Goal: Task Accomplishment & Management: Manage account settings

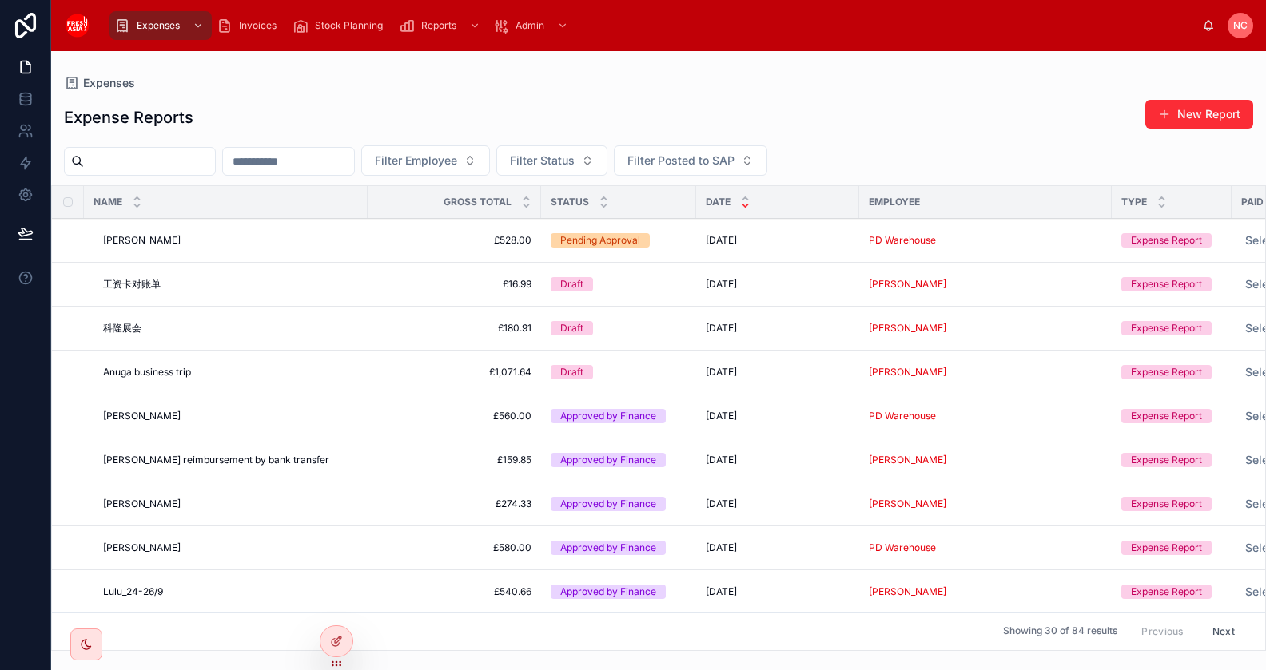
click at [256, 28] on span "Invoices" at bounding box center [258, 25] width 38 height 13
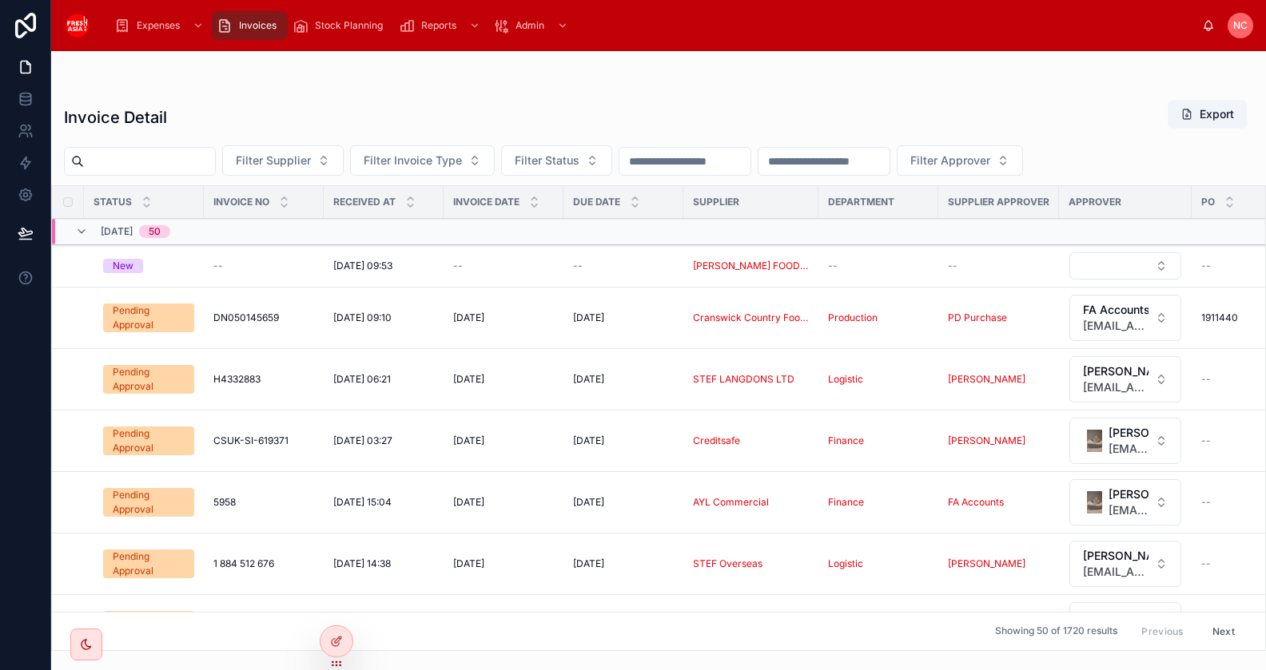
click at [138, 122] on h1 "Invoice Detail" at bounding box center [115, 117] width 103 height 22
click at [263, 316] on span "DN050145659" at bounding box center [246, 318] width 66 height 13
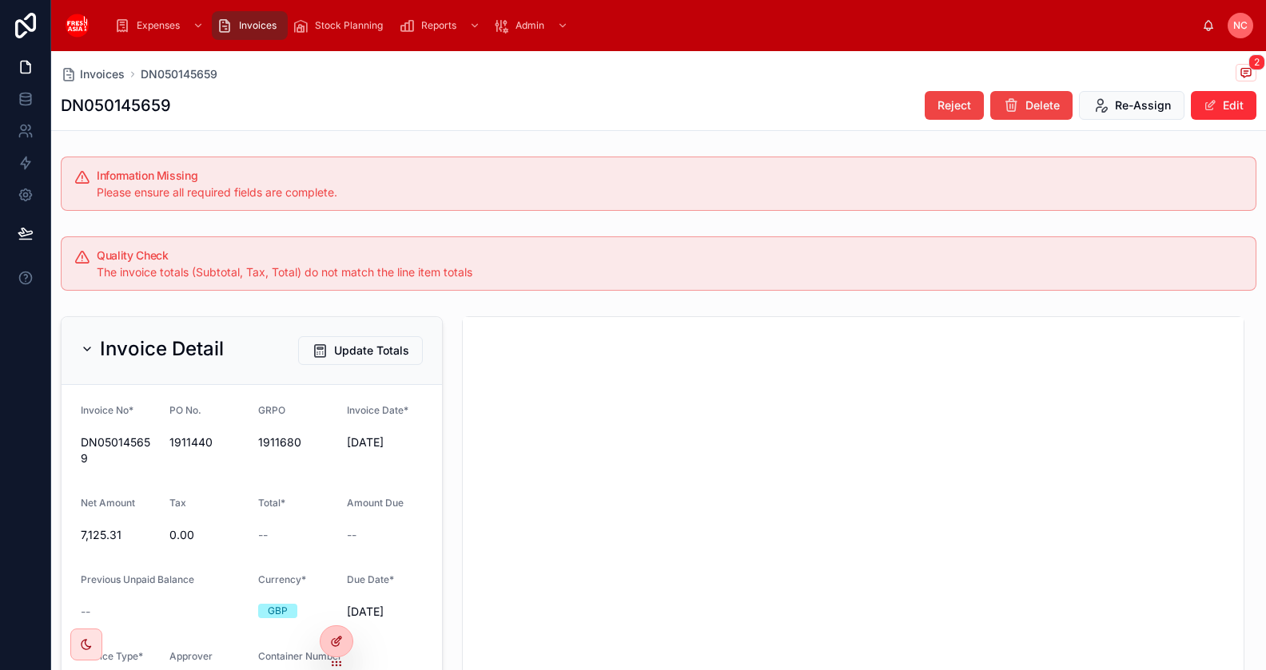
click at [332, 641] on icon at bounding box center [335, 642] width 7 height 7
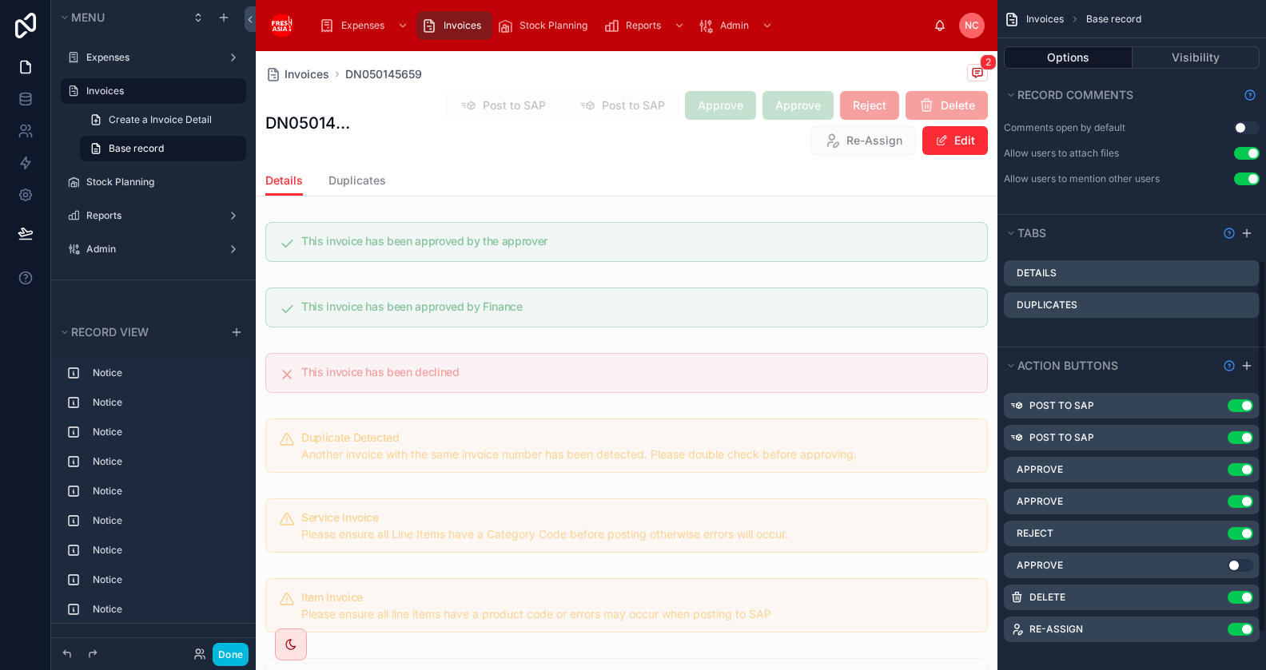
scroll to position [533, 0]
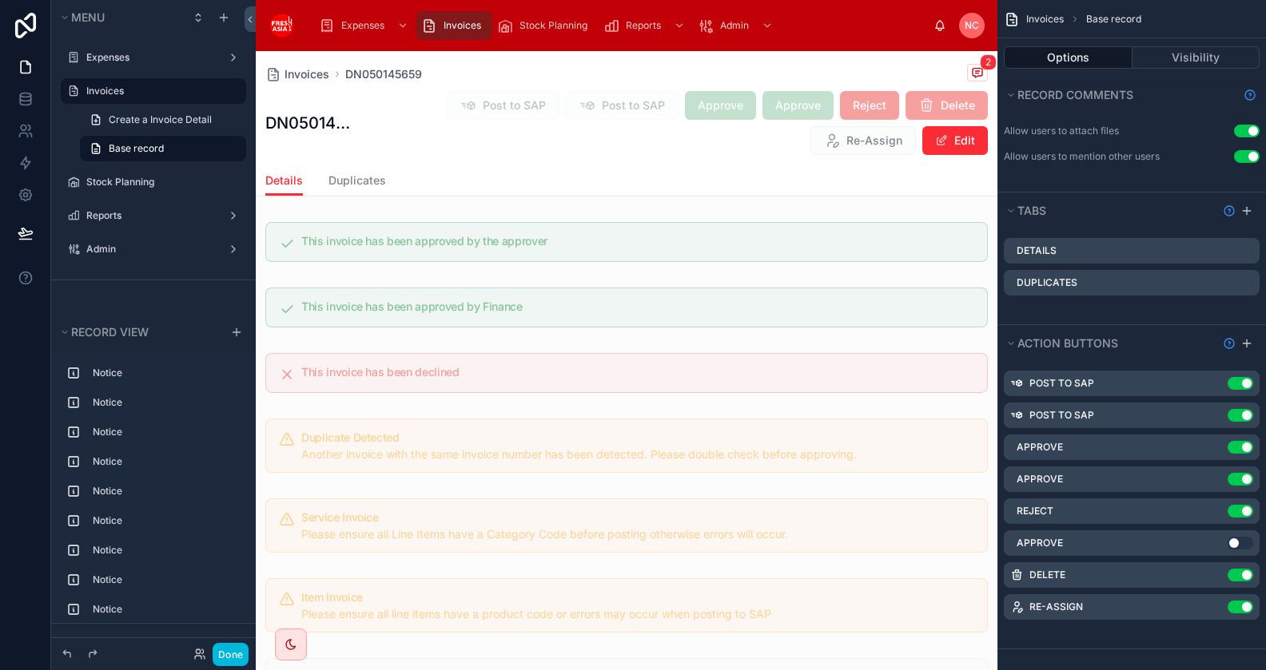
click at [0, 0] on icon "scrollable content" at bounding box center [0, 0] width 0 height 0
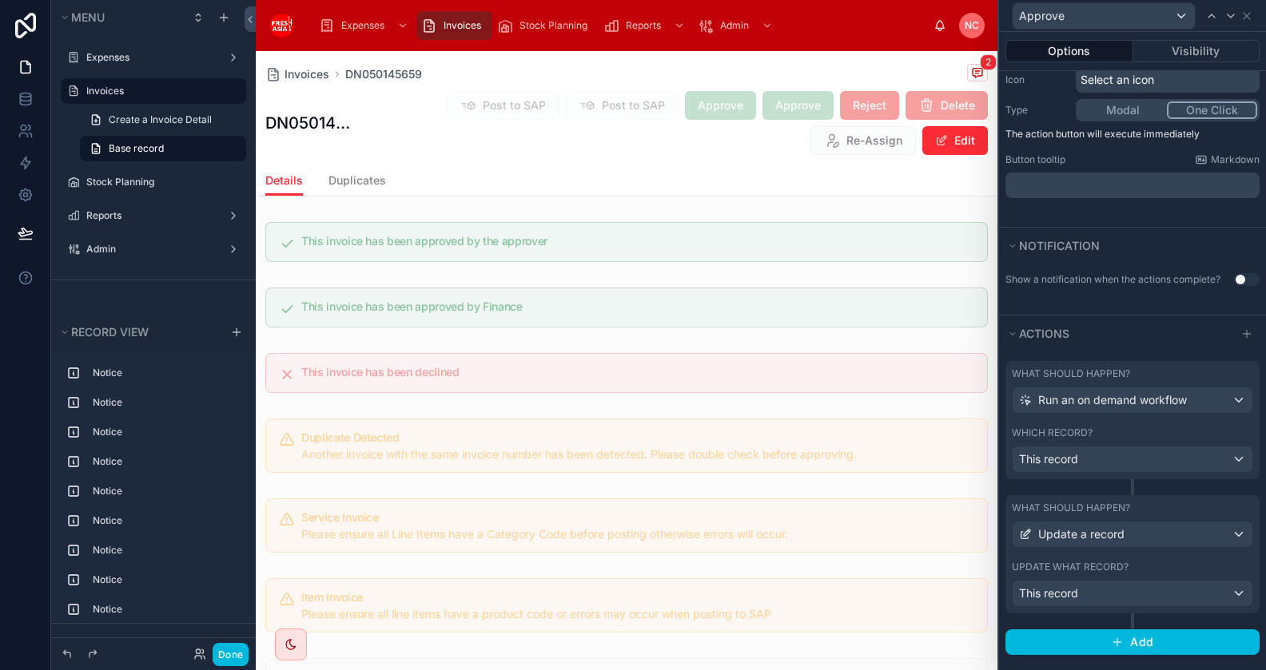
scroll to position [0, 0]
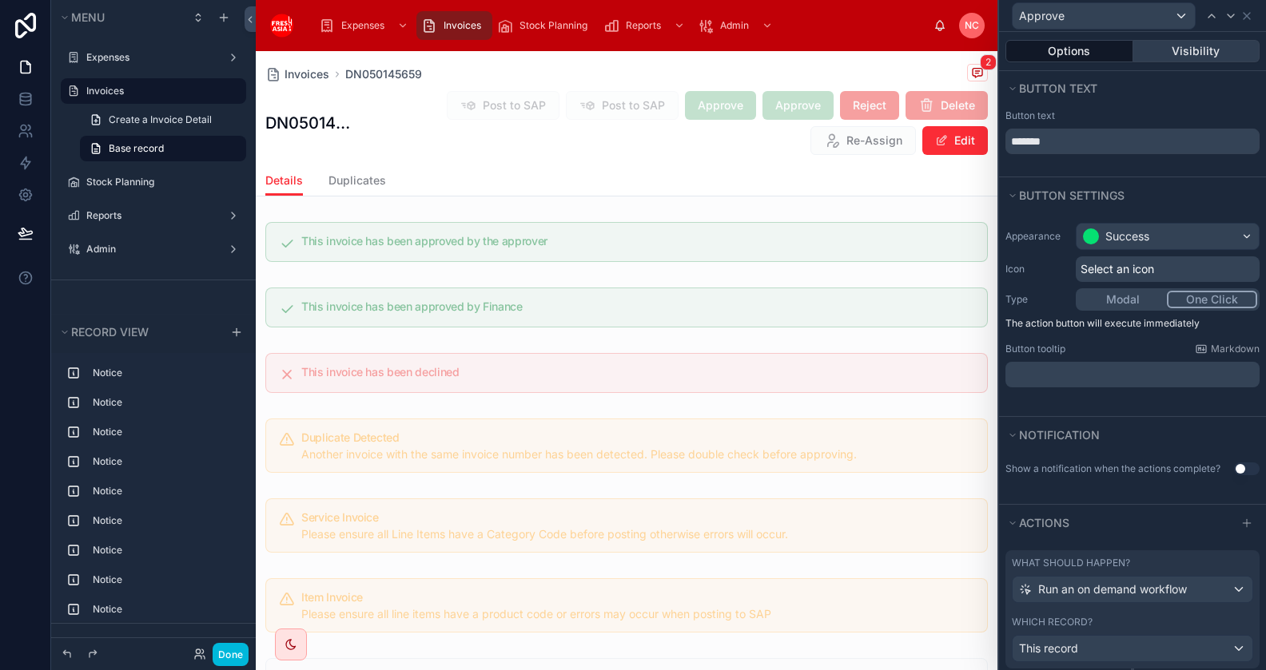
click at [1195, 54] on button "Visibility" at bounding box center [1196, 51] width 127 height 22
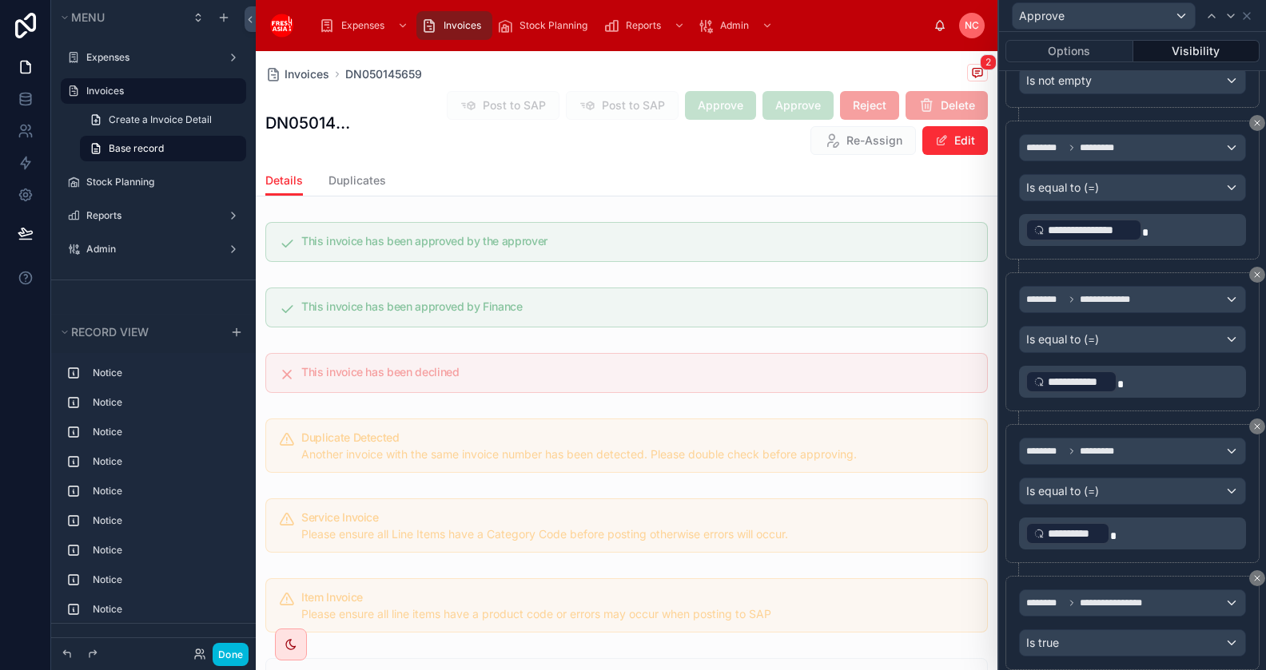
scroll to position [1275, 0]
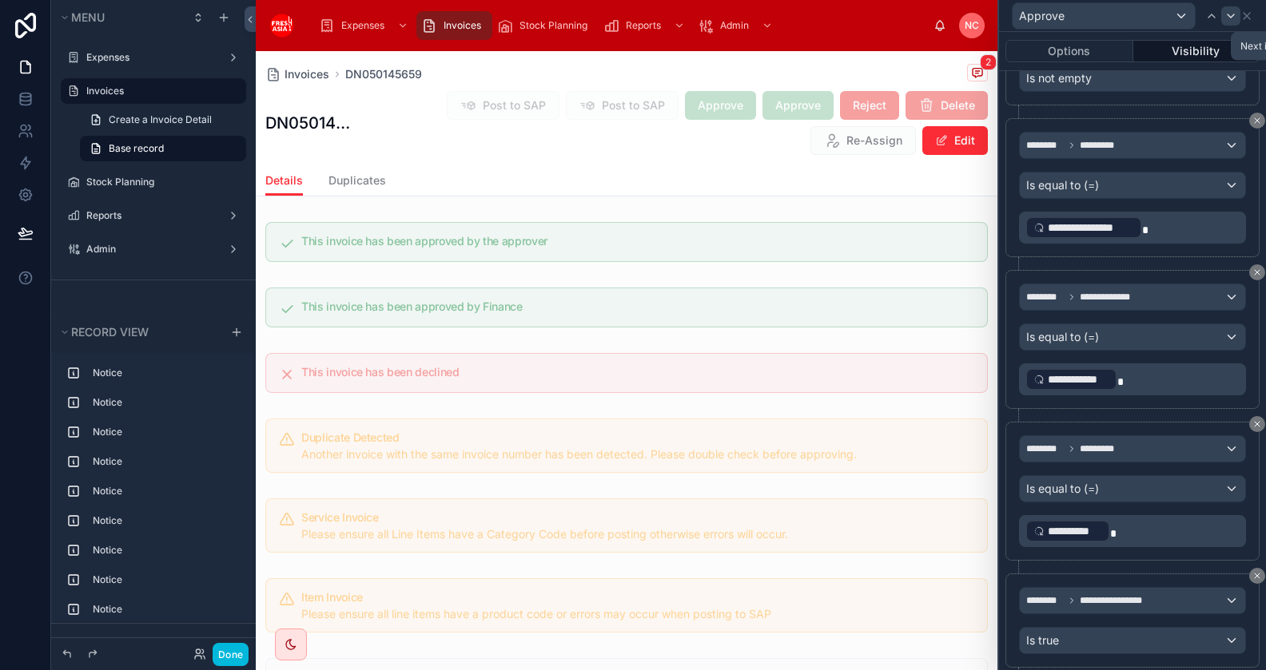
click at [1229, 17] on icon at bounding box center [1230, 16] width 13 height 13
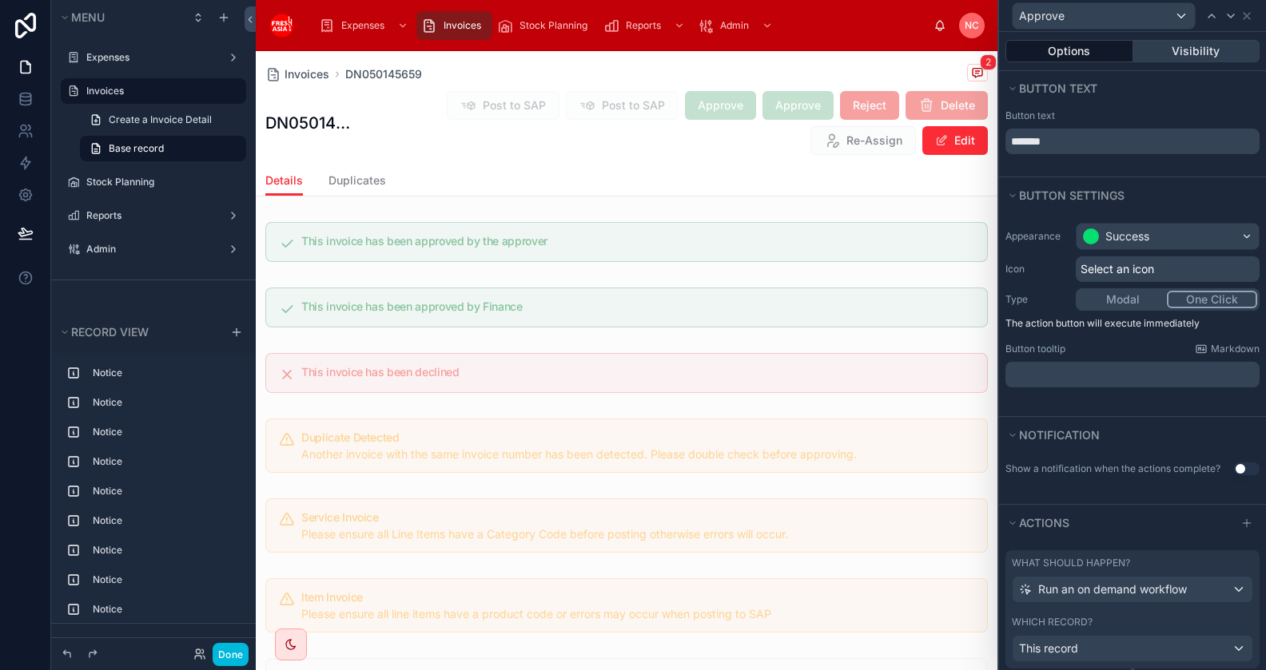
click at [1192, 54] on button "Visibility" at bounding box center [1196, 51] width 127 height 22
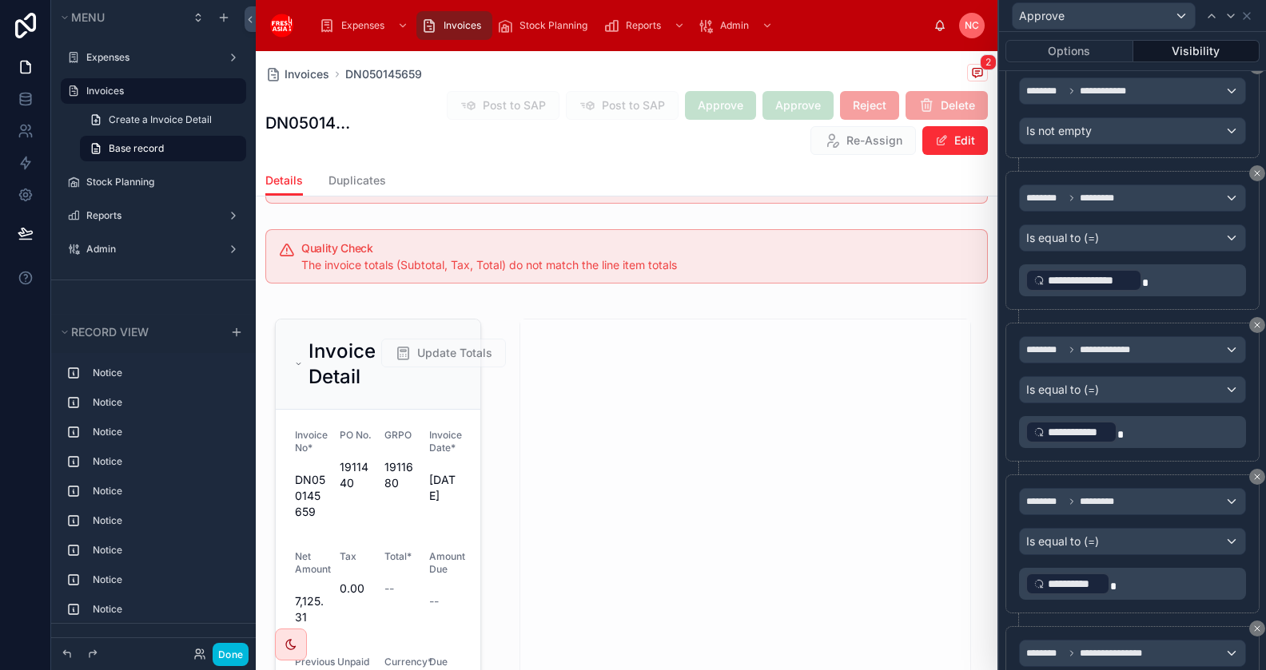
scroll to position [903, 0]
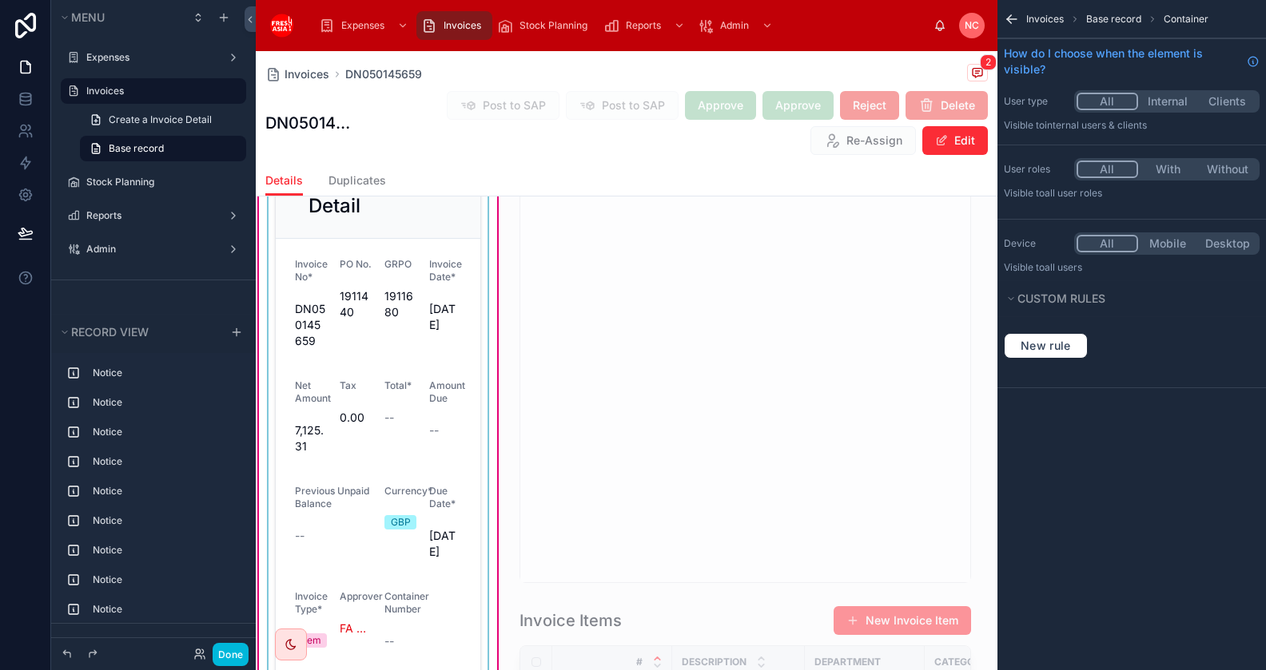
scroll to position [1028, 0]
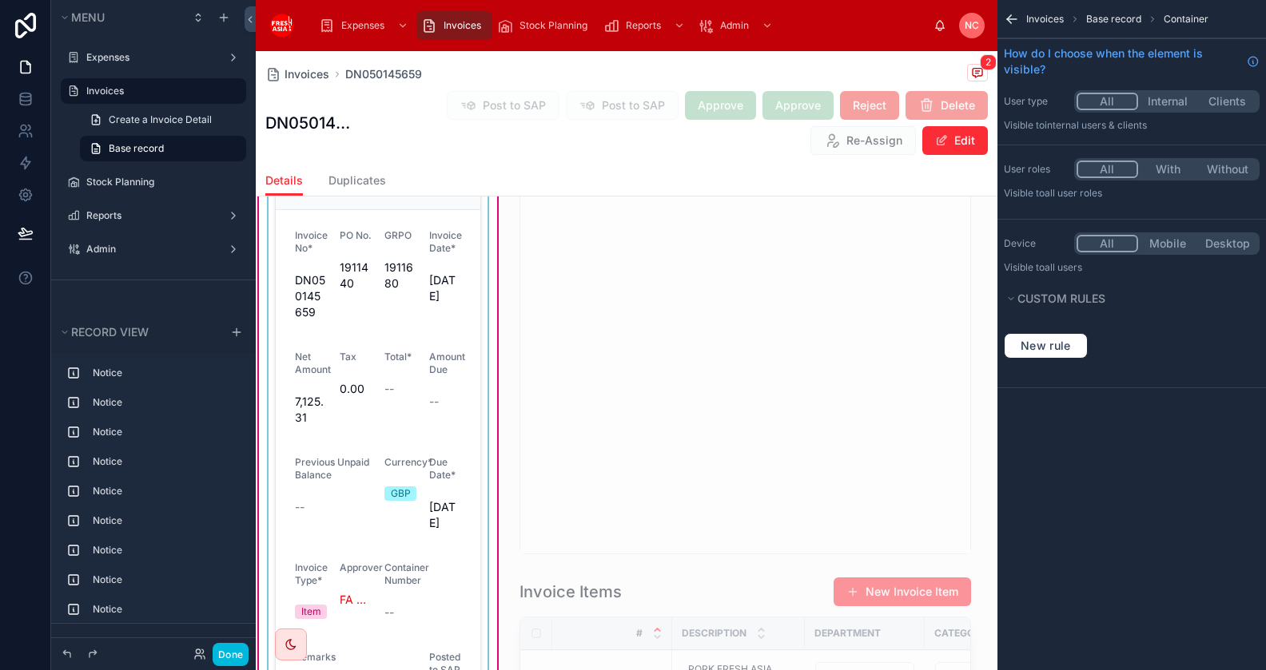
click at [415, 370] on div at bounding box center [377, 430] width 225 height 634
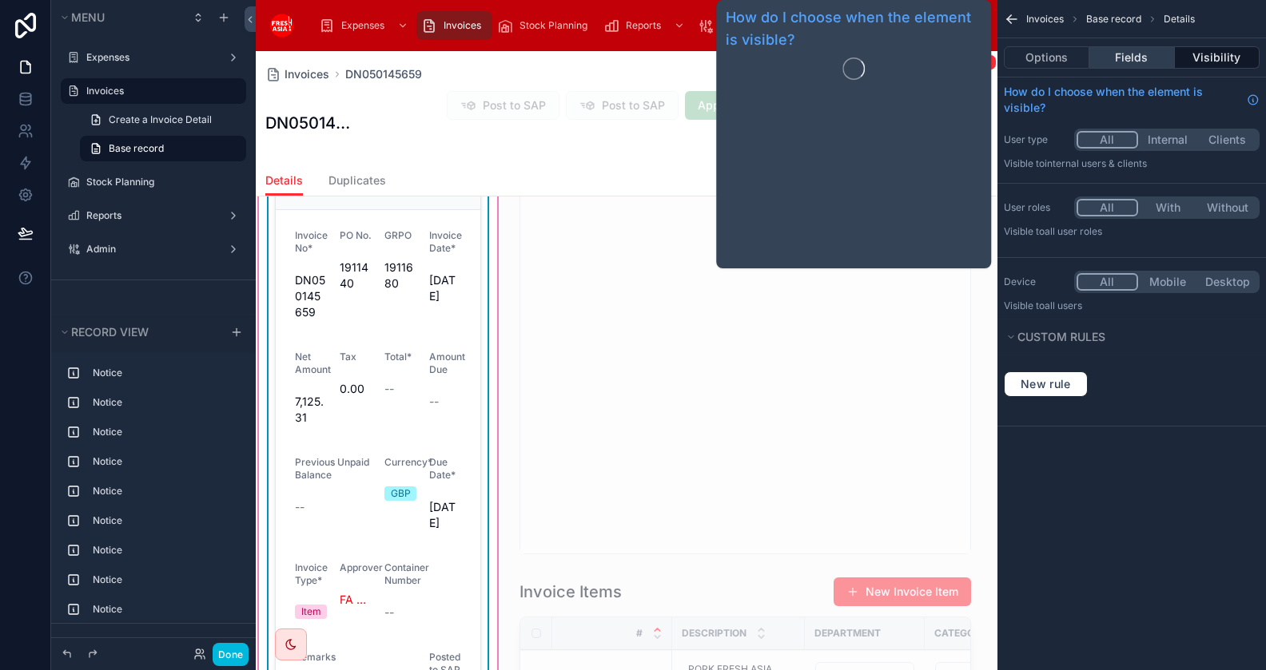
click at [1134, 59] on button "Fields" at bounding box center [1131, 57] width 85 height 22
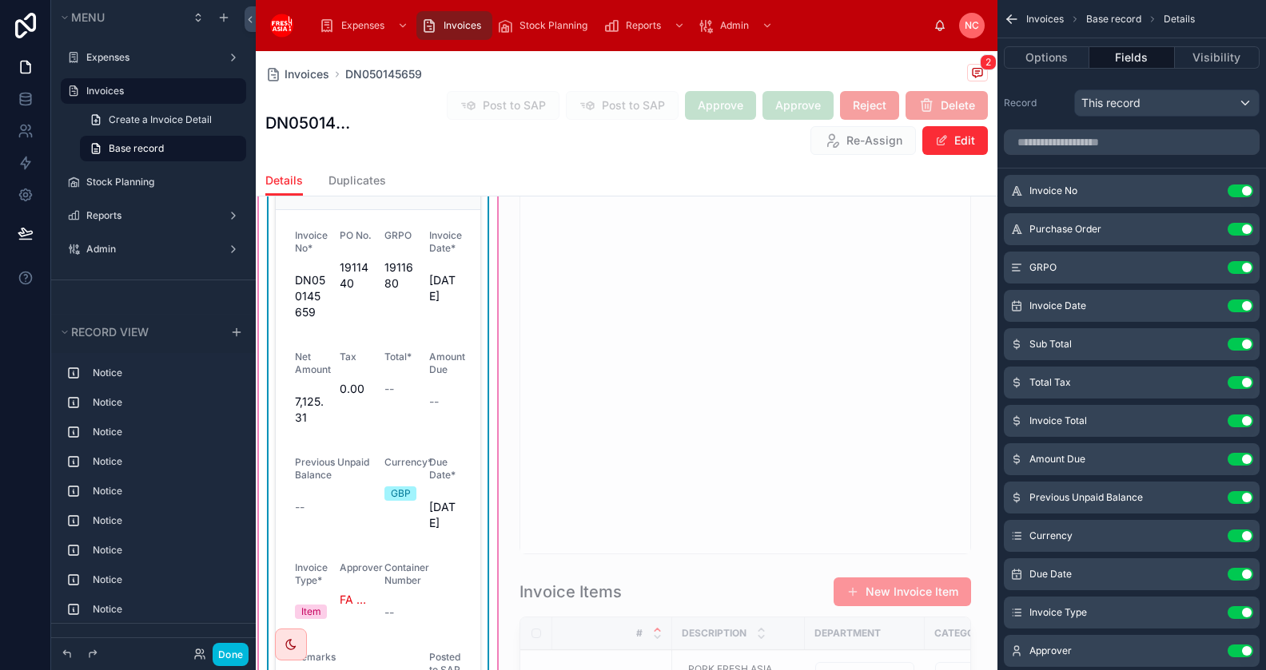
click at [1133, 421] on div "Invoice Total Use setting" at bounding box center [1132, 421] width 256 height 32
click at [448, 23] on span "Invoices" at bounding box center [463, 25] width 38 height 13
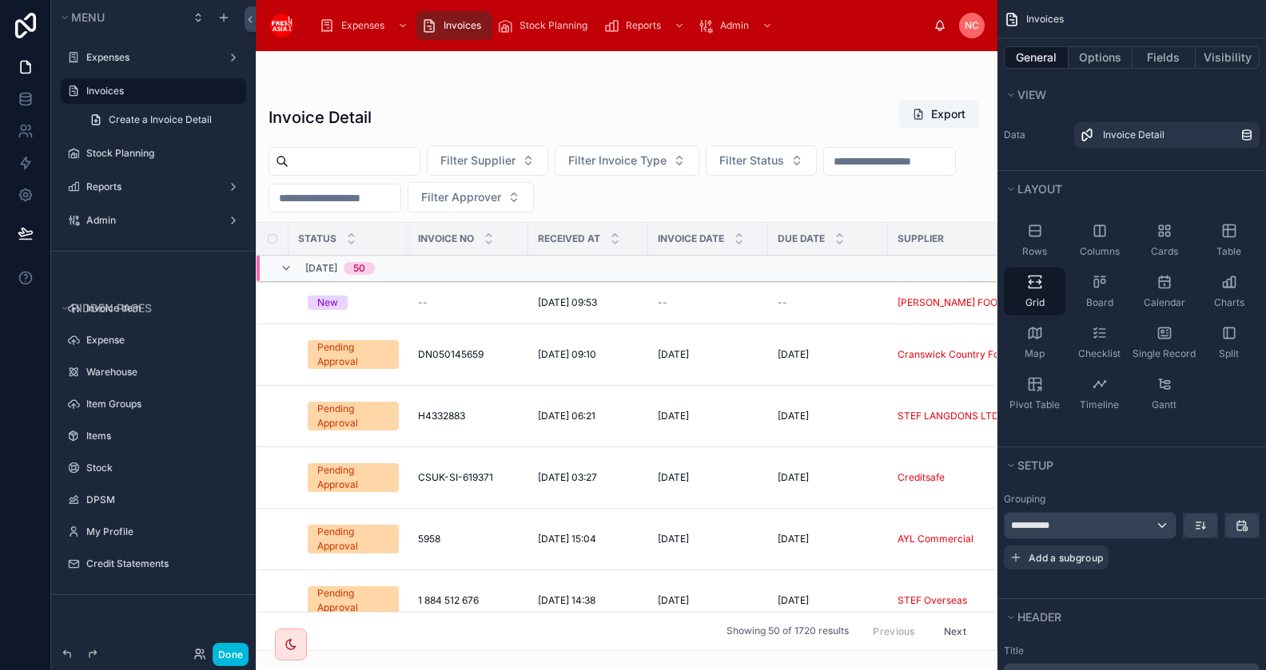
click at [381, 169] on input "text" at bounding box center [353, 161] width 131 height 22
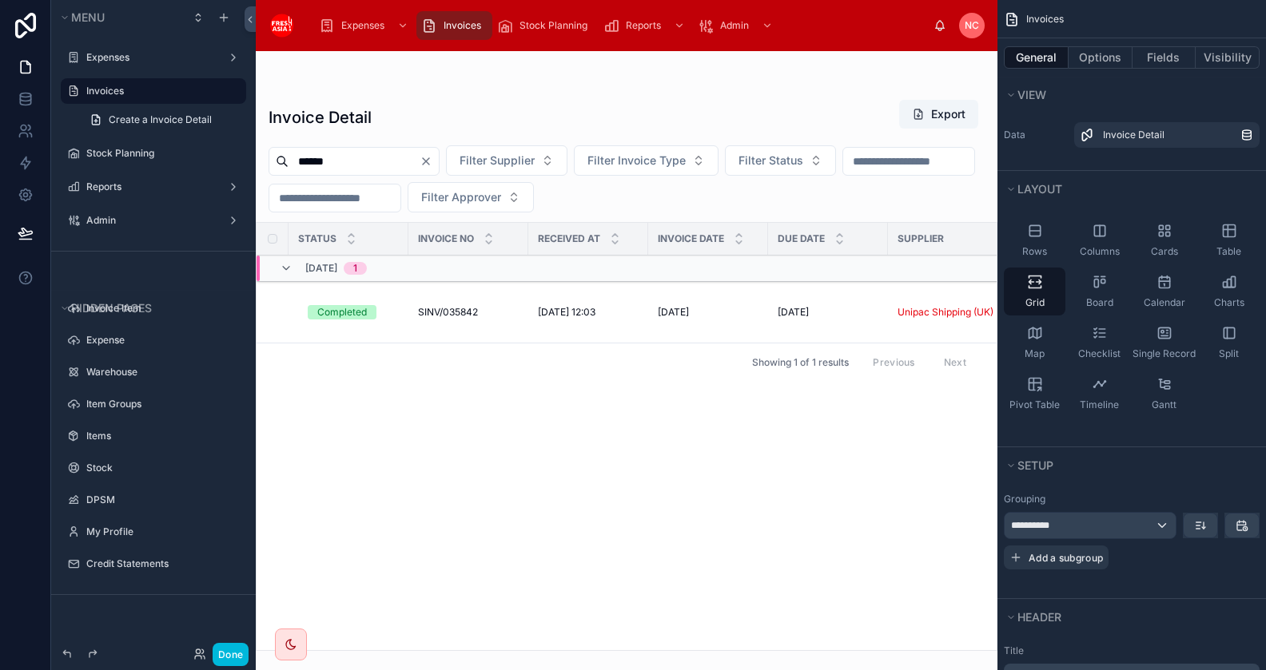
type input "******"
click at [459, 306] on span "SINV/035842" at bounding box center [448, 312] width 60 height 13
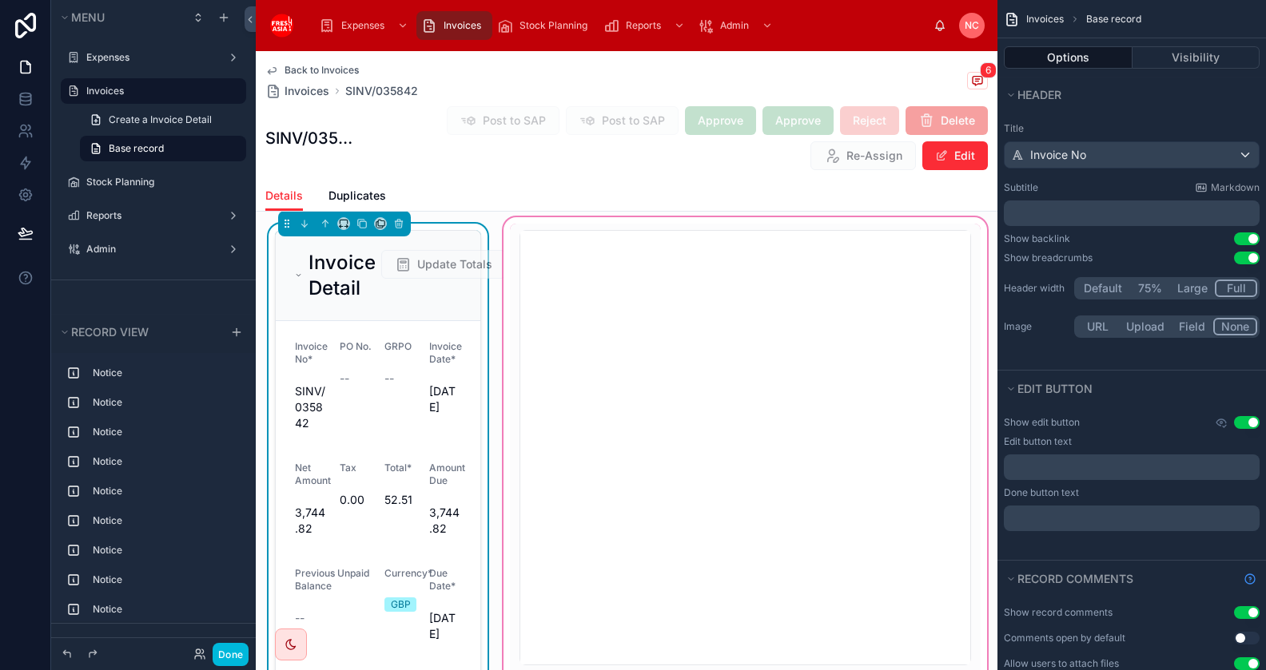
scroll to position [921, 0]
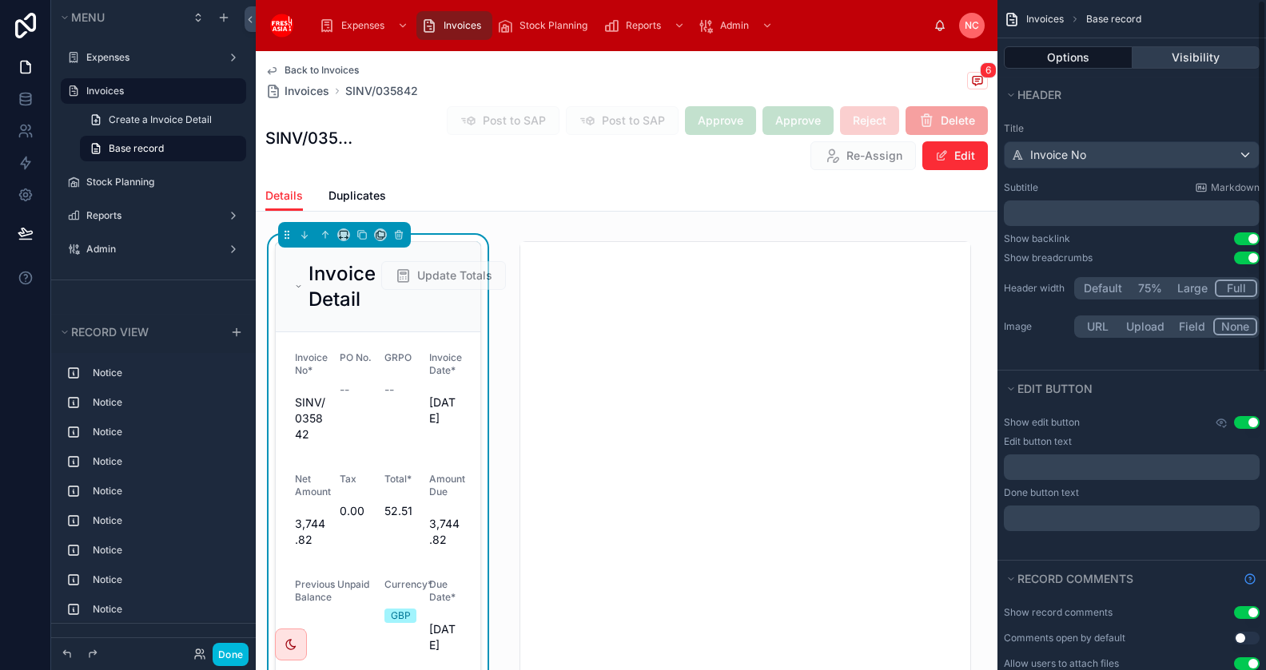
click at [1192, 52] on button "Visibility" at bounding box center [1196, 57] width 128 height 22
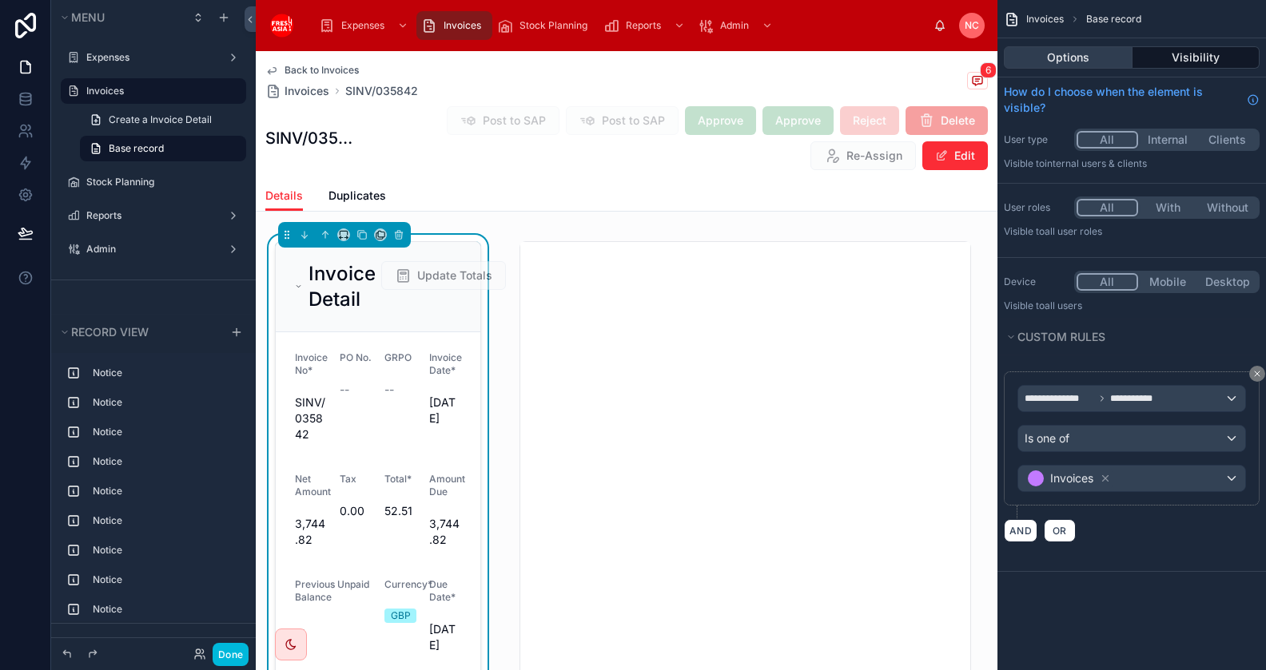
click at [1073, 66] on button "Options" at bounding box center [1068, 57] width 129 height 22
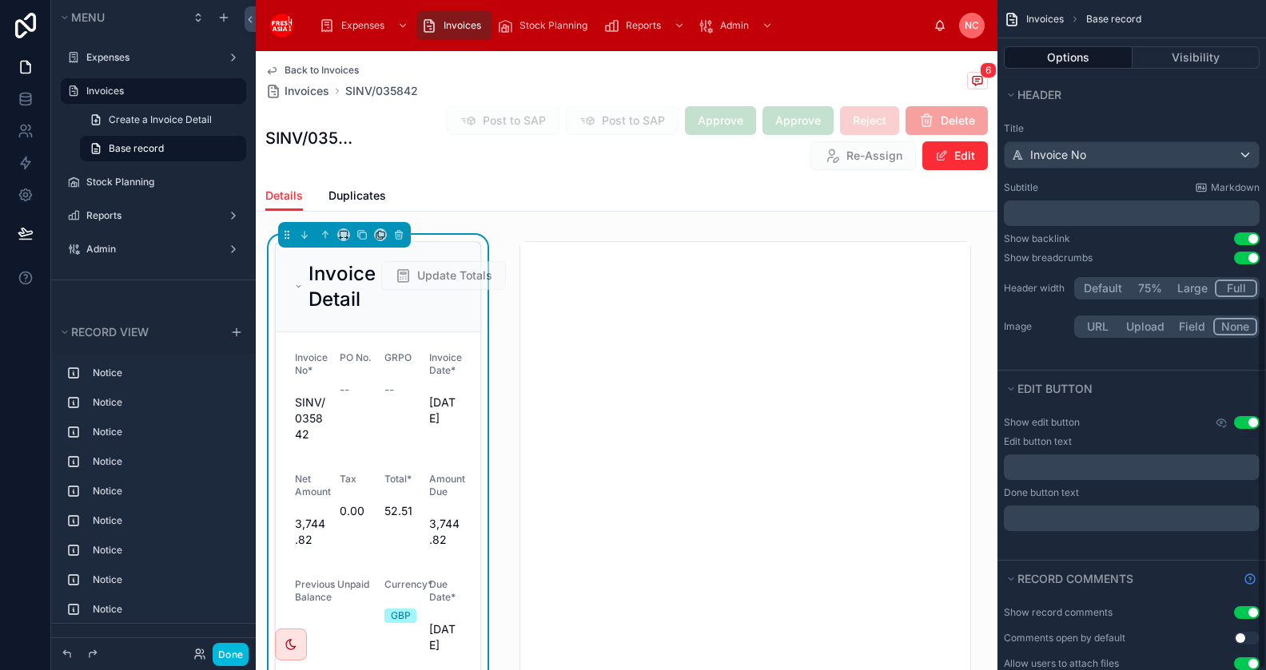
scroll to position [533, 0]
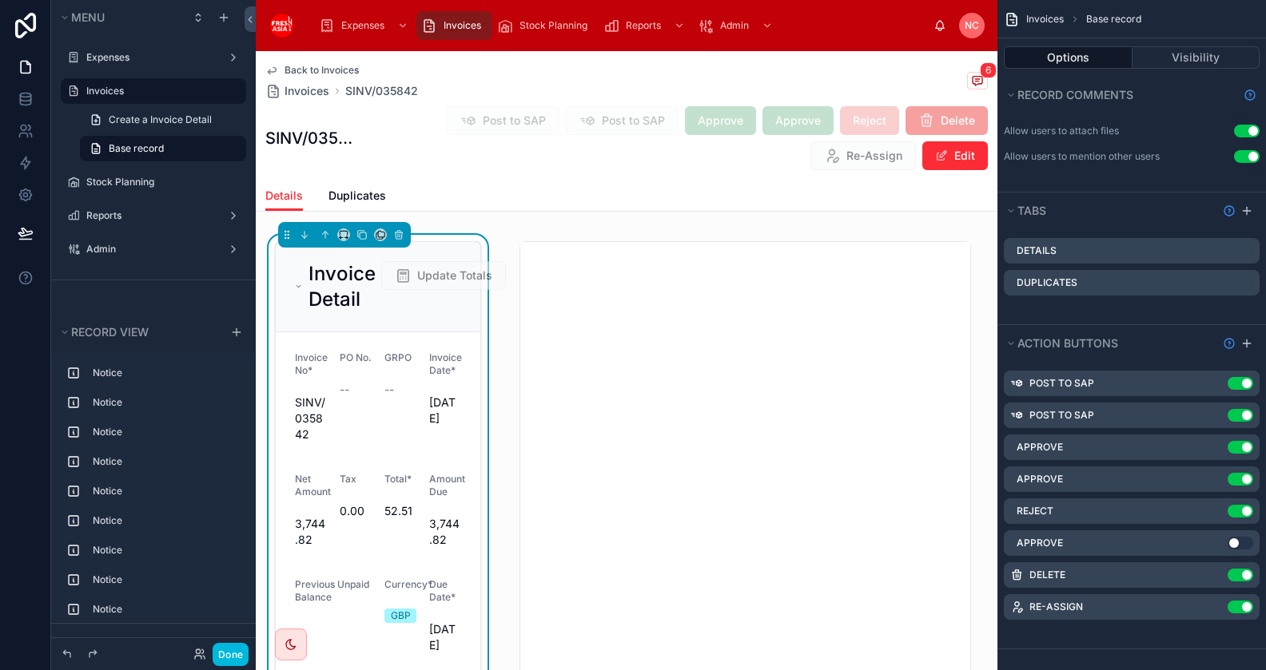
click at [0, 0] on icon "scrollable content" at bounding box center [0, 0] width 0 height 0
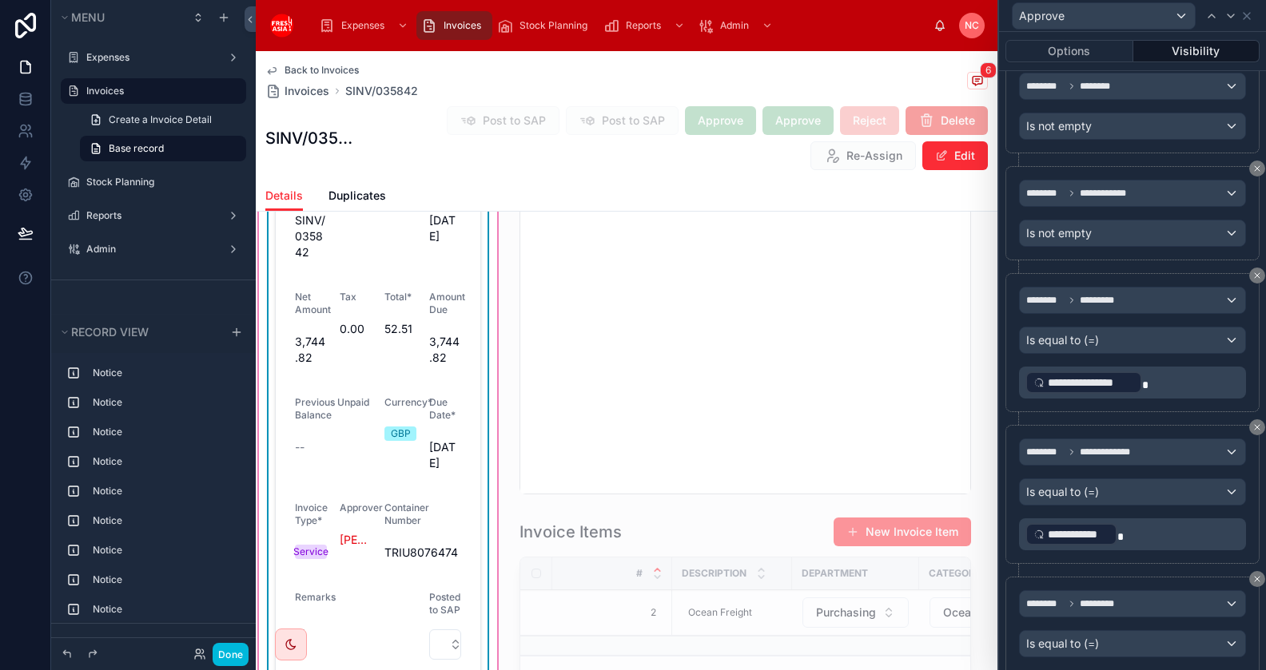
scroll to position [1059, 0]
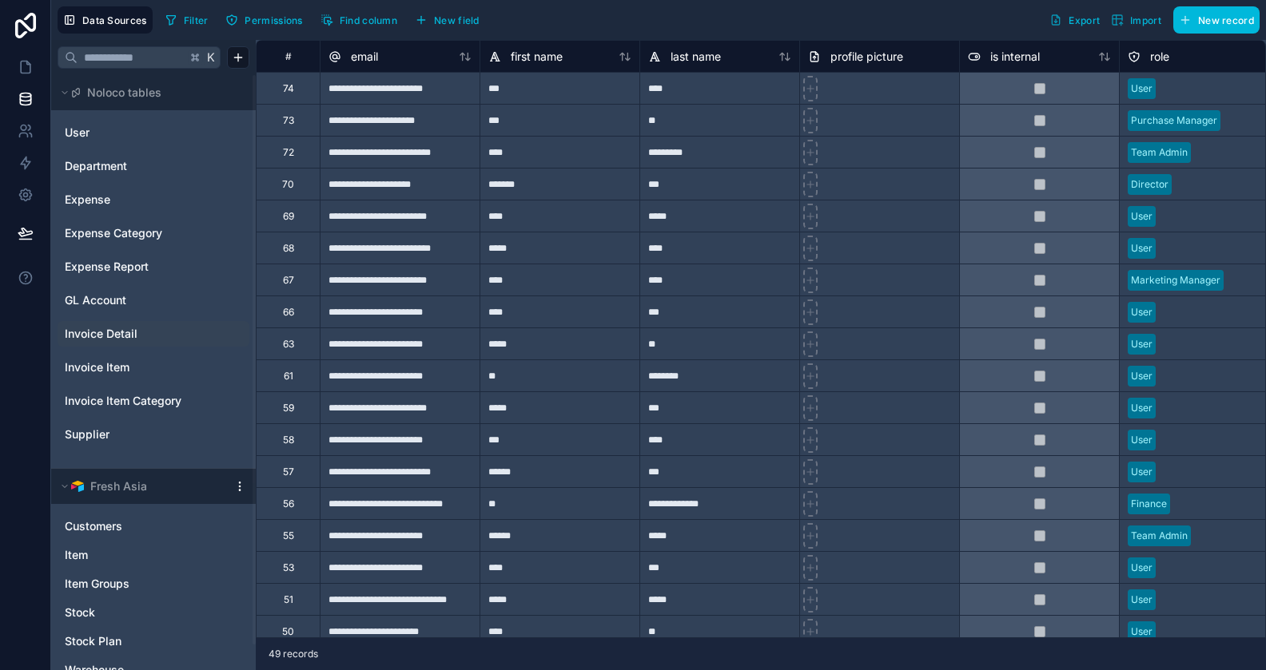
scroll to position [13, 0]
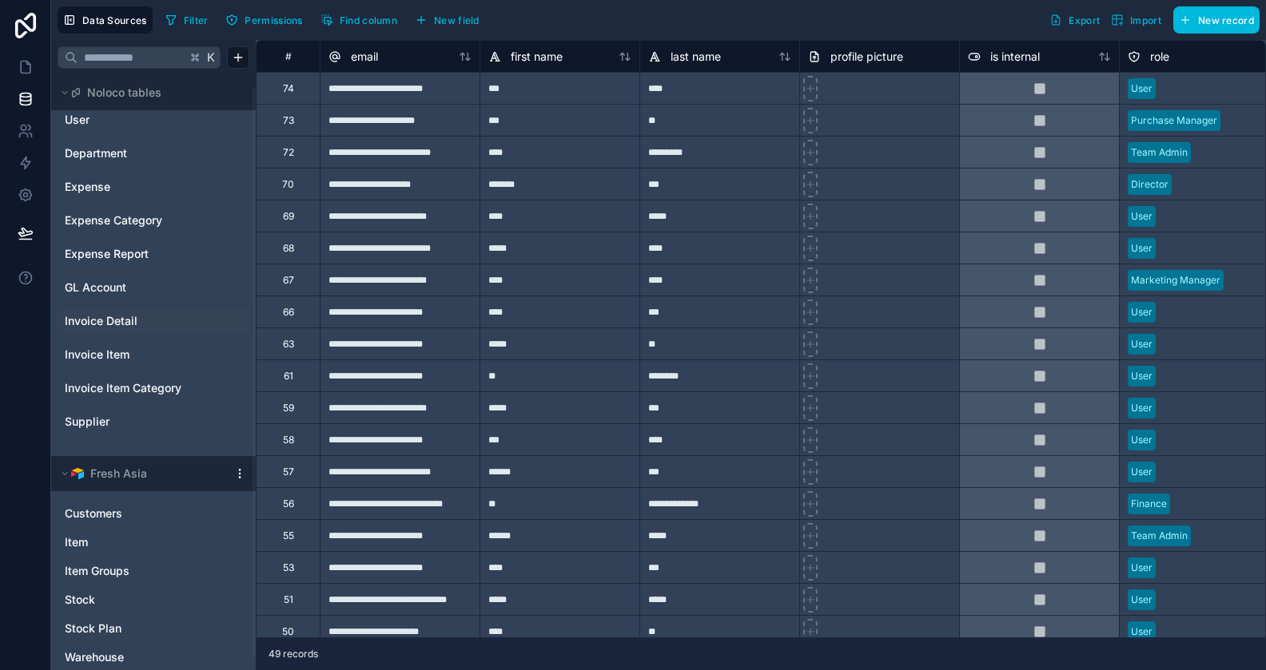
click at [119, 328] on div "Invoice Detail" at bounding box center [154, 321] width 192 height 26
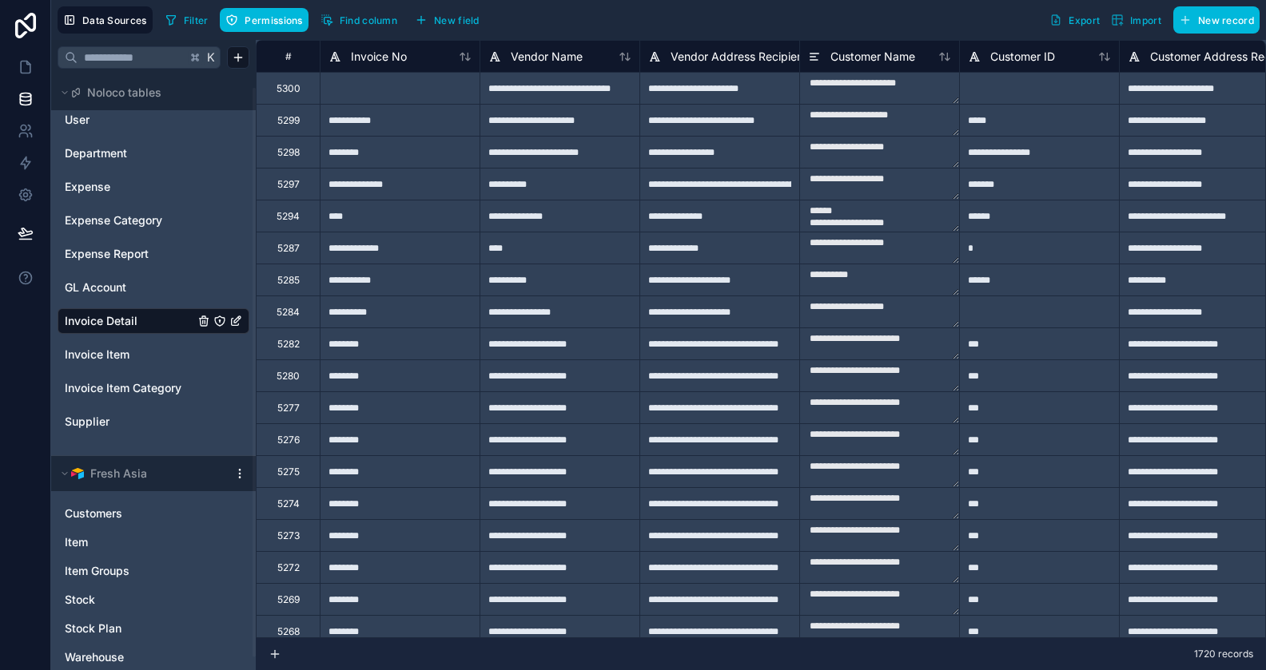
click at [380, 15] on span "Find column" at bounding box center [369, 20] width 58 height 12
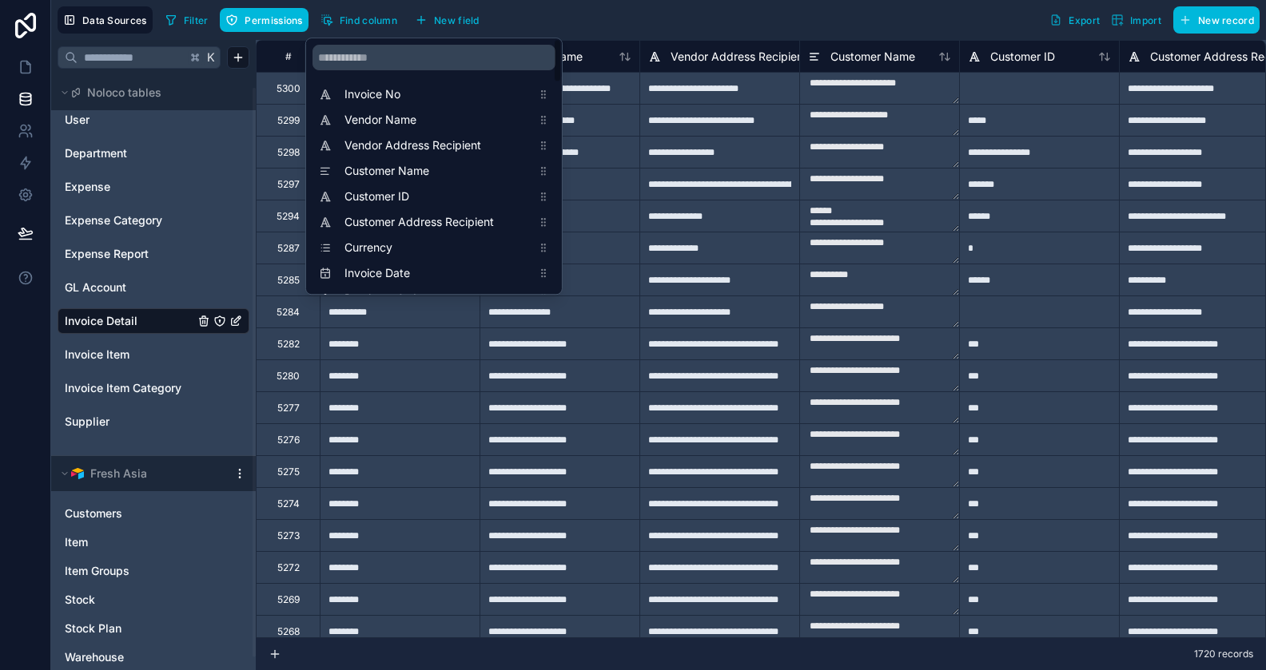
click at [379, 42] on div "scrollable content" at bounding box center [434, 57] width 256 height 38
click at [380, 56] on input "scrollable content" at bounding box center [433, 58] width 243 height 26
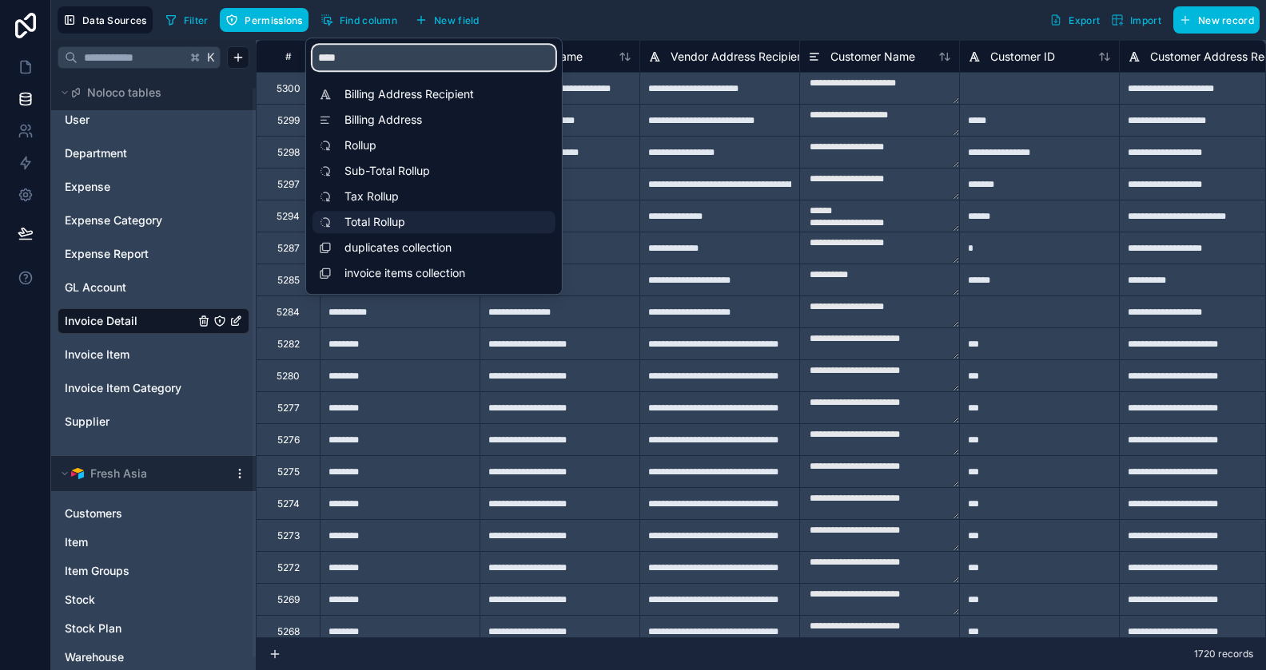
type input "****"
click at [379, 219] on span "Total Rollup" at bounding box center [437, 222] width 187 height 16
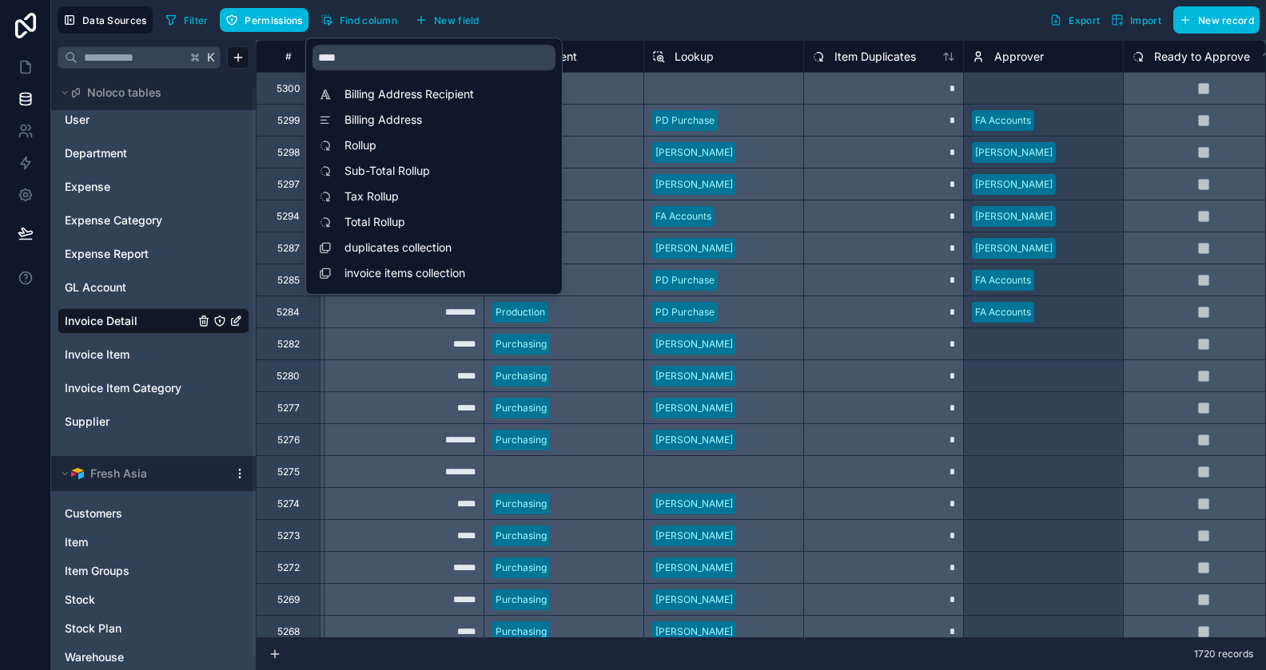
scroll to position [0, 7032]
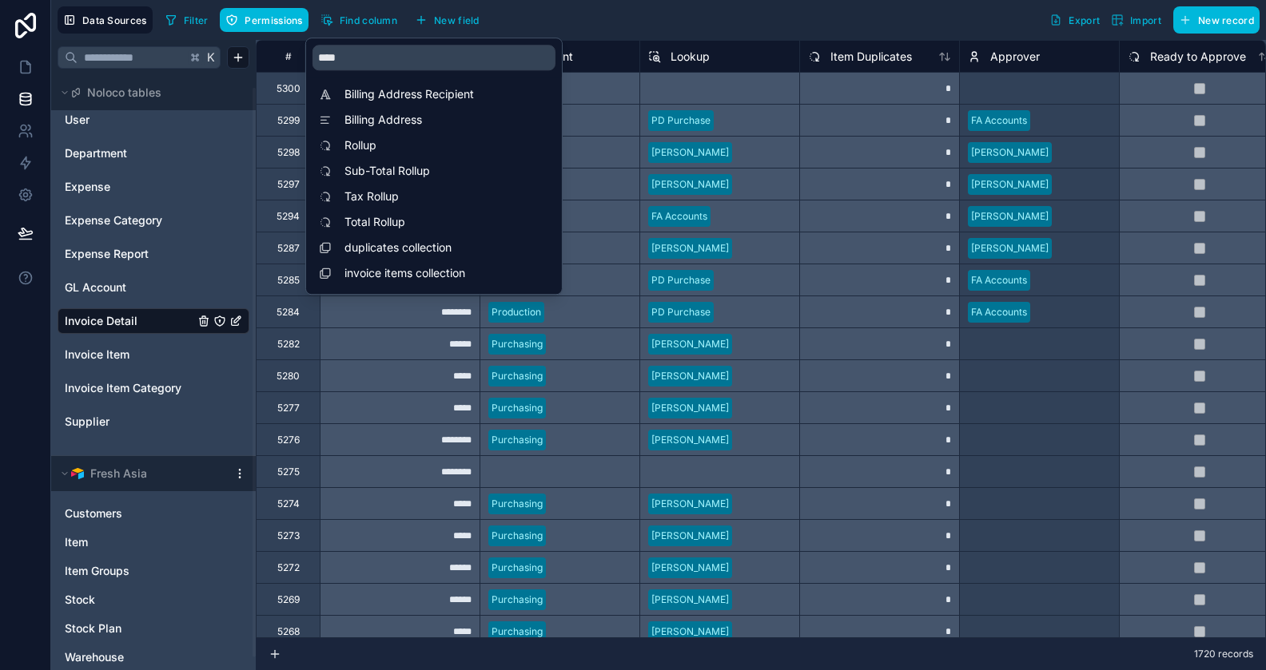
click at [624, 20] on div "Filter Permissions Find column New field Export Import New record" at bounding box center [709, 19] width 1100 height 27
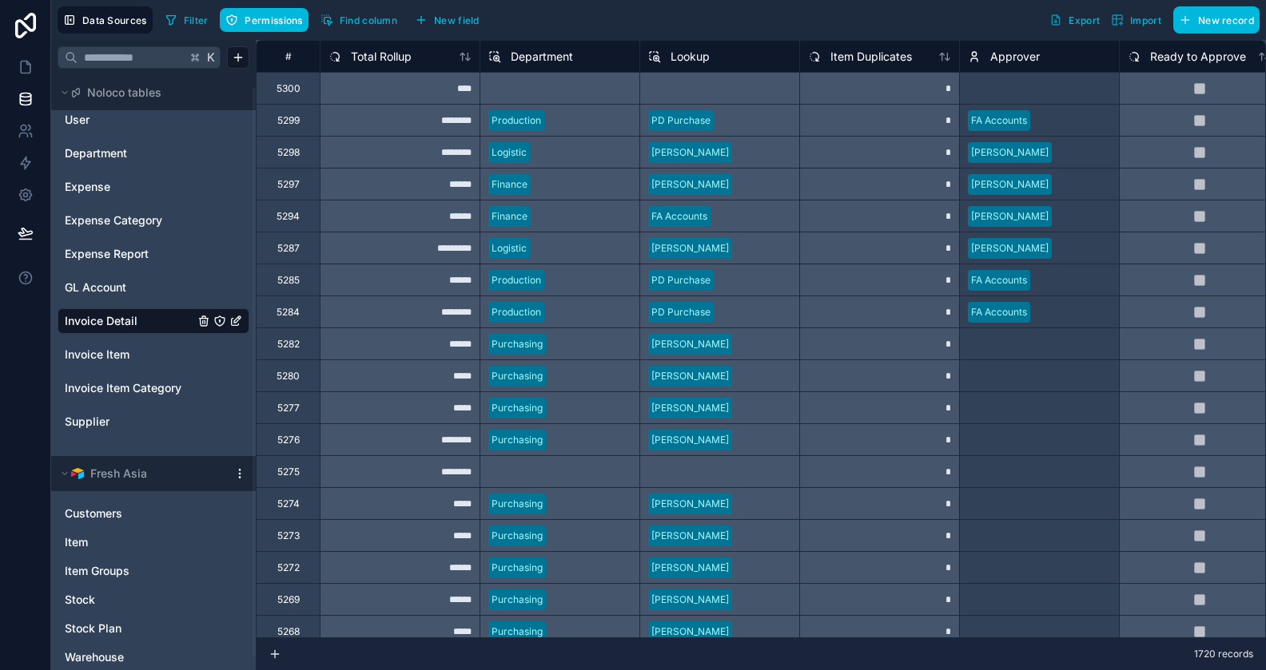
click at [198, 15] on span "Filter" at bounding box center [196, 20] width 25 height 12
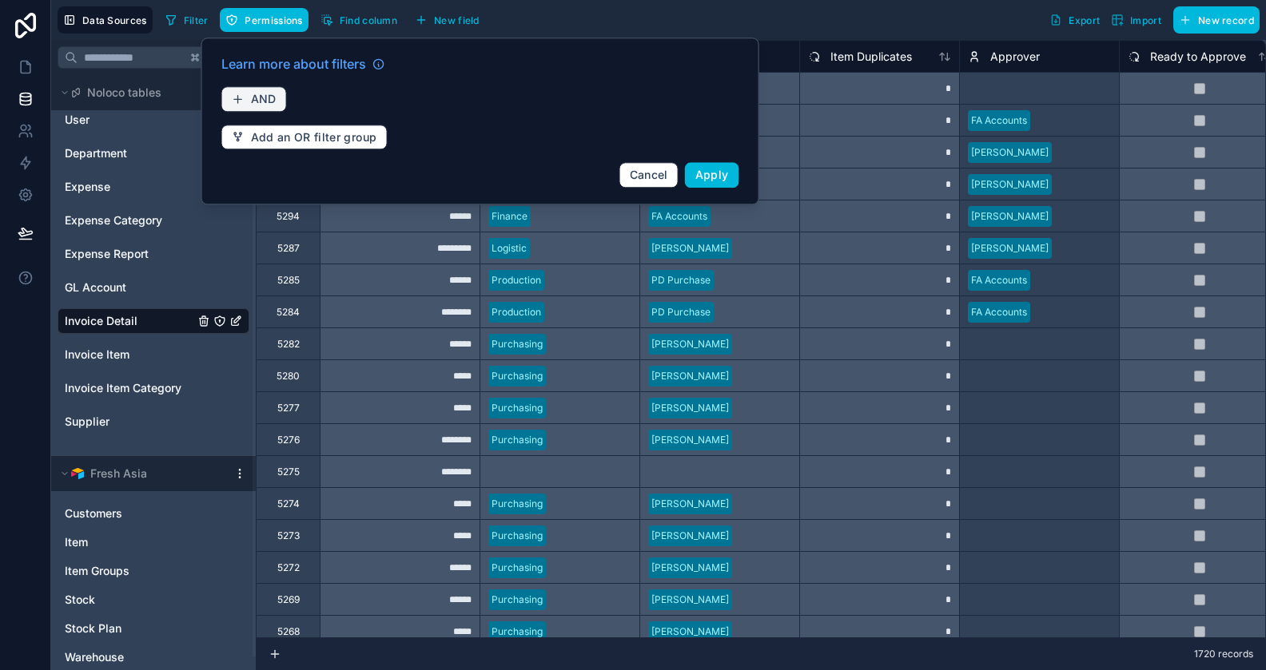
click at [269, 101] on span "AND" at bounding box center [264, 99] width 26 height 14
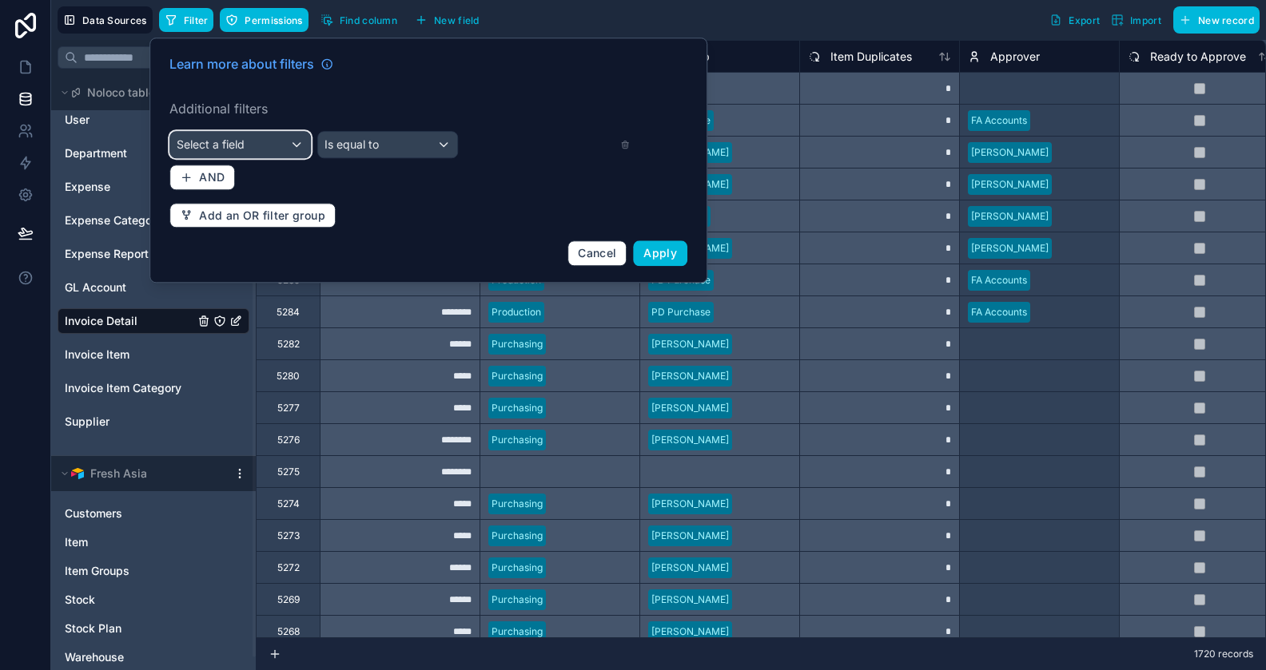
click at [284, 143] on div "Select a field" at bounding box center [240, 145] width 140 height 26
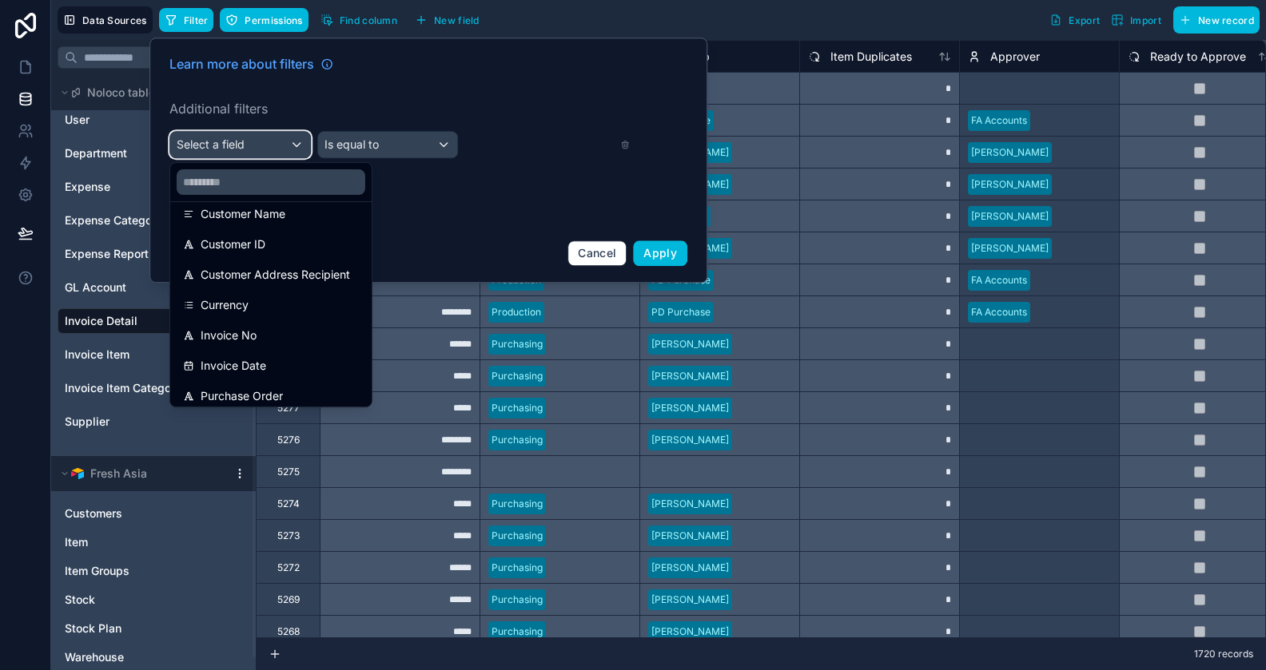
scroll to position [204, 0]
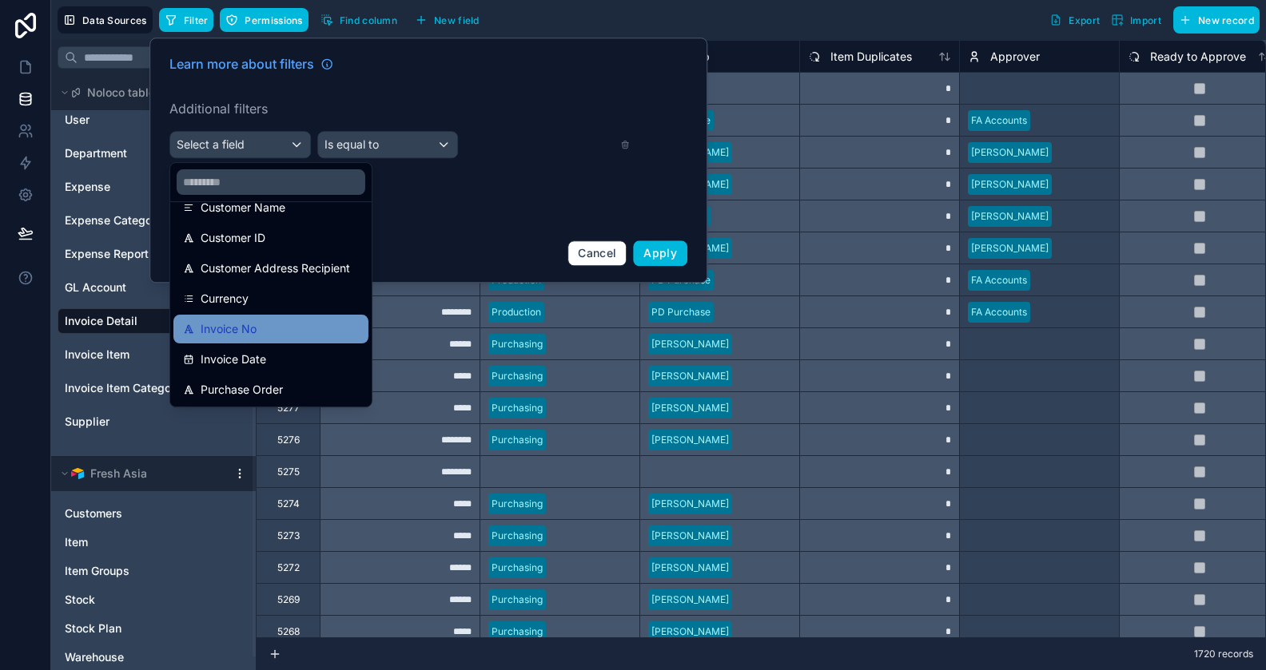
click at [253, 328] on span "Invoice No" at bounding box center [229, 329] width 56 height 19
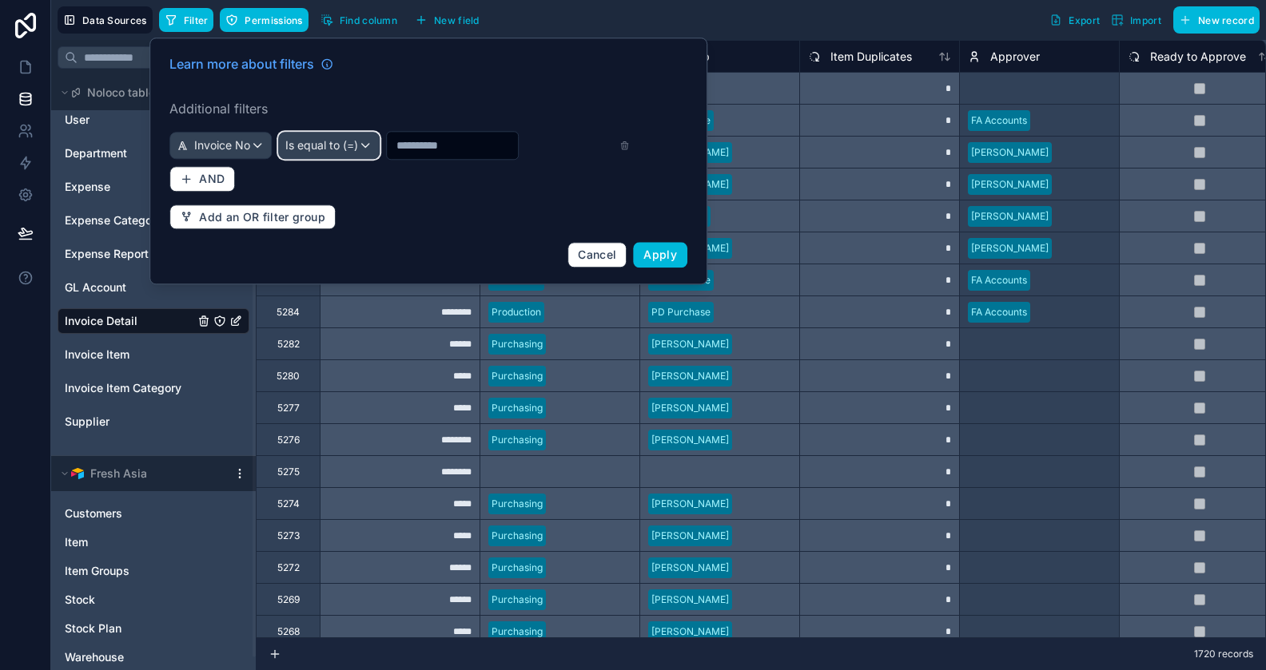
click at [366, 149] on div "Is equal to (=)" at bounding box center [329, 146] width 100 height 26
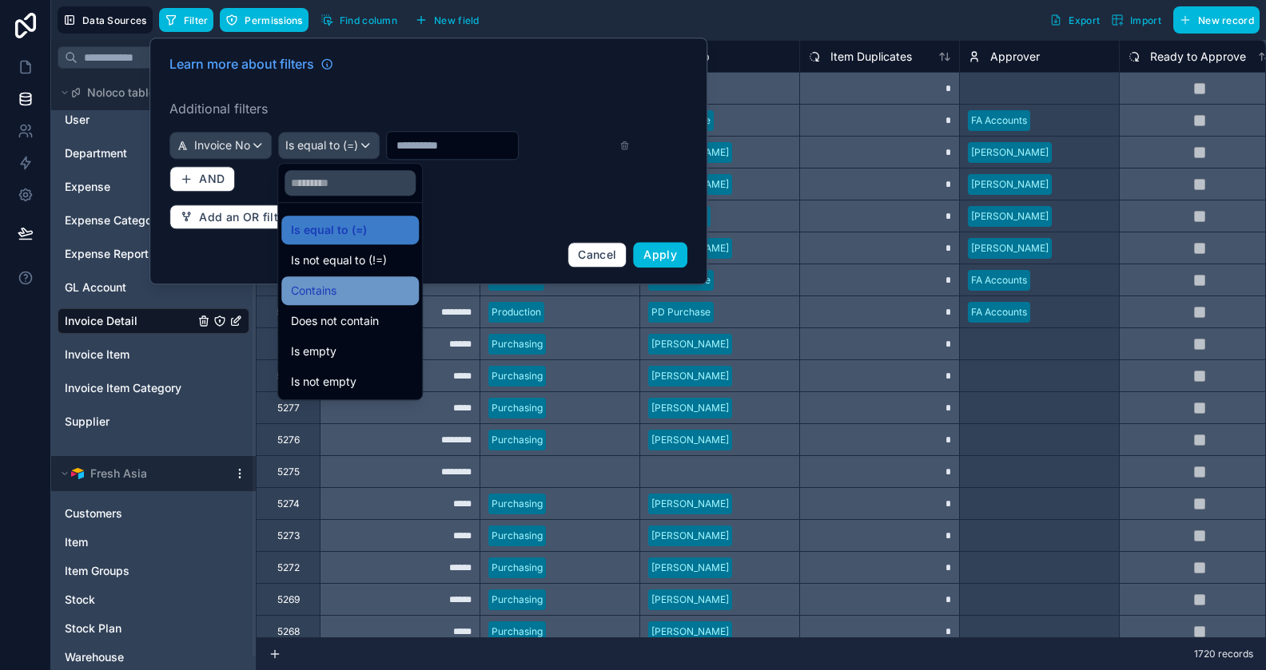
click at [344, 298] on div "Contains" at bounding box center [350, 290] width 118 height 19
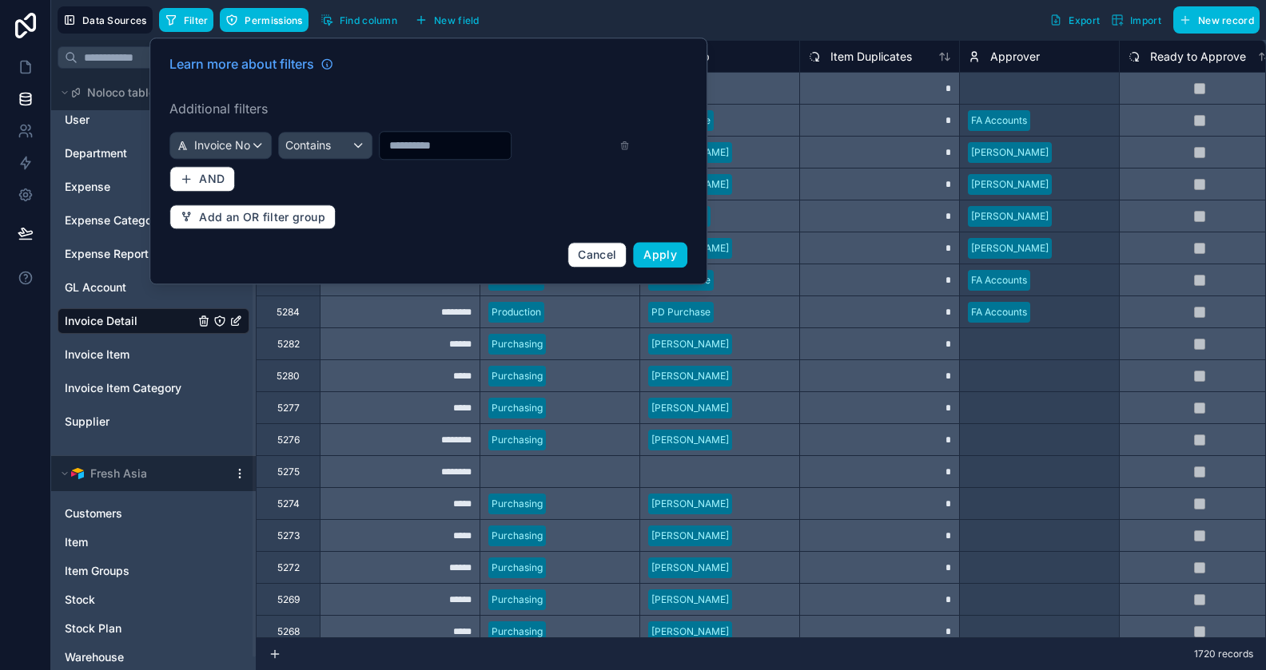
click at [412, 150] on input "text" at bounding box center [445, 145] width 131 height 22
type input "******"
click at [663, 260] on span "Apply" at bounding box center [660, 255] width 34 height 14
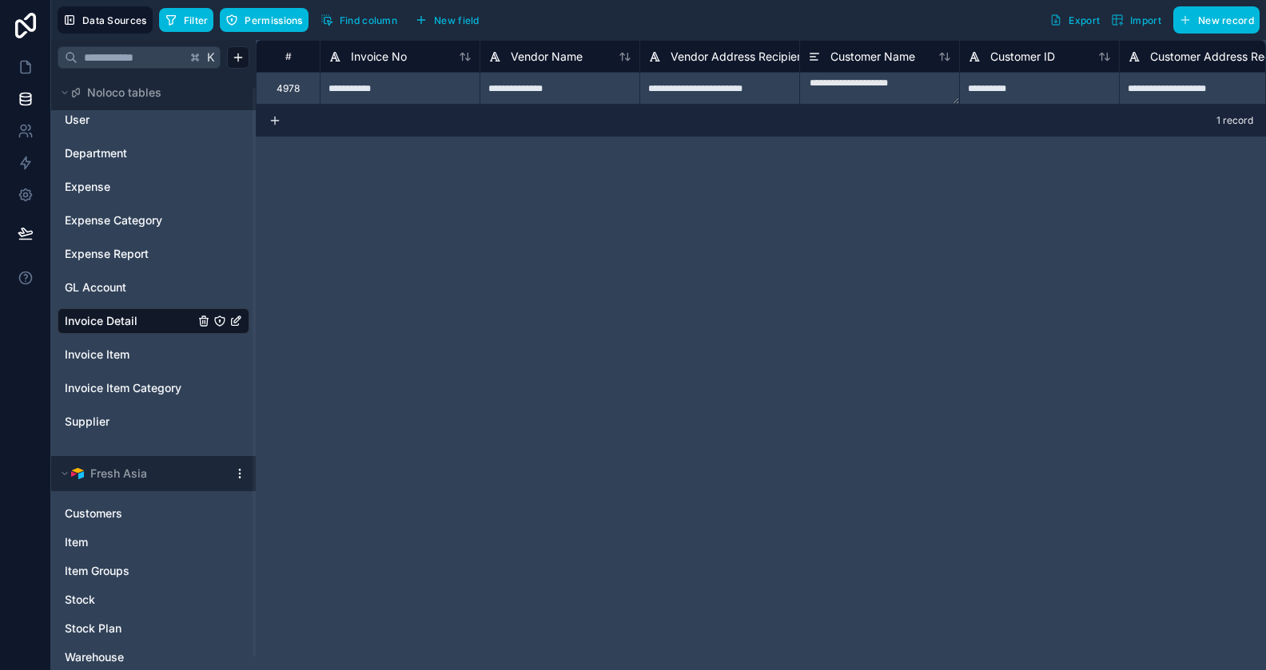
scroll to position [0, 73]
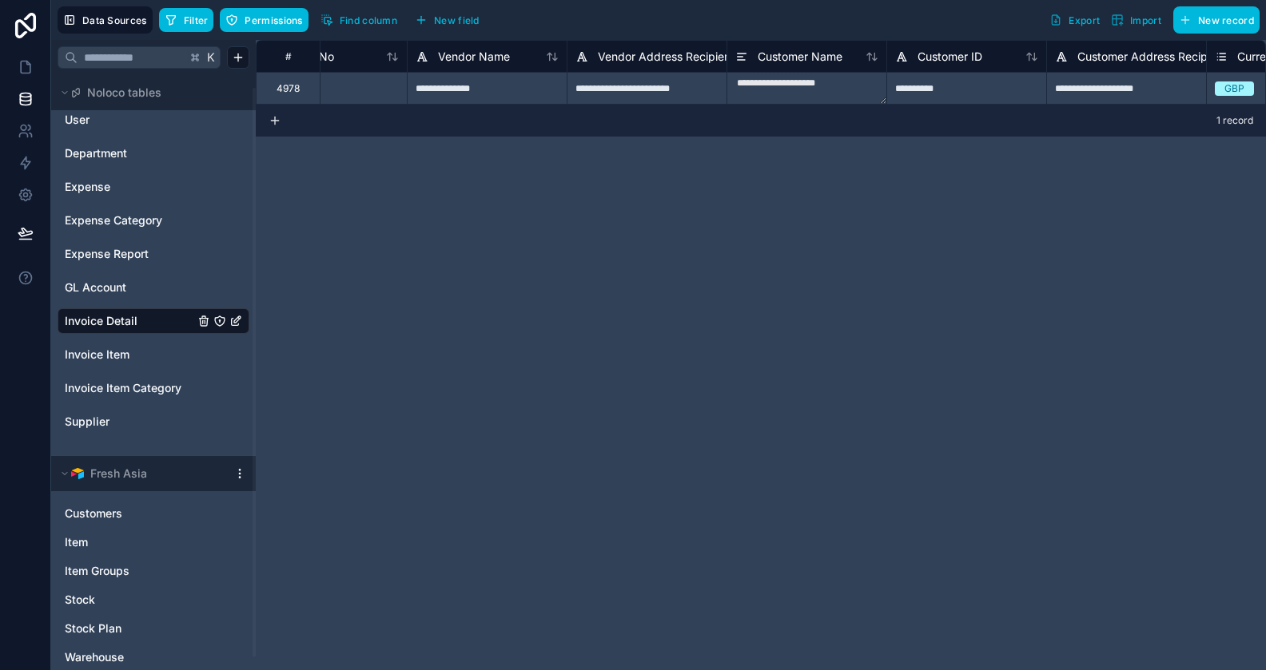
click at [383, 17] on span "Find column" at bounding box center [369, 20] width 58 height 12
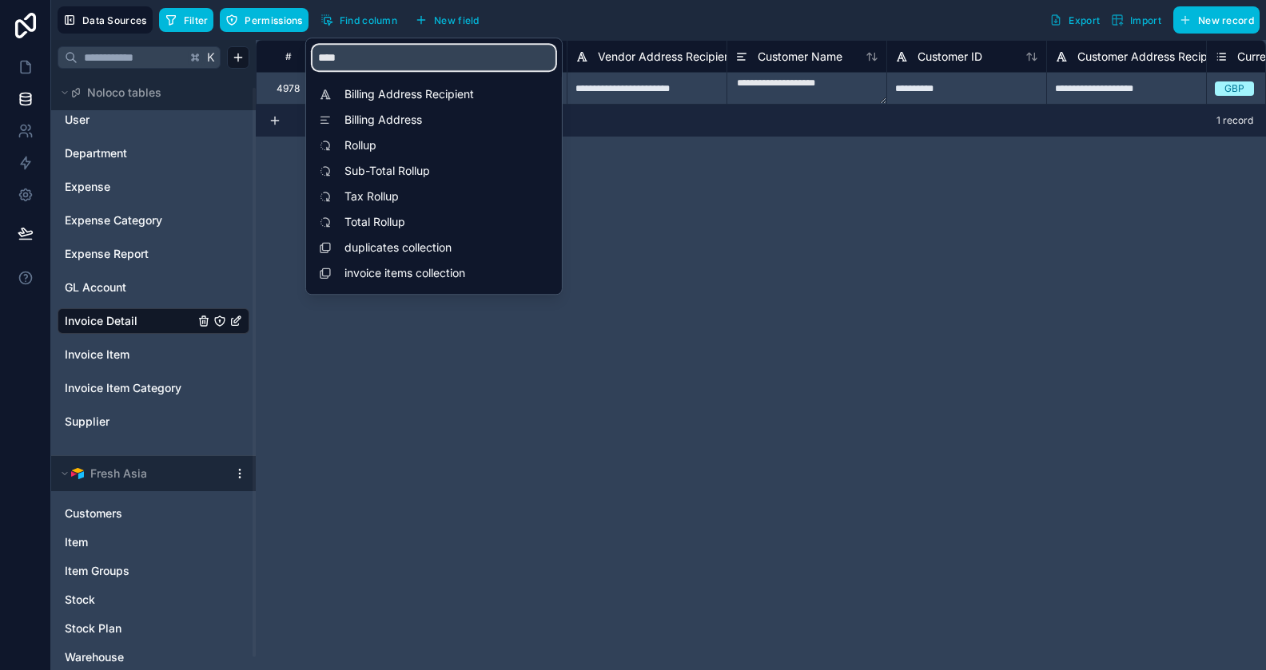
click at [371, 54] on input "****" at bounding box center [433, 58] width 243 height 26
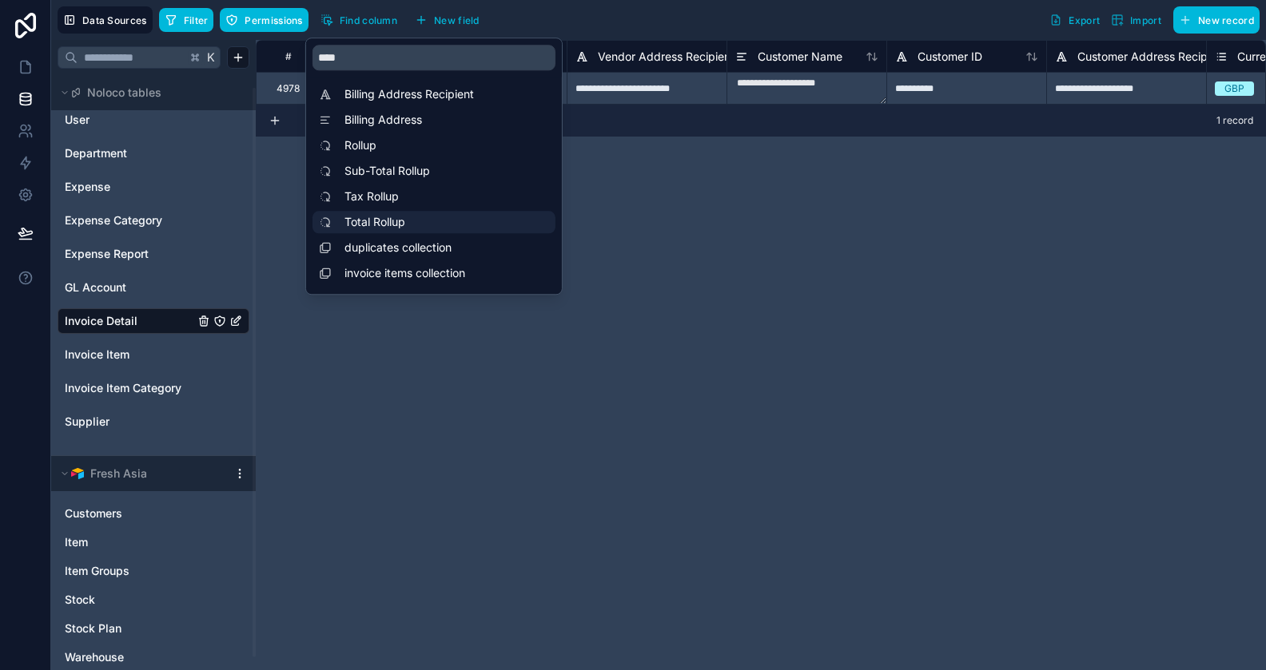
click at [366, 221] on span "Total Rollup" at bounding box center [437, 222] width 187 height 16
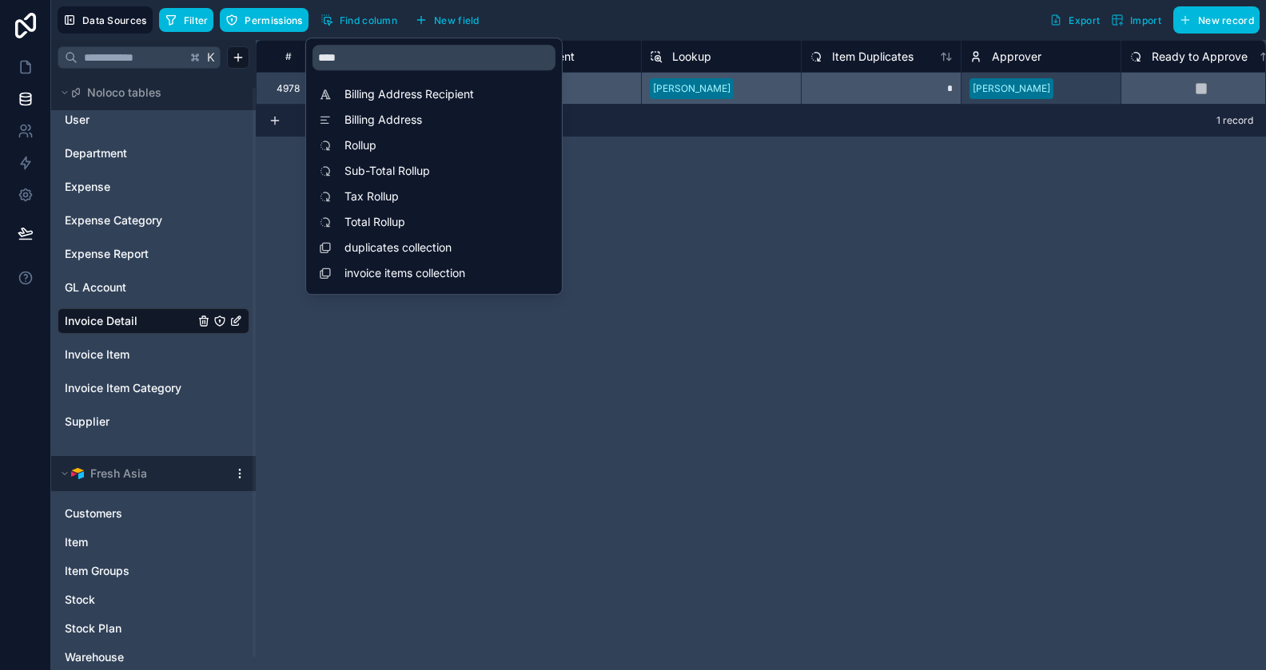
scroll to position [0, 7032]
click at [653, 191] on div "# Sub-Total Rollup Tax Rollup Total Rollup Department Lookup Item Duplicates Ap…" at bounding box center [761, 355] width 1010 height 631
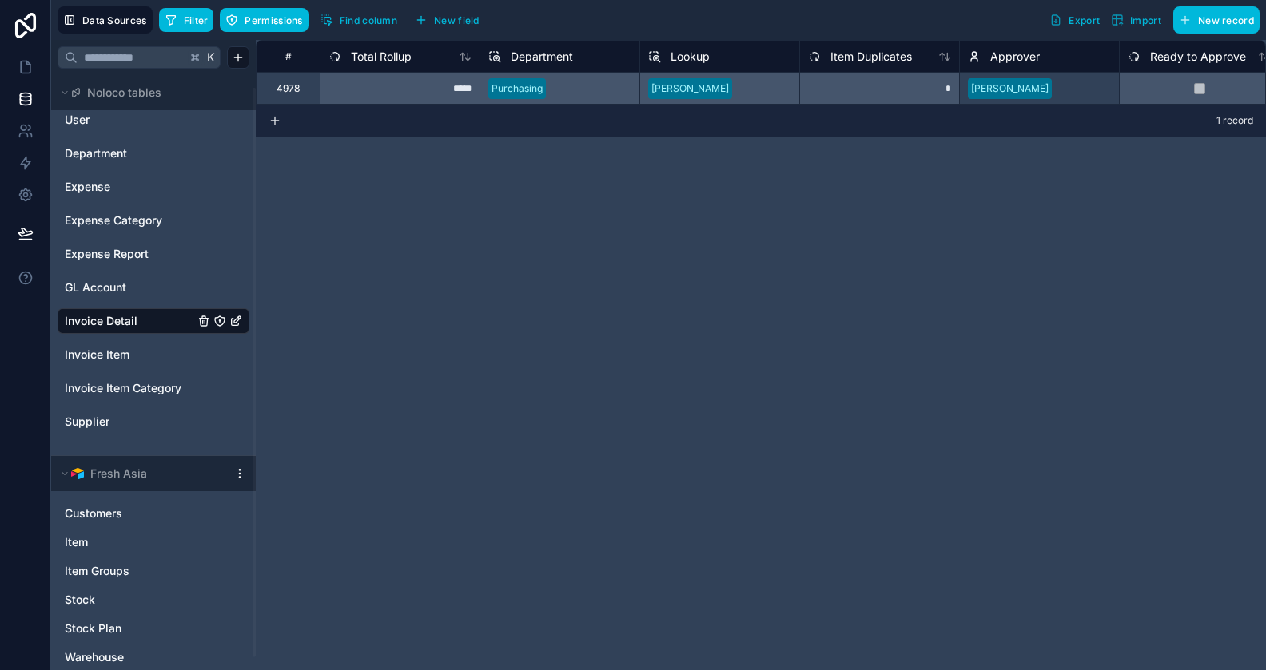
click at [406, 57] on span "Total Rollup" at bounding box center [381, 57] width 61 height 16
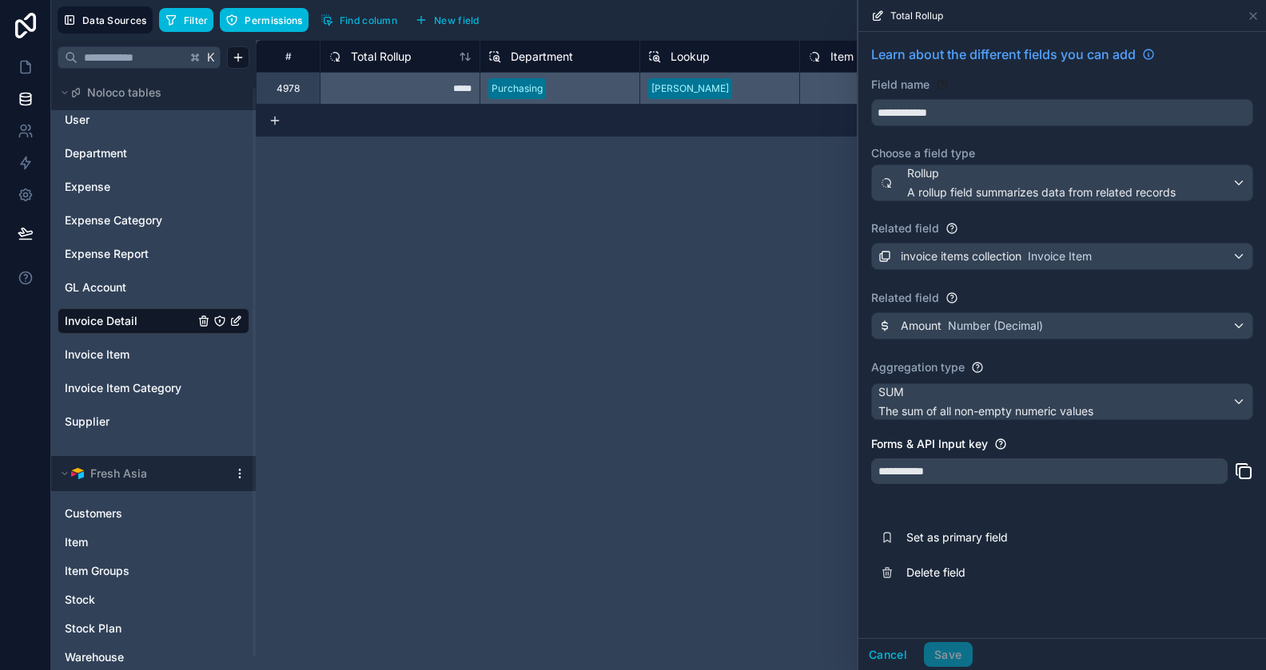
click at [551, 140] on div "# Sub-Total Rollup Tax Rollup Total Rollup Department Lookup Item Duplicates Ap…" at bounding box center [761, 355] width 1010 height 631
click at [894, 649] on button "Cancel" at bounding box center [887, 656] width 59 height 26
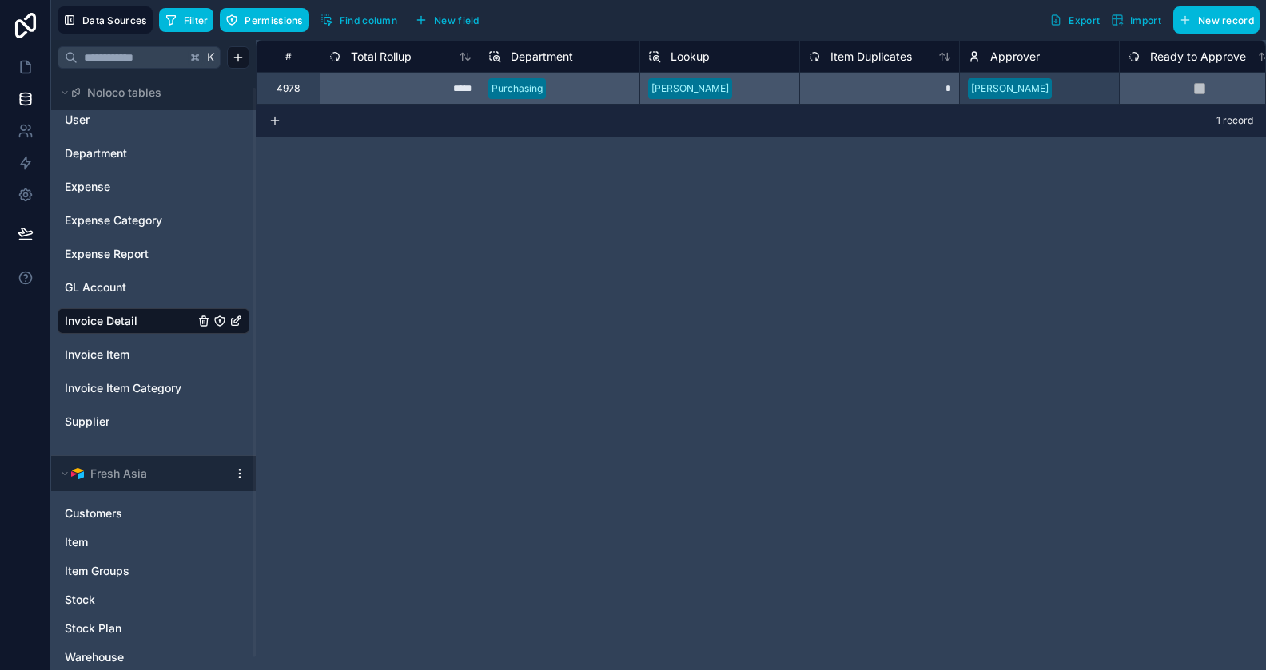
click at [368, 20] on span "Find column" at bounding box center [369, 20] width 58 height 12
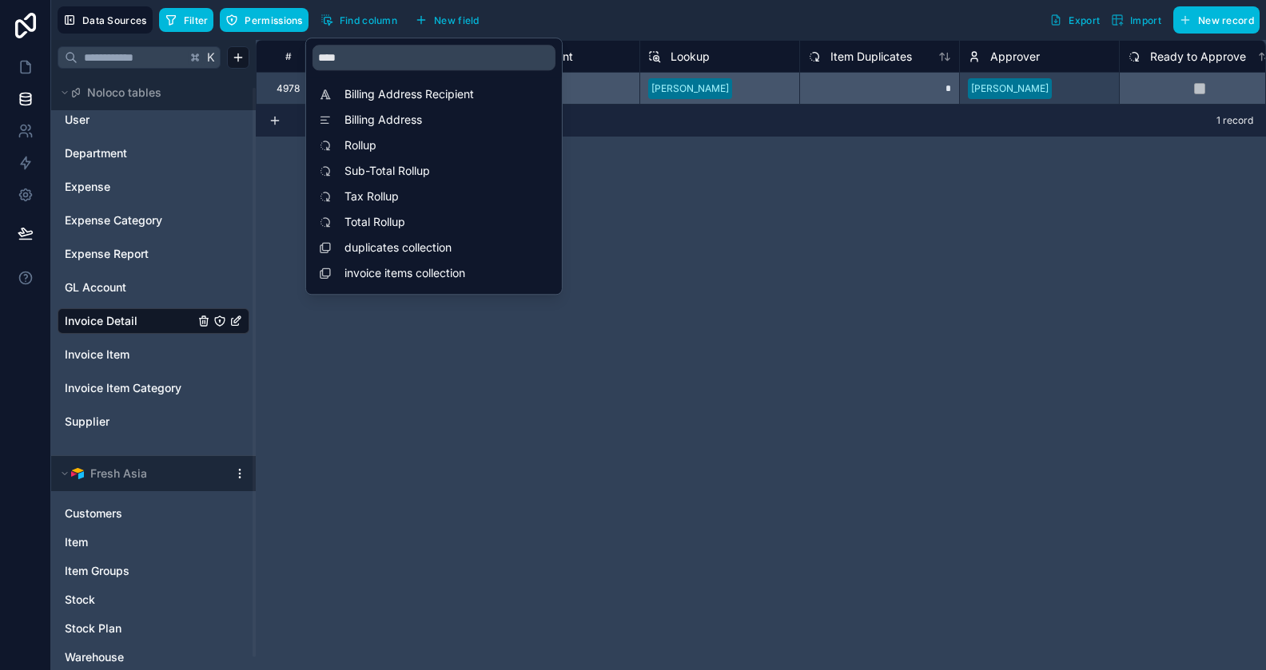
click at [360, 44] on div "****" at bounding box center [434, 57] width 256 height 38
click at [360, 54] on input "****" at bounding box center [433, 58] width 243 height 26
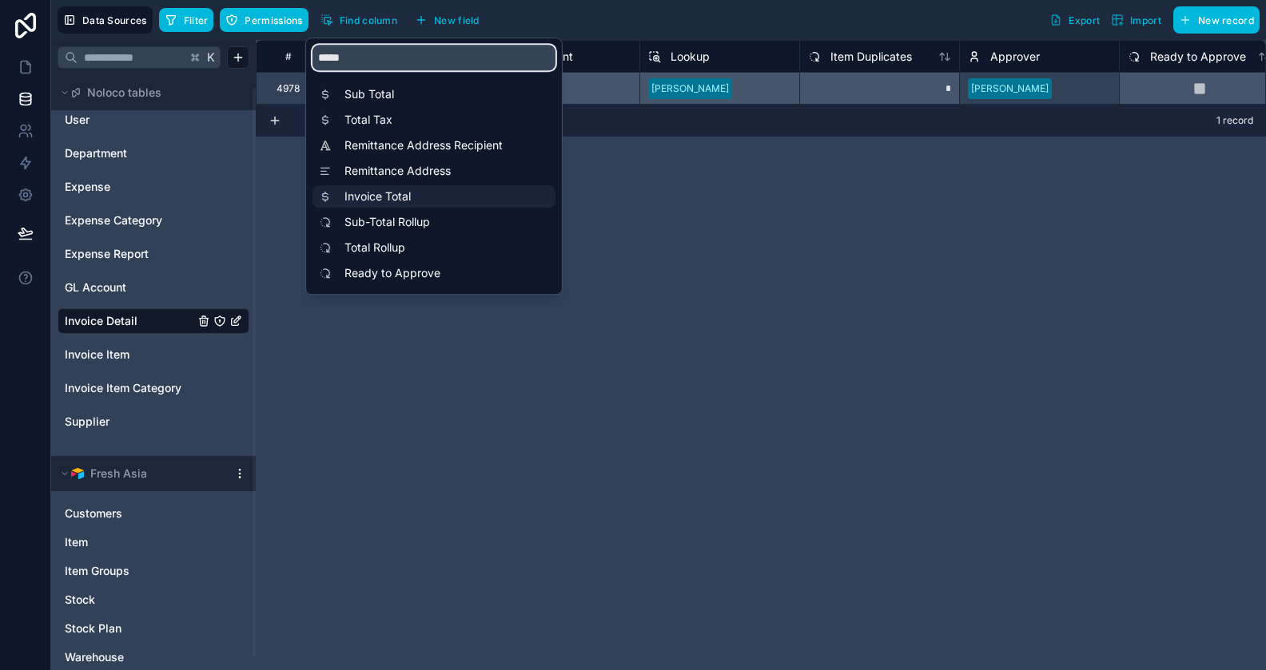
type input "*****"
click at [388, 197] on span "Invoice Total" at bounding box center [437, 197] width 187 height 16
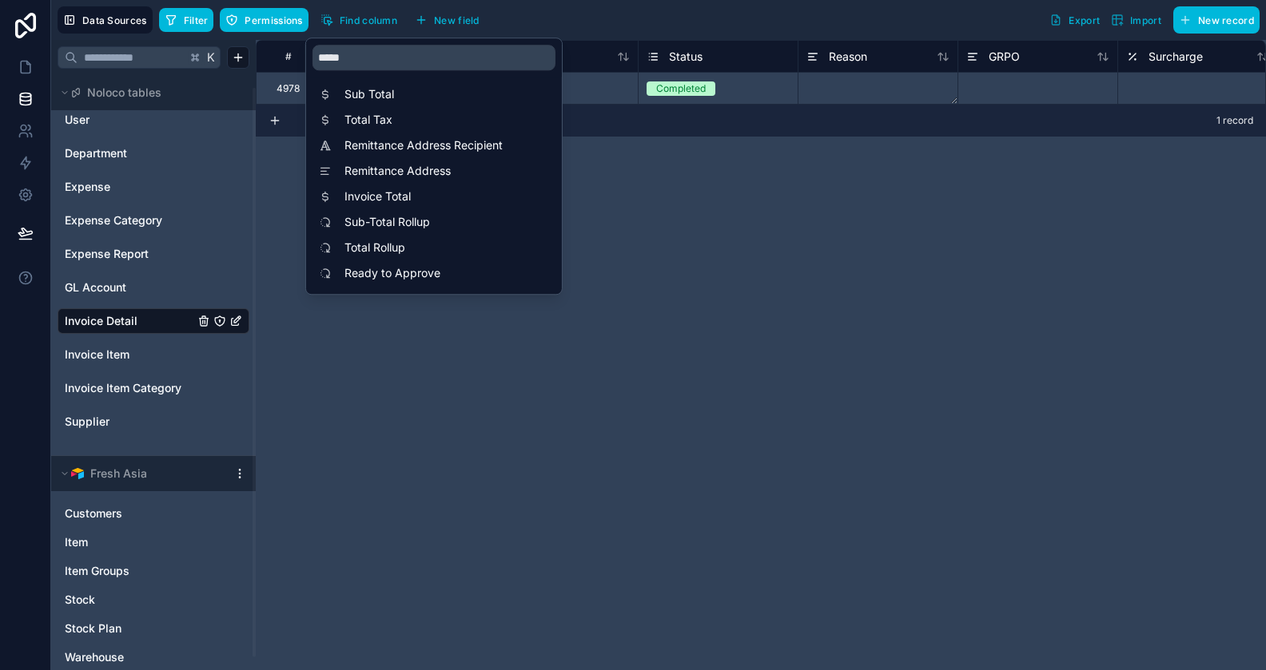
scroll to position [0, 4156]
click at [639, 209] on div "**********" at bounding box center [761, 355] width 1010 height 631
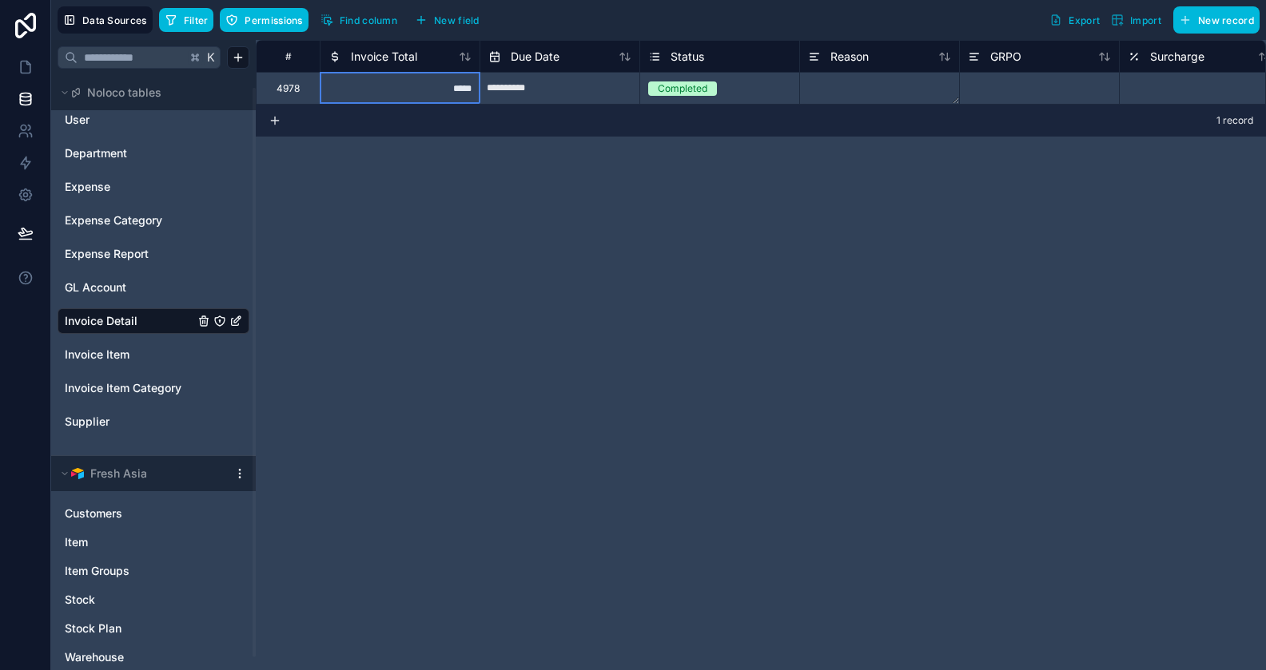
click at [432, 86] on div "*****" at bounding box center [400, 88] width 160 height 32
click at [374, 26] on span "Find column" at bounding box center [369, 20] width 58 height 12
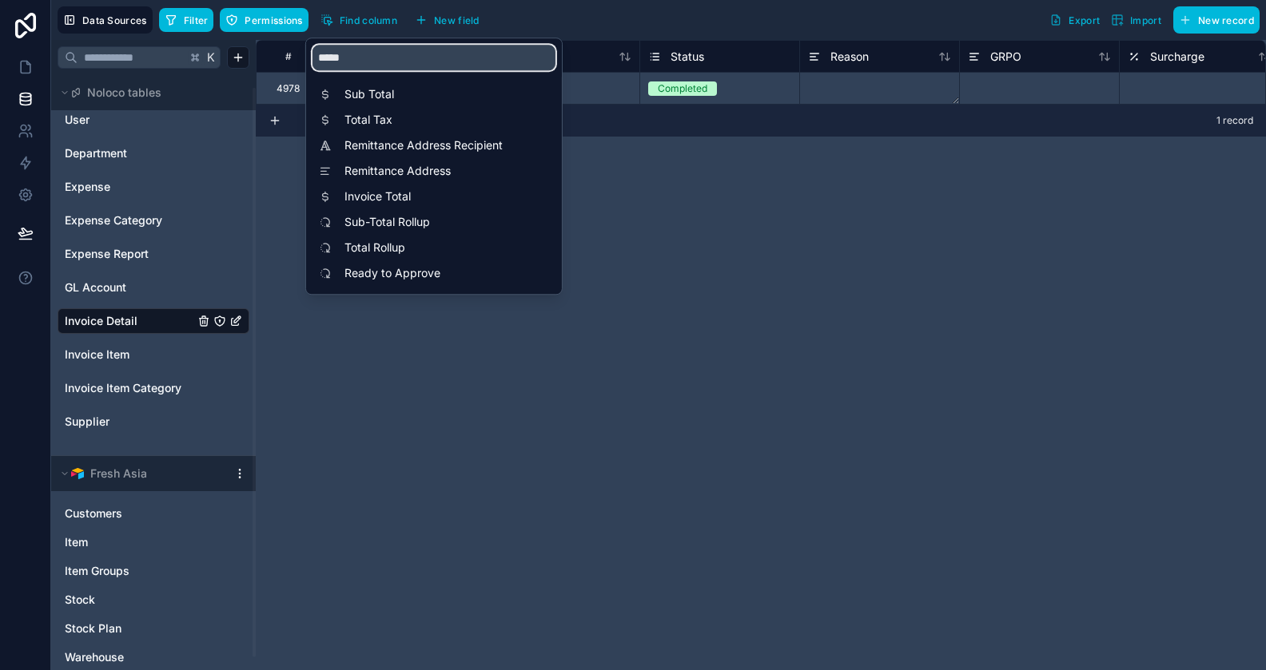
click at [363, 58] on input "*****" at bounding box center [433, 58] width 243 height 26
type input "****"
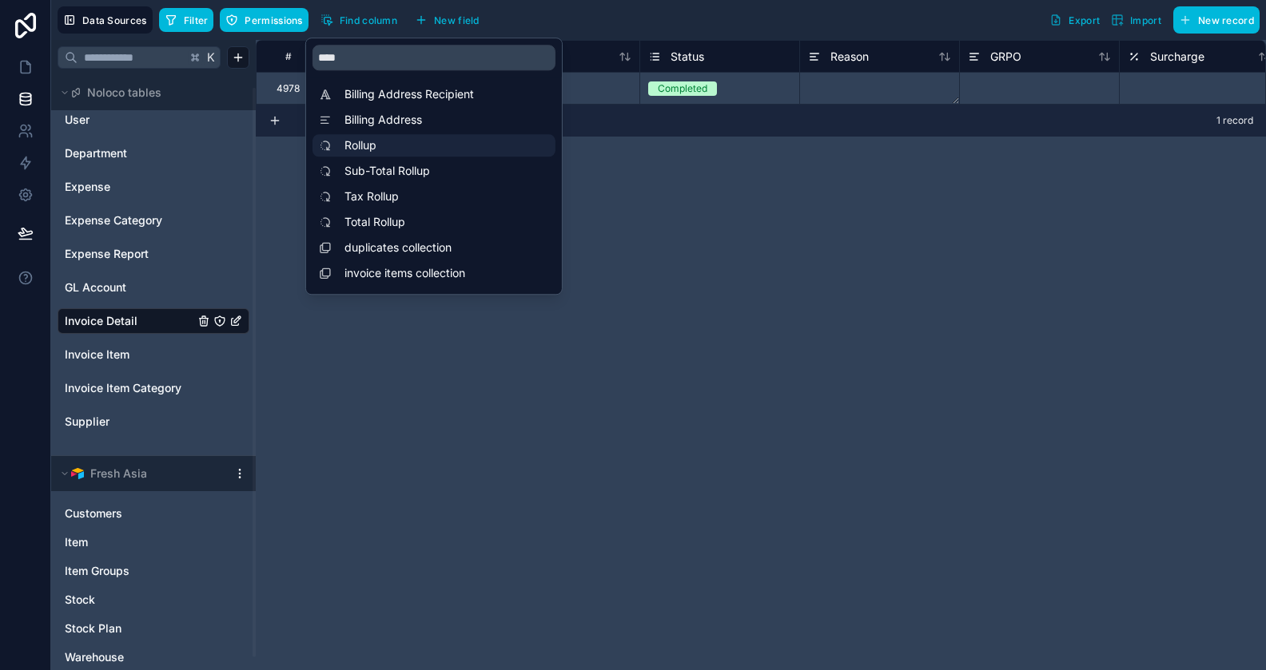
click at [368, 152] on span "Rollup" at bounding box center [437, 145] width 187 height 16
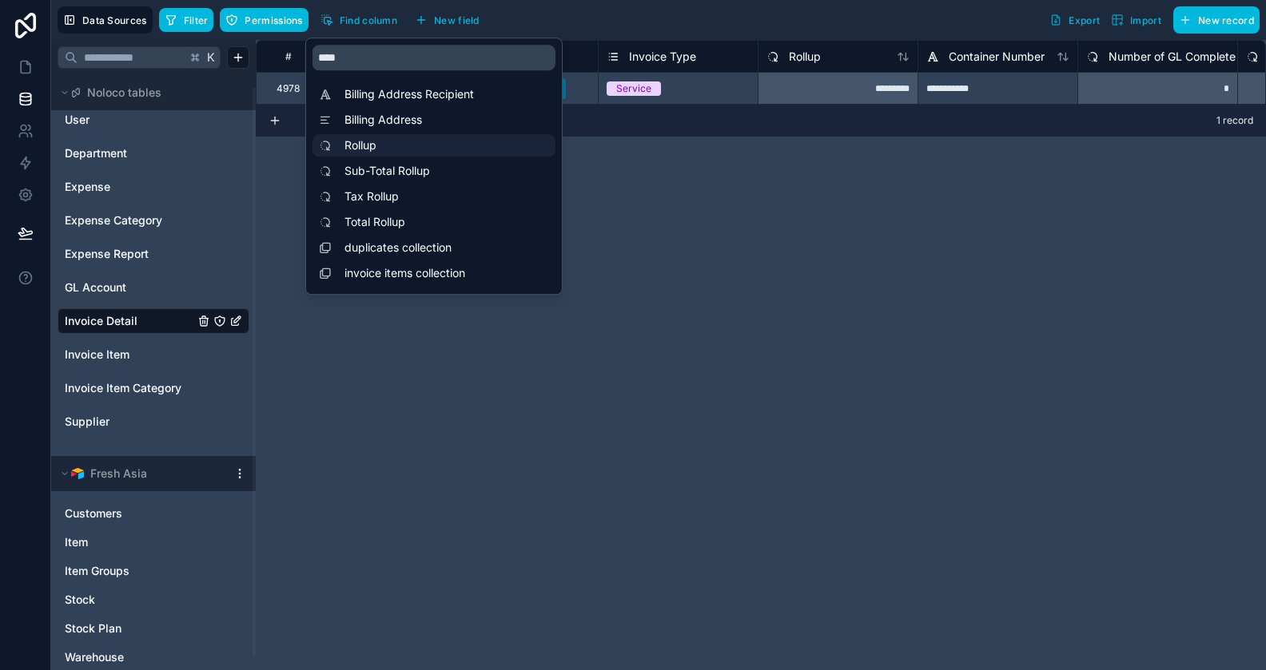
scroll to position [0, 5134]
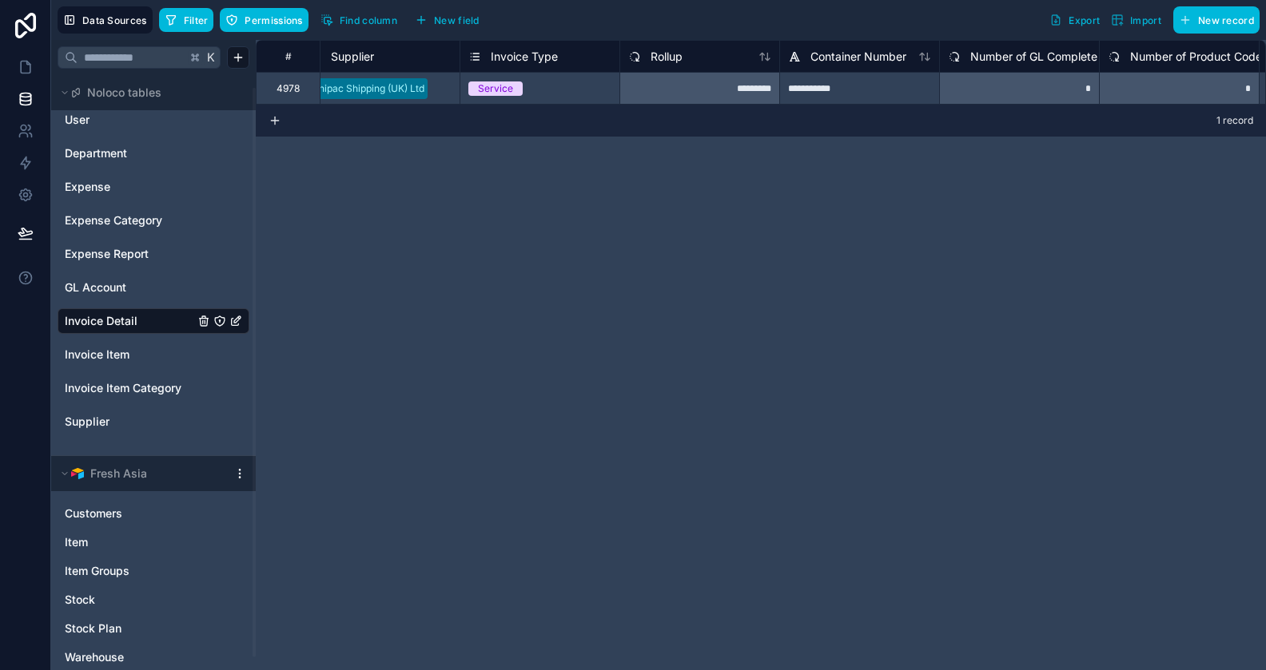
click at [686, 169] on div "**********" at bounding box center [761, 355] width 1010 height 631
click at [371, 16] on span "Find column" at bounding box center [369, 20] width 58 height 12
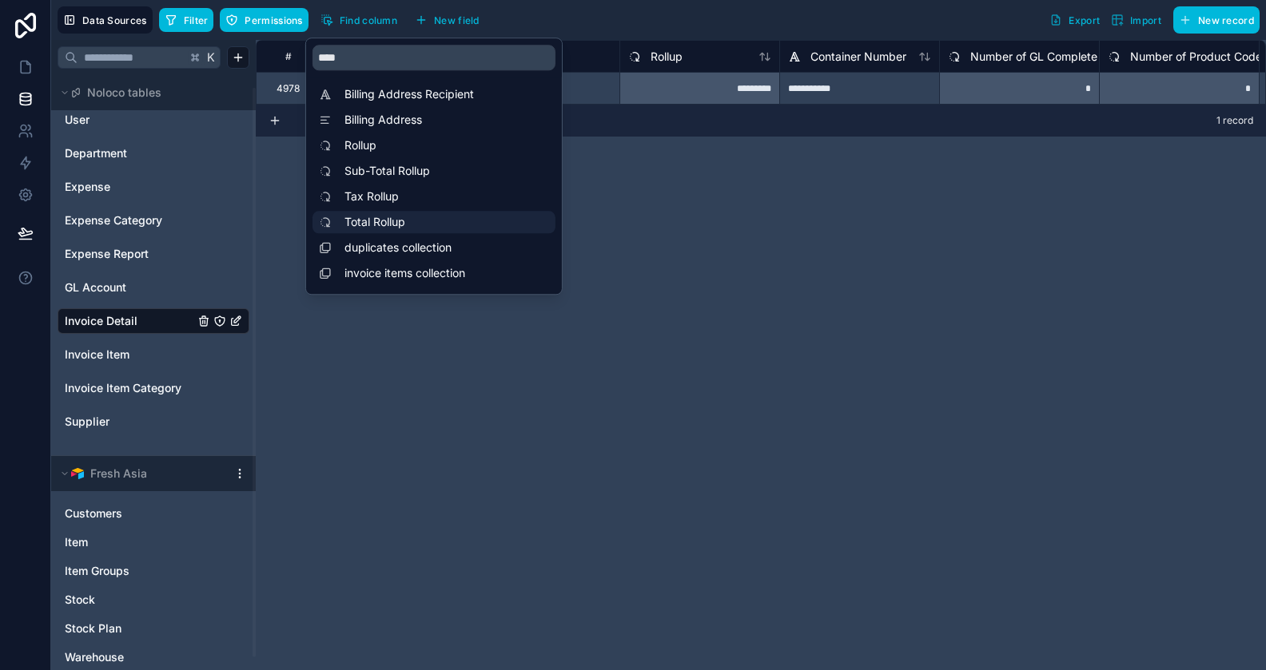
click at [379, 226] on span "Total Rollup" at bounding box center [437, 222] width 187 height 16
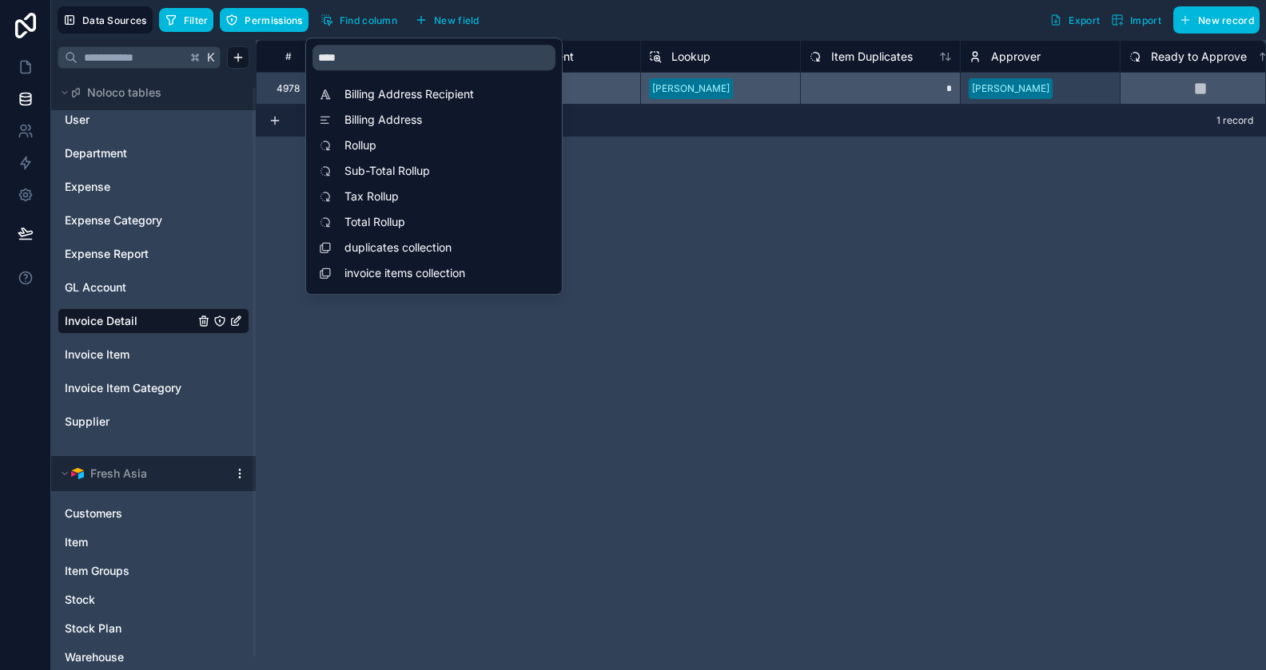
scroll to position [0, 7032]
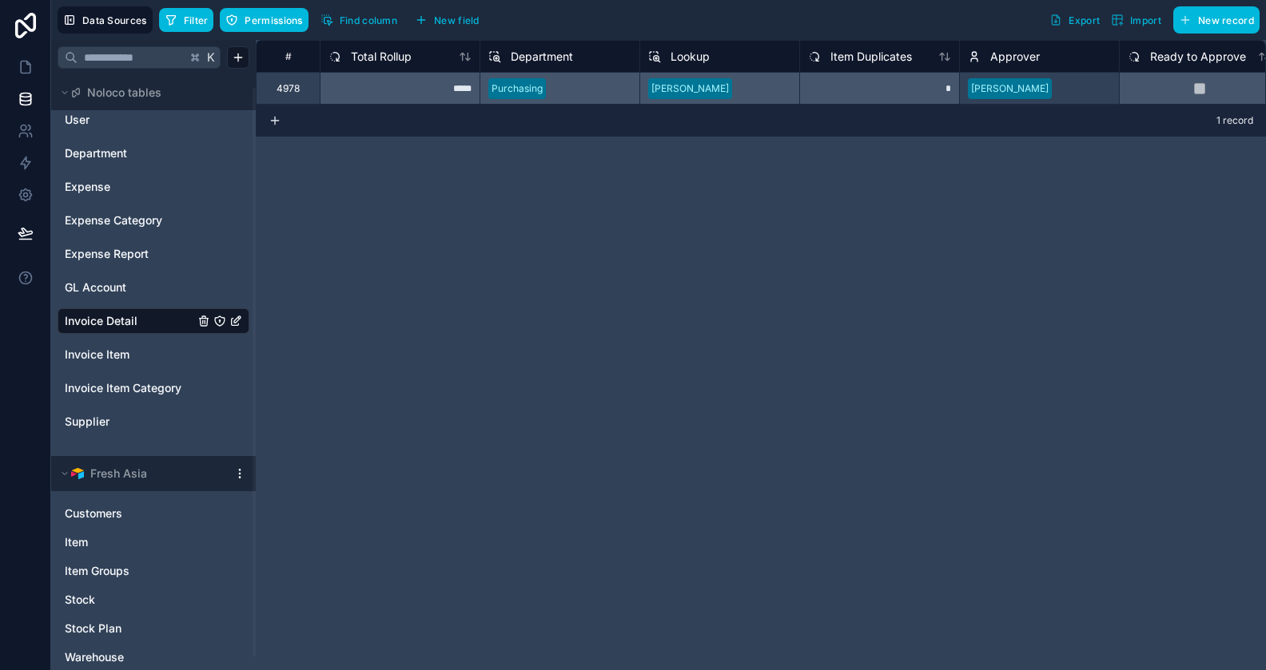
click at [674, 185] on div "# Sub-Total Rollup Tax Rollup Total Rollup Department Lookup Item Duplicates Ap…" at bounding box center [761, 355] width 1010 height 631
click at [397, 61] on span "Total Rollup" at bounding box center [381, 57] width 61 height 16
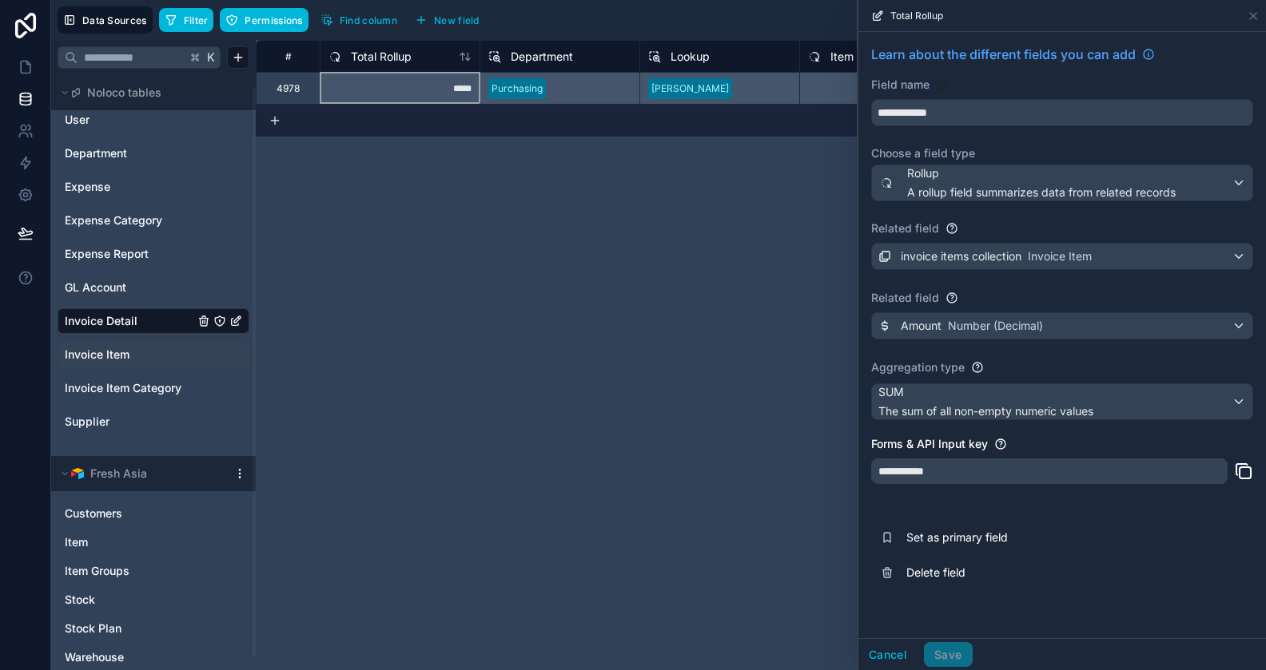
click at [85, 353] on span "Invoice Item" at bounding box center [97, 355] width 65 height 16
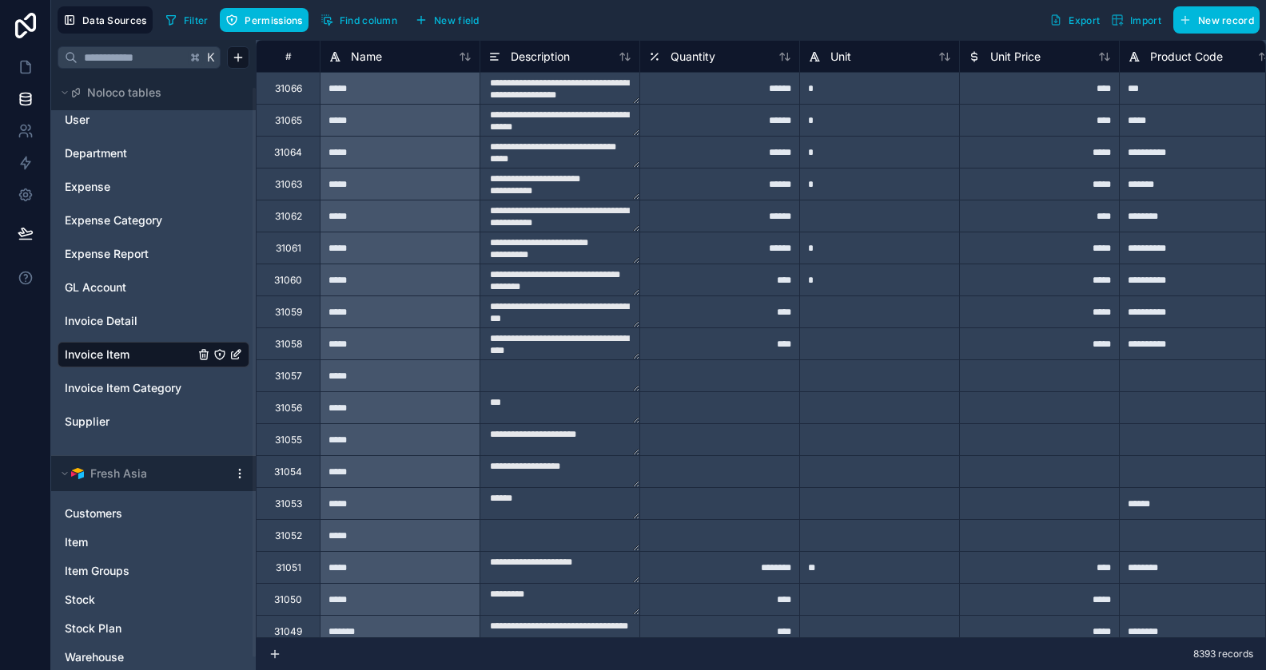
click at [187, 23] on span "Filter" at bounding box center [196, 20] width 25 height 12
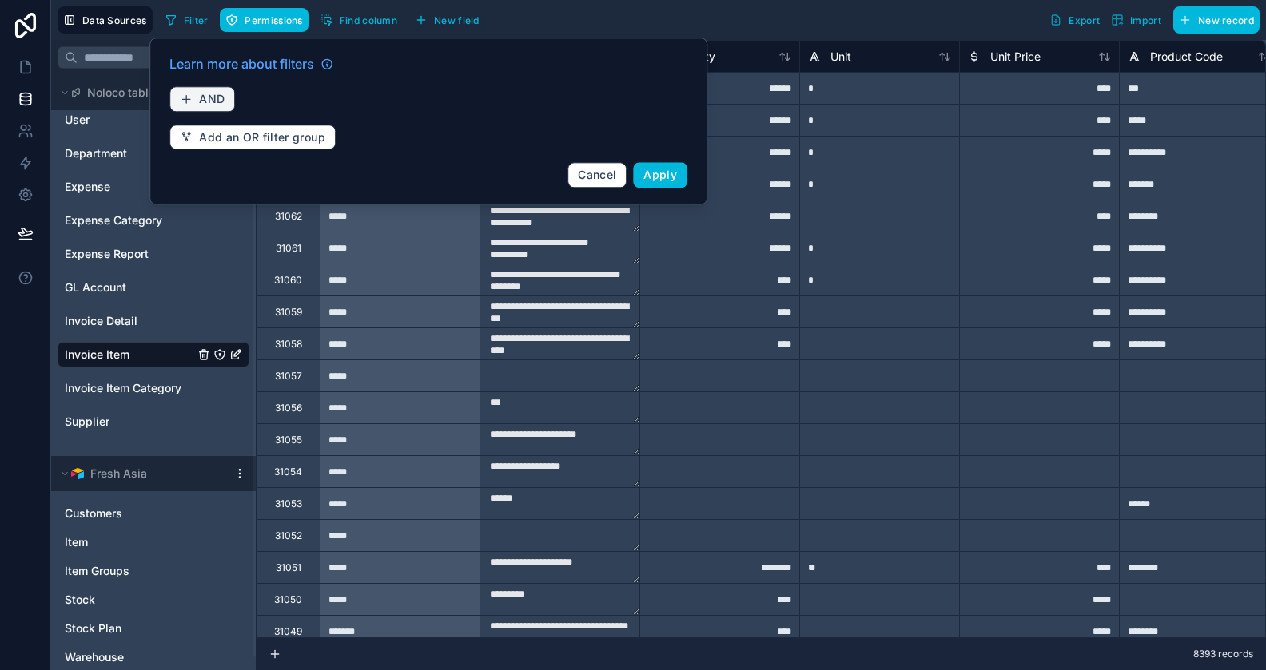
click at [218, 94] on span "AND" at bounding box center [212, 99] width 26 height 14
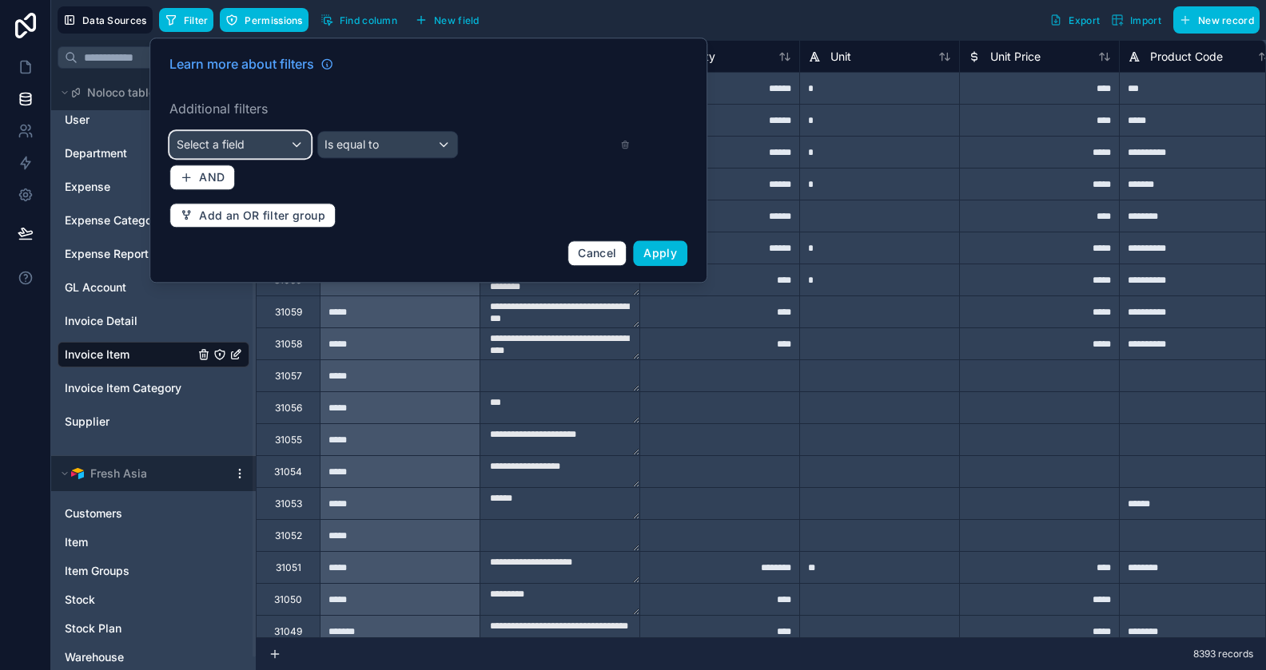
click at [259, 137] on div "Select a field" at bounding box center [240, 145] width 140 height 26
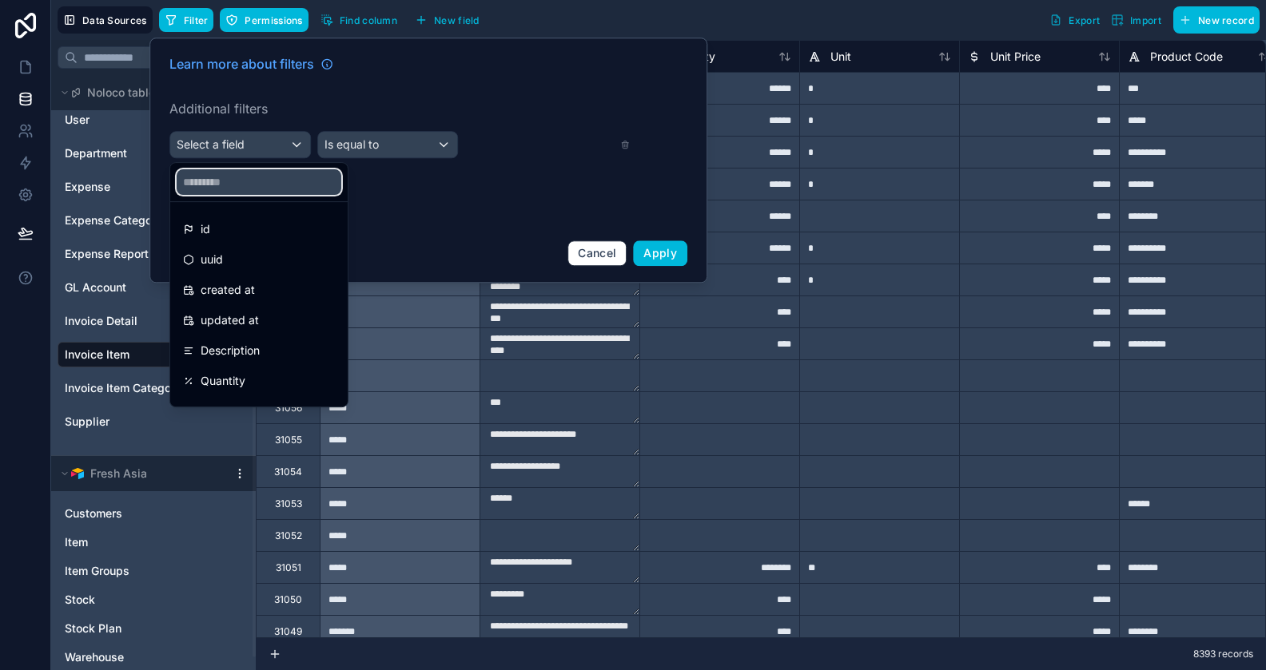
click at [261, 188] on input "text" at bounding box center [259, 182] width 165 height 26
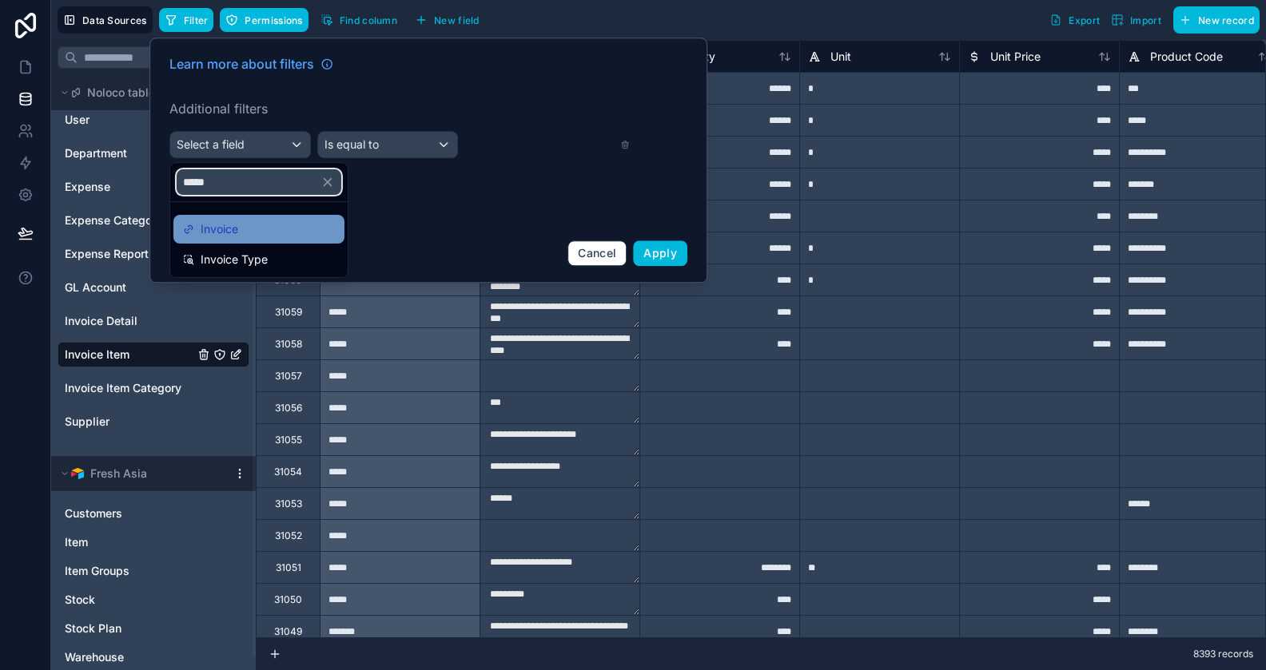
type input "*****"
click at [245, 228] on div "Invoice" at bounding box center [259, 229] width 152 height 19
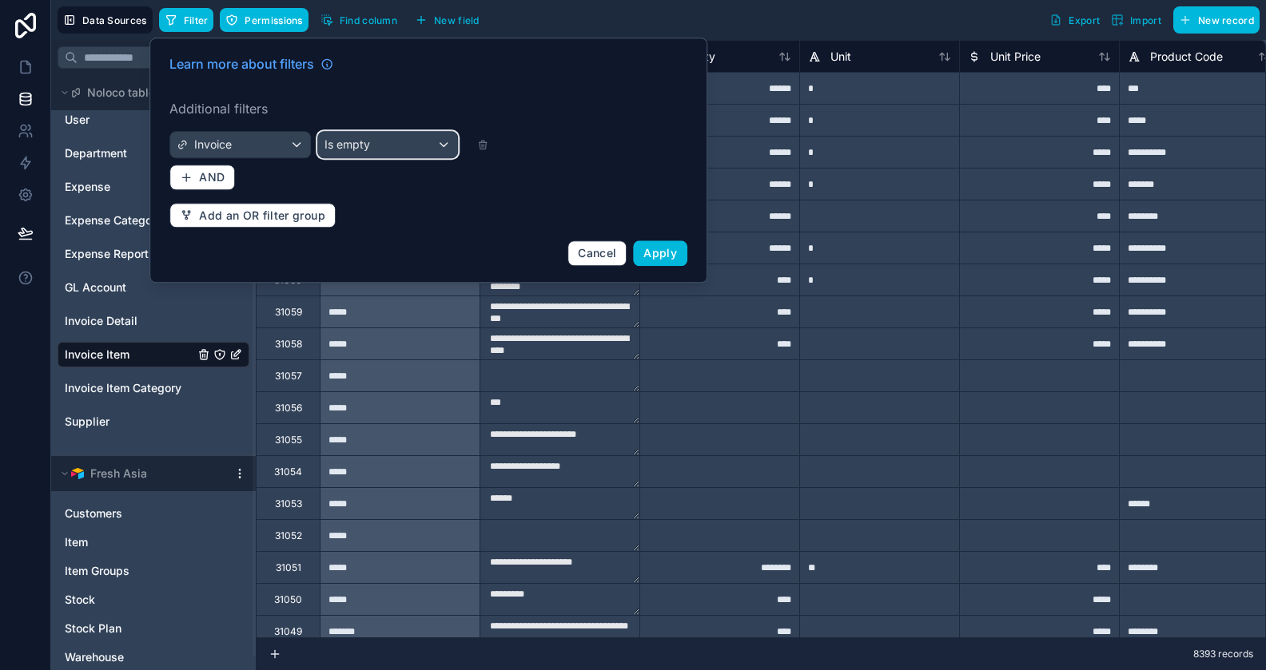
click at [436, 137] on div "Is empty" at bounding box center [388, 145] width 140 height 26
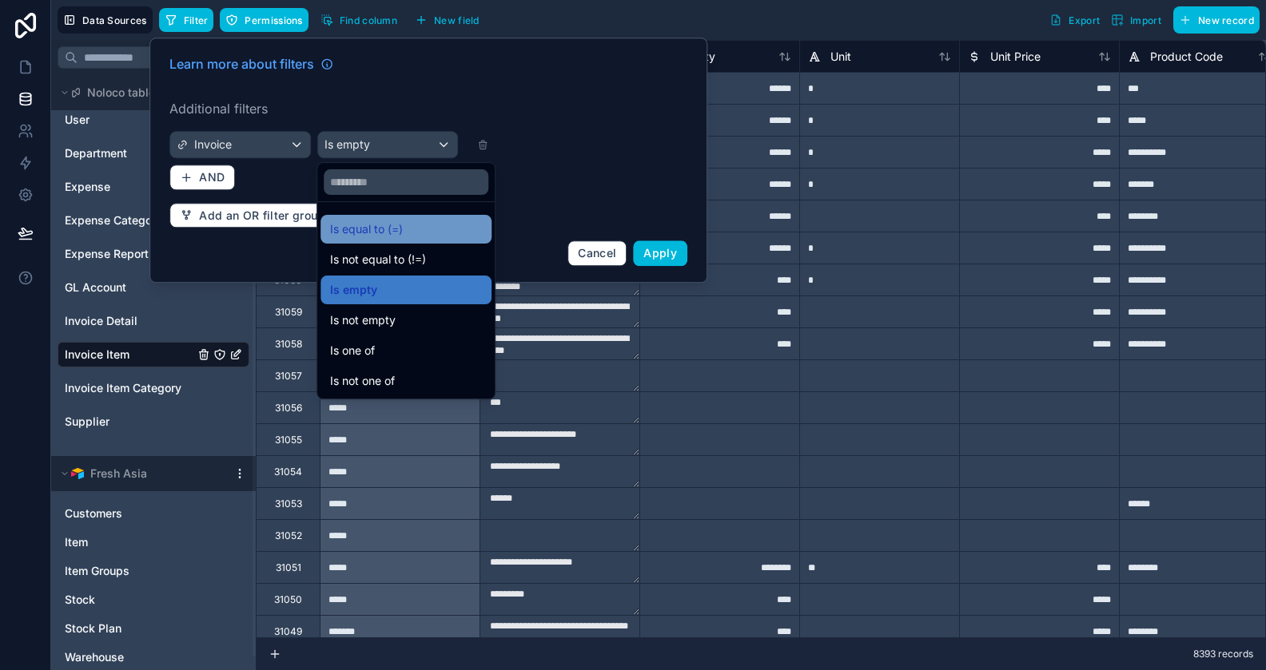
click at [424, 231] on div "Is equal to (=)" at bounding box center [406, 229] width 152 height 19
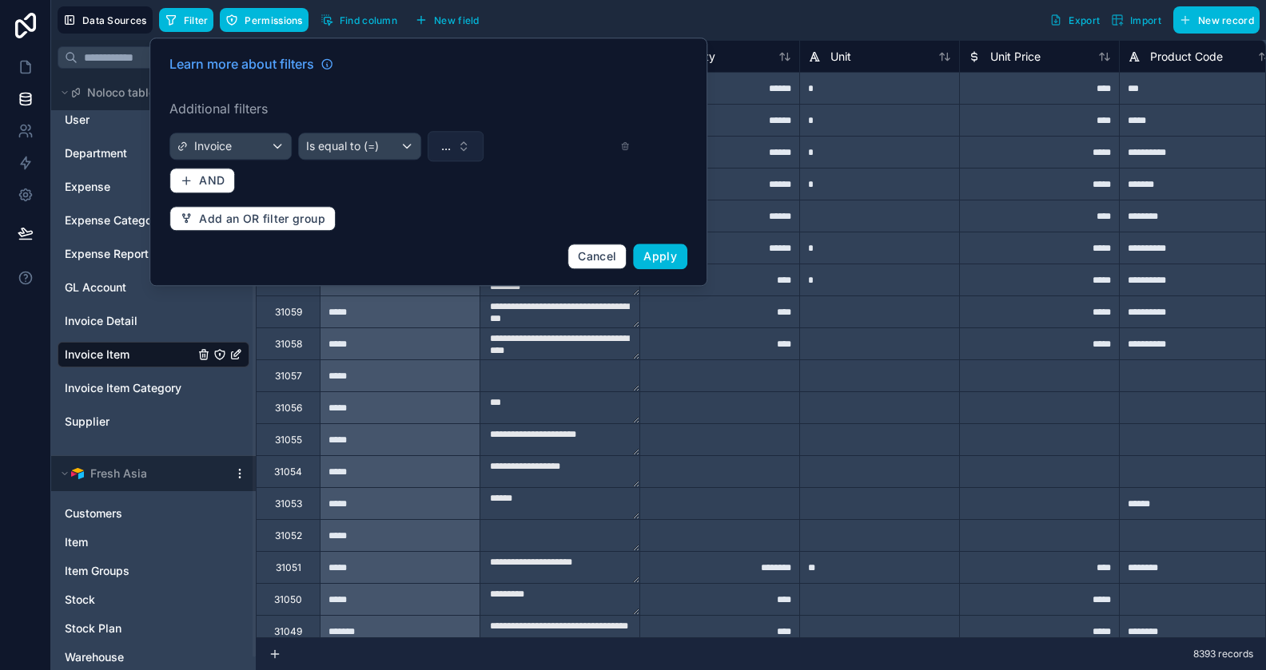
click at [474, 146] on button "..." at bounding box center [456, 146] width 56 height 30
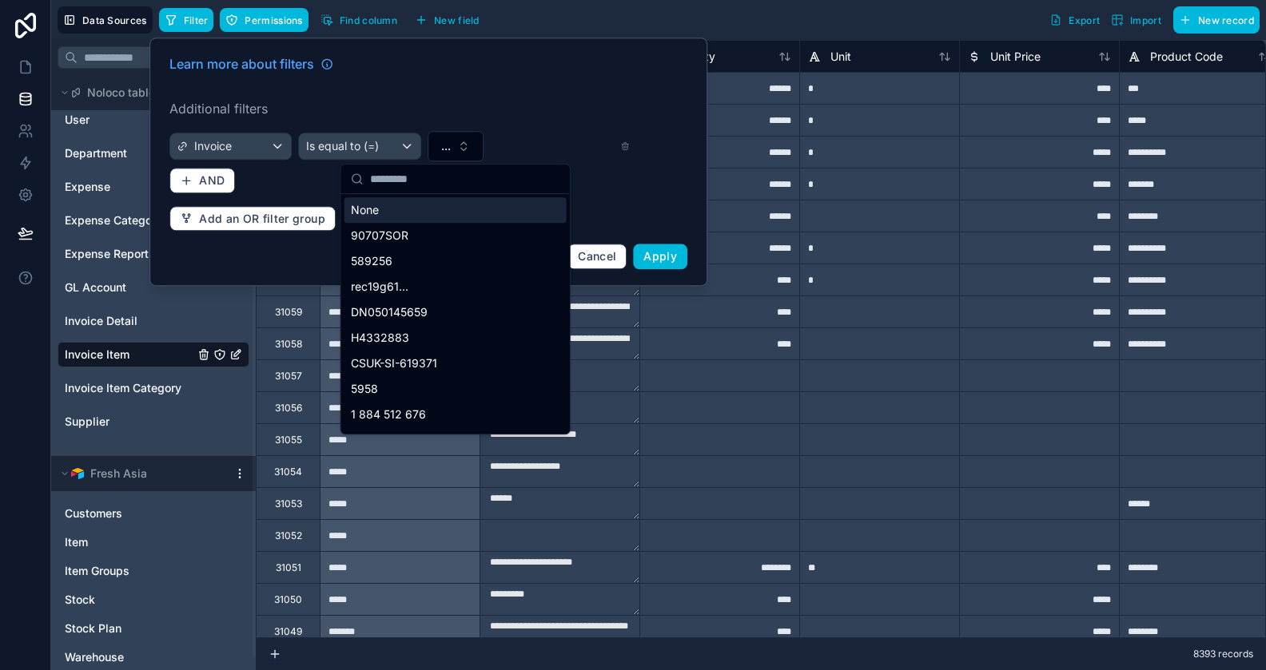
click at [441, 181] on input "text" at bounding box center [465, 179] width 190 height 29
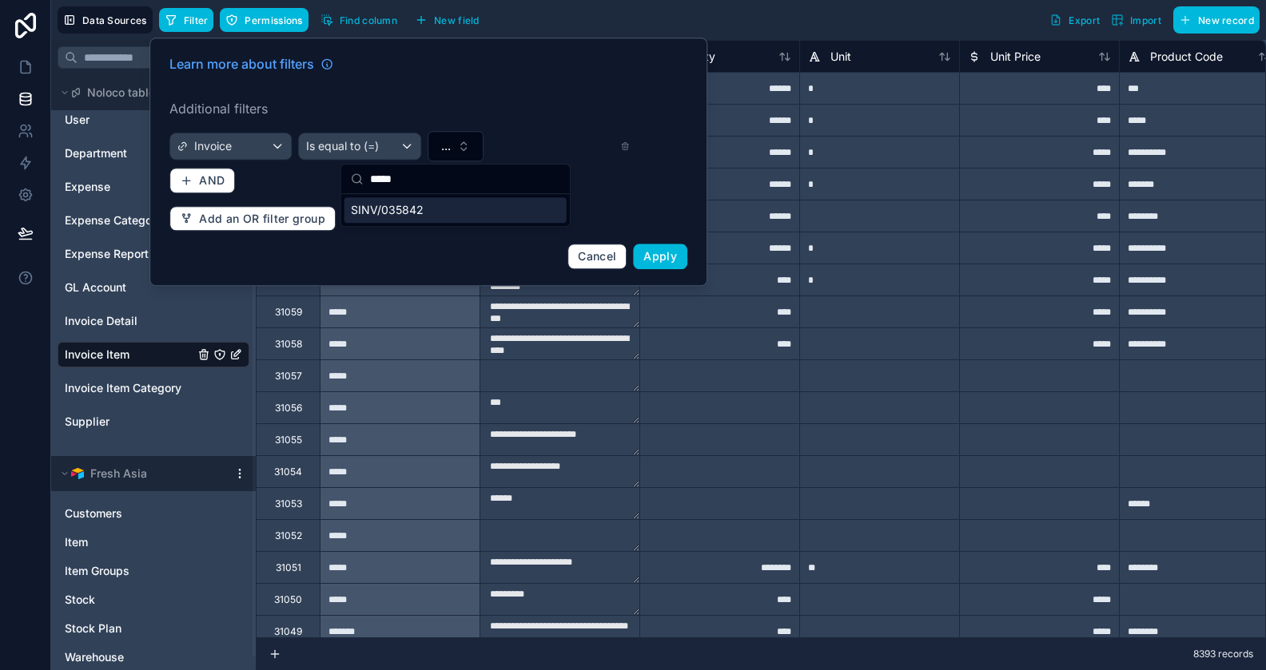
type input "*****"
click at [423, 216] on div "SINV/035842" at bounding box center [455, 210] width 222 height 26
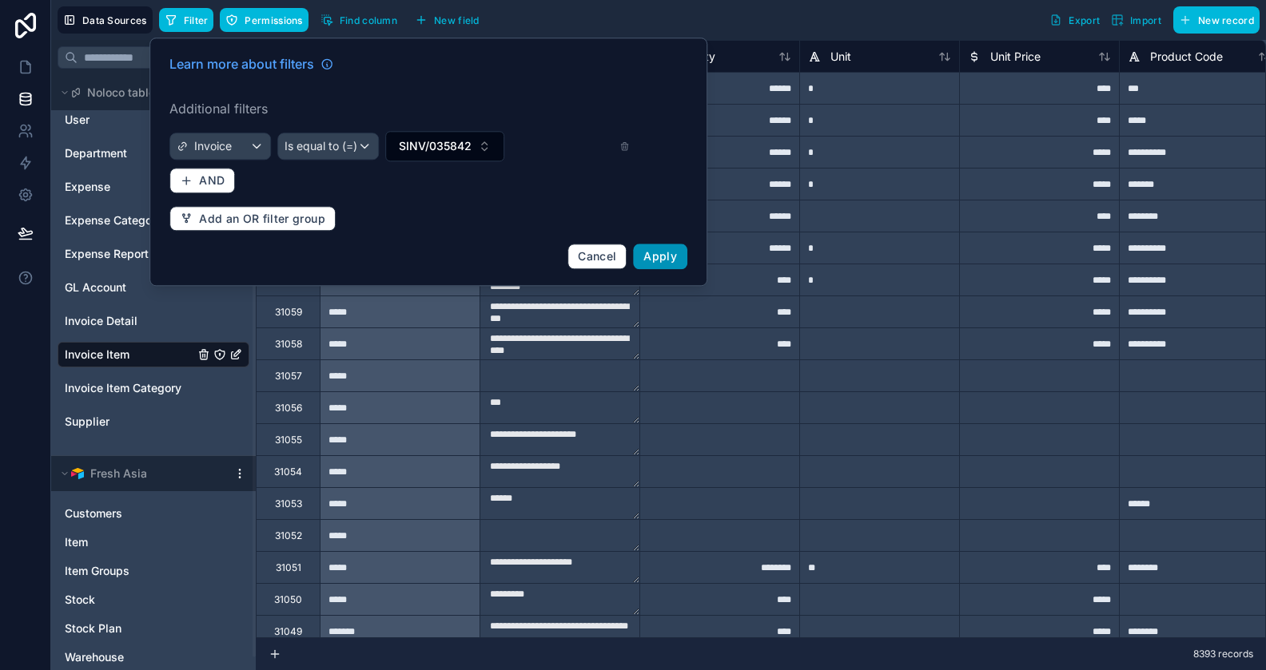
click at [649, 252] on span "Apply" at bounding box center [660, 256] width 34 height 14
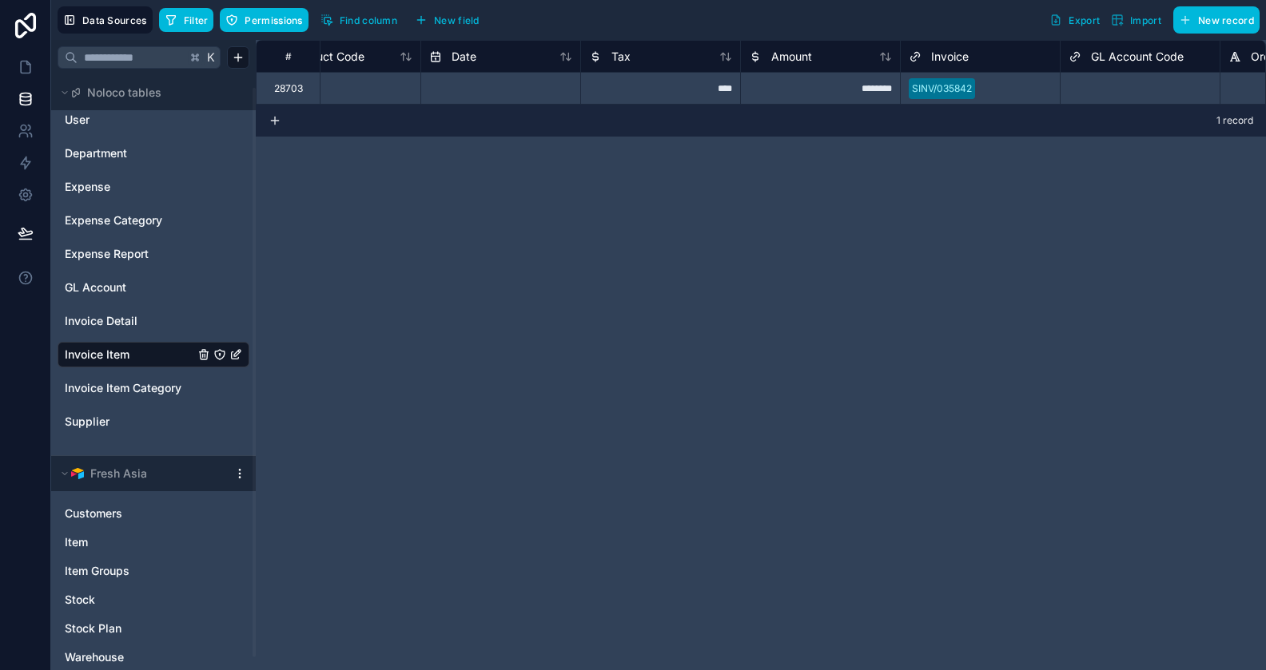
scroll to position [0, 936]
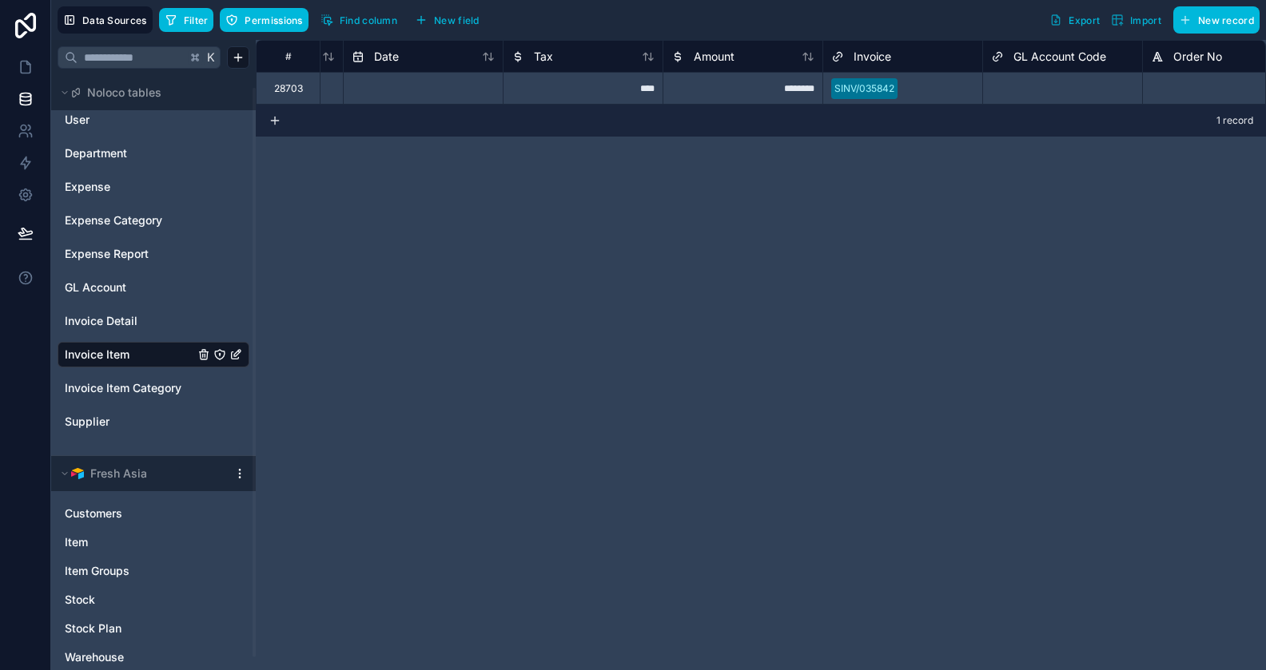
click at [794, 215] on div "# Unit Price Product Code Date Tax Amount Invoice GL Account Code Order No Rate…" at bounding box center [761, 355] width 1010 height 631
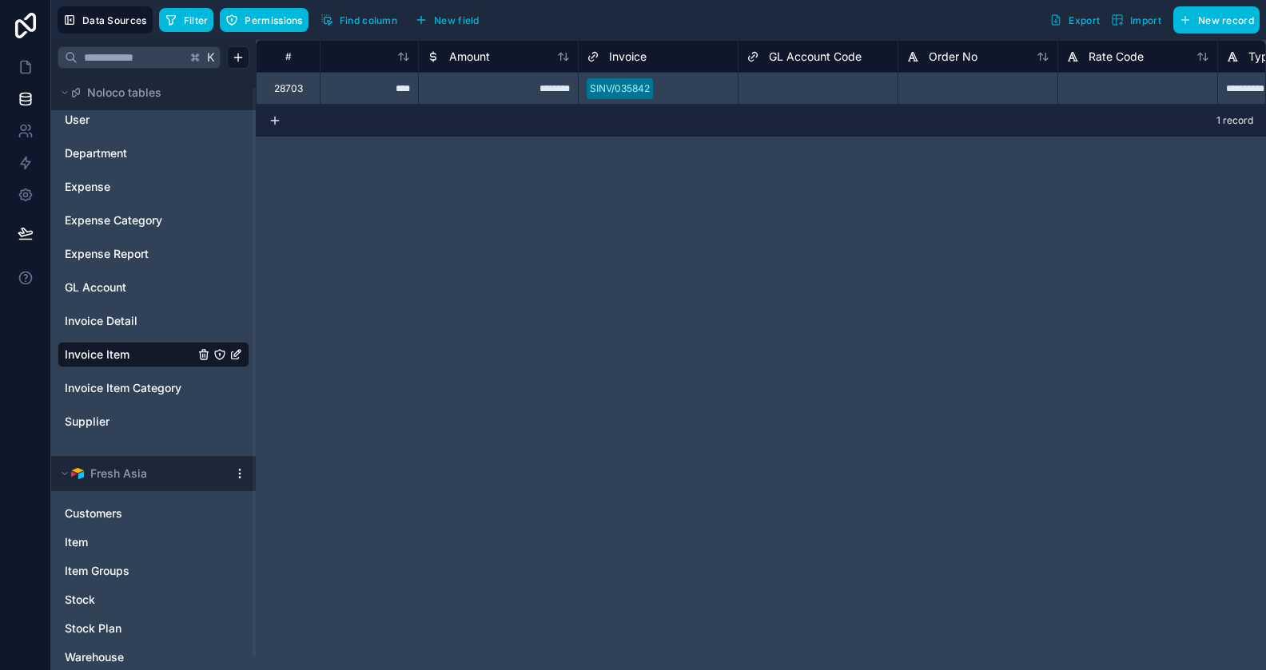
click at [519, 85] on div "********" at bounding box center [498, 88] width 160 height 32
click at [105, 319] on span "Invoice Detail" at bounding box center [101, 321] width 73 height 16
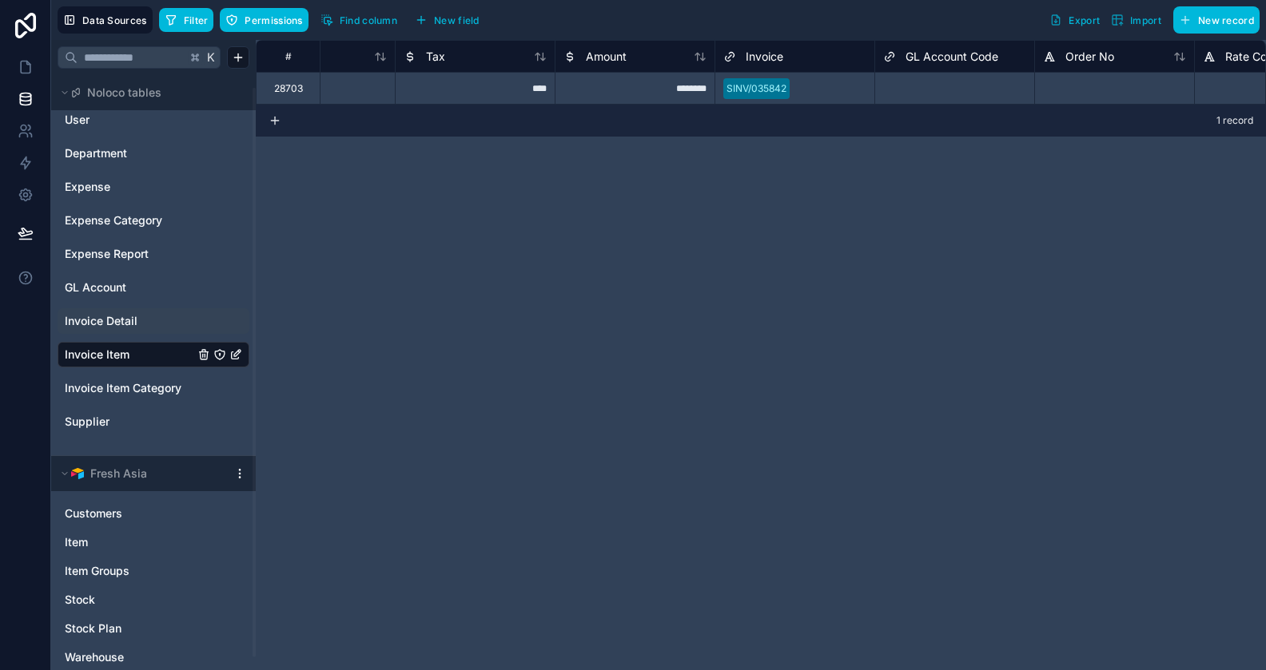
scroll to position [0, 1084]
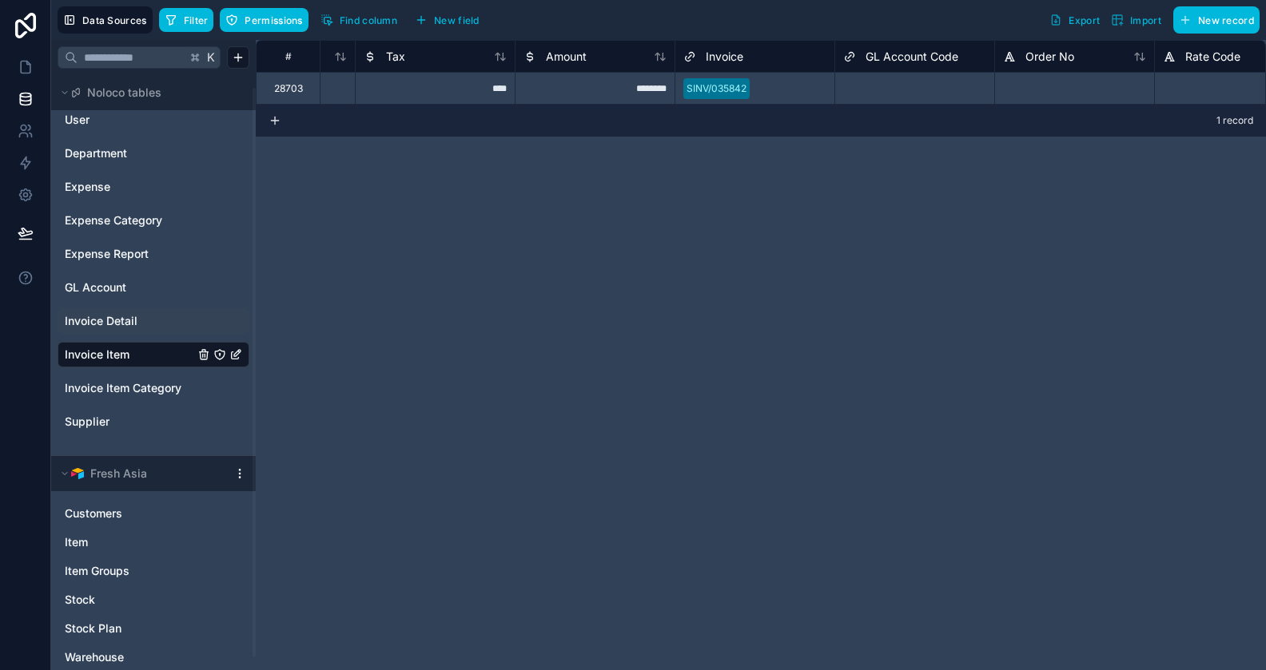
click at [575, 58] on span "Amount" at bounding box center [566, 57] width 41 height 16
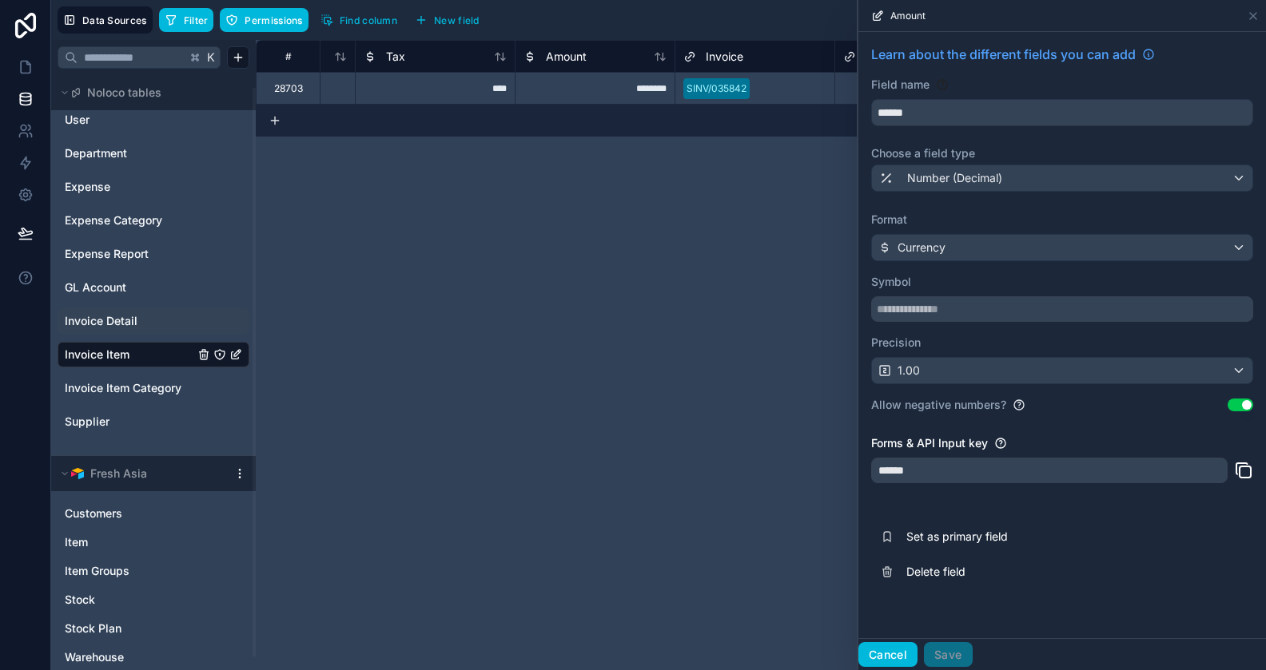
click at [897, 650] on button "Cancel" at bounding box center [887, 656] width 59 height 26
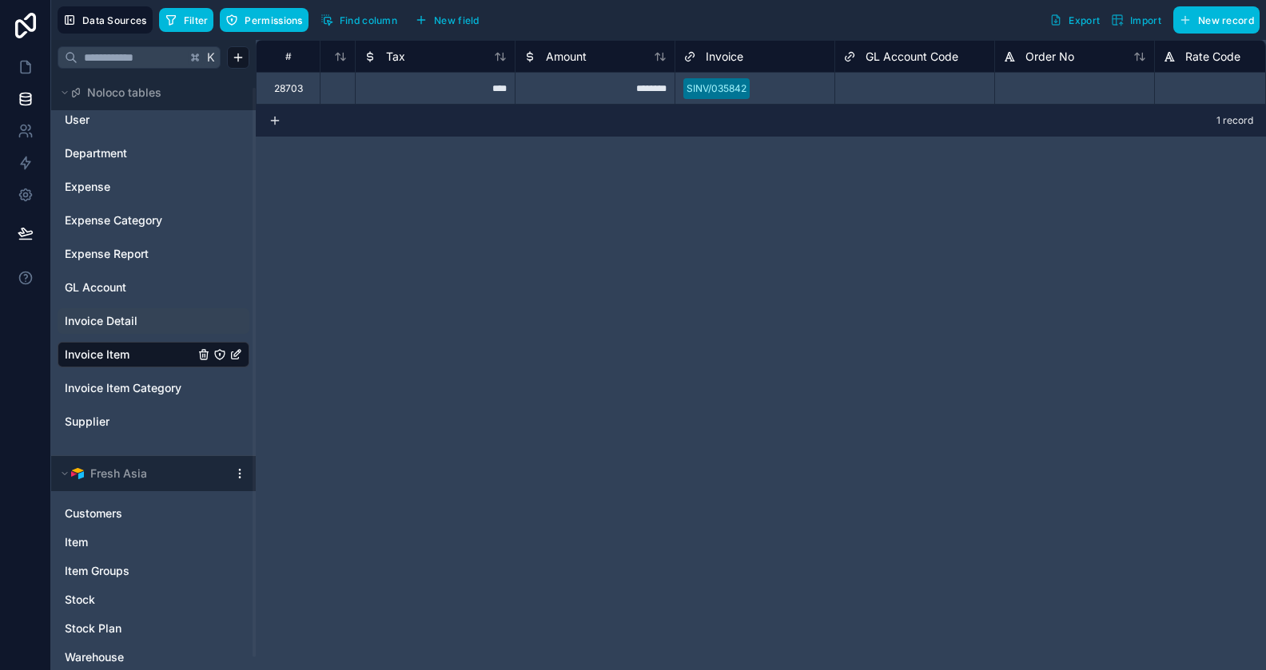
click at [587, 58] on div "Amount" at bounding box center [594, 56] width 143 height 19
click at [565, 54] on span "Amount" at bounding box center [566, 57] width 41 height 16
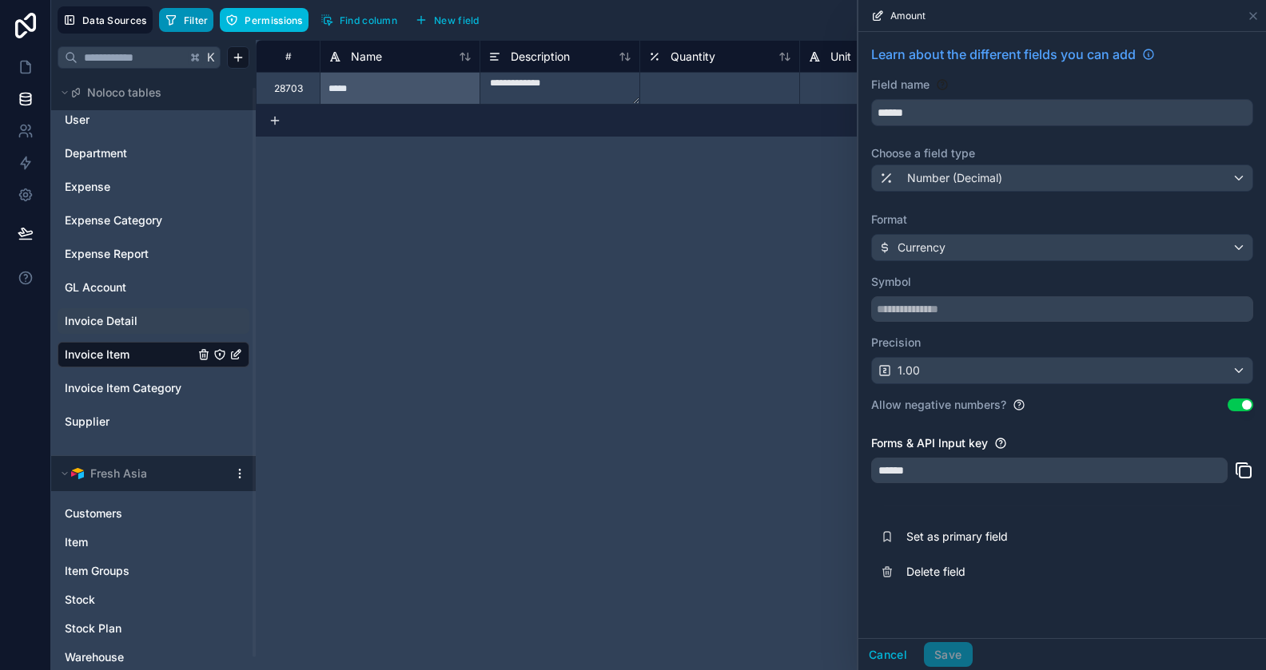
click at [192, 14] on span "Filter" at bounding box center [196, 20] width 25 height 12
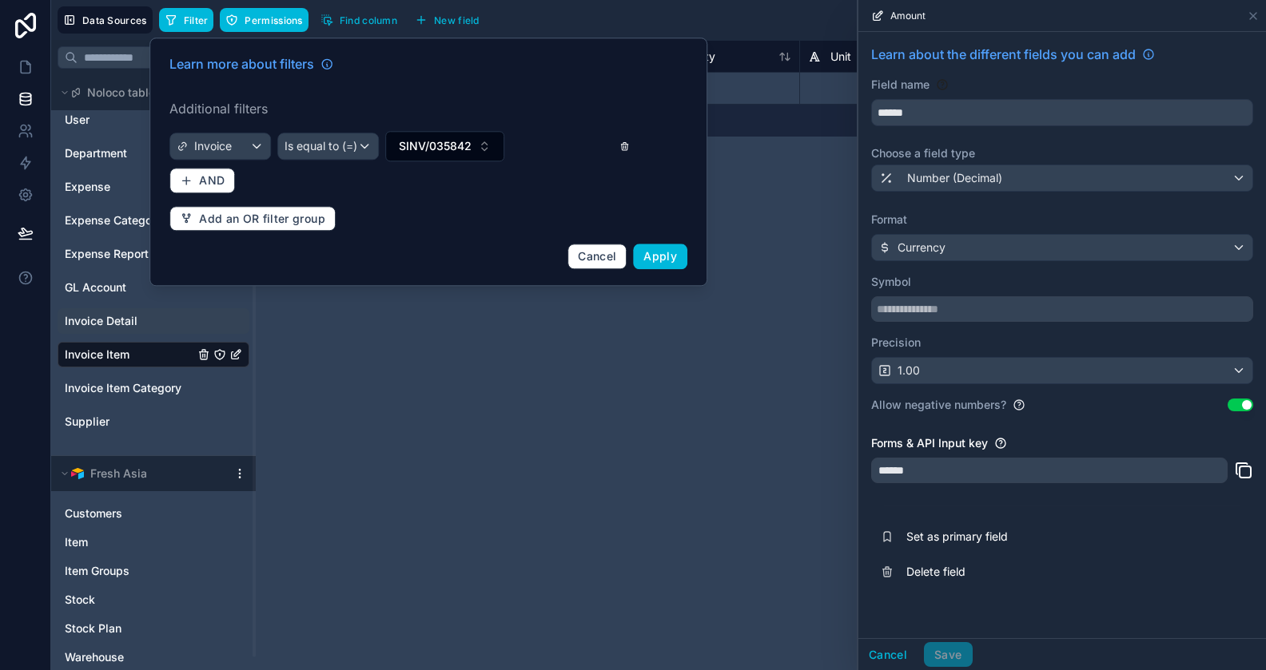
click at [620, 144] on icon at bounding box center [625, 146] width 10 height 11
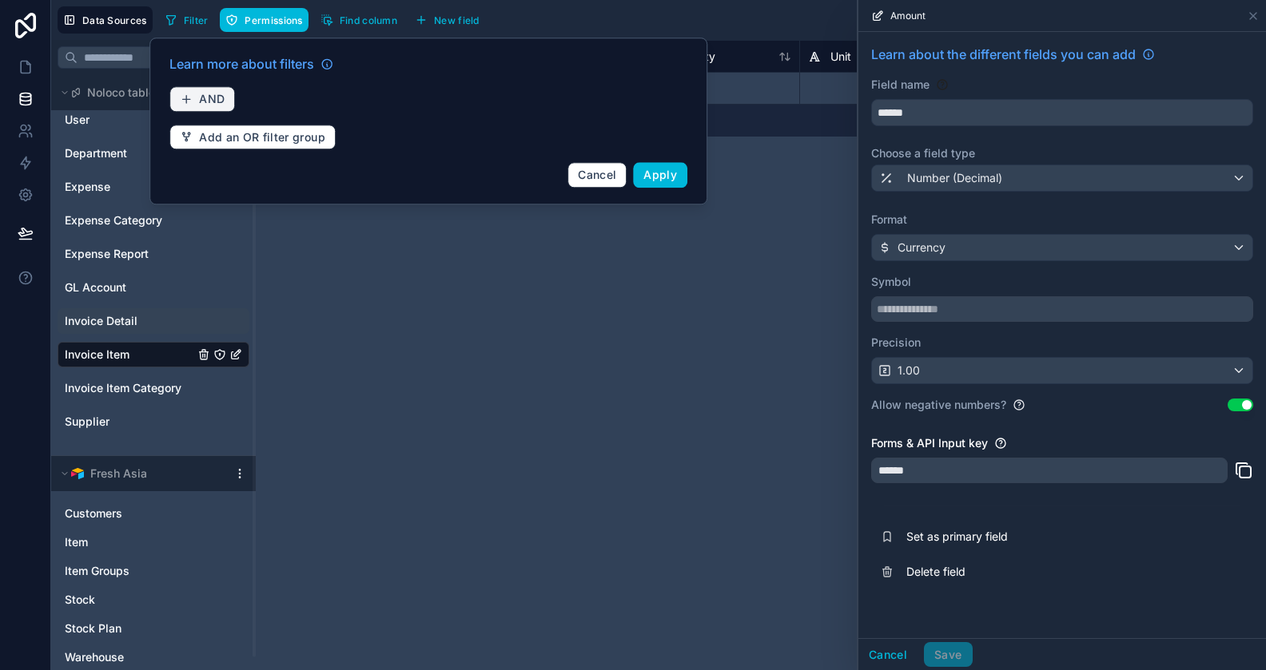
click at [219, 101] on span "AND" at bounding box center [212, 99] width 26 height 14
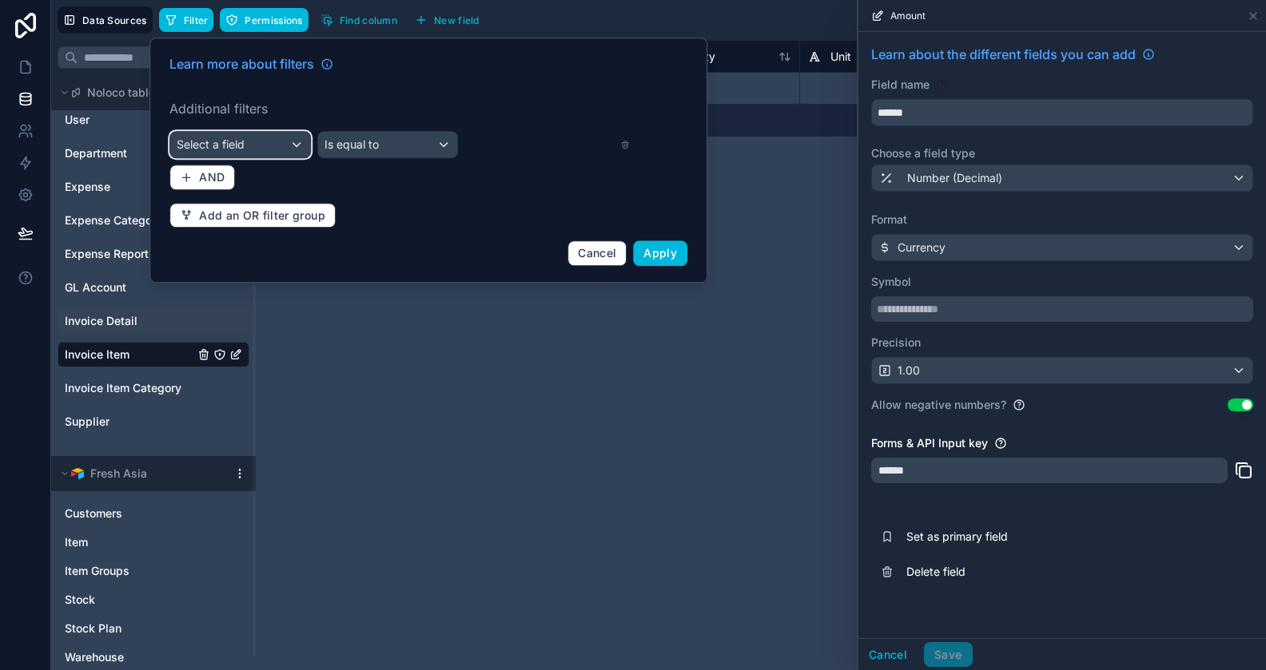
click at [276, 155] on div "Select a field" at bounding box center [240, 145] width 140 height 26
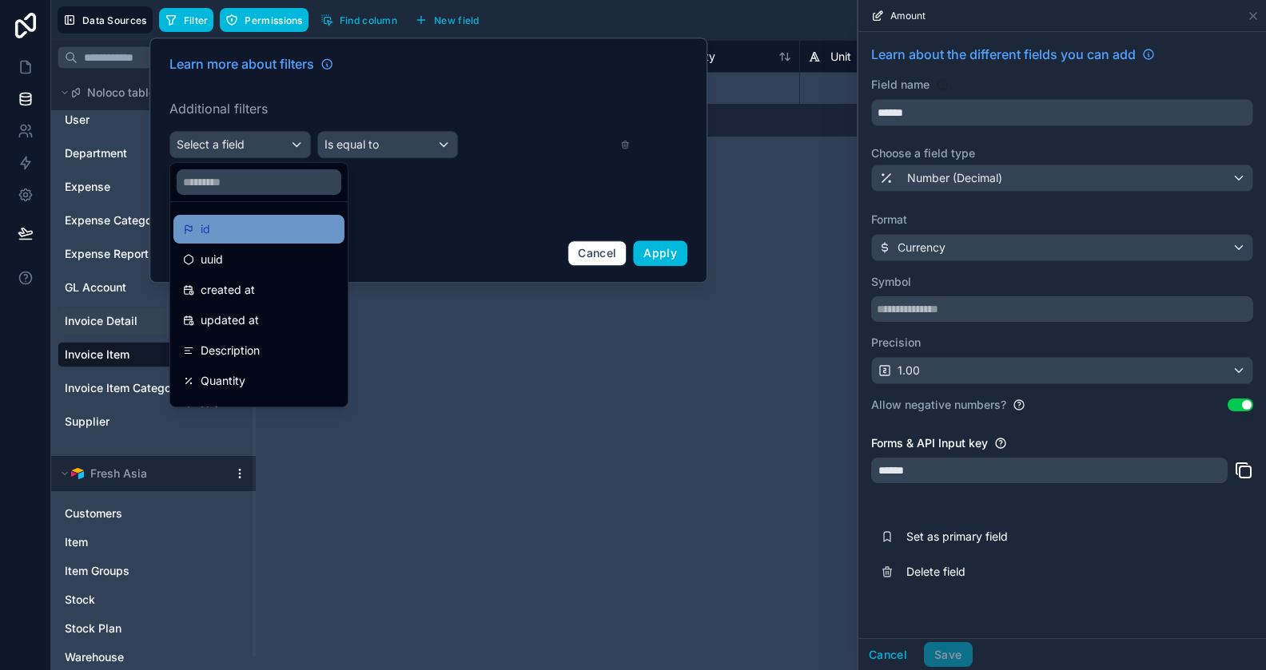
click at [252, 222] on div "id" at bounding box center [259, 229] width 152 height 19
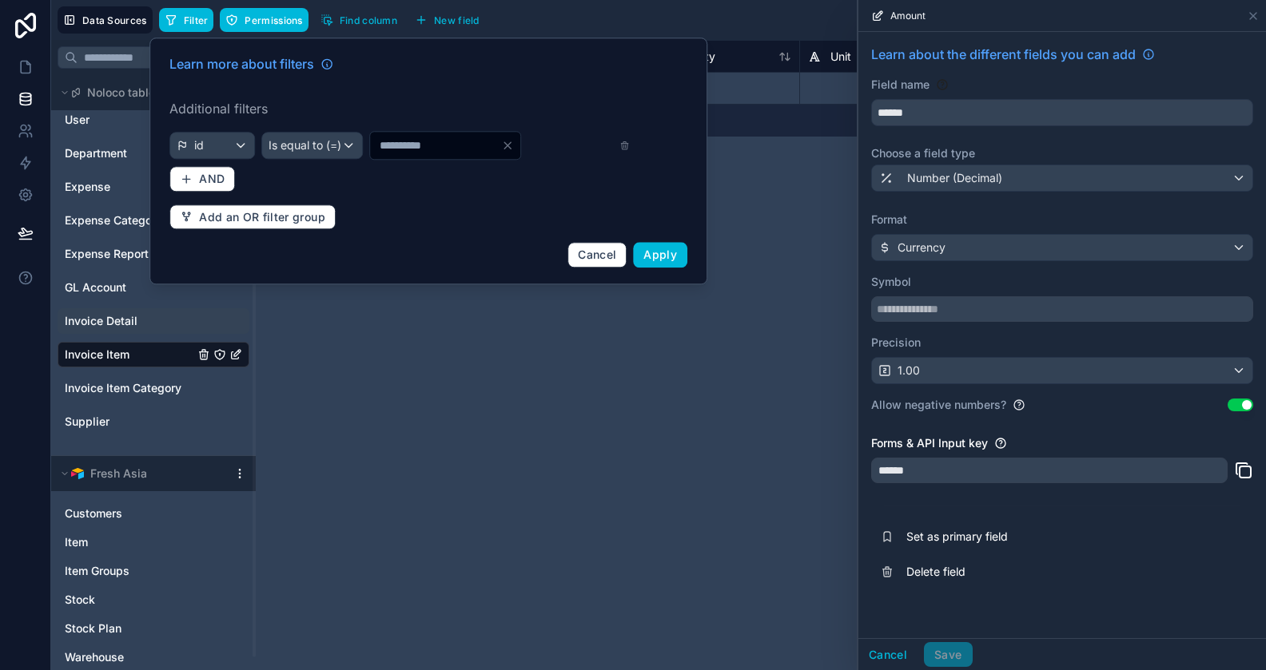
click at [411, 150] on input "*" at bounding box center [435, 145] width 131 height 22
type input "*****"
click at [658, 251] on span "Apply" at bounding box center [660, 255] width 34 height 14
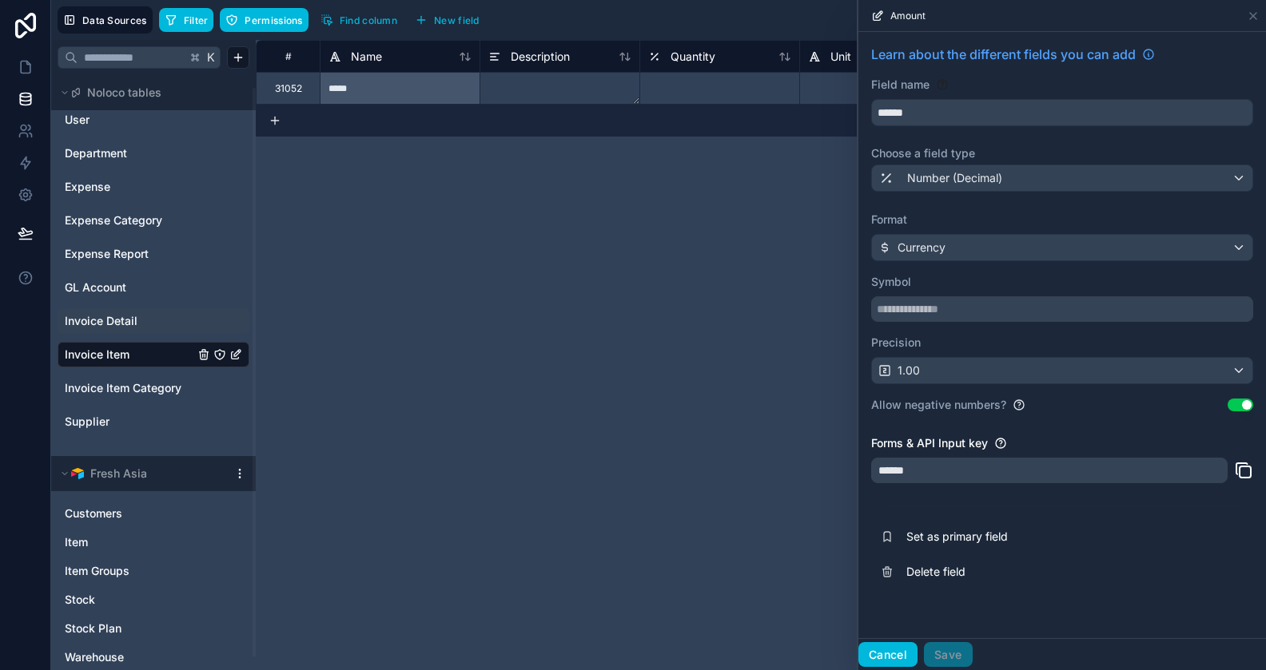
click at [893, 652] on button "Cancel" at bounding box center [887, 656] width 59 height 26
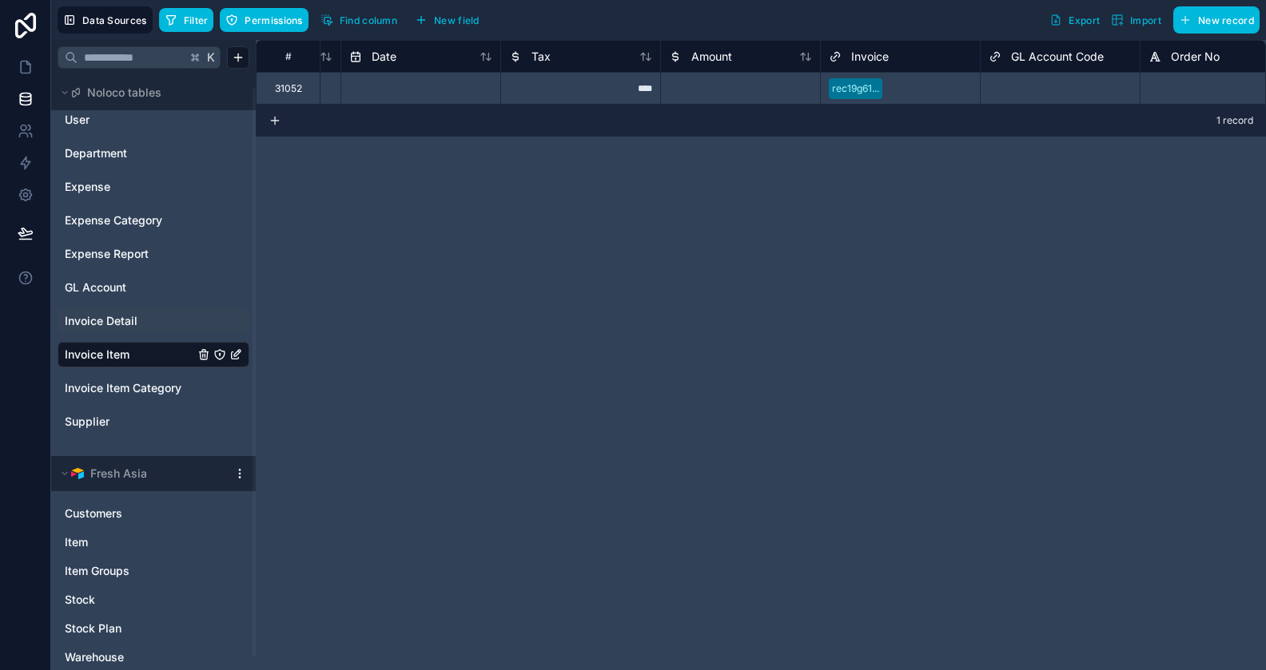
scroll to position [0, 939]
click at [711, 87] on div at bounding box center [739, 88] width 160 height 32
type input "**"
click at [622, 172] on div "# Unit Price Product Code Date Tax Amount Invoice GL Account Code Order No Rate…" at bounding box center [761, 355] width 1010 height 631
click at [27, 240] on icon at bounding box center [26, 233] width 16 height 16
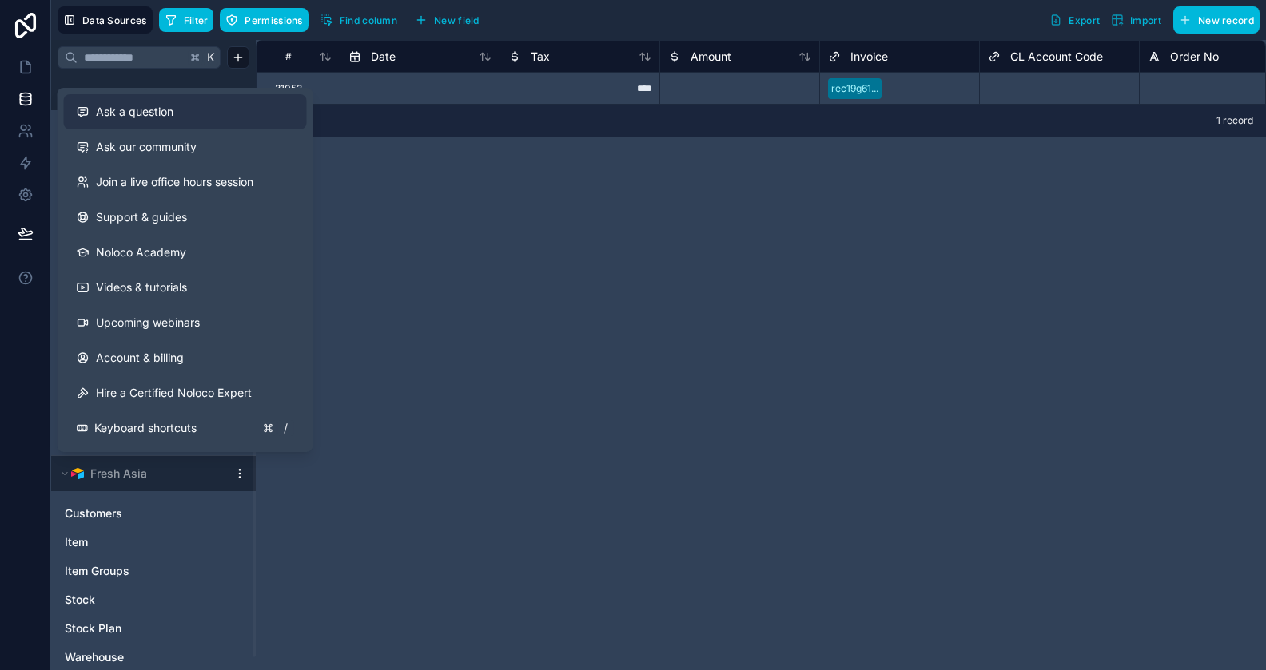
click at [171, 113] on span "Ask a question" at bounding box center [135, 112] width 78 height 16
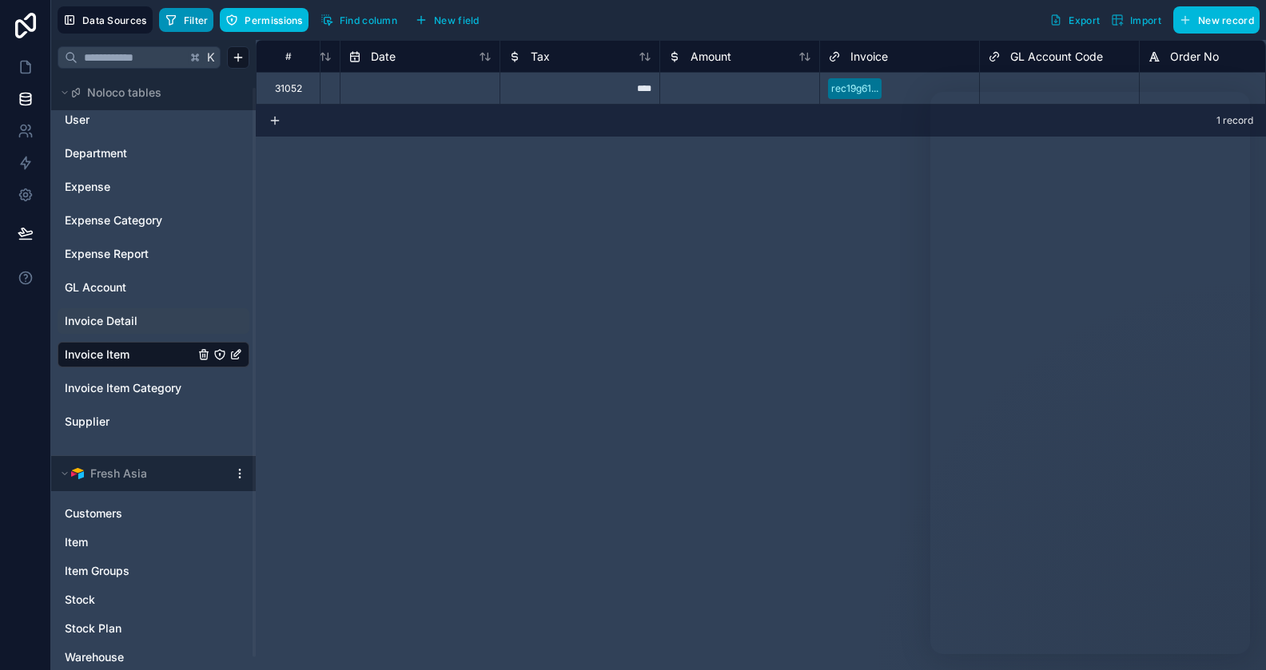
click at [194, 18] on span "Filter" at bounding box center [196, 20] width 25 height 12
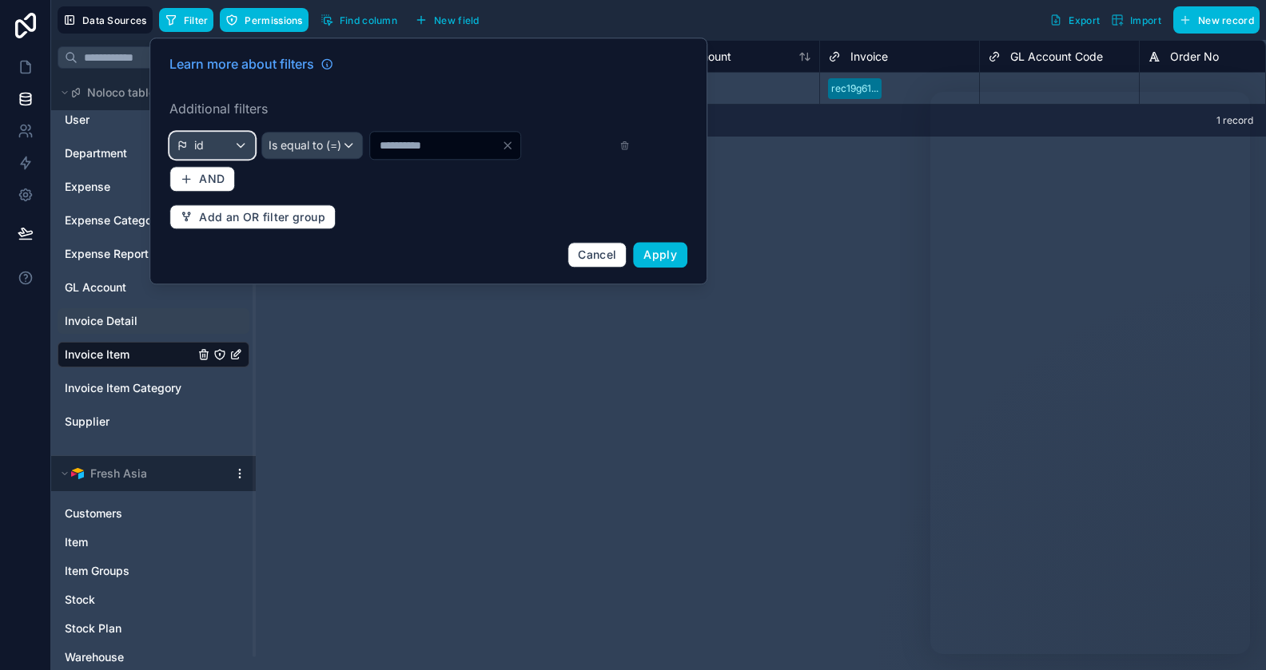
click at [226, 142] on div "id" at bounding box center [212, 146] width 84 height 26
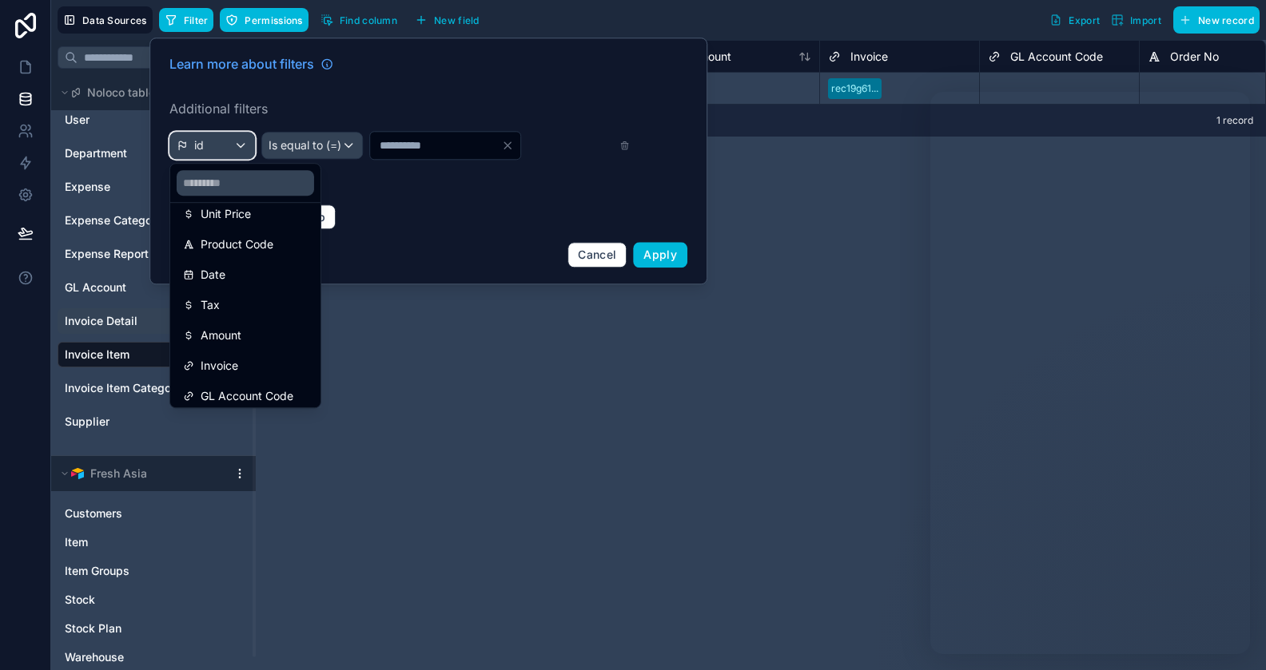
scroll to position [257, 0]
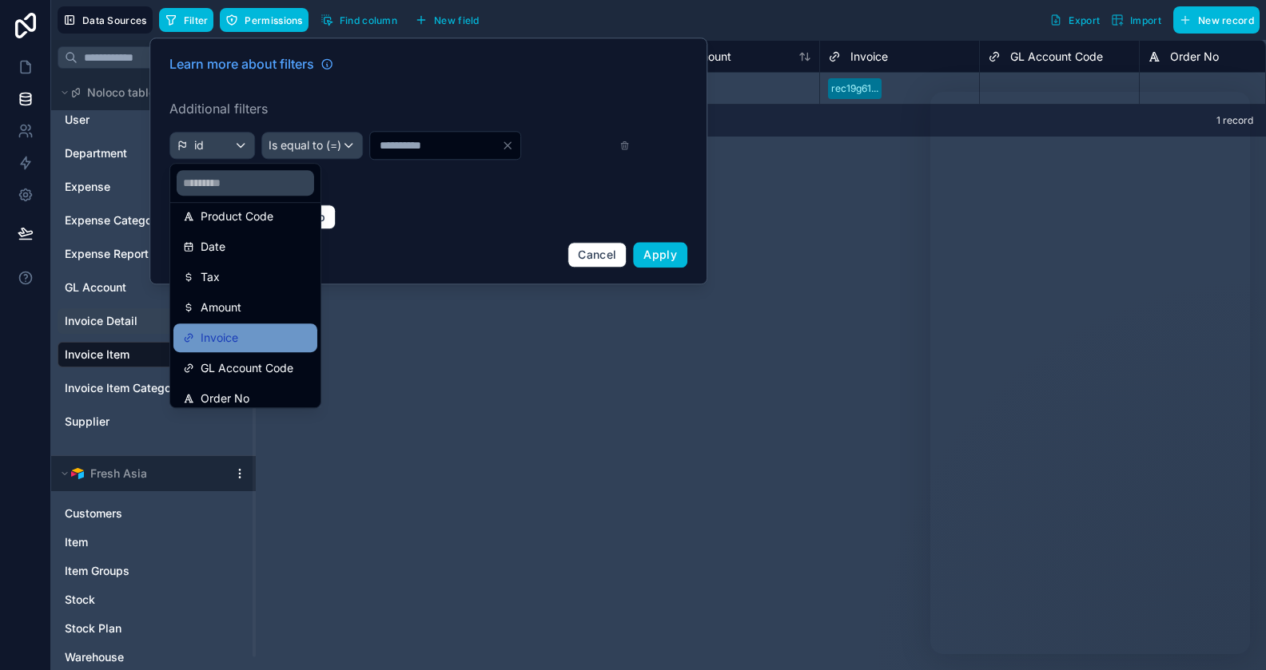
click at [230, 336] on span "Invoice" at bounding box center [220, 337] width 38 height 19
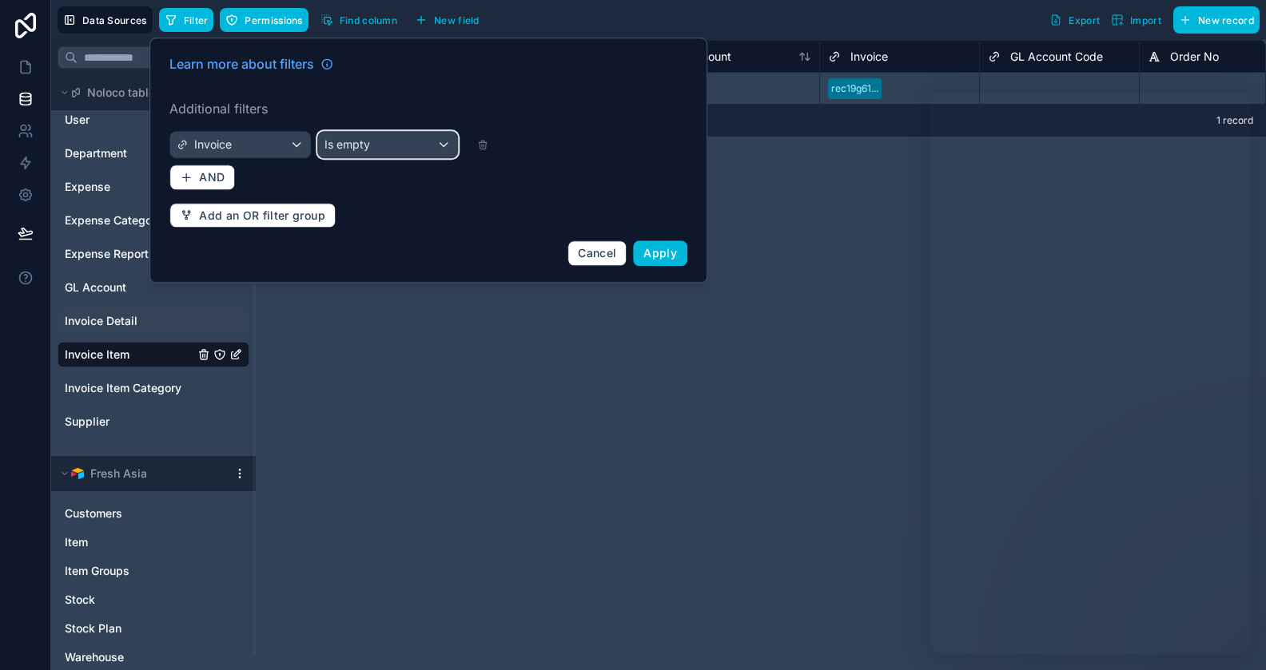
click at [394, 141] on div "Is empty" at bounding box center [388, 145] width 140 height 26
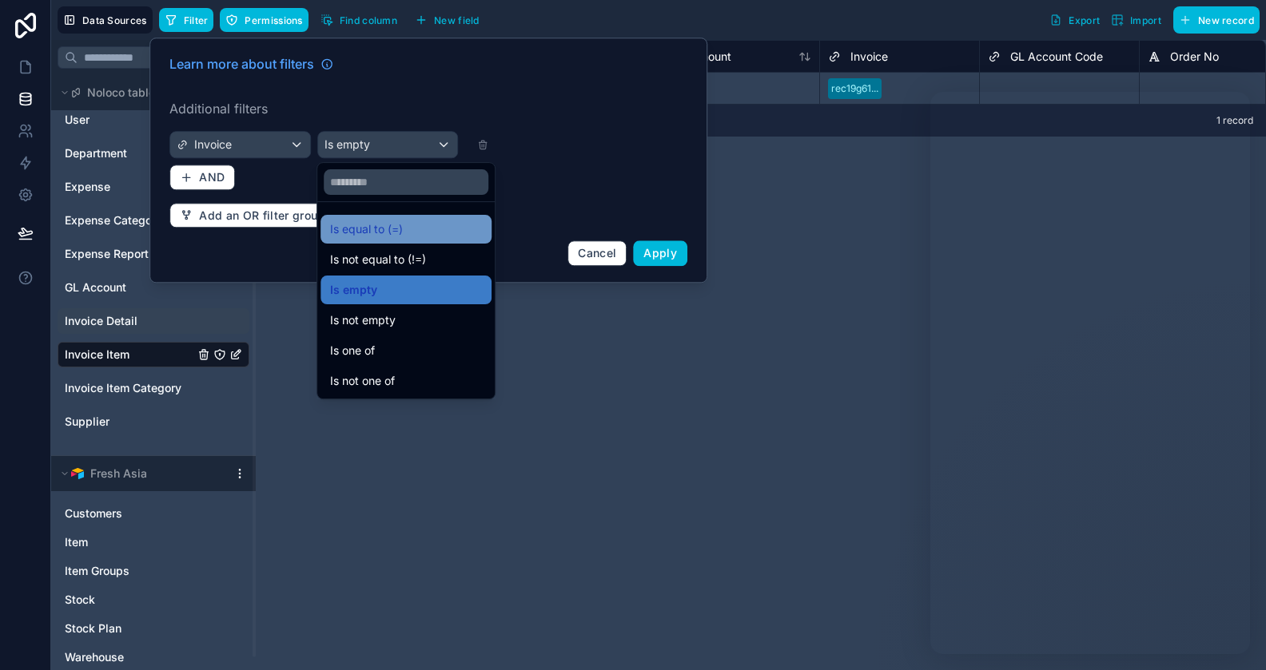
click at [386, 227] on span "Is equal to (=)" at bounding box center [366, 229] width 73 height 19
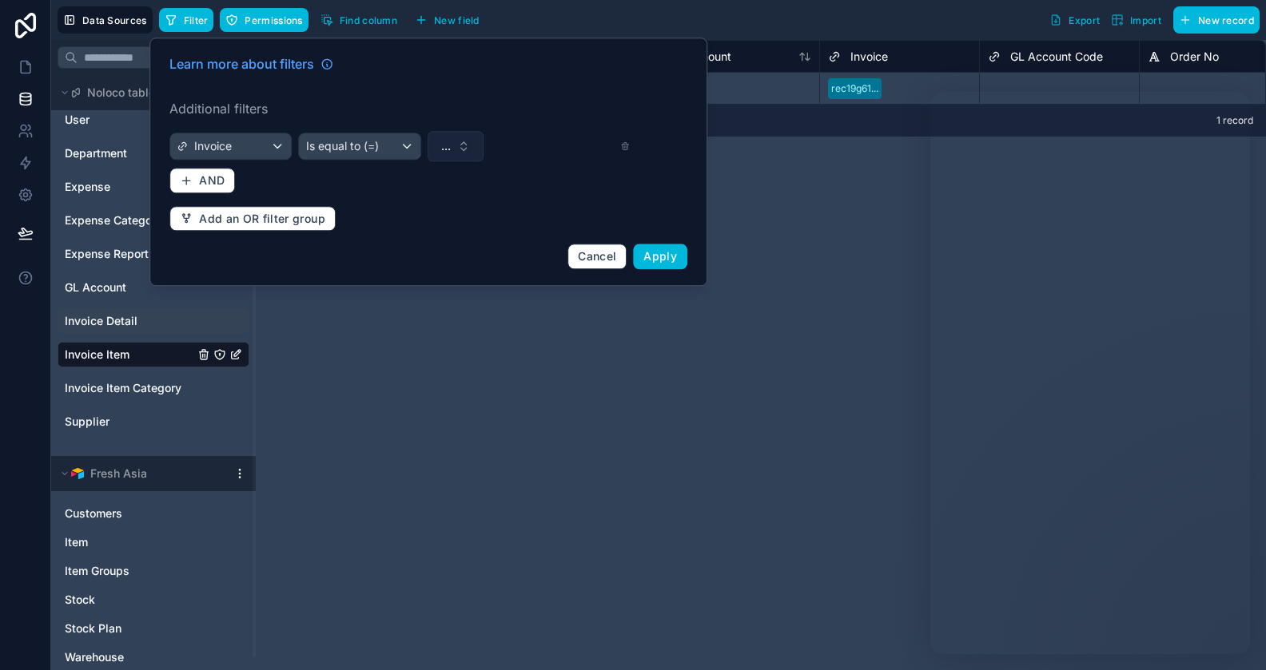
click at [464, 141] on button "..." at bounding box center [456, 146] width 56 height 30
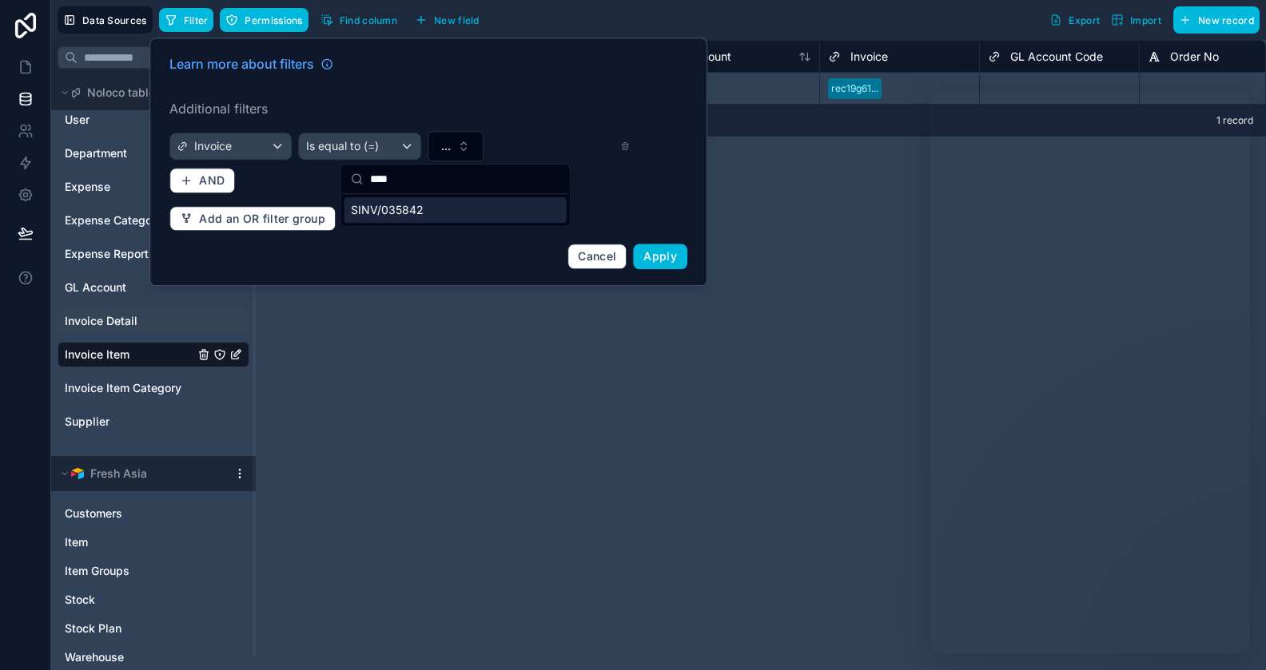
type input "****"
click at [418, 219] on div "SINV/035842" at bounding box center [455, 210] width 222 height 26
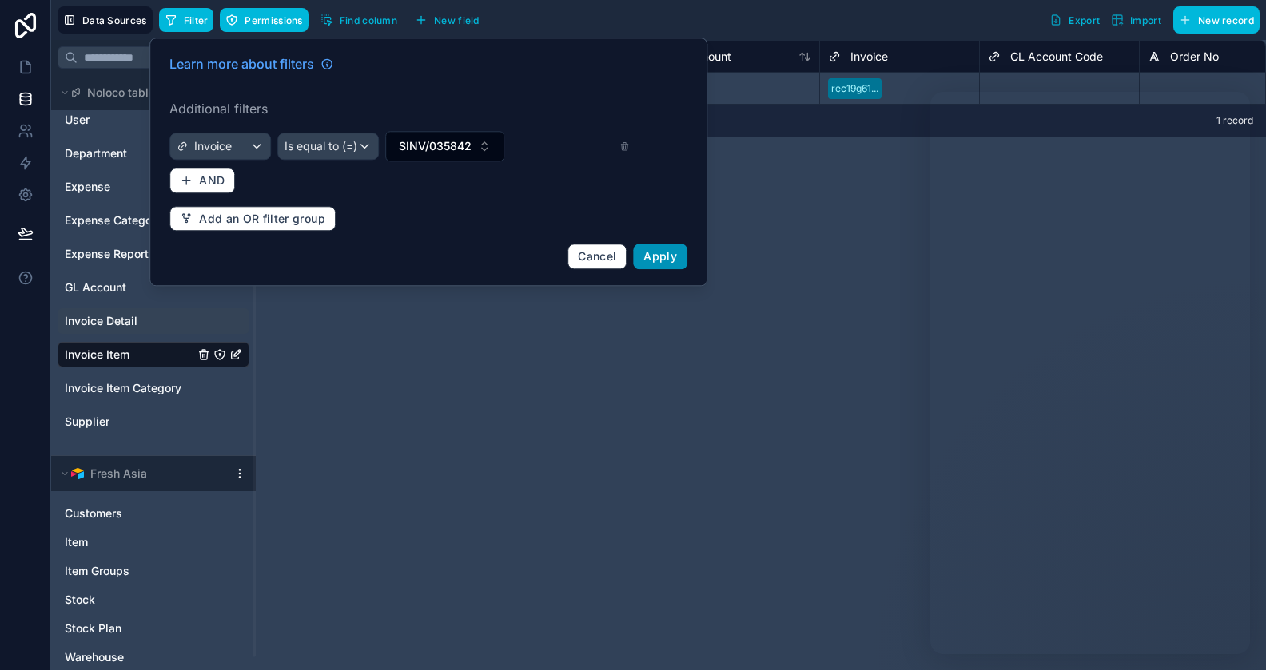
click at [670, 254] on span "Apply" at bounding box center [660, 256] width 34 height 14
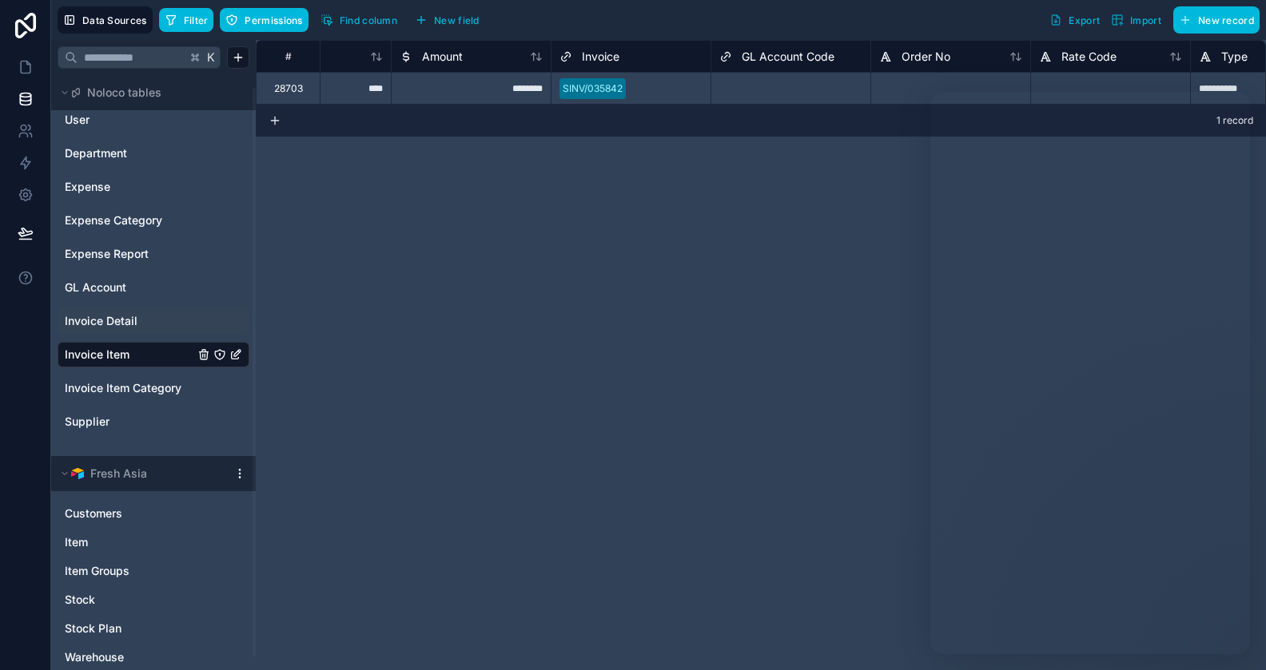
scroll to position [0, 1204]
click at [533, 87] on div "********" at bounding box center [474, 88] width 160 height 32
click at [538, 82] on div "********" at bounding box center [474, 88] width 160 height 32
click at [538, 82] on input "********" at bounding box center [474, 88] width 159 height 31
type input "********"
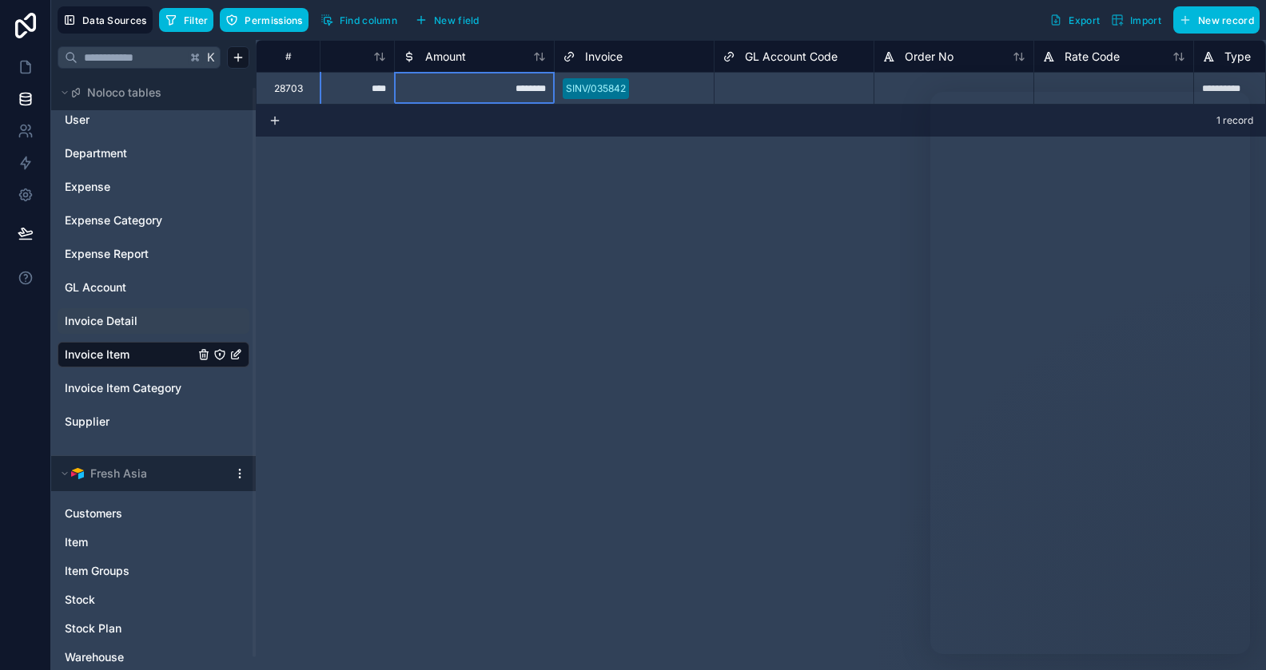
click at [649, 230] on div "**********" at bounding box center [761, 355] width 1010 height 631
click at [537, 90] on div "********" at bounding box center [474, 88] width 160 height 32
type input "********"
click at [741, 137] on div "**********" at bounding box center [761, 355] width 1010 height 631
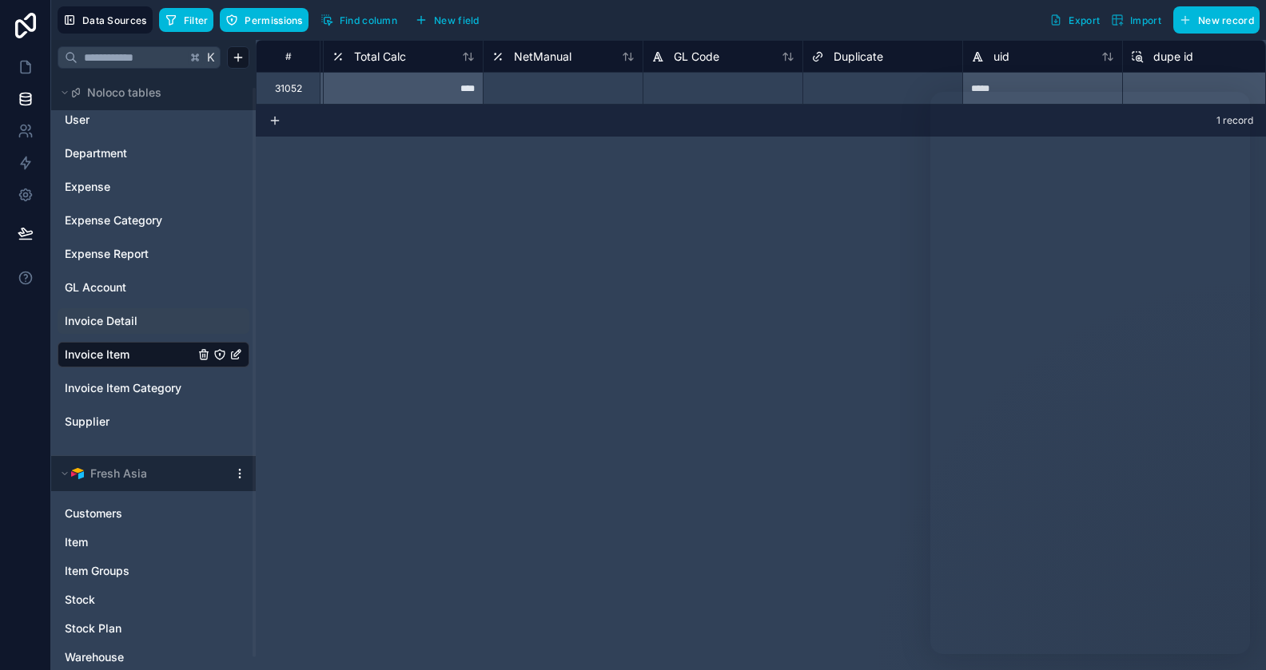
scroll to position [0, 4201]
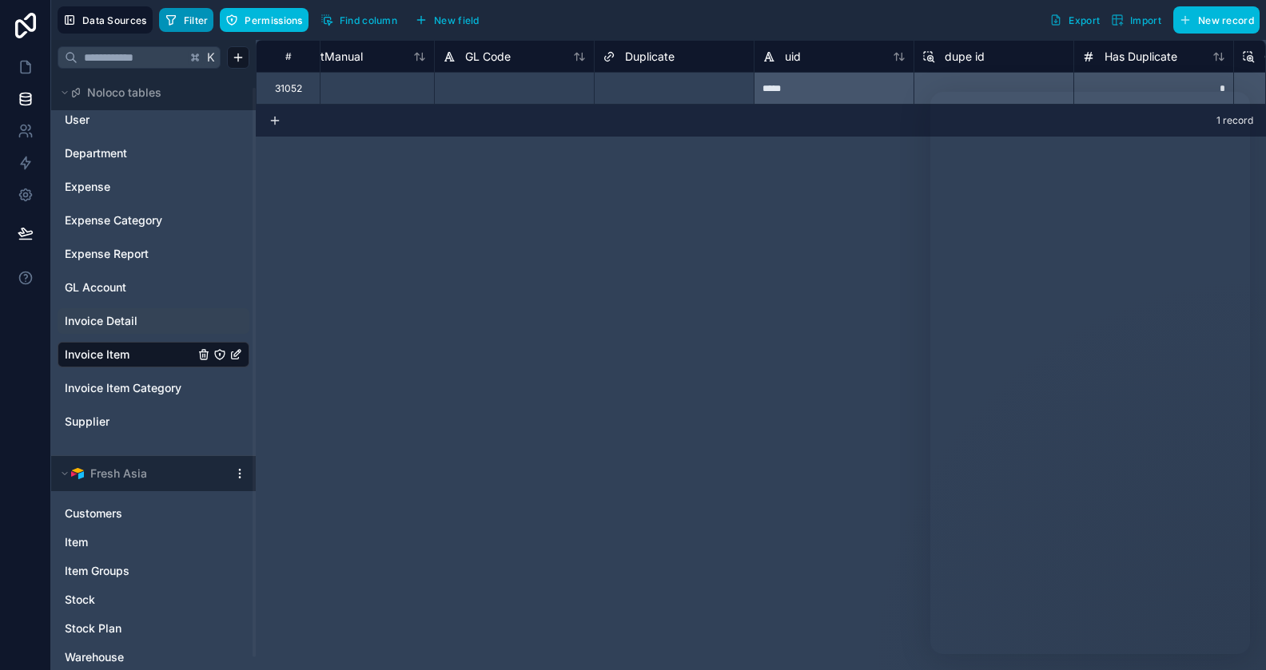
click at [177, 18] on button "Filter" at bounding box center [186, 20] width 55 height 24
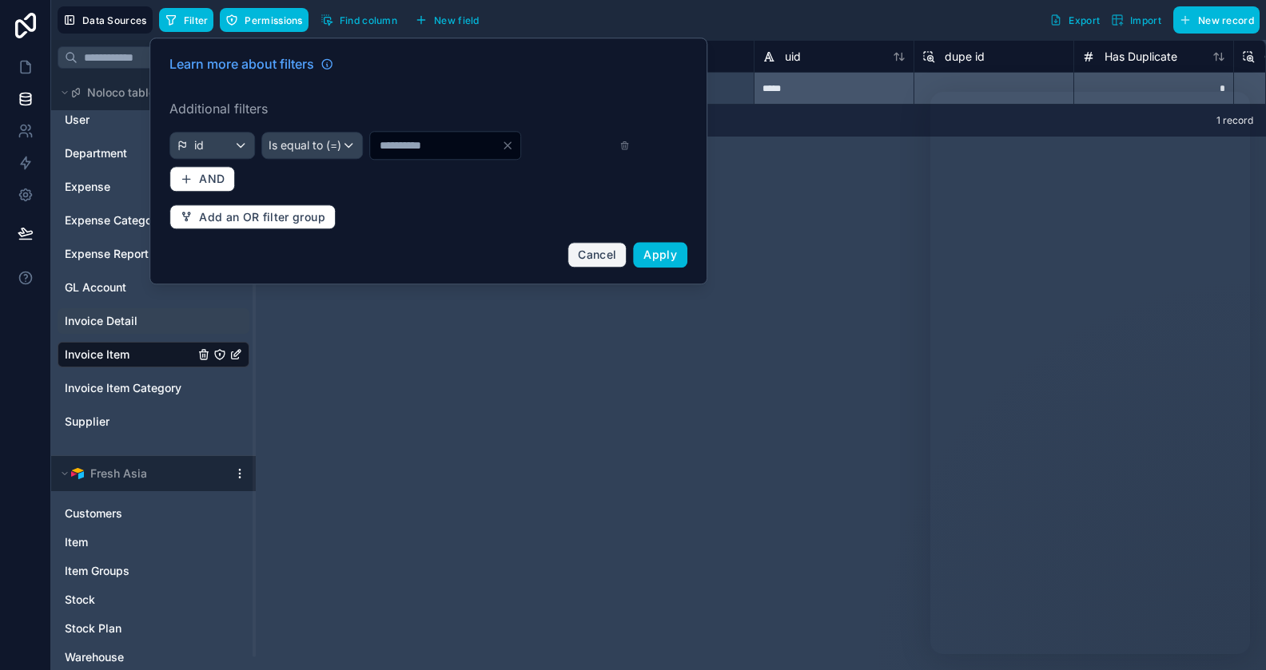
click at [604, 251] on span "Cancel" at bounding box center [597, 255] width 38 height 14
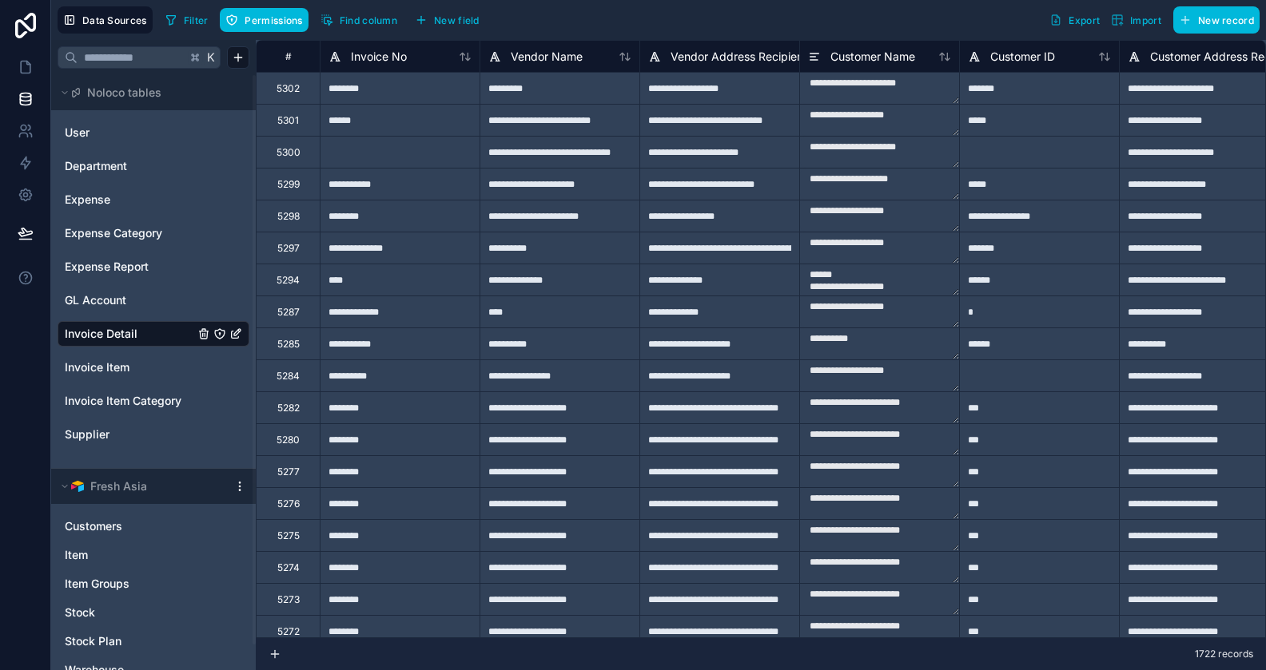
click at [199, 18] on span "Filter" at bounding box center [196, 20] width 25 height 12
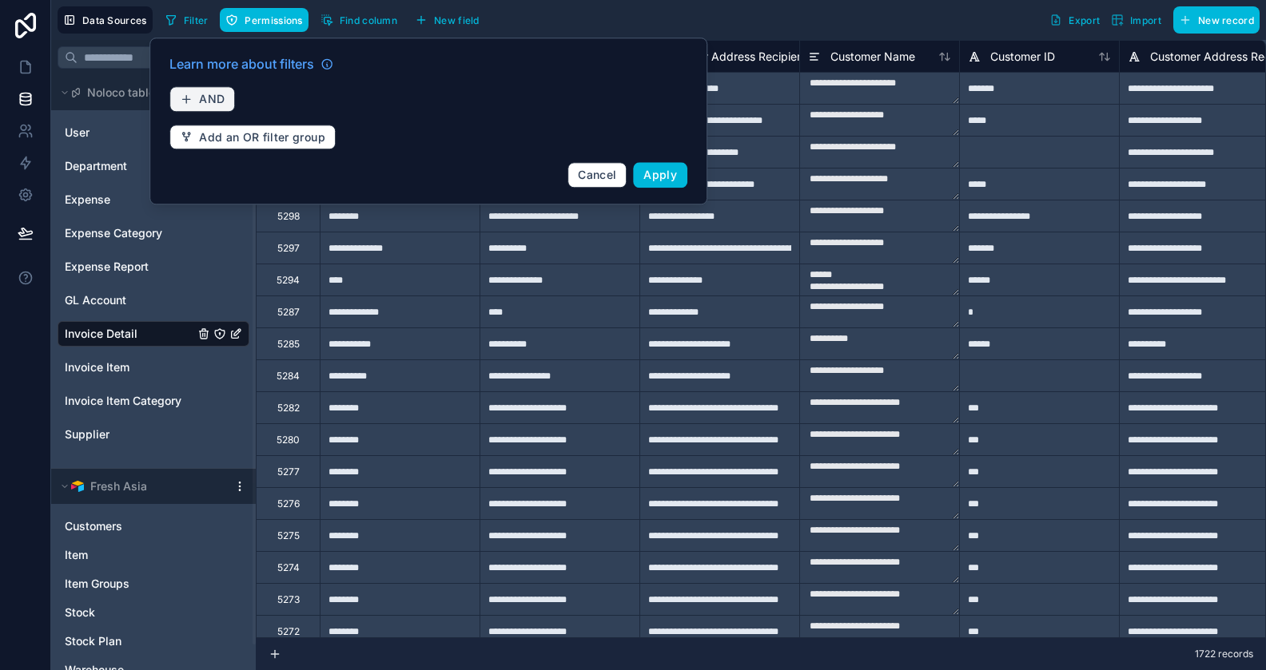
click at [217, 105] on button "AND" at bounding box center [202, 99] width 66 height 26
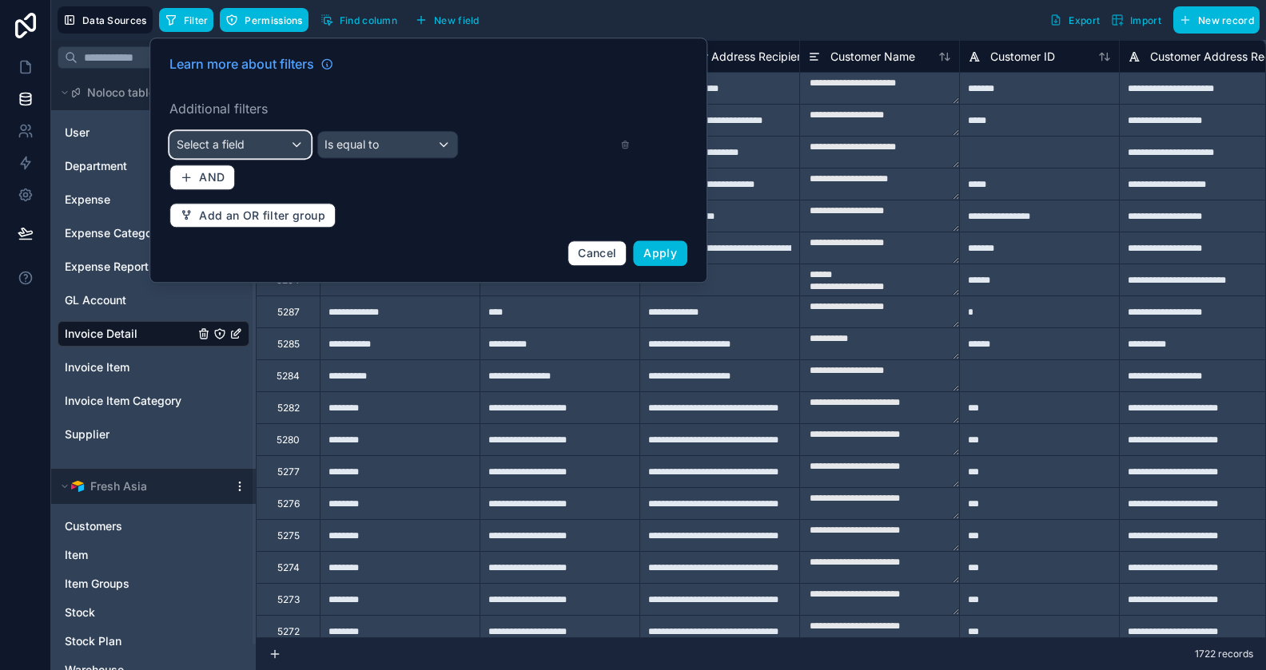
click at [266, 143] on div "Select a field" at bounding box center [240, 145] width 140 height 26
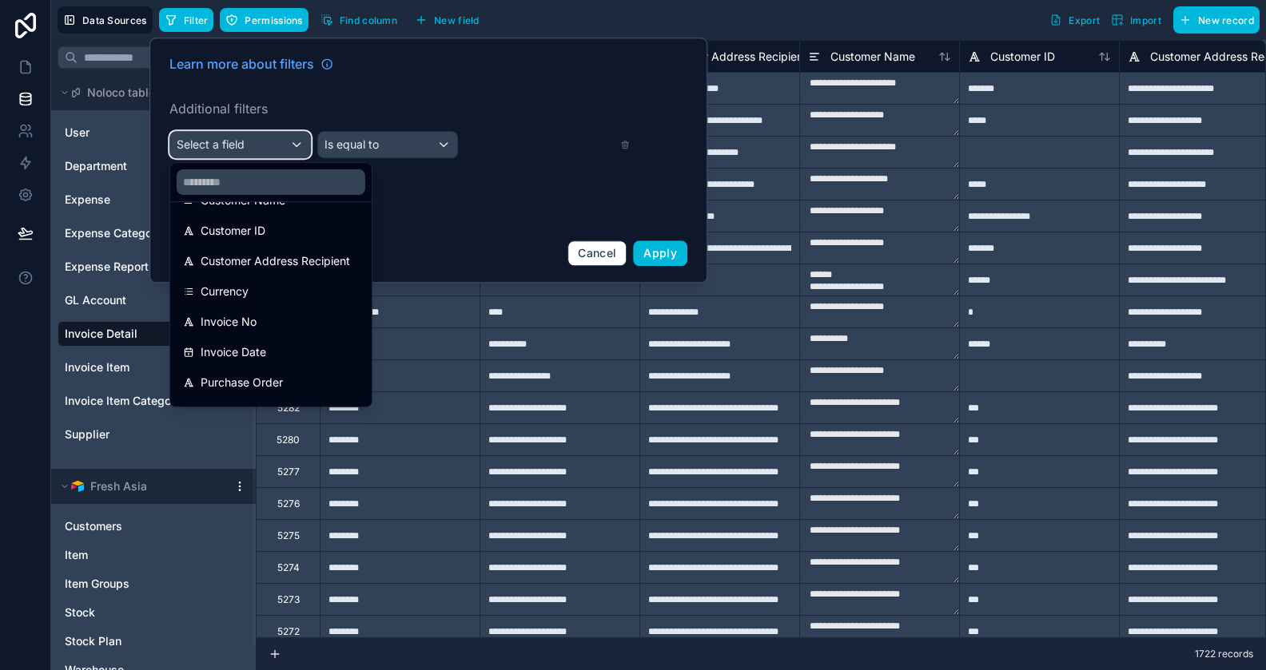
scroll to position [213, 0]
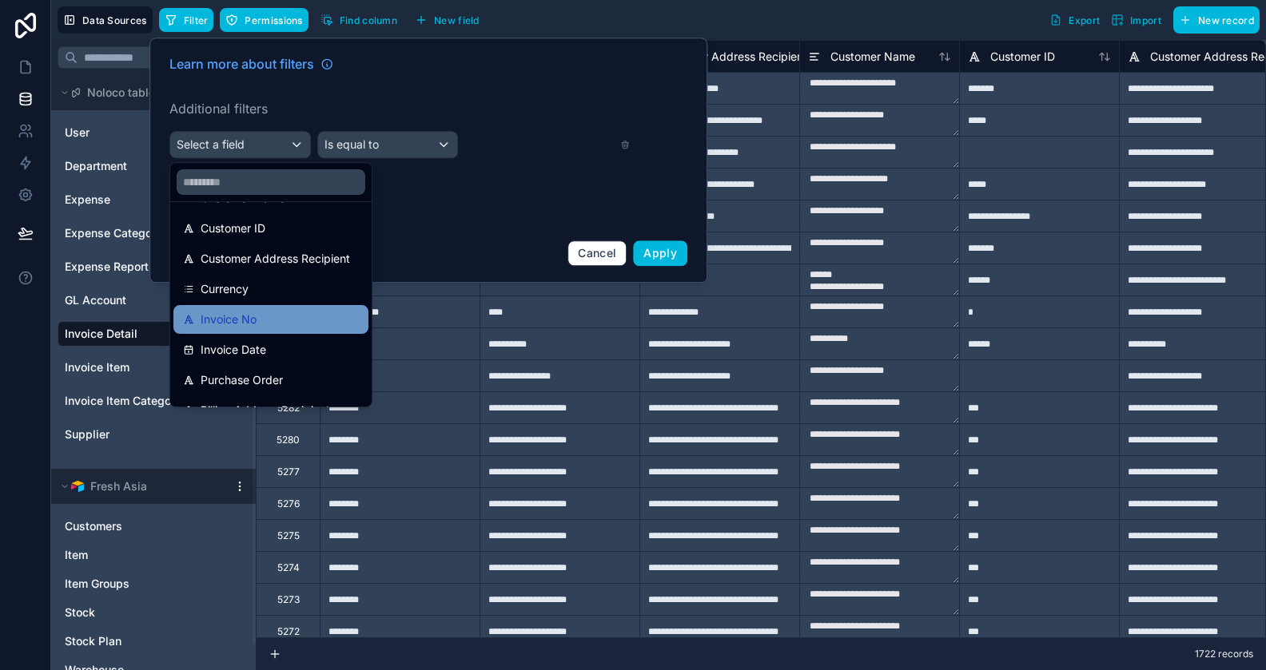
click at [254, 316] on span "Invoice No" at bounding box center [229, 319] width 56 height 19
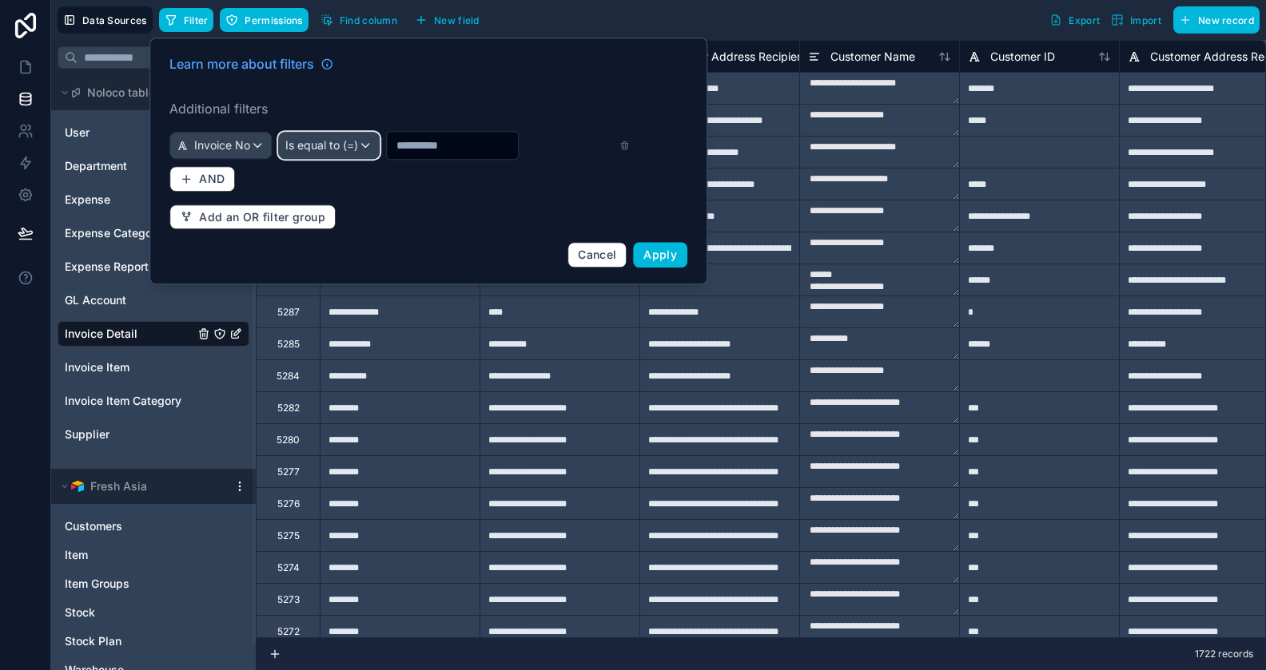
click at [351, 153] on span "Is equal to (=)" at bounding box center [321, 145] width 73 height 16
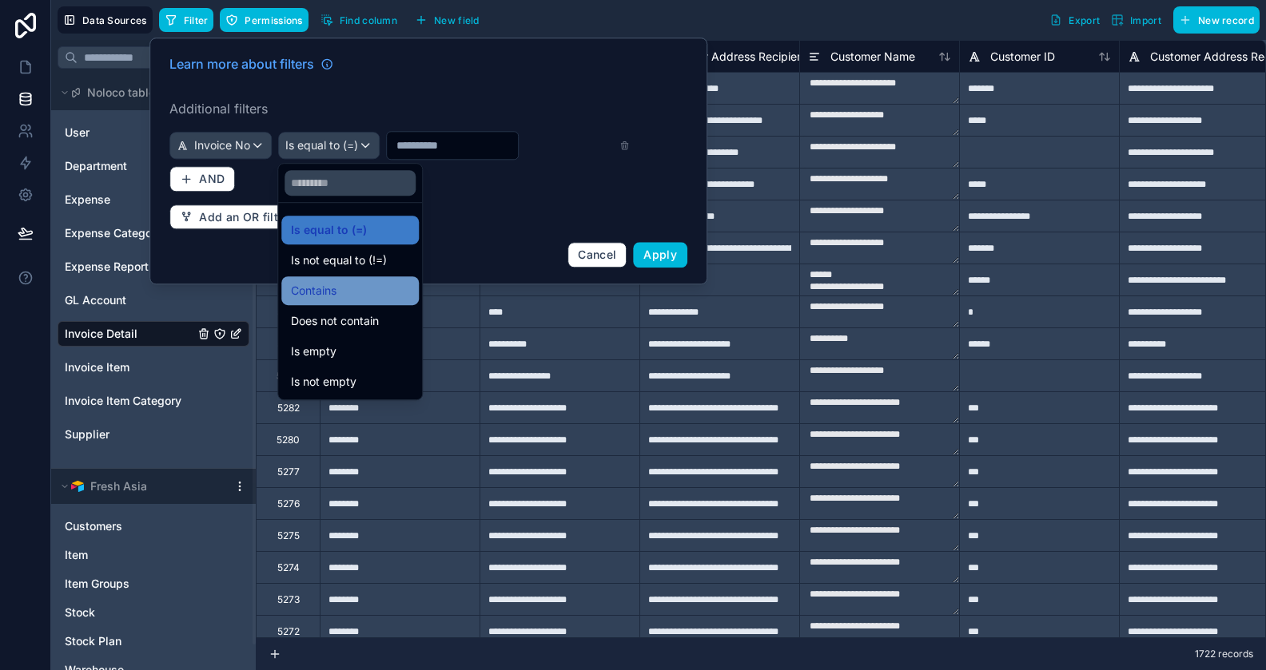
click at [341, 288] on div "Contains" at bounding box center [350, 290] width 118 height 19
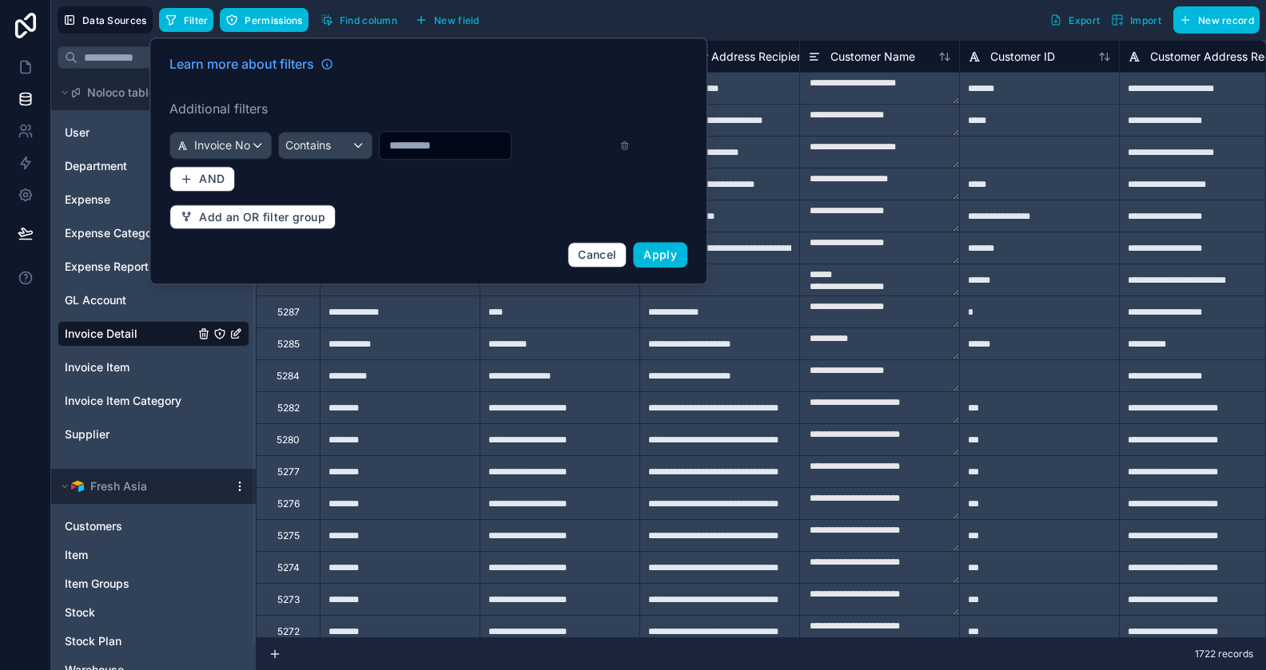
click at [427, 153] on input "text" at bounding box center [445, 145] width 131 height 22
type input "******"
click at [662, 244] on button "Apply" at bounding box center [660, 255] width 54 height 26
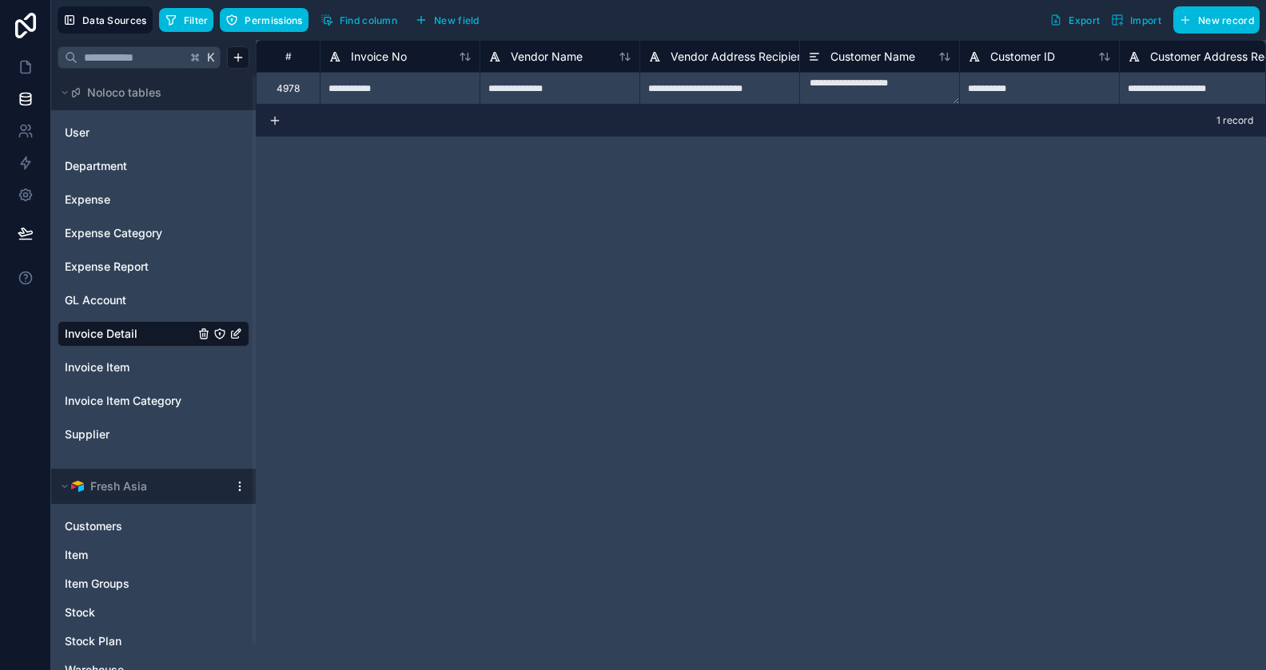
click at [380, 25] on span "Find column" at bounding box center [369, 20] width 58 height 12
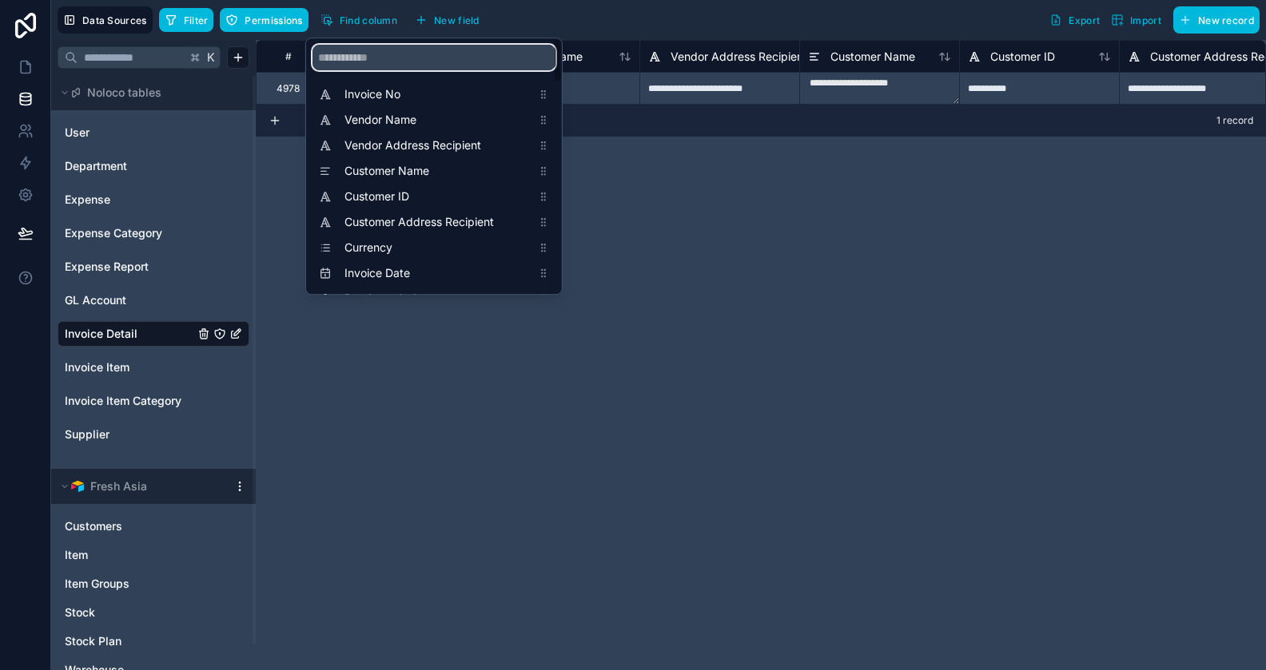
click at [379, 52] on input "scrollable content" at bounding box center [433, 58] width 243 height 26
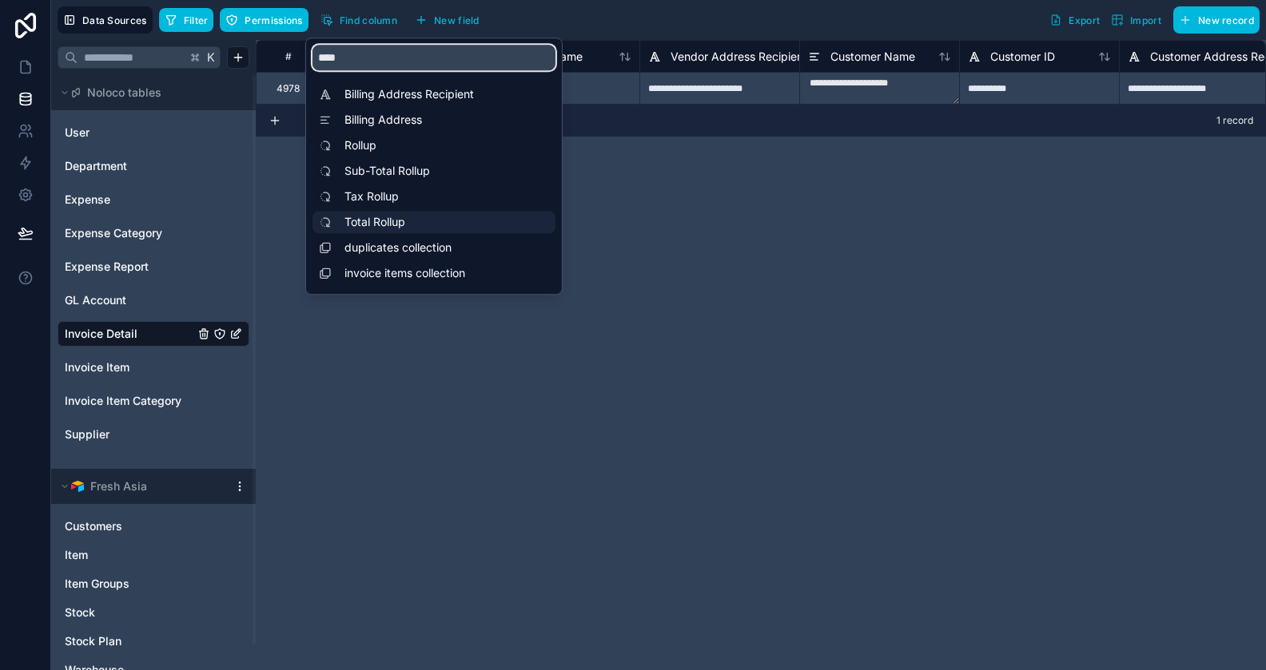
type input "****"
click at [377, 221] on span "Total Rollup" at bounding box center [437, 222] width 187 height 16
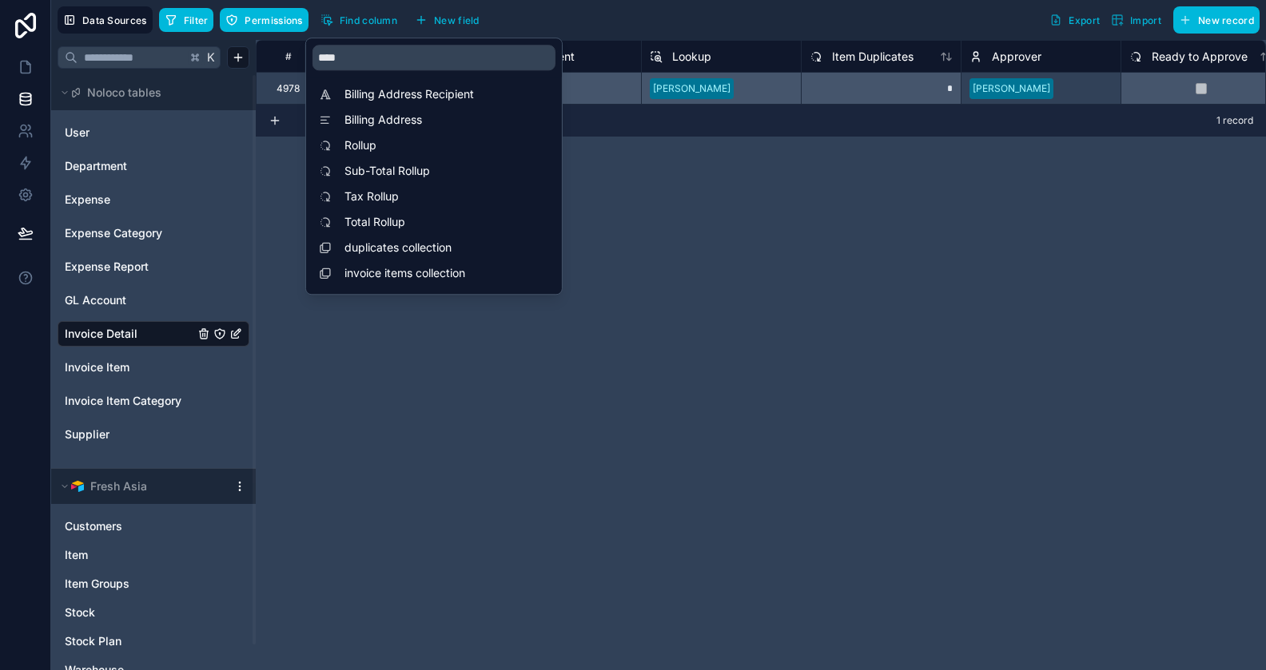
scroll to position [0, 7032]
click at [670, 161] on div "# Sub-Total Rollup Tax Rollup Total Rollup Department Lookup Item Duplicates Ap…" at bounding box center [761, 355] width 1010 height 631
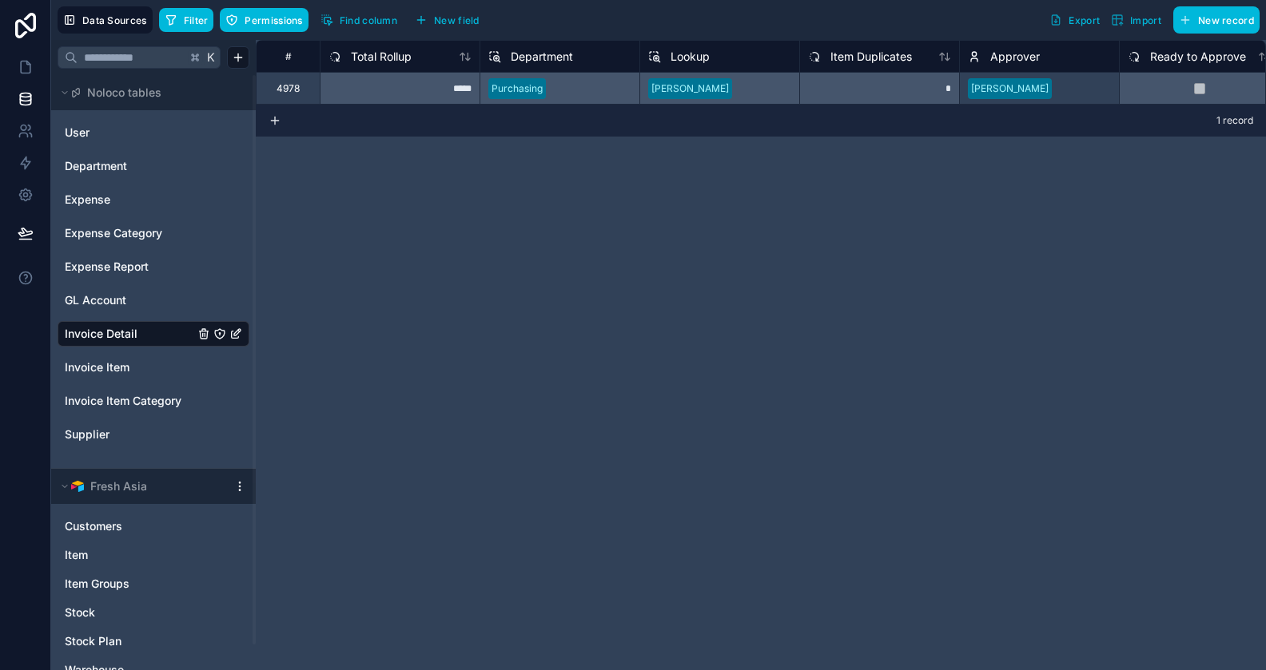
click at [405, 60] on span "Total Rollup" at bounding box center [381, 57] width 61 height 16
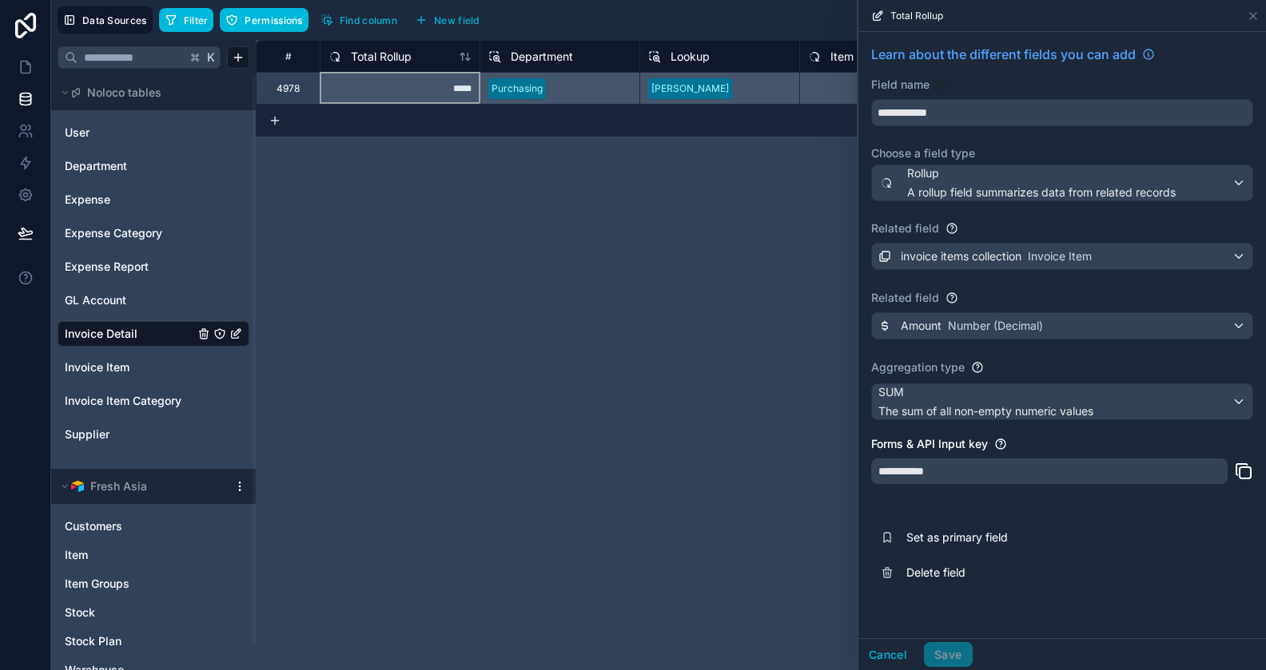
click at [728, 254] on div "# Sub-Total Rollup Tax Rollup Total Rollup Department Lookup Item Duplicates Ap…" at bounding box center [761, 355] width 1010 height 631
click at [711, 208] on div "# Sub-Total Rollup Tax Rollup Total Rollup Department Lookup Item Duplicates Ap…" at bounding box center [761, 355] width 1010 height 631
click at [899, 651] on button "Cancel" at bounding box center [887, 656] width 59 height 26
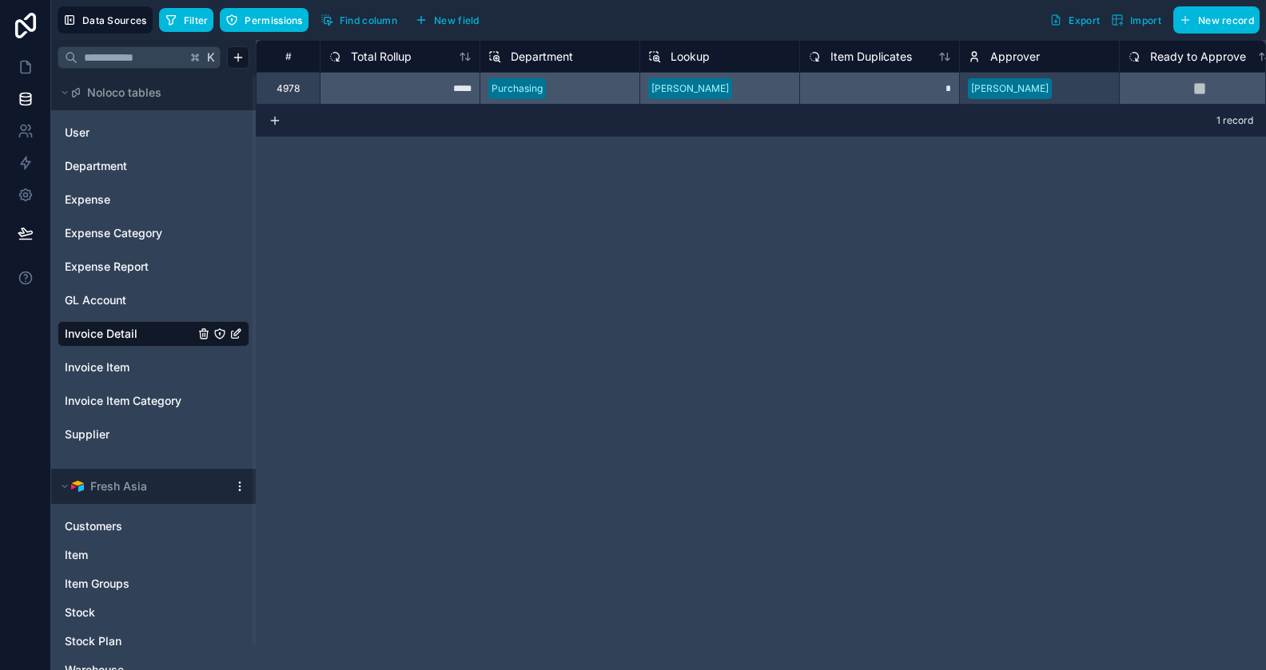
click at [372, 60] on span "Total Rollup" at bounding box center [381, 57] width 61 height 16
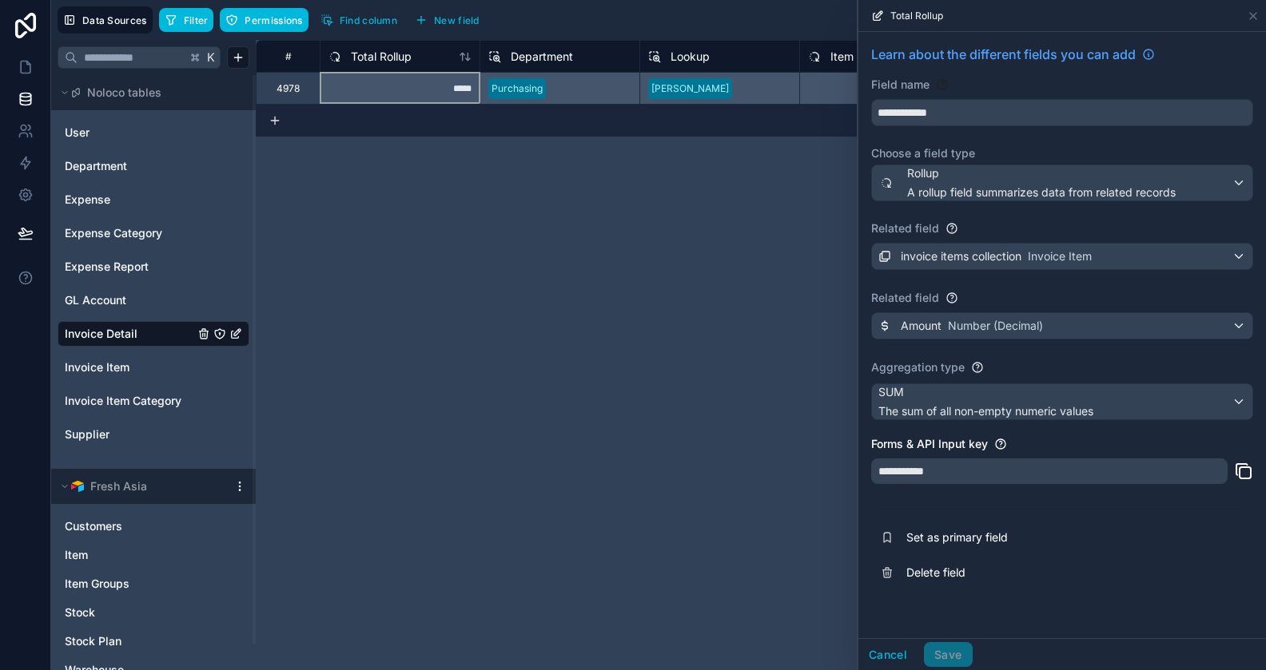
click at [758, 296] on div "# Sub-Total Rollup Tax Rollup Total Rollup Department Lookup Item Duplicates Ap…" at bounding box center [761, 355] width 1010 height 631
click at [902, 665] on button "Cancel" at bounding box center [887, 656] width 59 height 26
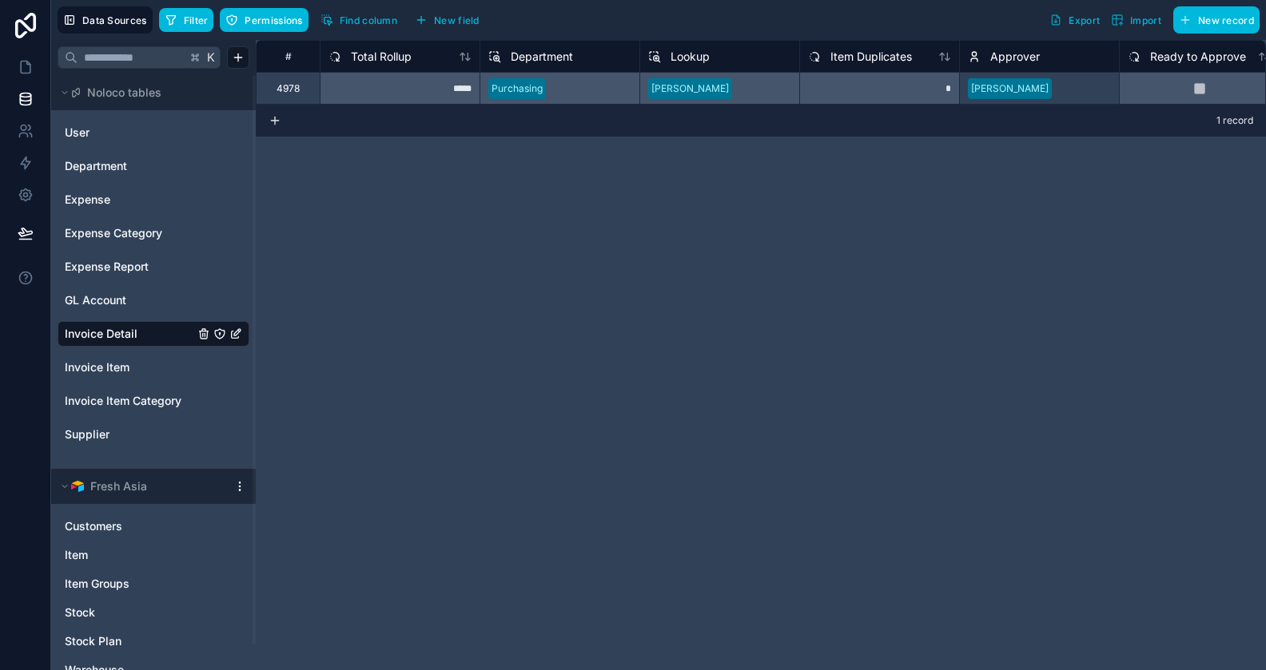
click at [682, 320] on div "# Sub-Total Rollup Tax Rollup Total Rollup Department Lookup Item Duplicates Ap…" at bounding box center [761, 355] width 1010 height 631
click at [409, 55] on span "Total Rollup" at bounding box center [381, 57] width 61 height 16
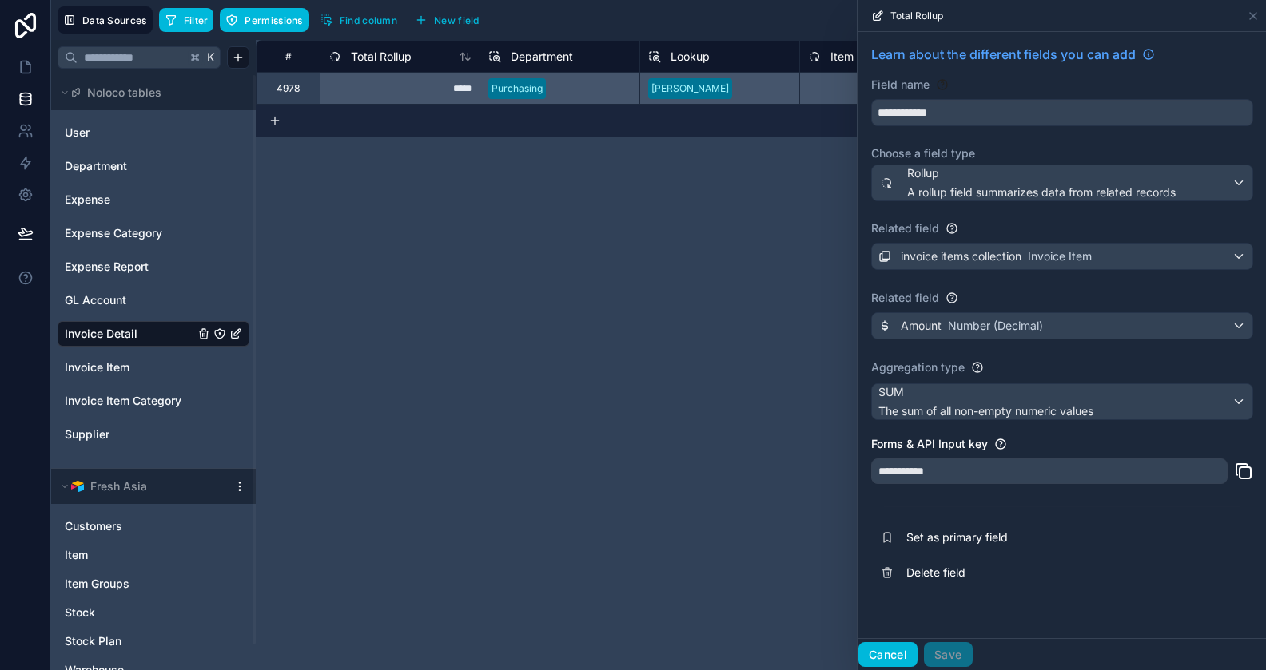
click at [888, 650] on button "Cancel" at bounding box center [887, 656] width 59 height 26
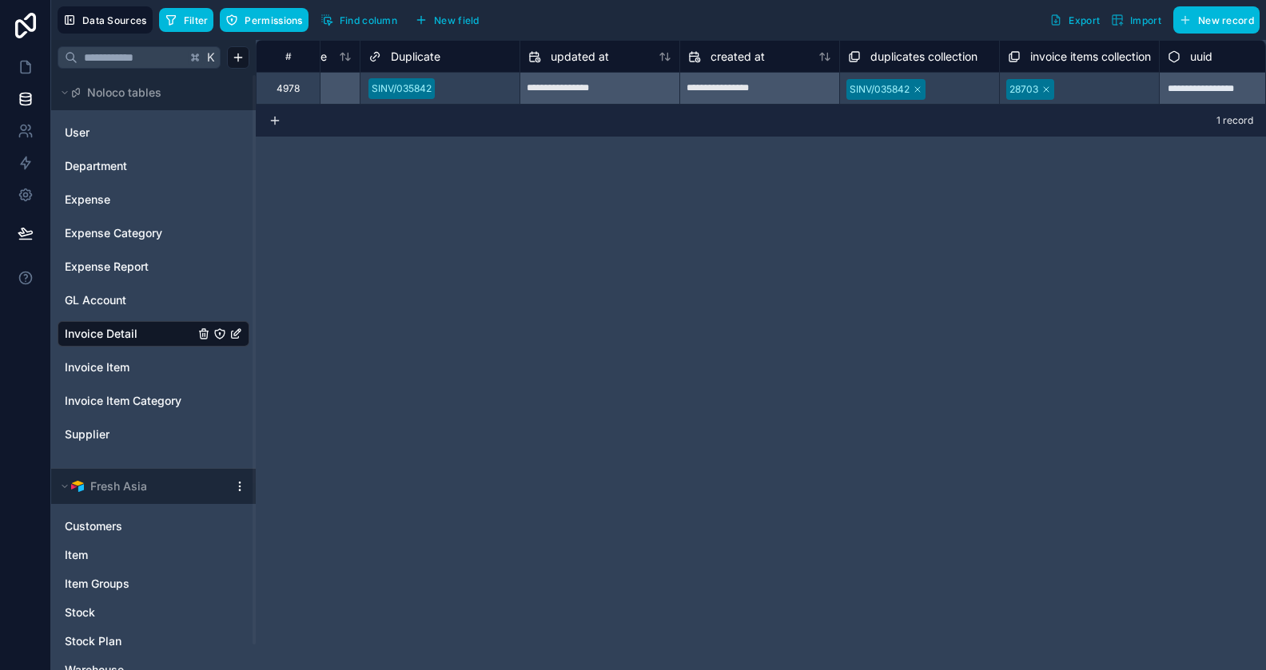
scroll to position [0, 8004]
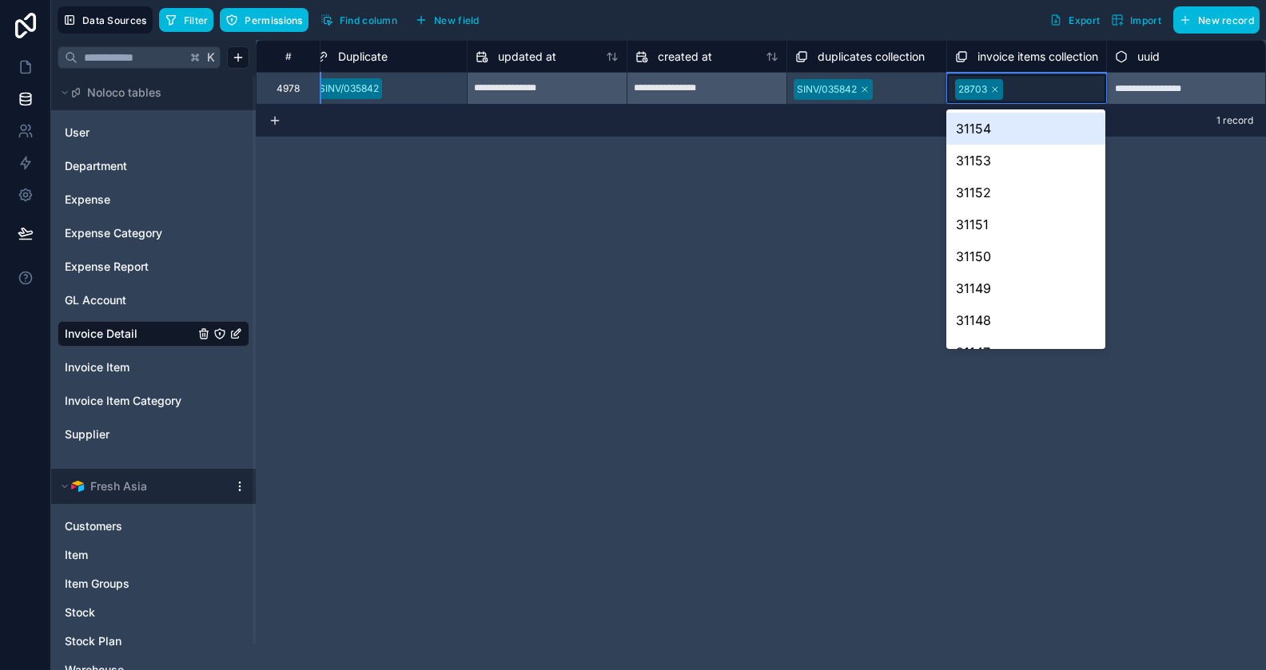
click at [814, 186] on div "**********" at bounding box center [761, 355] width 1010 height 631
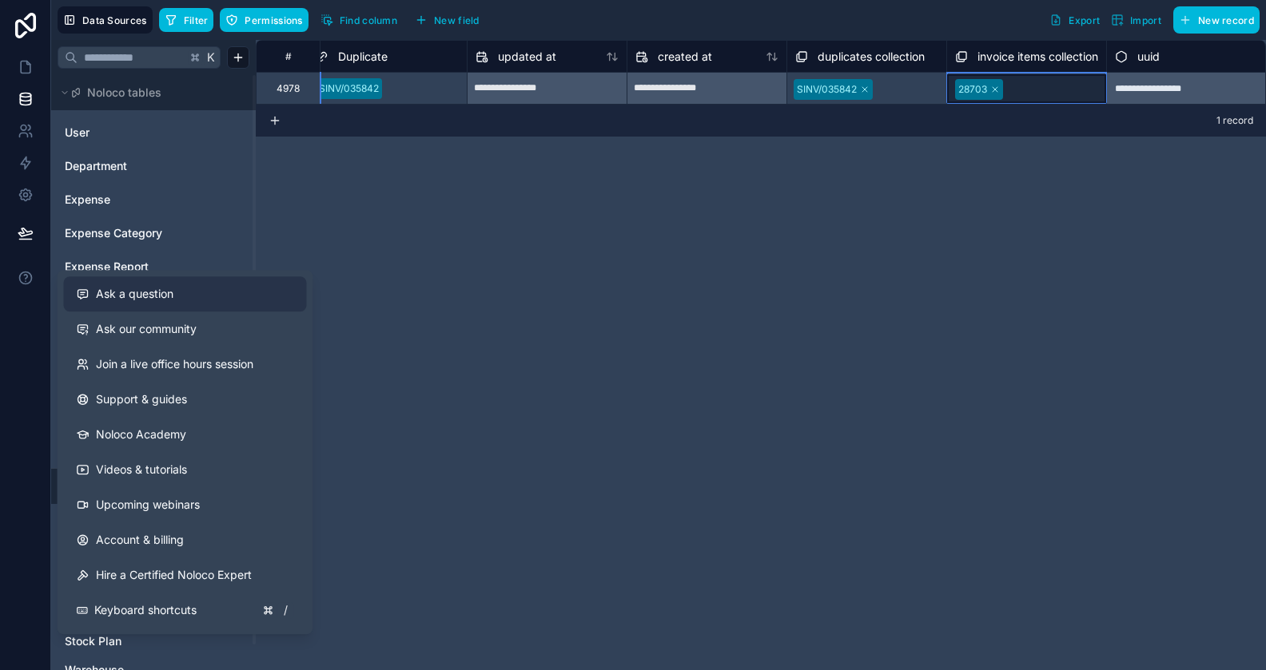
click at [151, 296] on span "Ask a question" at bounding box center [135, 294] width 78 height 16
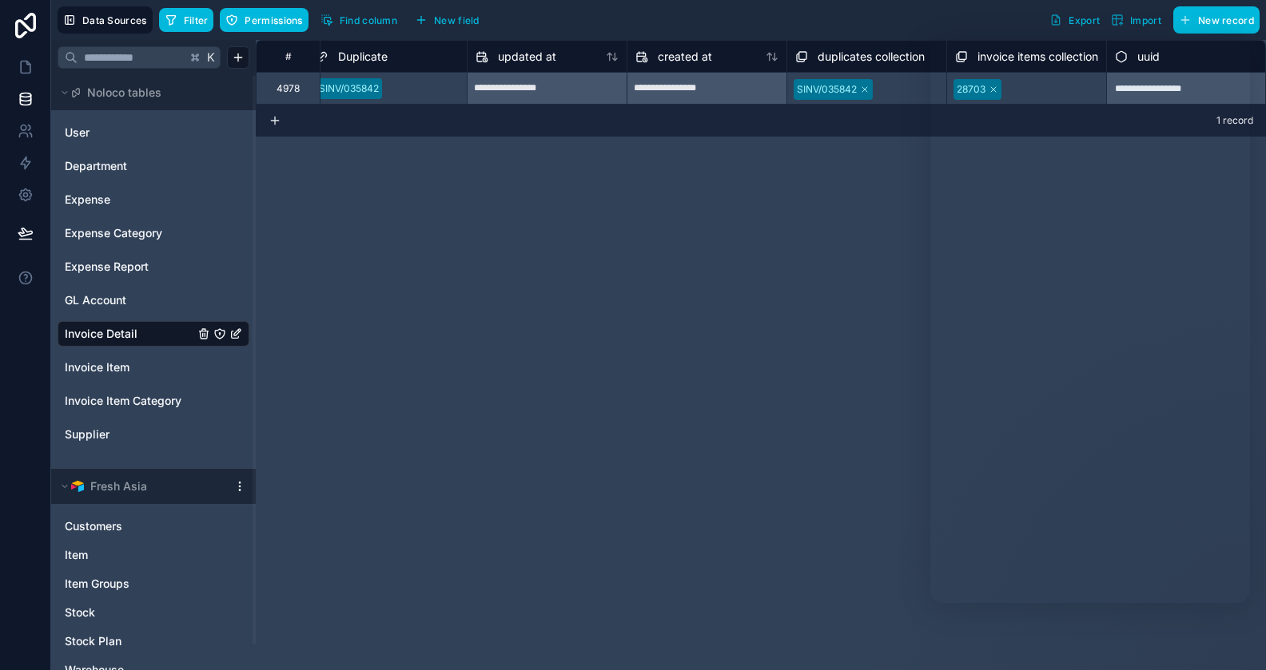
click at [595, 299] on div "**********" at bounding box center [761, 355] width 1010 height 631
click at [635, 162] on div "**********" at bounding box center [761, 355] width 1010 height 631
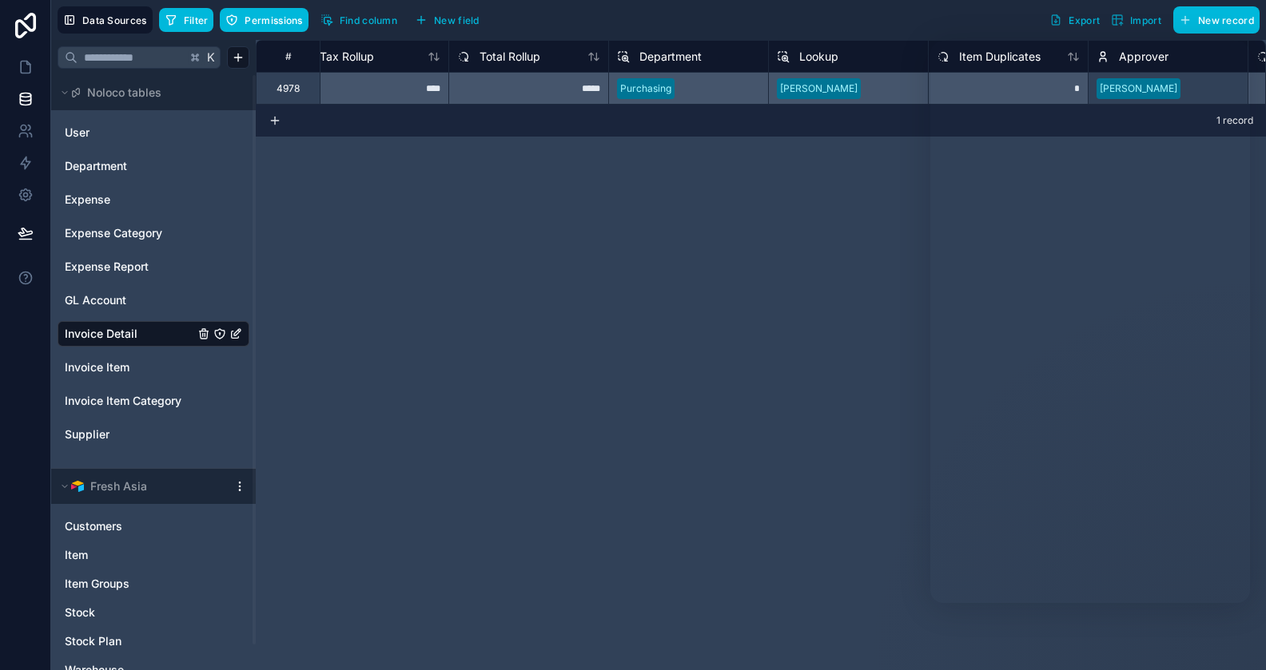
scroll to position [0, 6778]
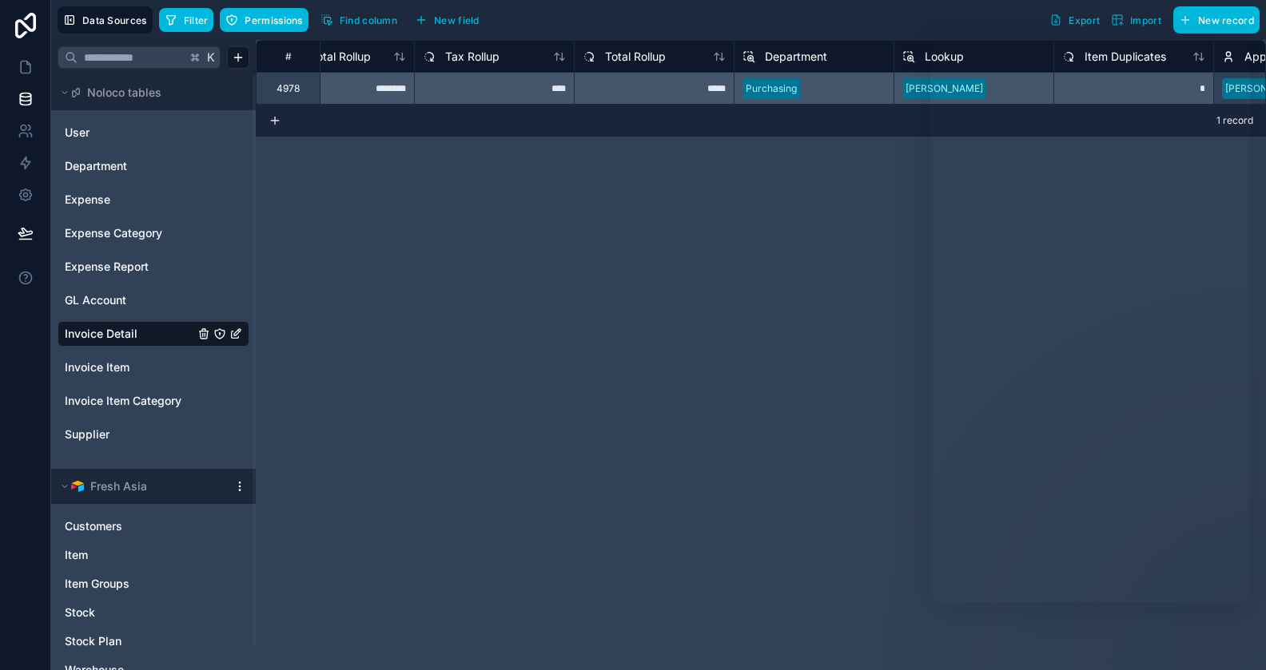
click at [656, 58] on span "Total Rollup" at bounding box center [635, 57] width 61 height 16
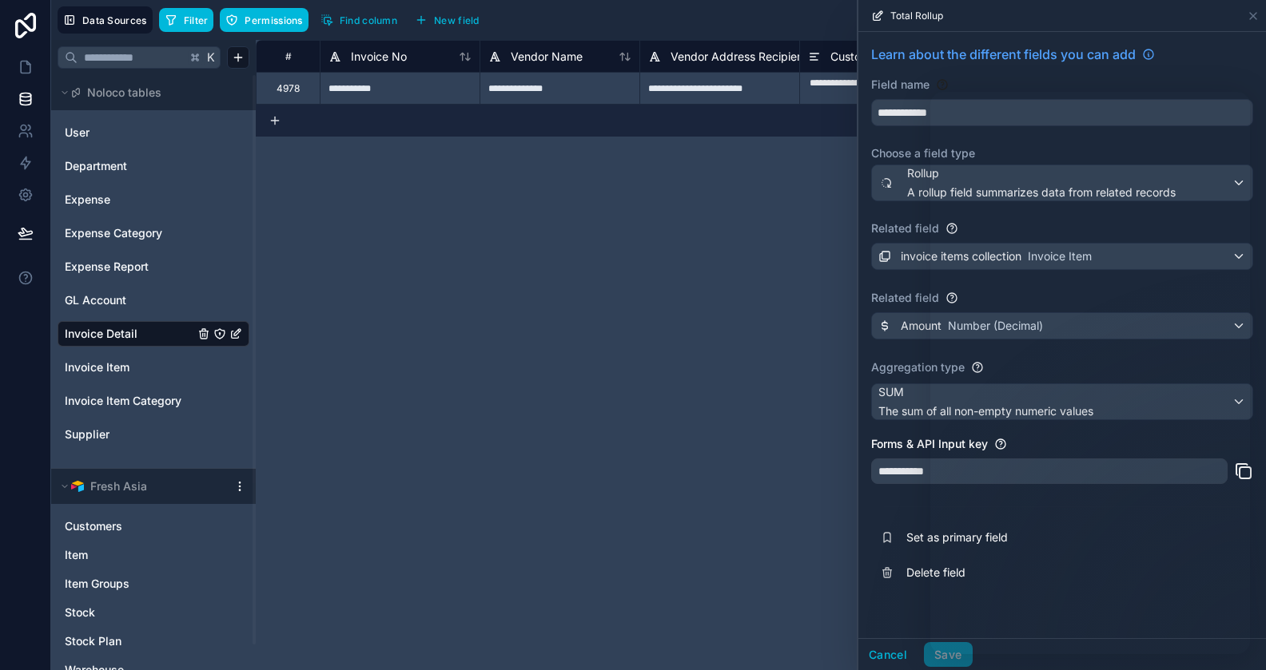
click at [289, 93] on div "**********" at bounding box center [761, 72] width 1010 height 65
click at [291, 84] on div "4978" at bounding box center [288, 88] width 23 height 13
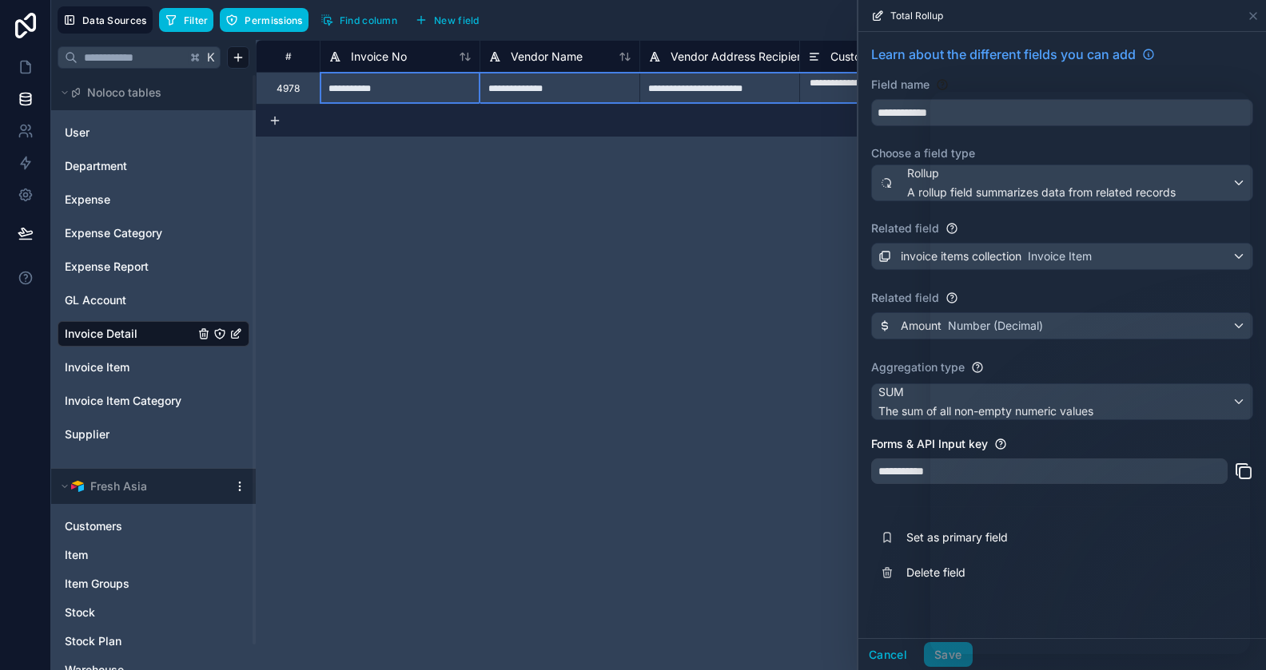
click at [300, 84] on div "4978" at bounding box center [288, 88] width 64 height 32
click at [1252, 15] on icon at bounding box center [1253, 16] width 6 height 6
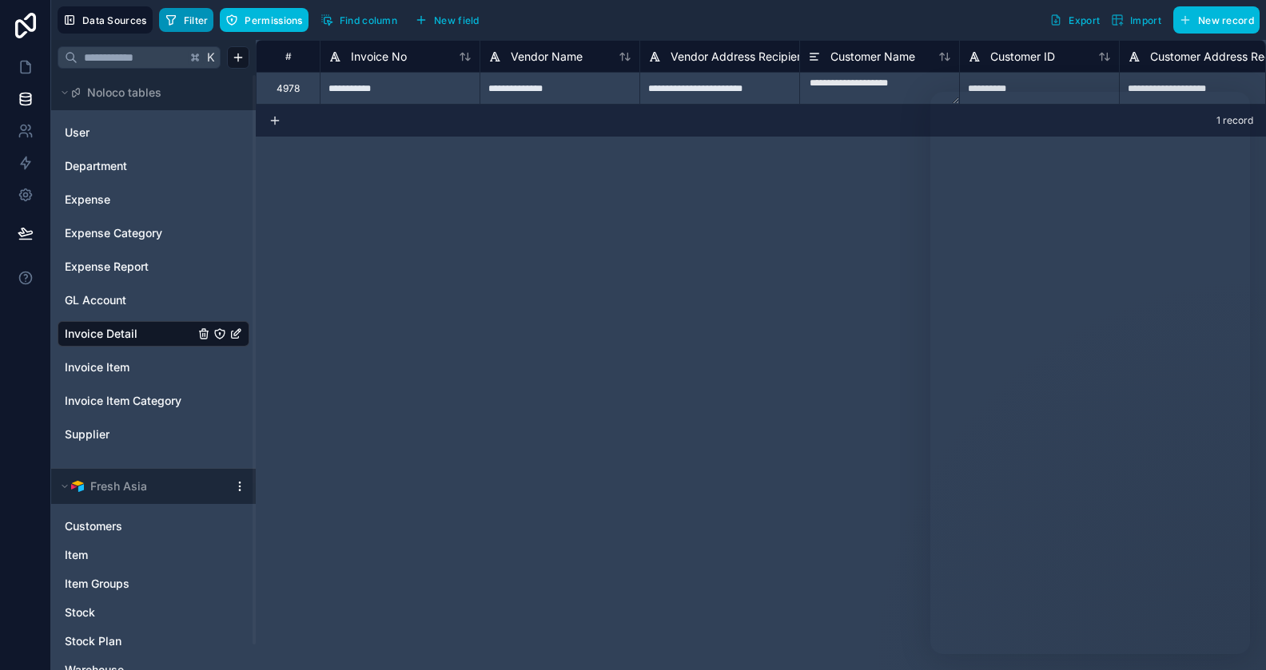
click at [198, 18] on span "Filter" at bounding box center [196, 20] width 25 height 12
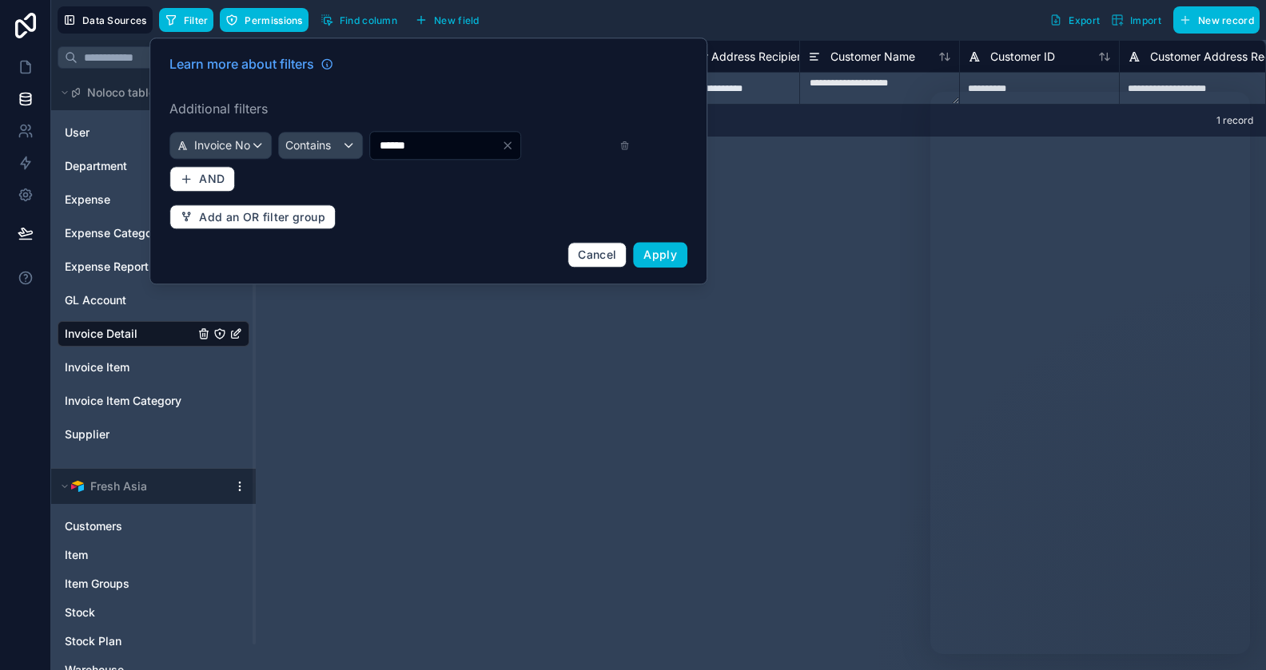
click at [520, 143] on button "Clear" at bounding box center [510, 145] width 19 height 13
click at [646, 249] on span "Apply" at bounding box center [660, 255] width 34 height 14
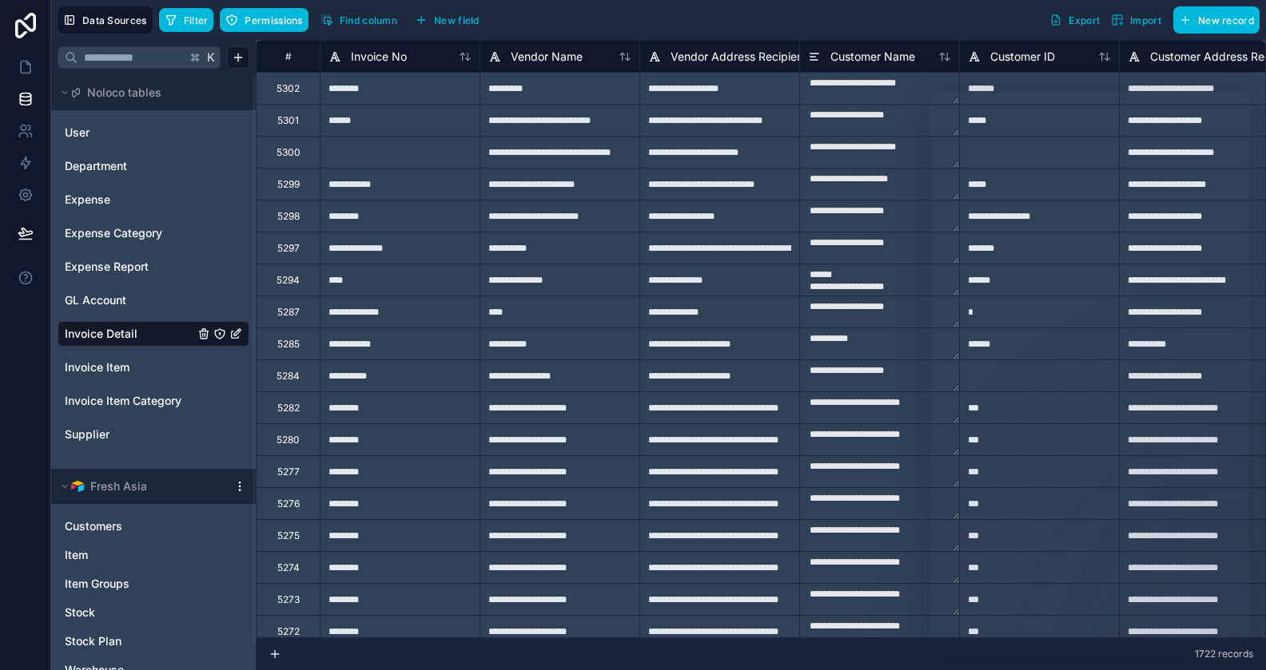
click at [367, 25] on span "Find column" at bounding box center [369, 20] width 58 height 12
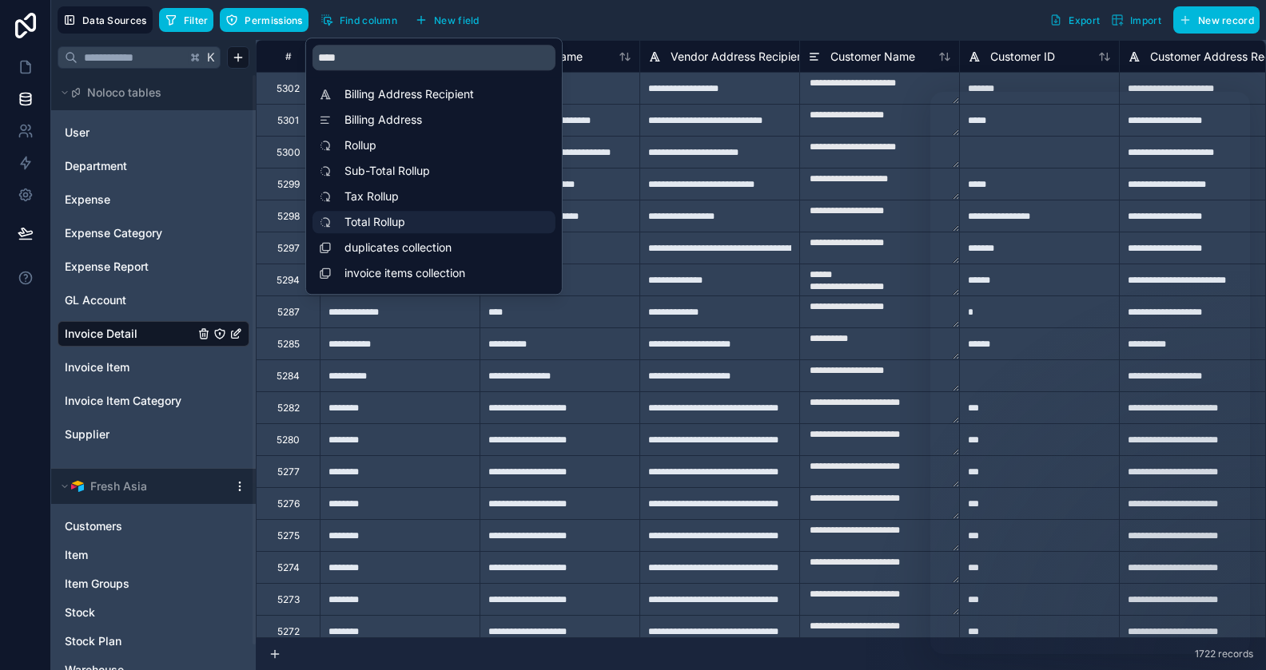
click at [381, 217] on span "Total Rollup" at bounding box center [437, 222] width 187 height 16
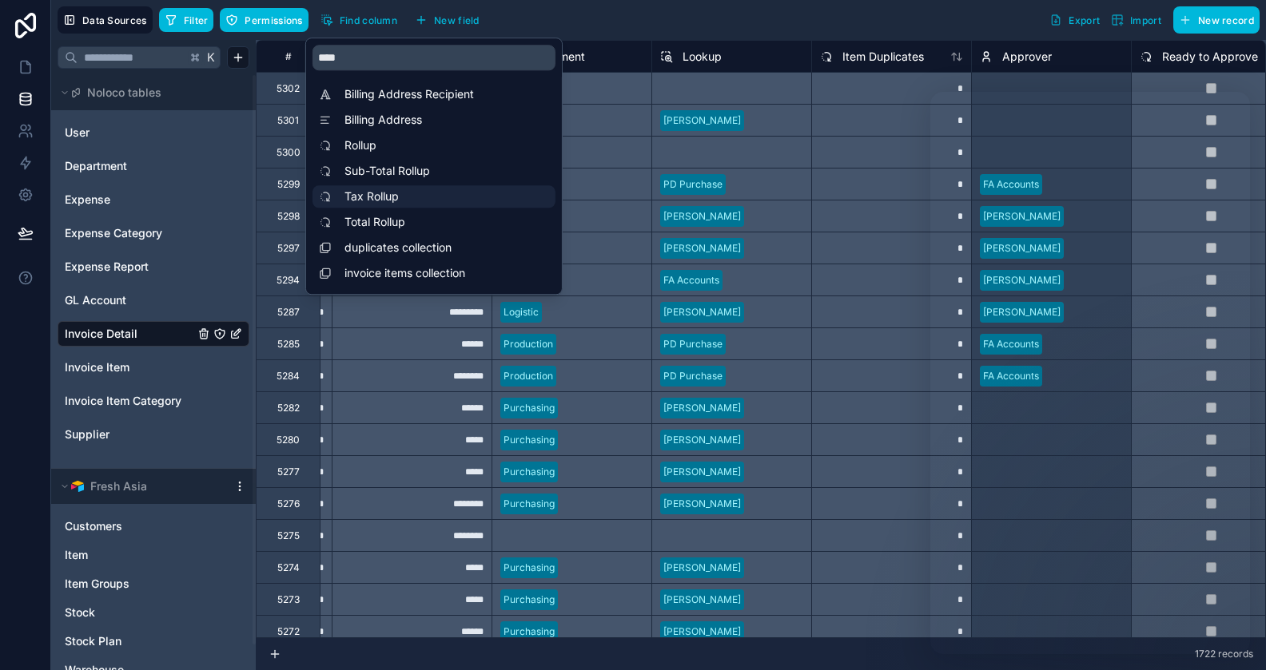
scroll to position [0, 7032]
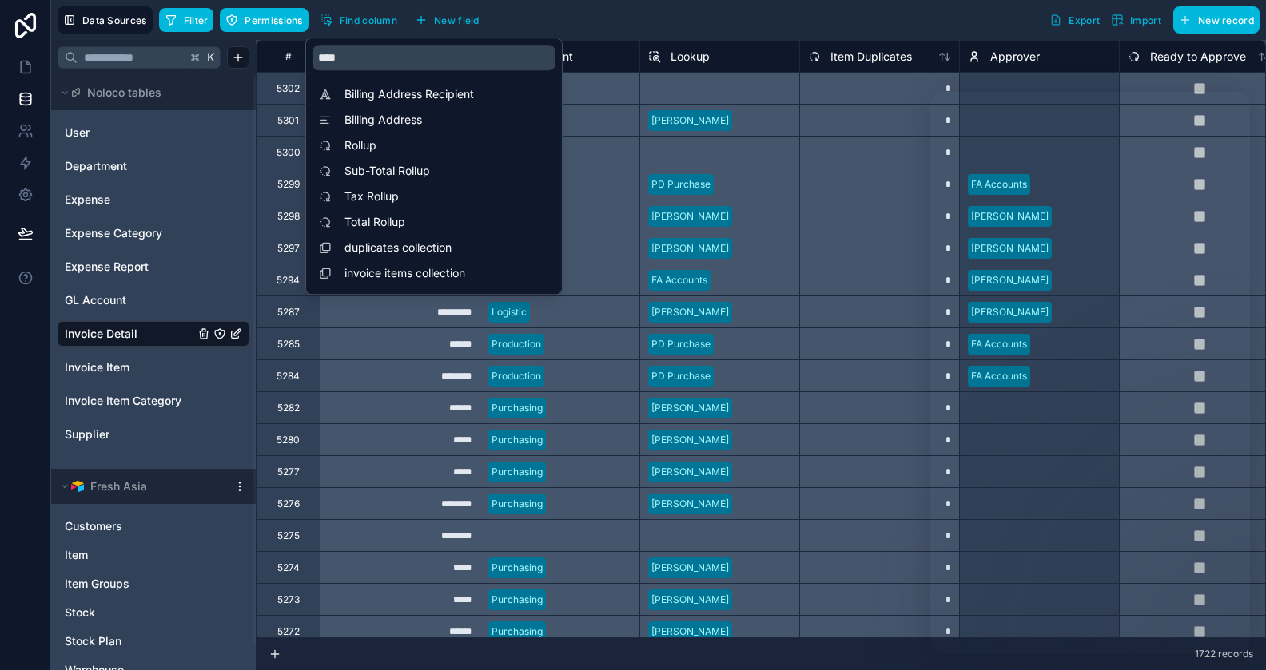
click at [732, 19] on div "Filter Permissions Find column New field Export Import New record" at bounding box center [709, 19] width 1100 height 27
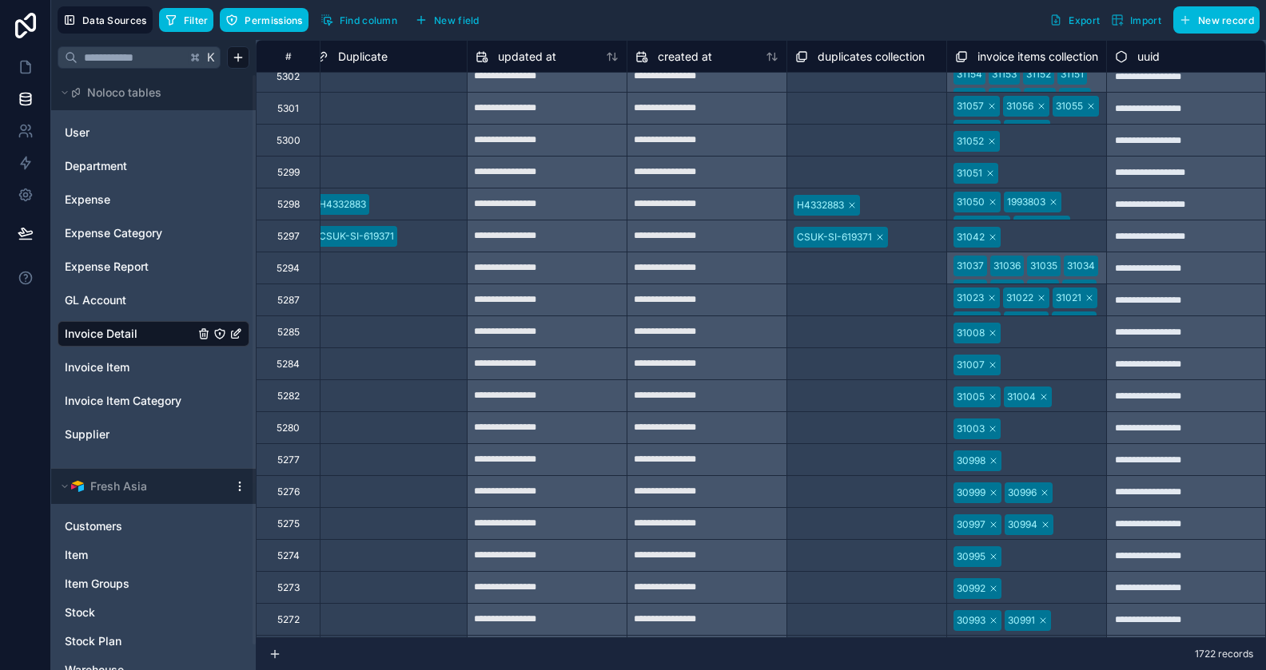
scroll to position [0, 8004]
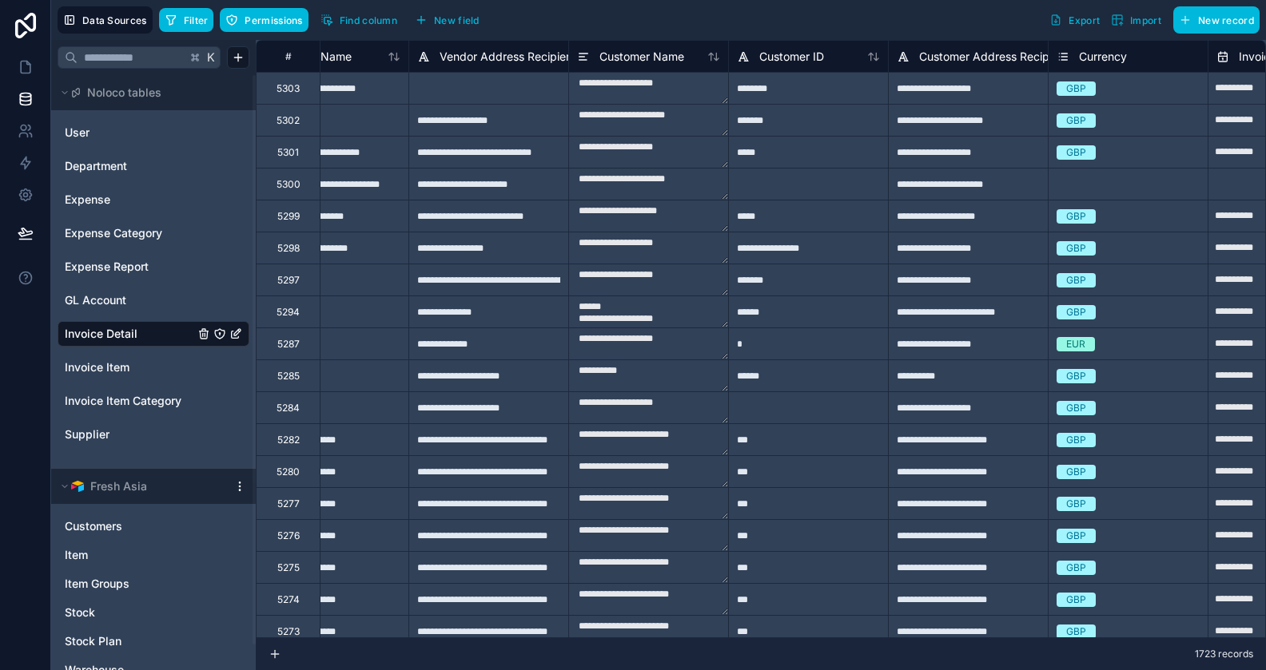
type input "**********"
type input "*********"
type input "**********"
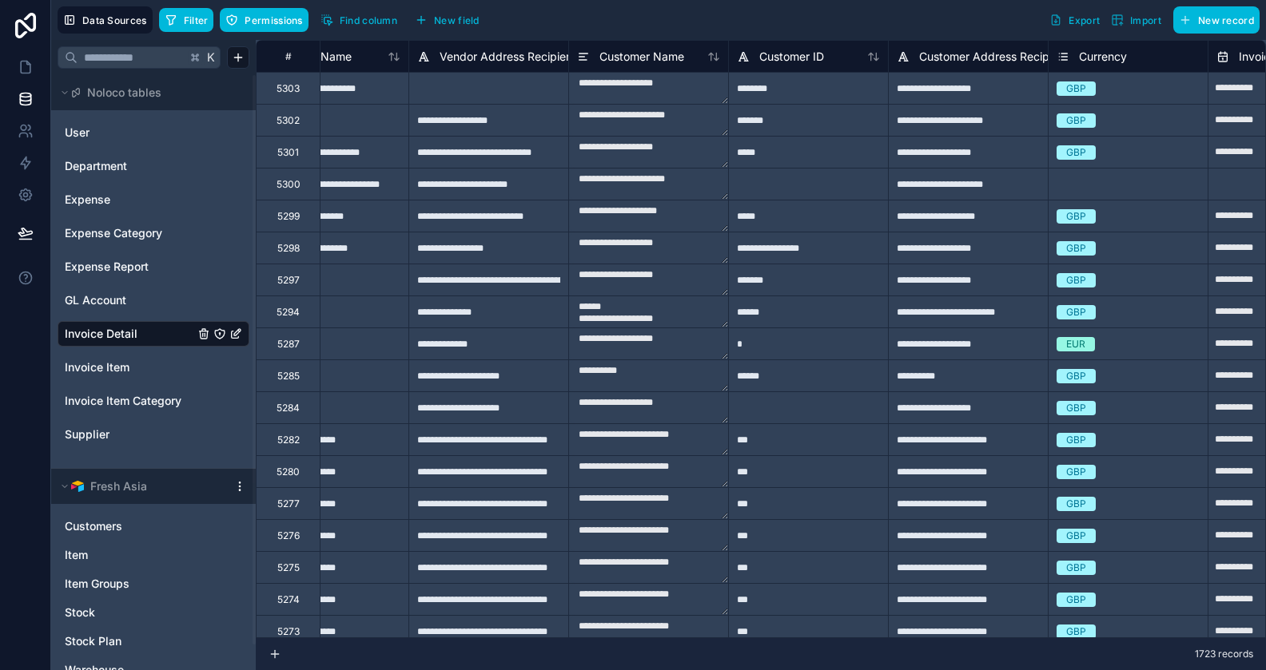
type input "**********"
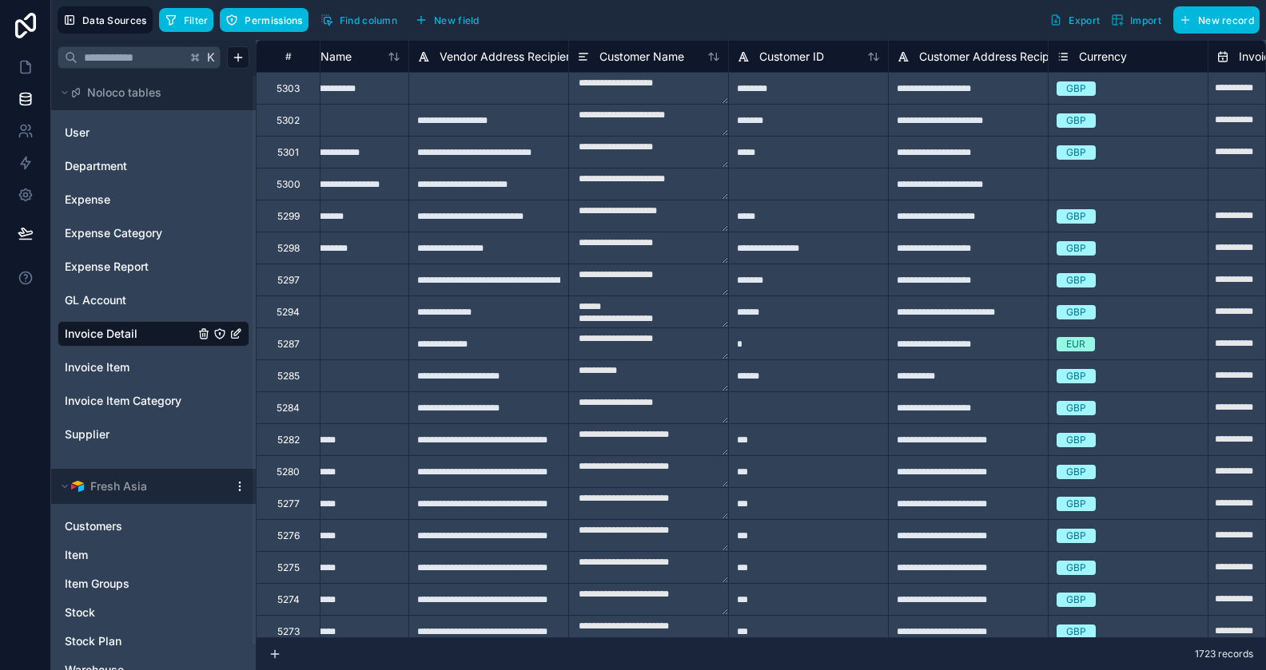
type input "**********"
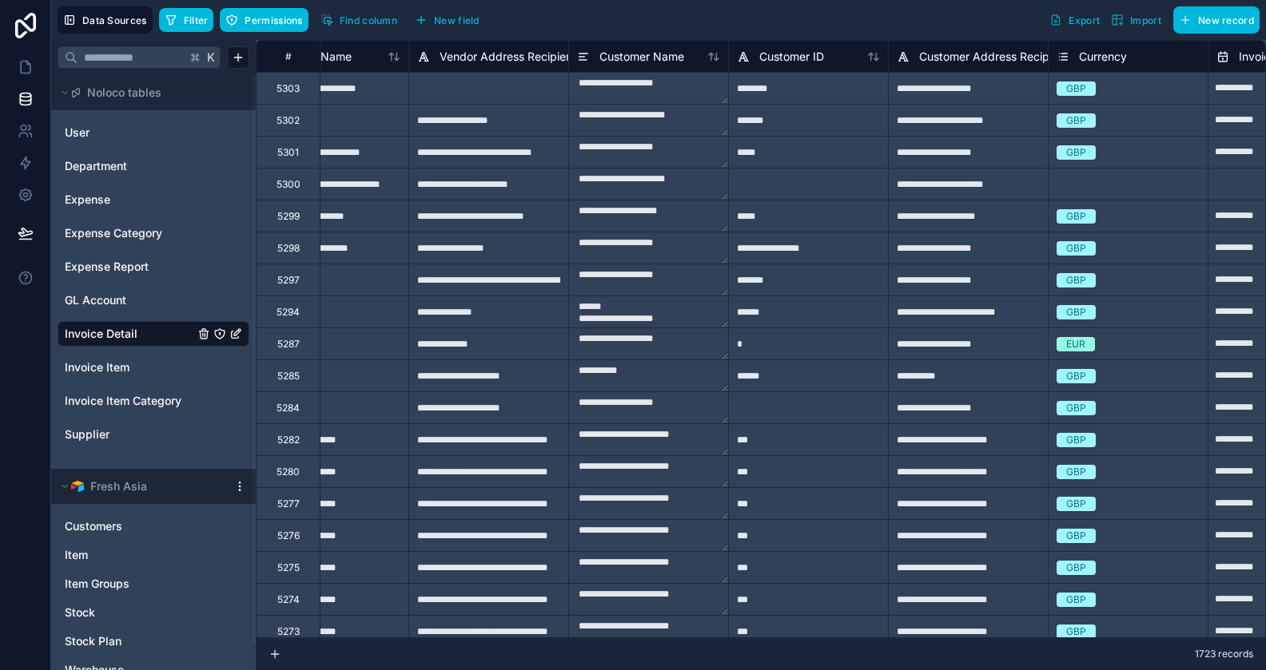
type input "**********"
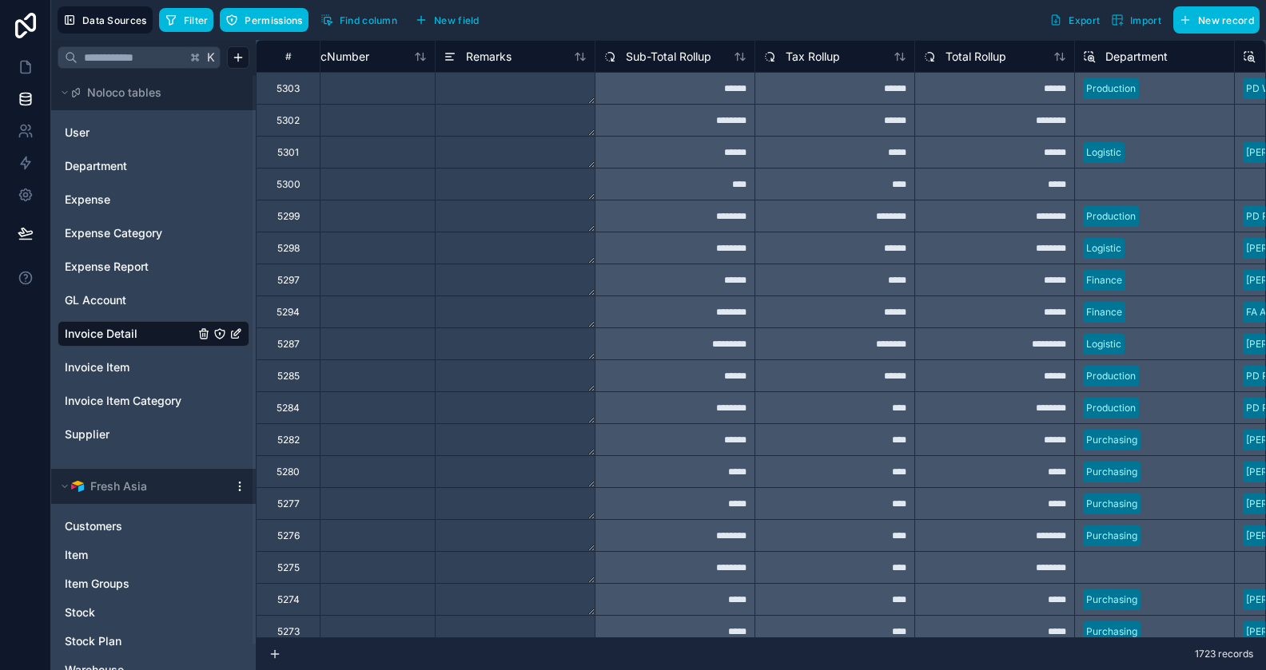
scroll to position [0, 6564]
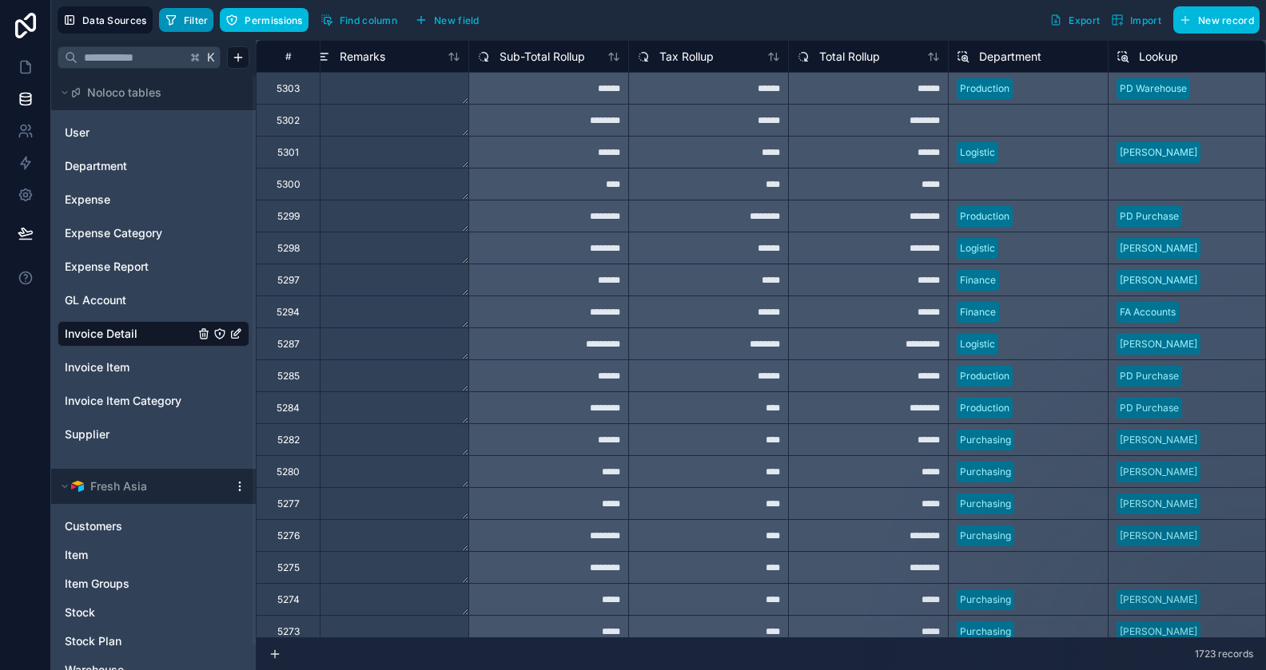
click at [198, 16] on span "Filter" at bounding box center [196, 20] width 25 height 12
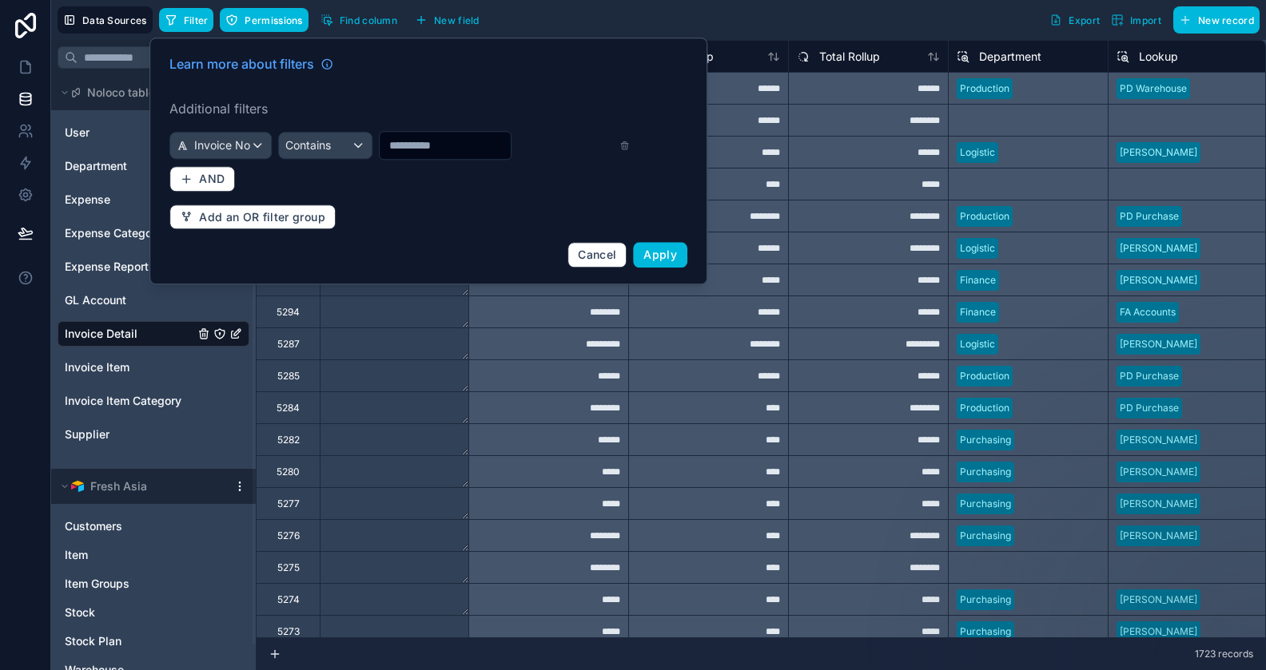
click at [439, 147] on input "text" at bounding box center [445, 145] width 131 height 22
type input "*****"
click at [664, 240] on div "Learn more about filters Additional filters Invoice No Contains ***** AND Add a…" at bounding box center [428, 161] width 537 height 233
click at [666, 253] on span "Apply" at bounding box center [660, 255] width 34 height 14
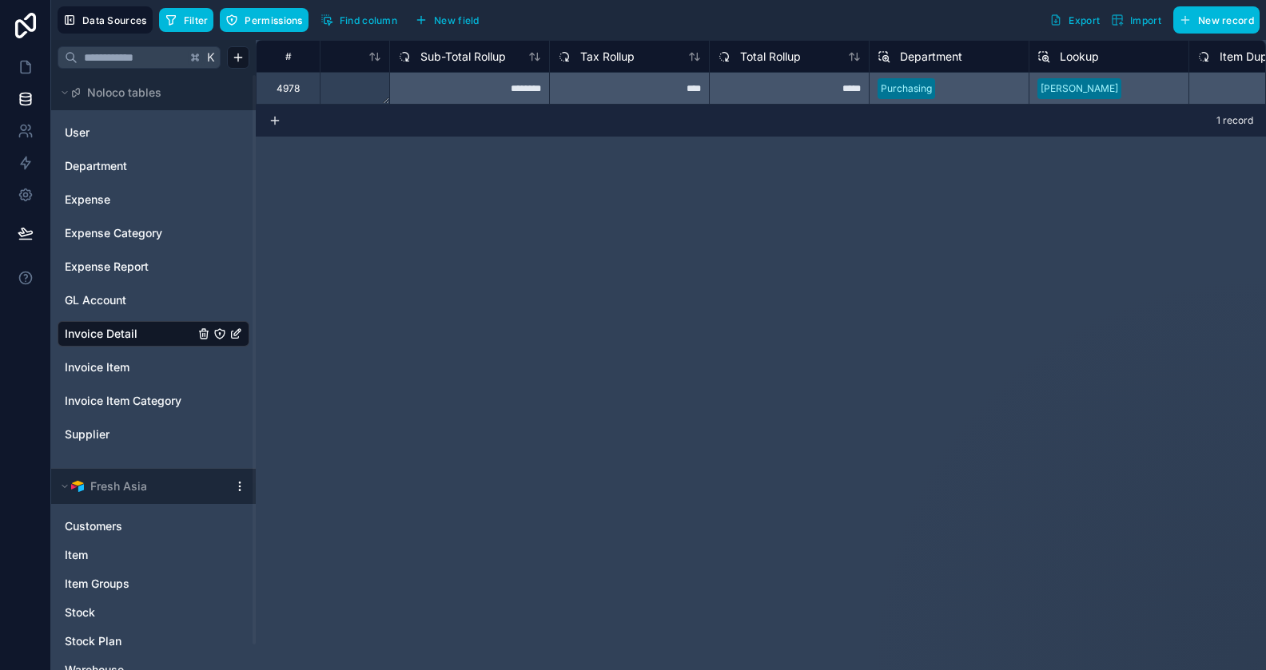
scroll to position [0, 6720]
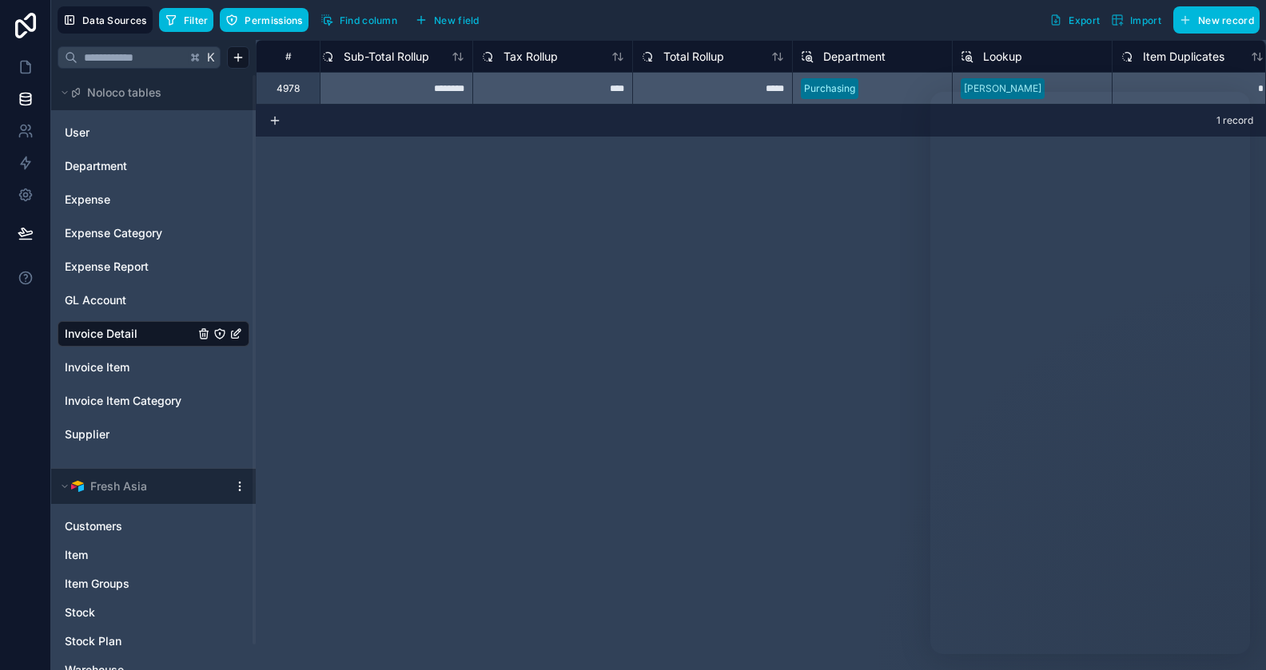
click at [678, 204] on div "# DocNumber Remarks Sub-Total Rollup Tax Rollup Total Rollup Department Lookup …" at bounding box center [761, 355] width 1010 height 631
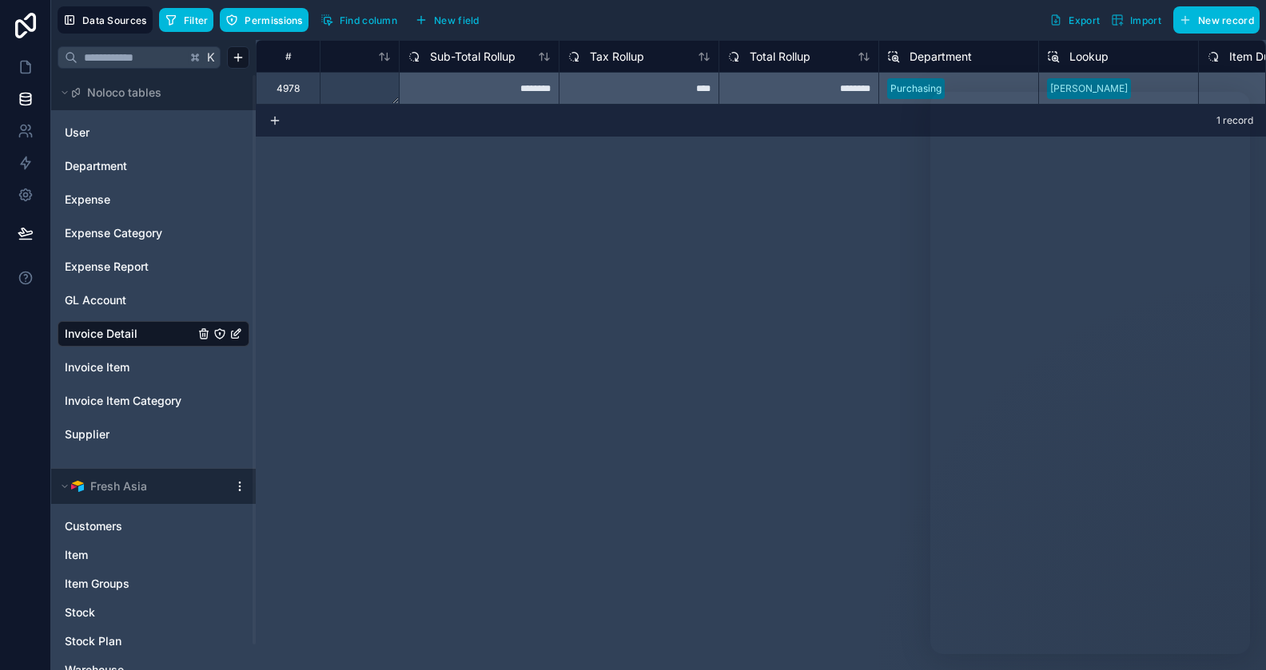
scroll to position [0, 6684]
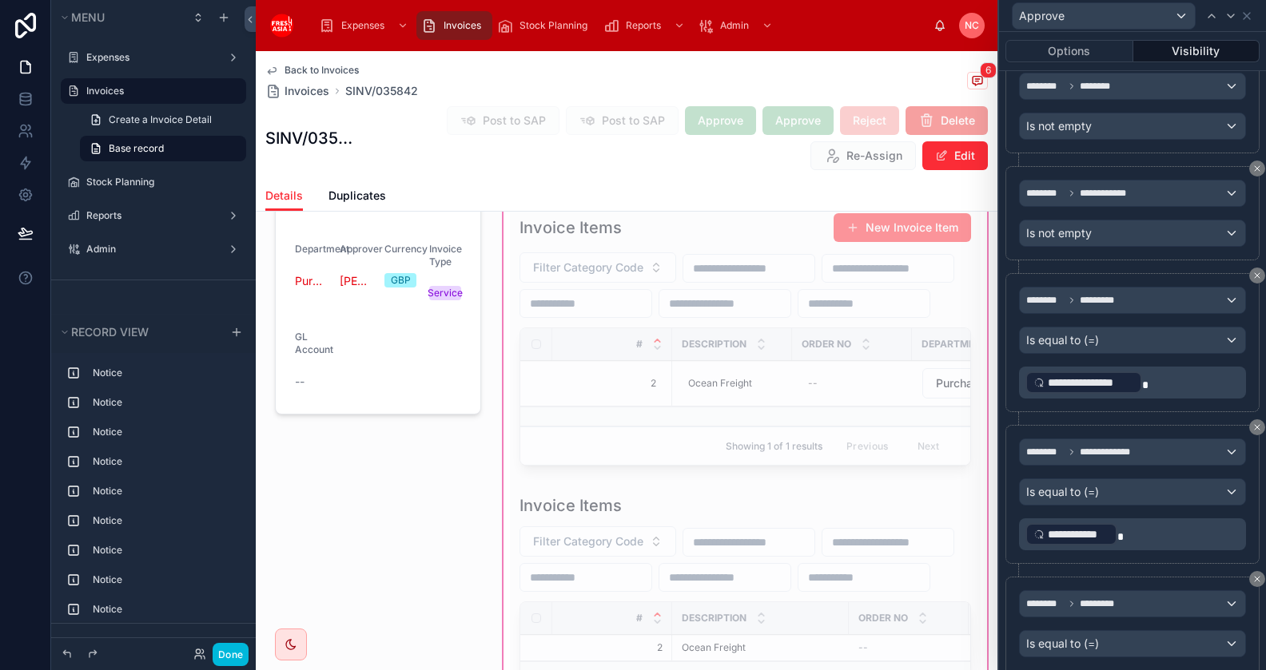
scroll to position [1795, 0]
click at [741, 401] on div at bounding box center [744, 406] width 489 height 2108
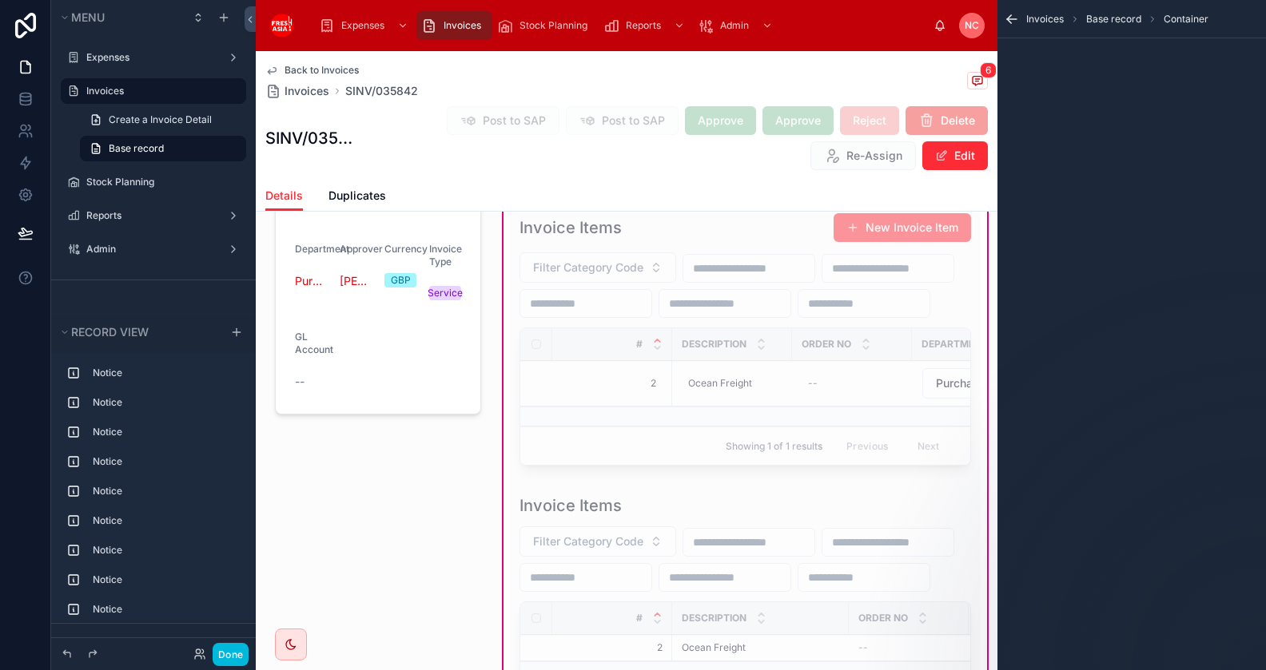
scroll to position [0, 0]
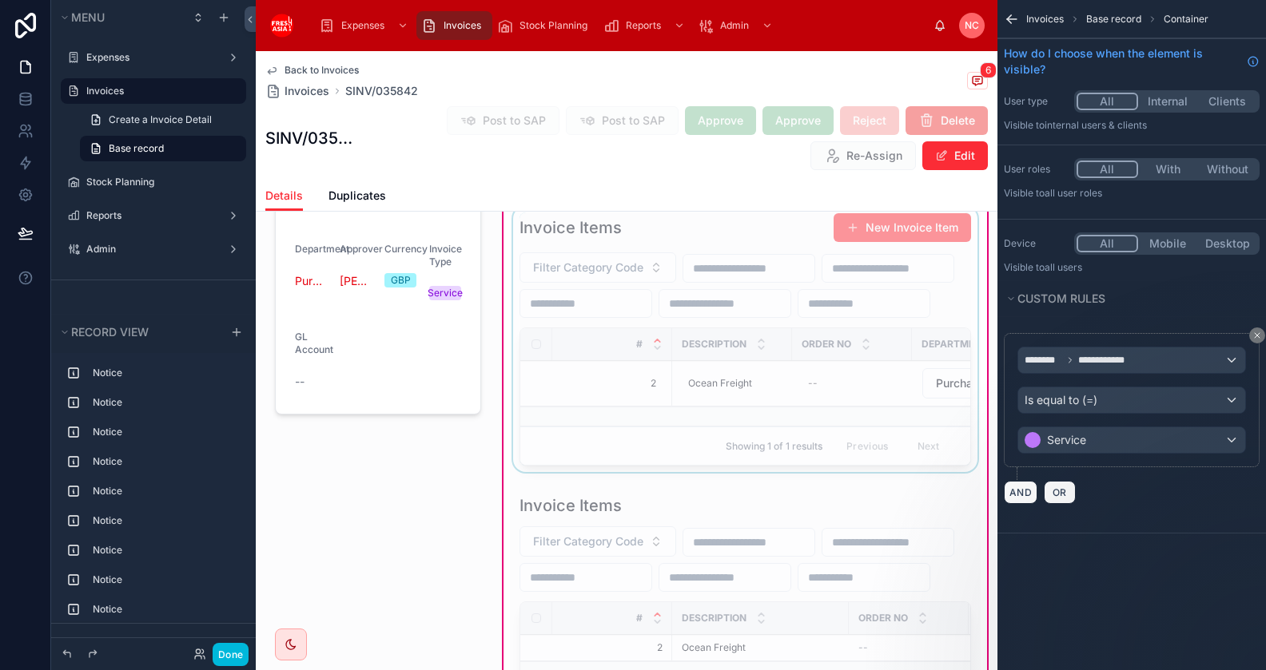
click at [712, 387] on div at bounding box center [745, 342] width 470 height 273
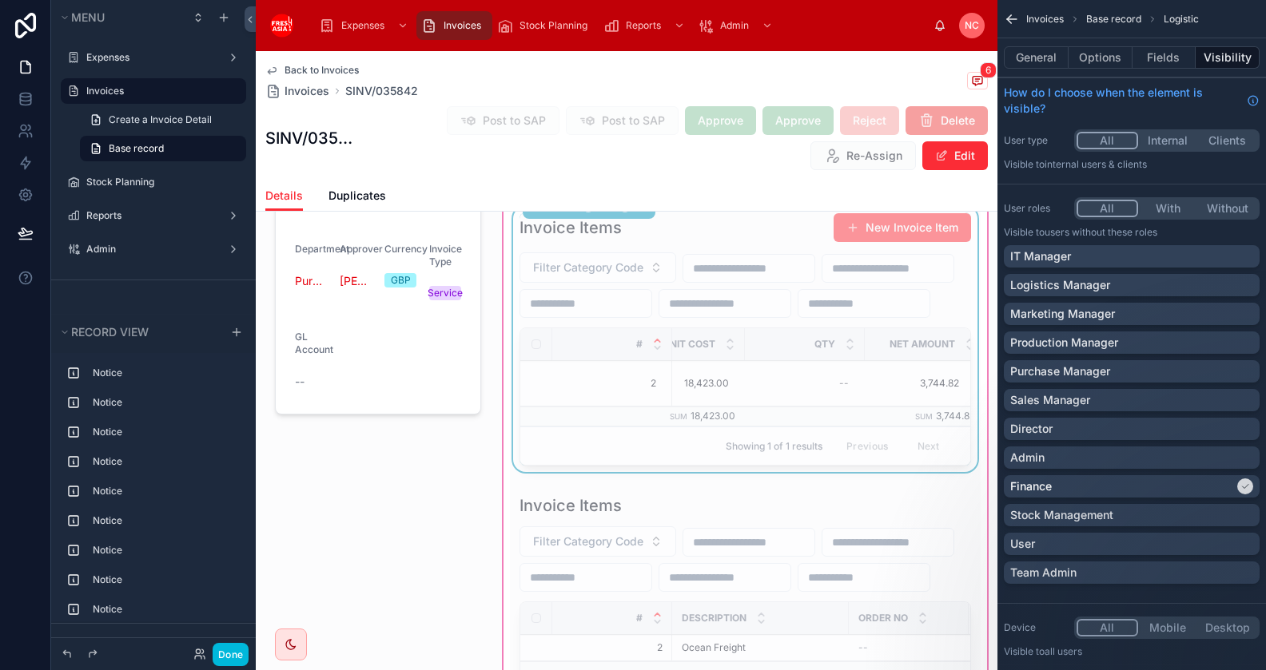
scroll to position [0, 800]
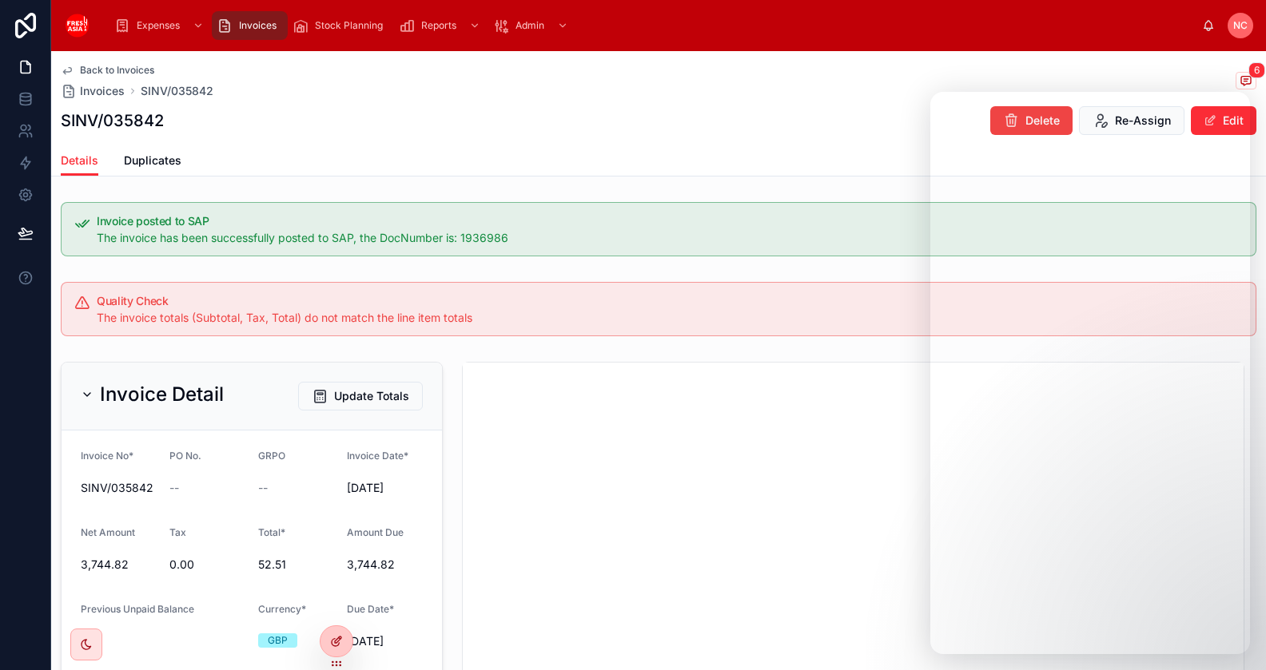
click at [332, 643] on icon at bounding box center [336, 641] width 13 height 13
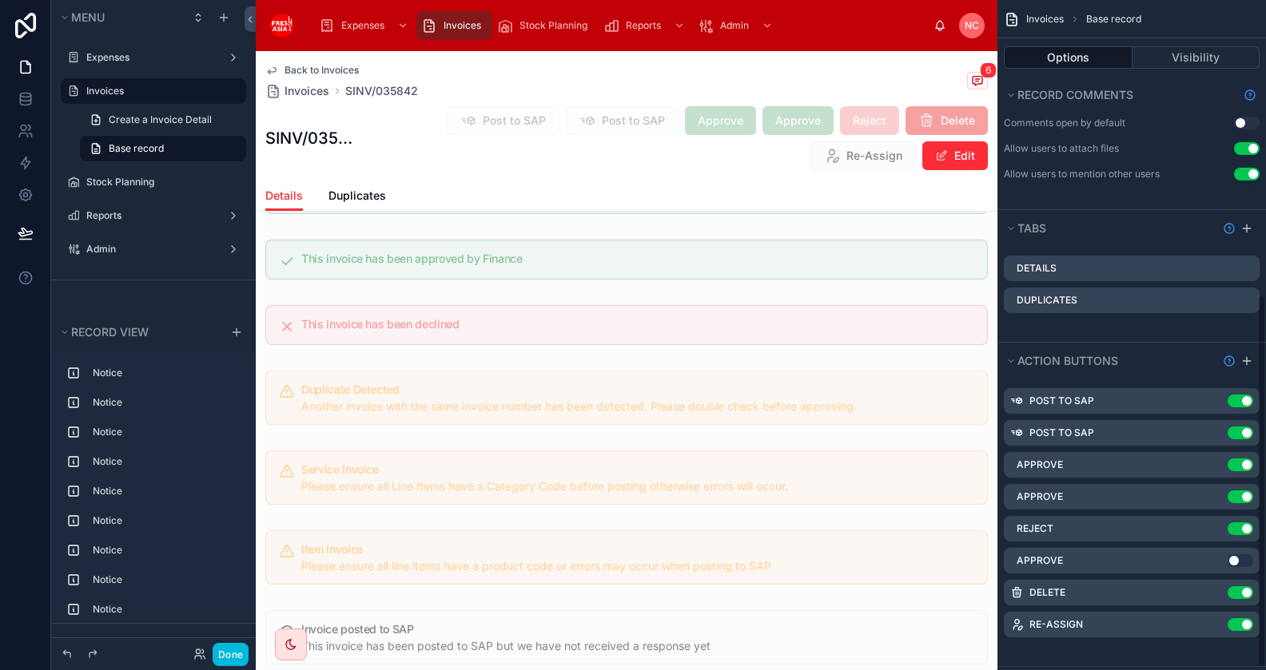
scroll to position [531, 0]
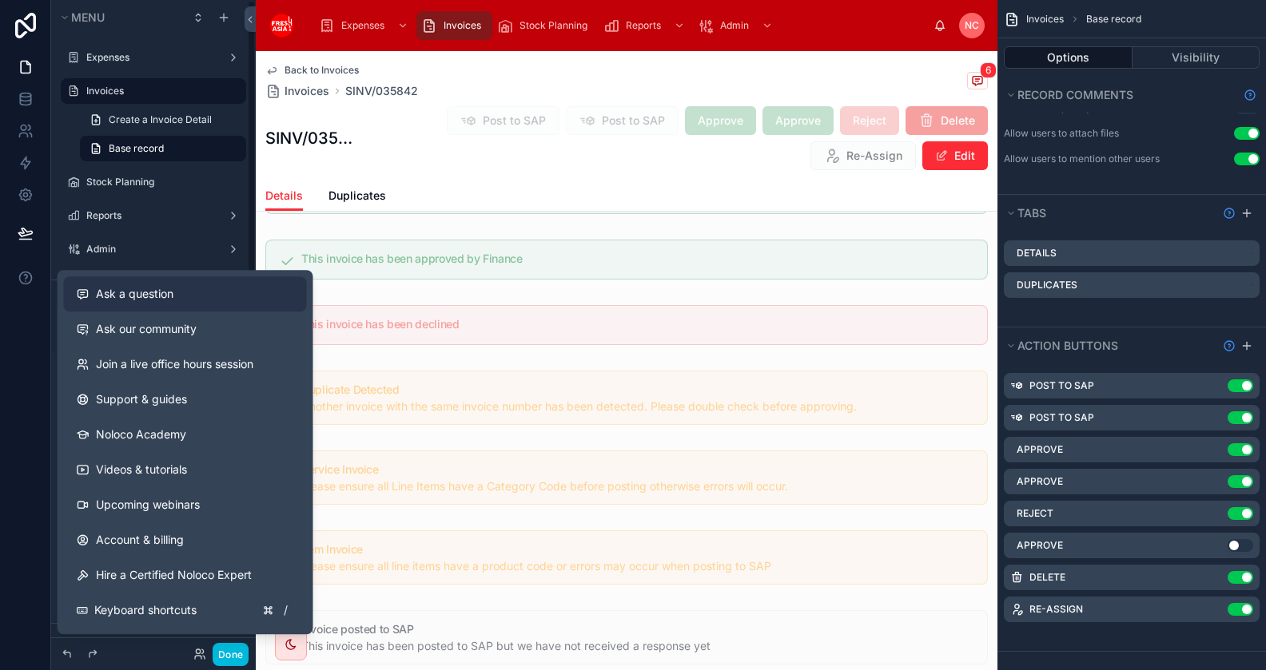
click at [145, 302] on button "Ask a question" at bounding box center [185, 294] width 243 height 35
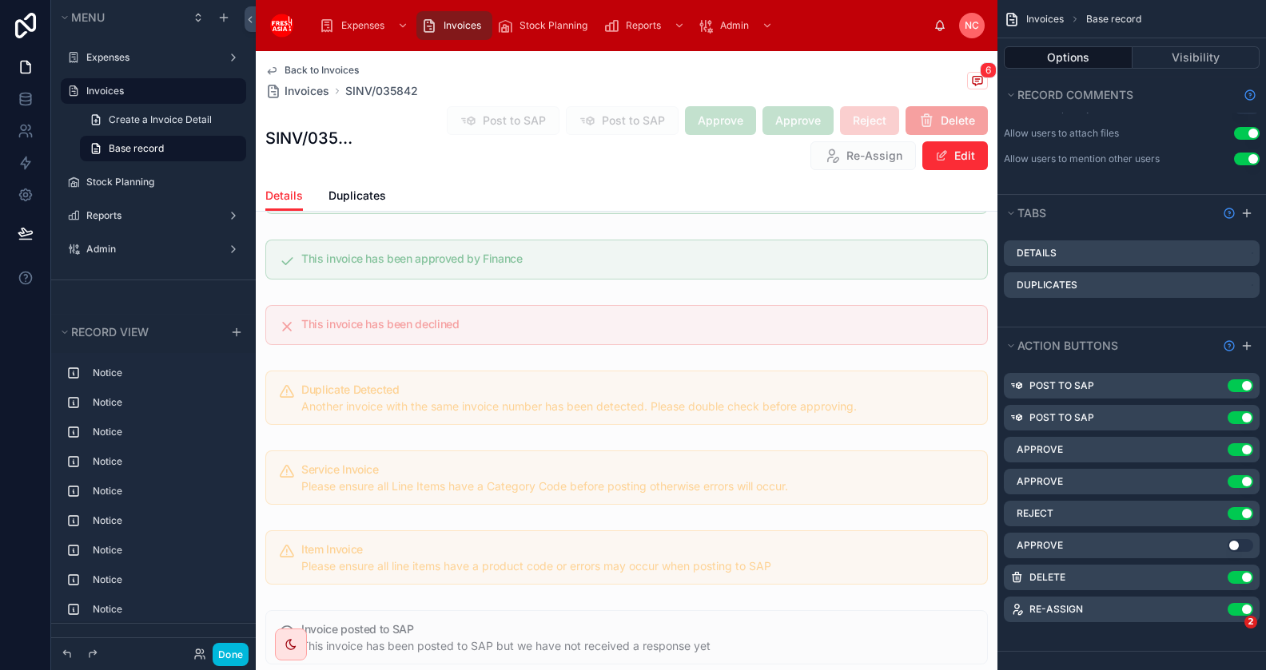
click at [0, 0] on icon "scrollable content" at bounding box center [0, 0] width 0 height 0
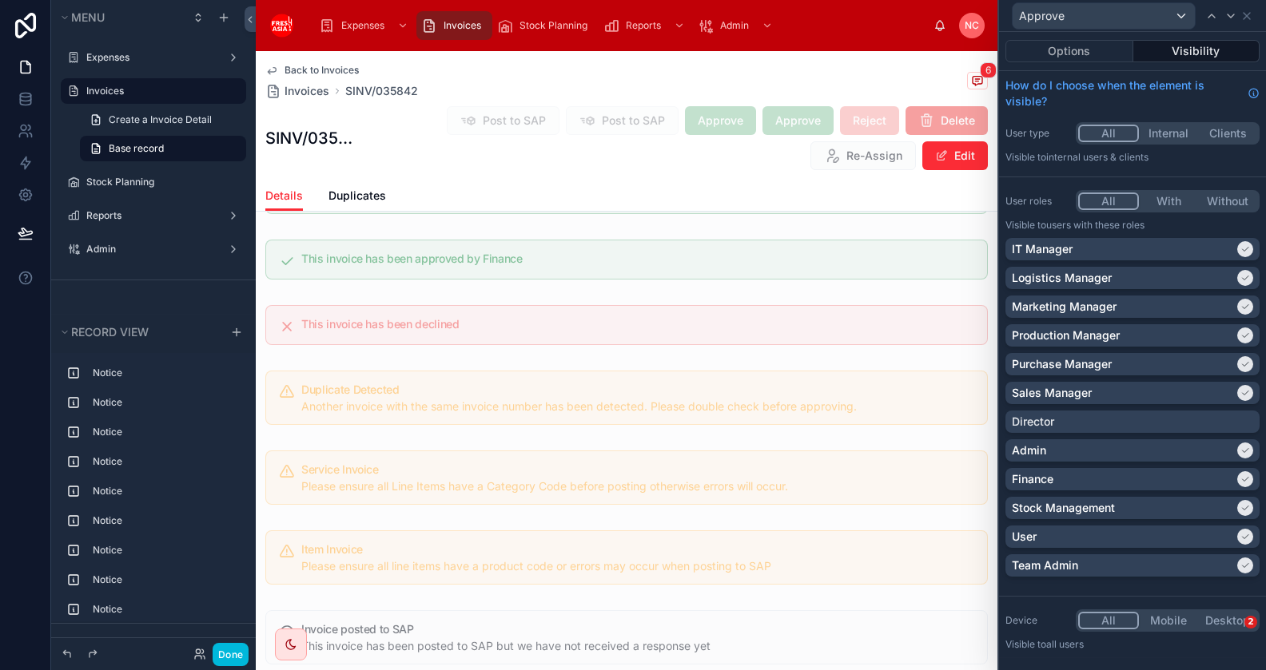
click at [1220, 54] on button "Visibility" at bounding box center [1196, 51] width 127 height 22
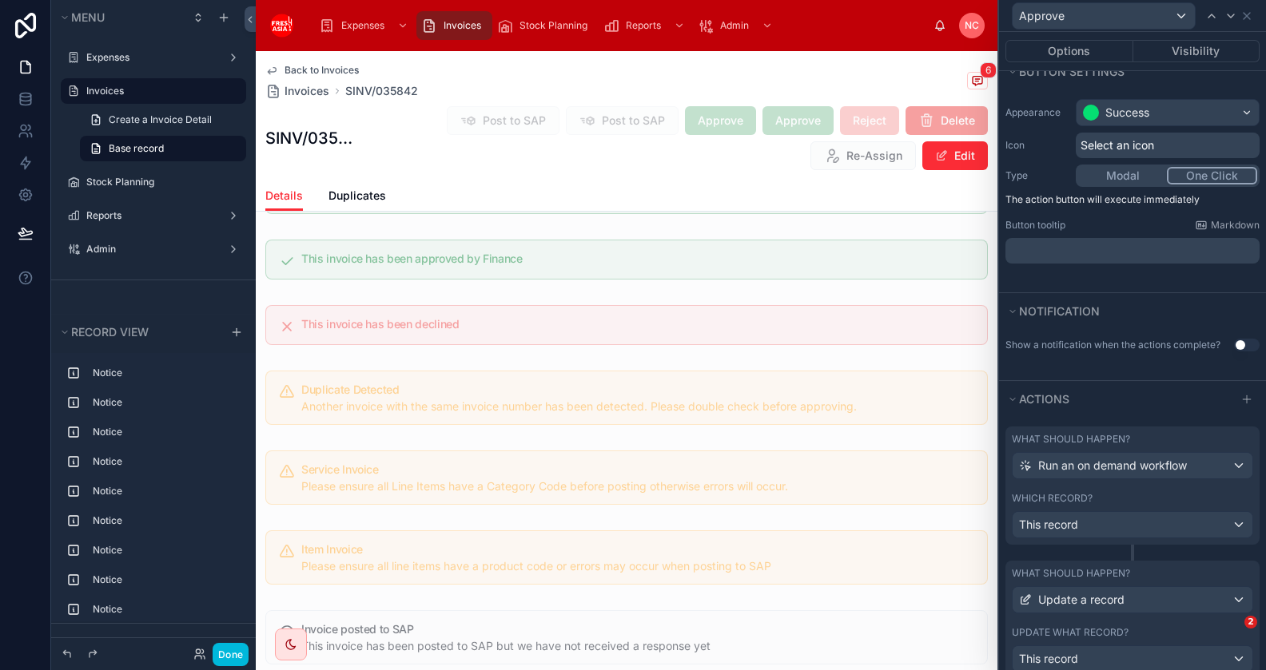
scroll to position [71, 0]
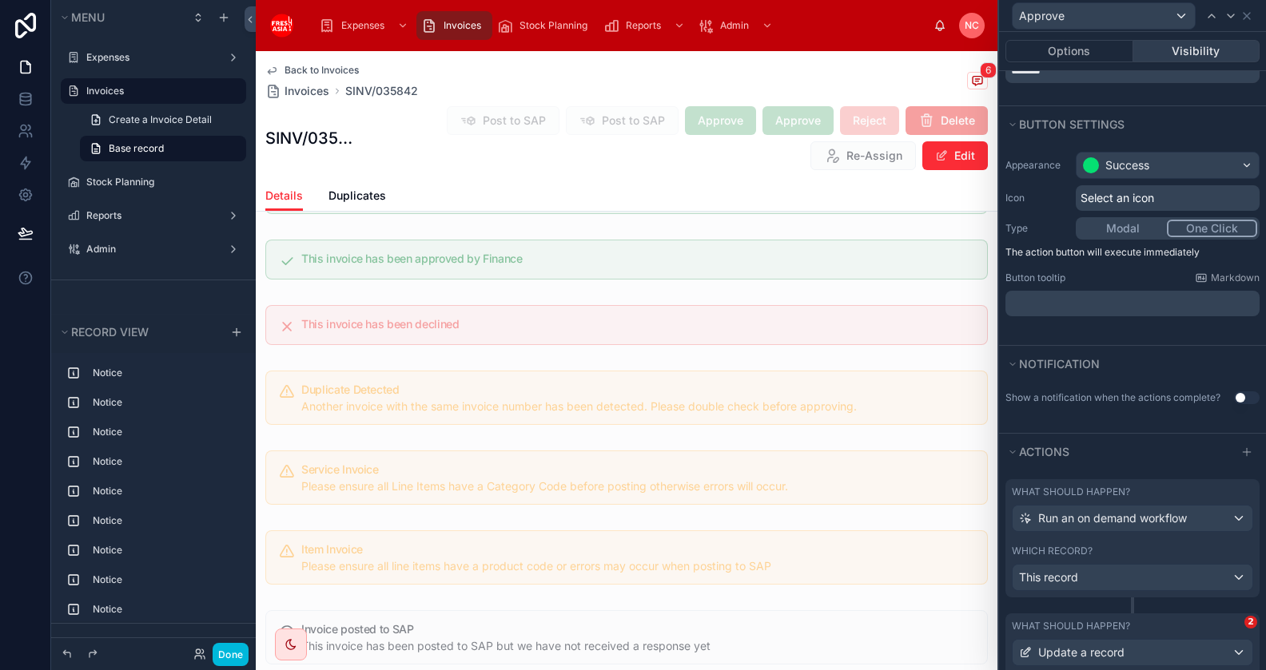
click at [1184, 51] on button "Visibility" at bounding box center [1196, 51] width 127 height 22
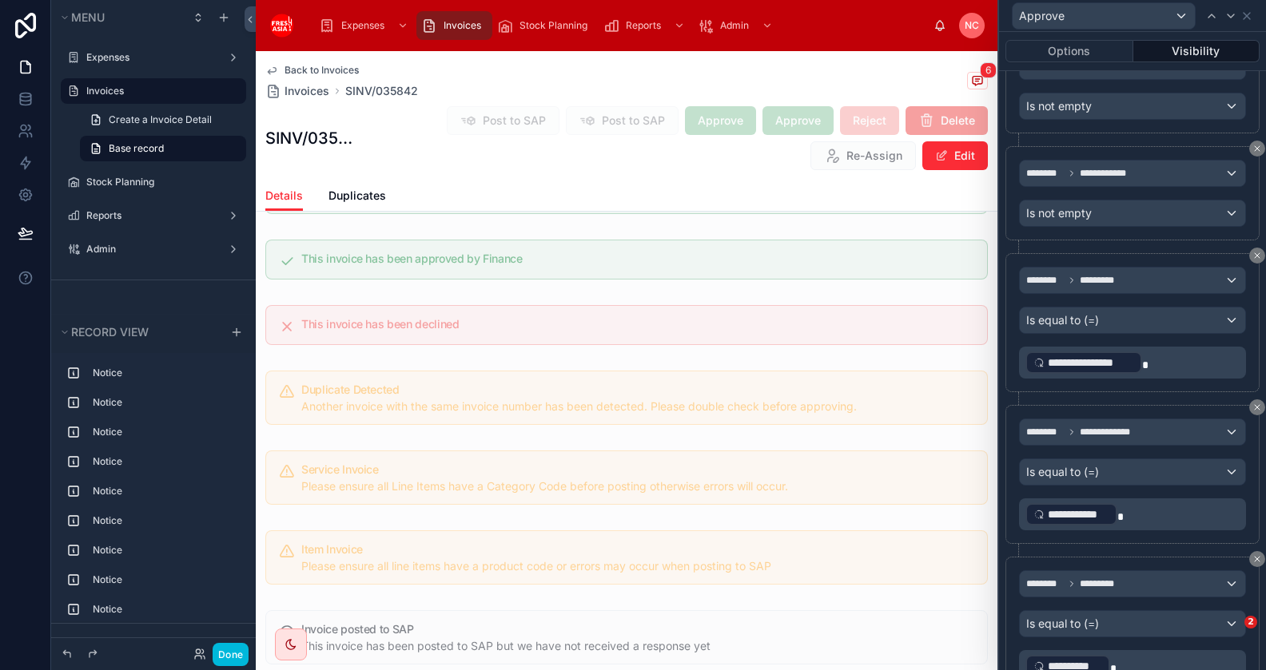
scroll to position [1168, 0]
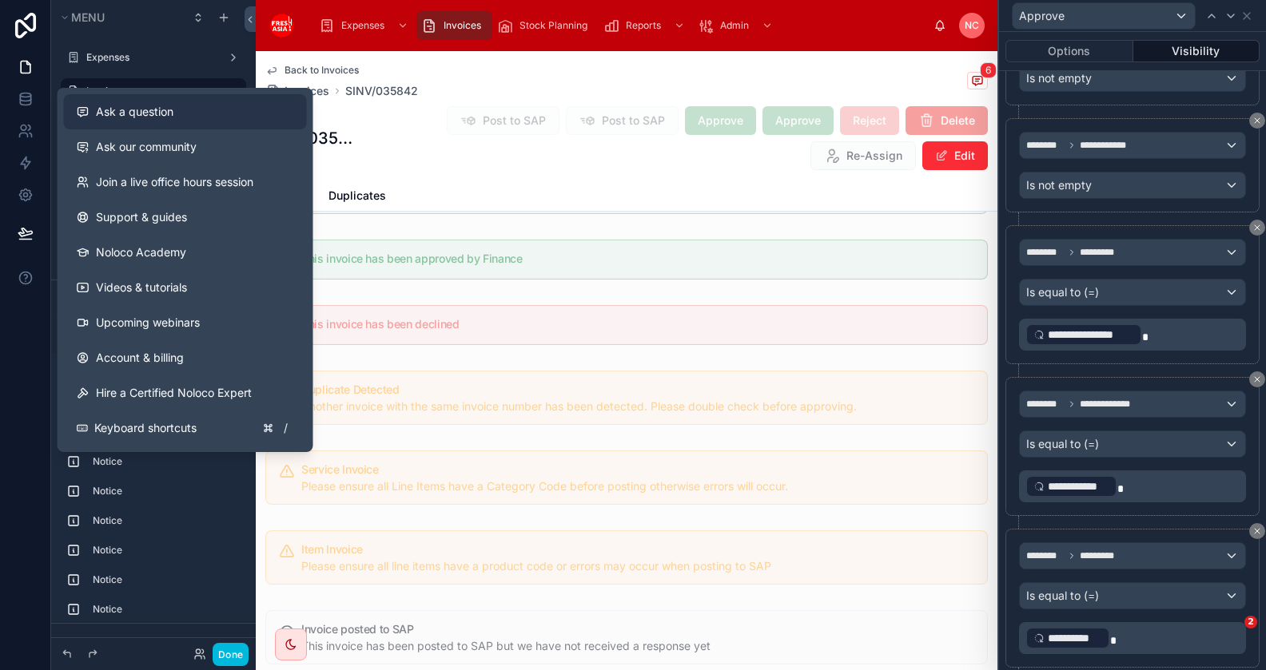
click at [129, 121] on button "Ask a question" at bounding box center [185, 111] width 243 height 35
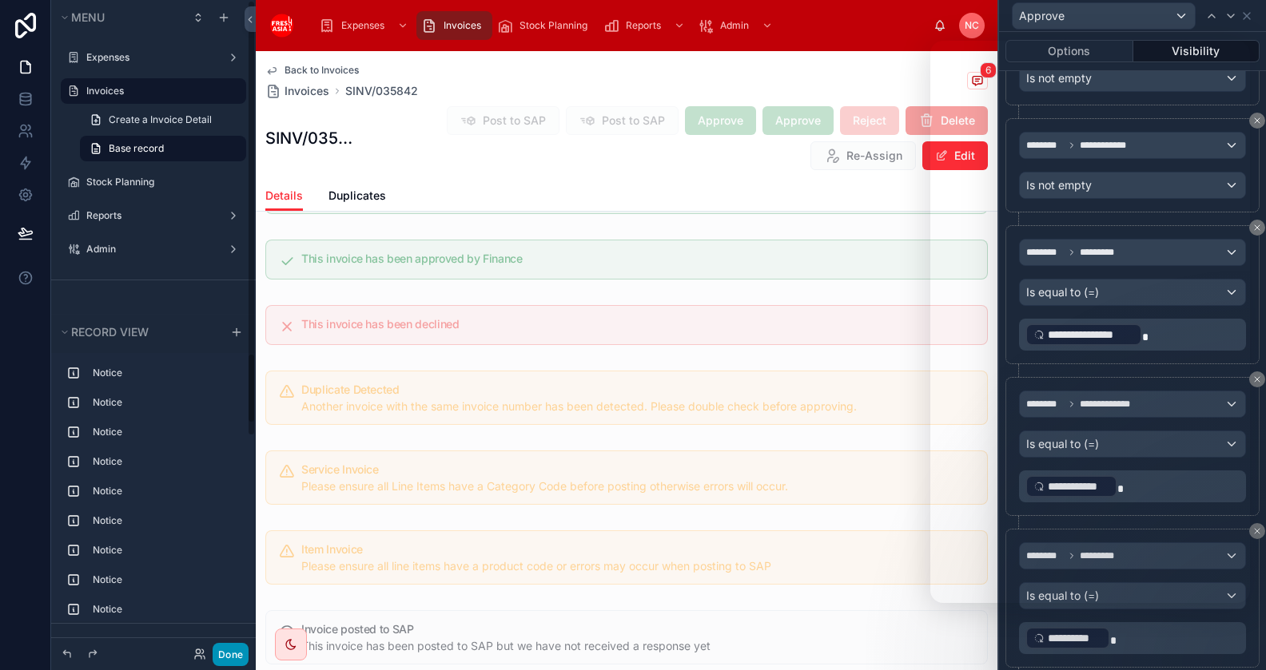
click at [225, 653] on button "Done" at bounding box center [231, 654] width 36 height 23
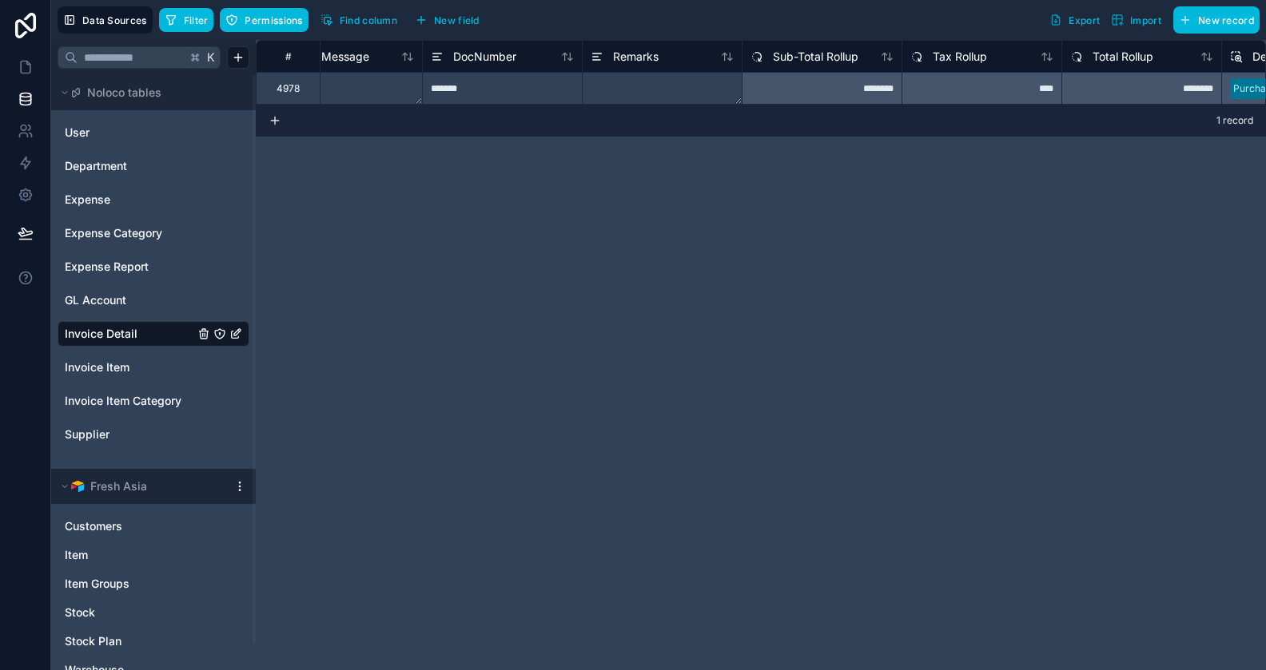
scroll to position [0, 6503]
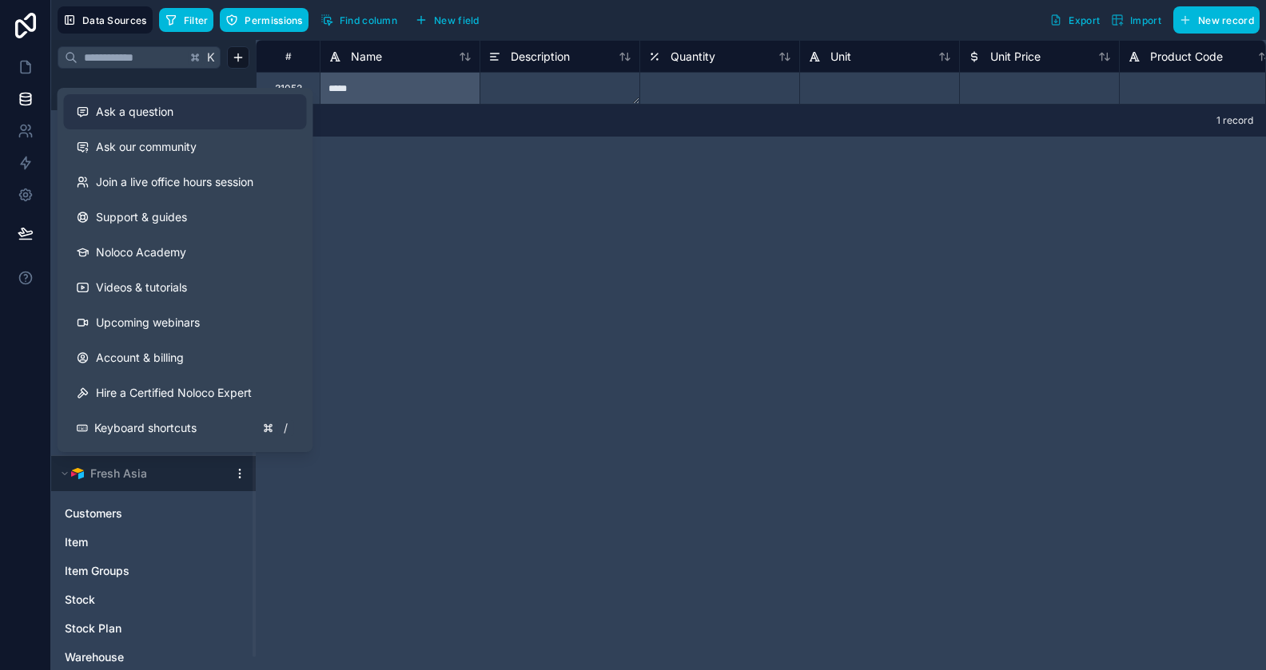
click at [137, 111] on span "Ask a question" at bounding box center [135, 112] width 78 height 16
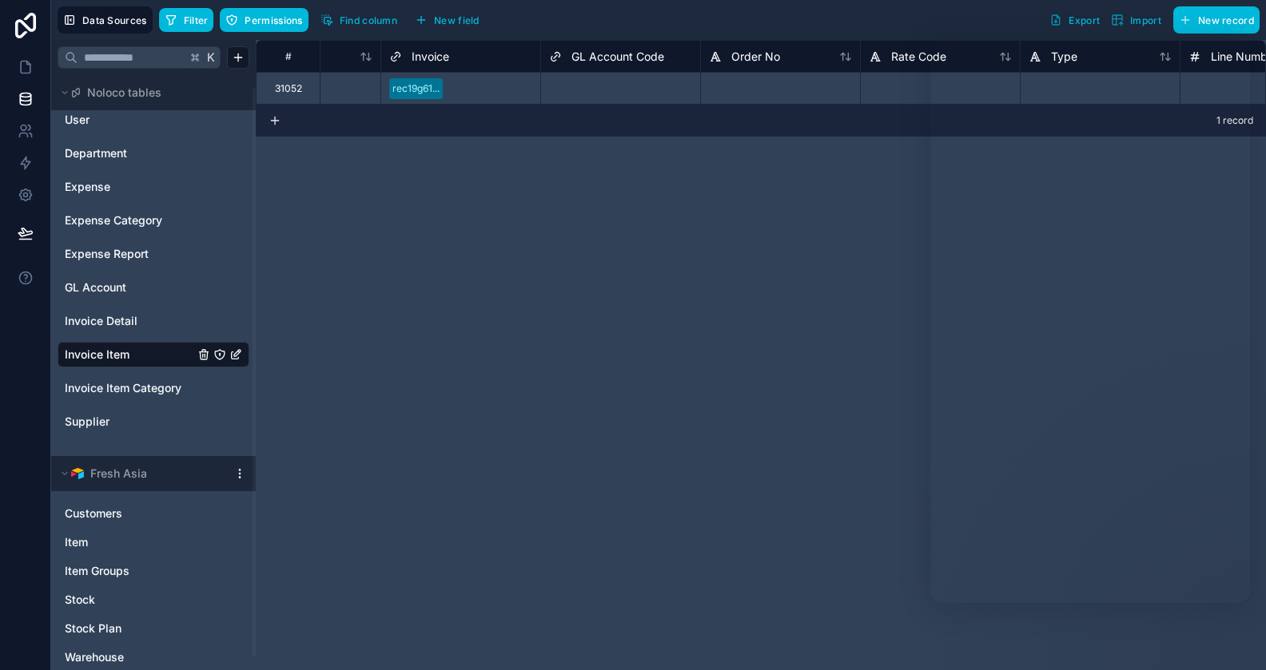
scroll to position [0, 1455]
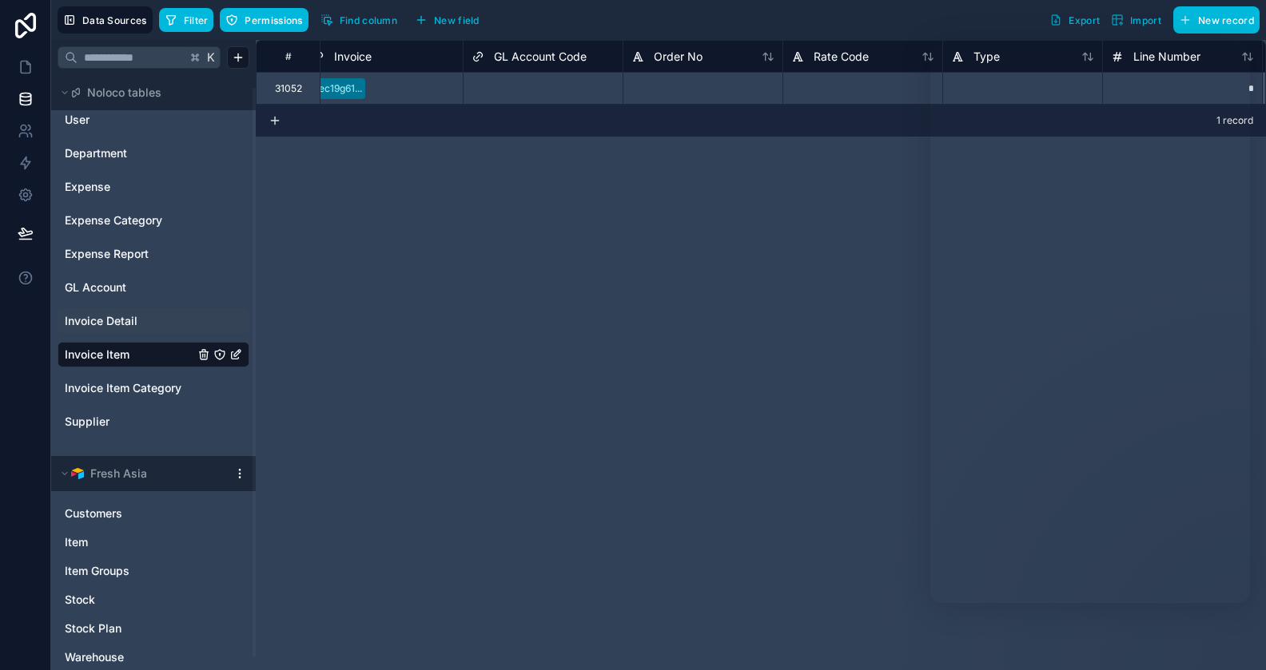
click at [104, 324] on span "Invoice Detail" at bounding box center [101, 321] width 73 height 16
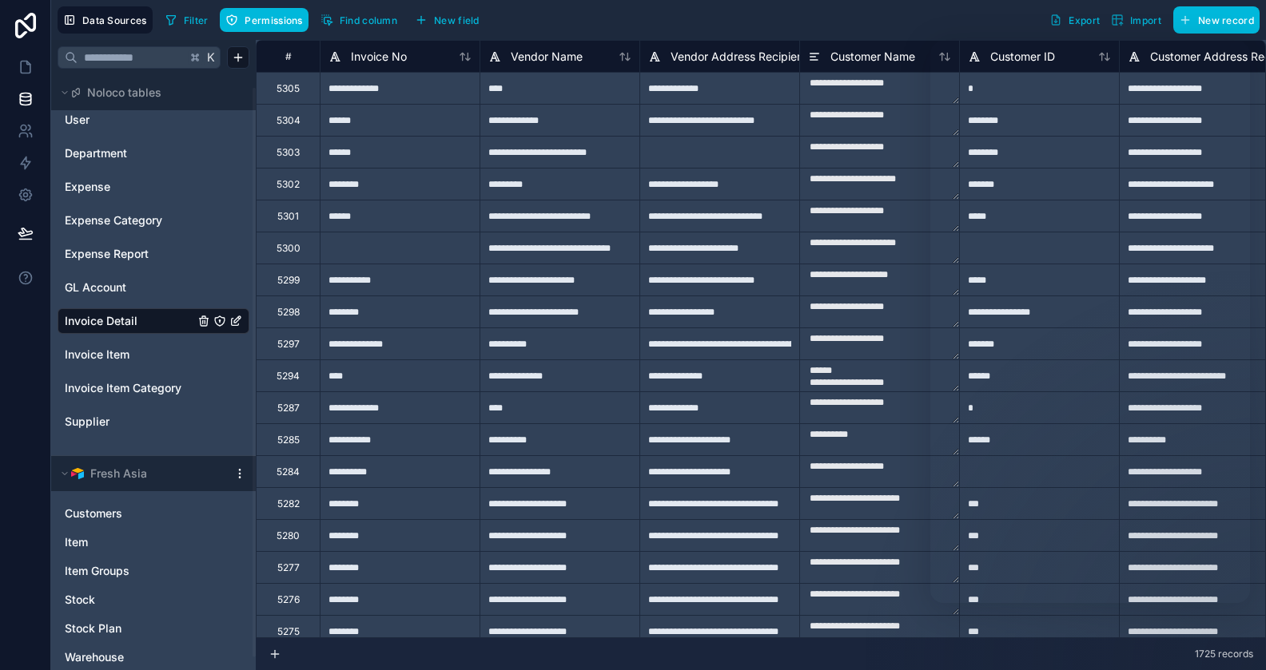
click at [200, 19] on span "Filter" at bounding box center [196, 20] width 25 height 12
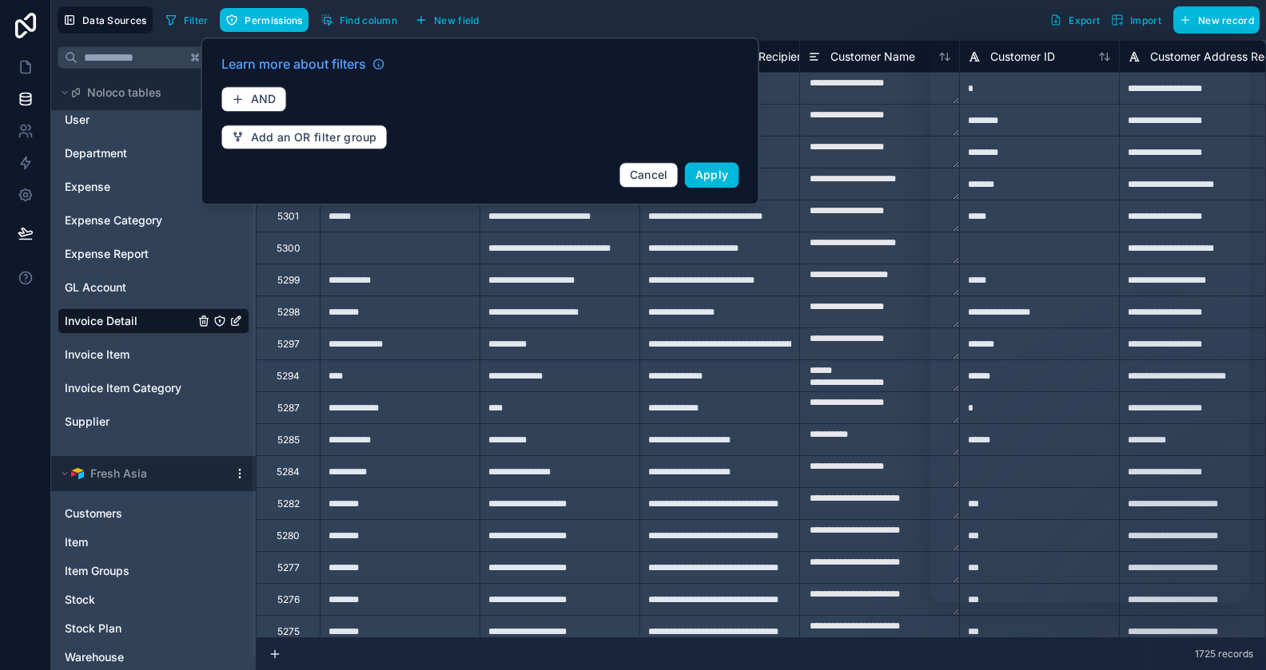
click at [273, 86] on div "Learn more about filters AND Add an OR filter group Cancel Apply" at bounding box center [480, 121] width 537 height 153
click at [265, 101] on span "AND" at bounding box center [264, 99] width 26 height 14
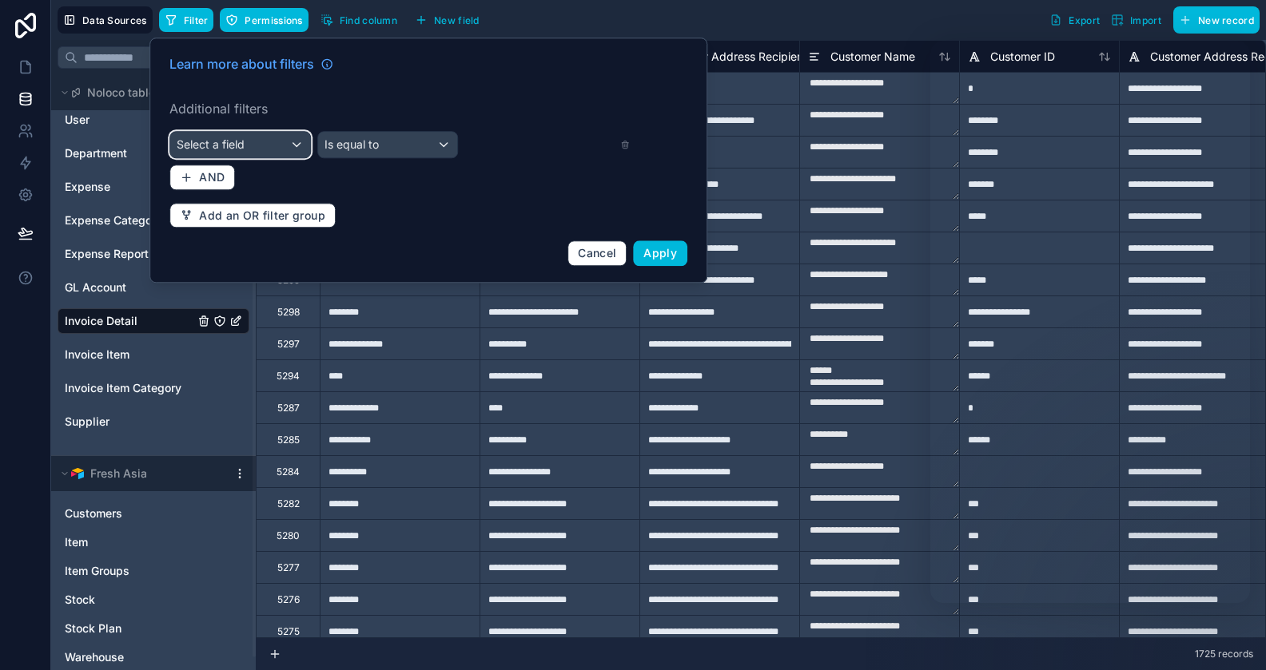
click at [252, 142] on div "Select a field" at bounding box center [240, 145] width 140 height 26
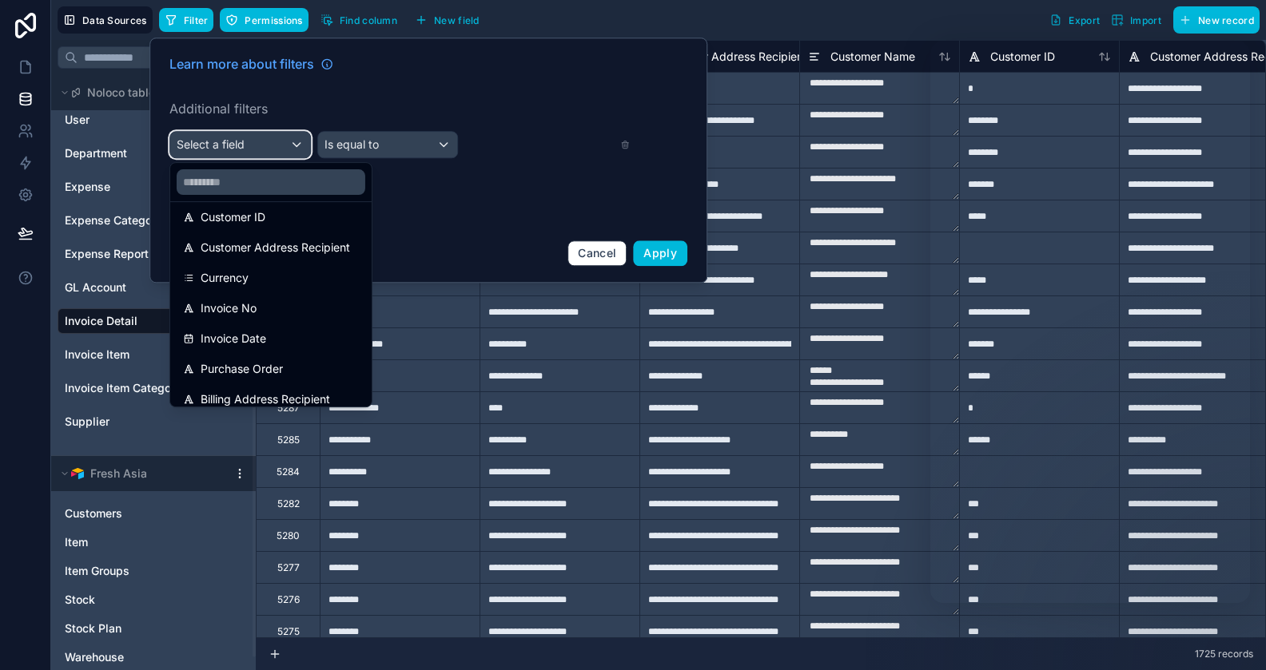
scroll to position [227, 0]
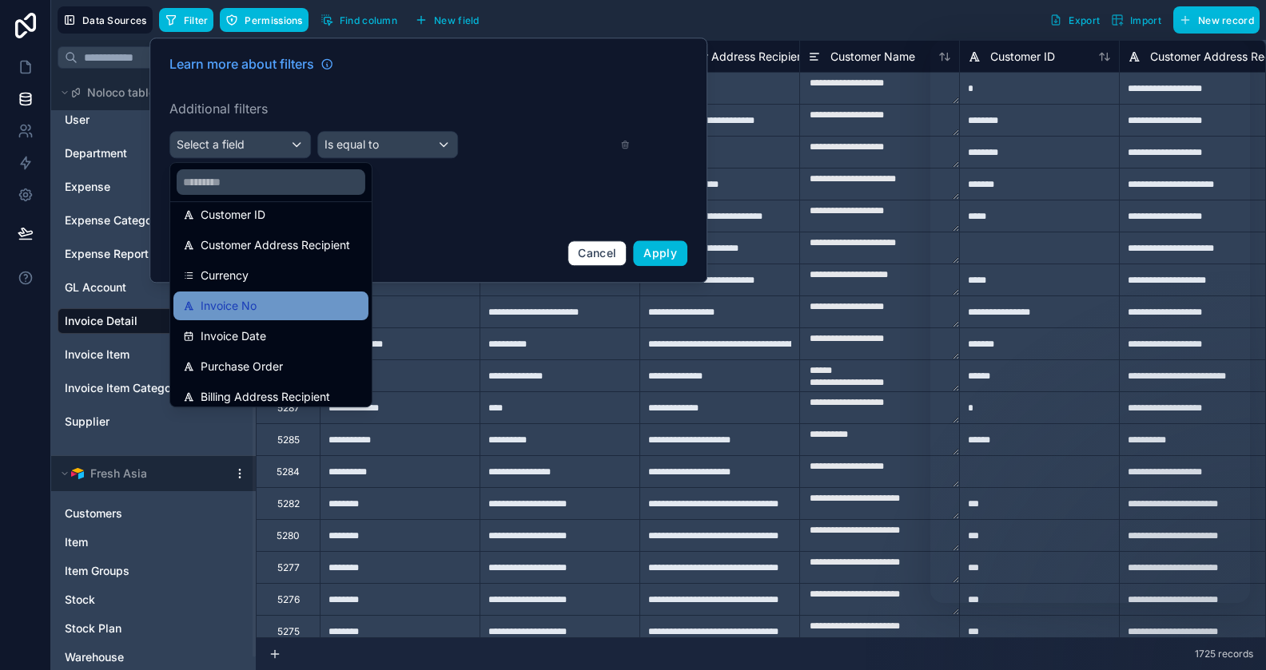
click at [252, 306] on span "Invoice No" at bounding box center [229, 305] width 56 height 19
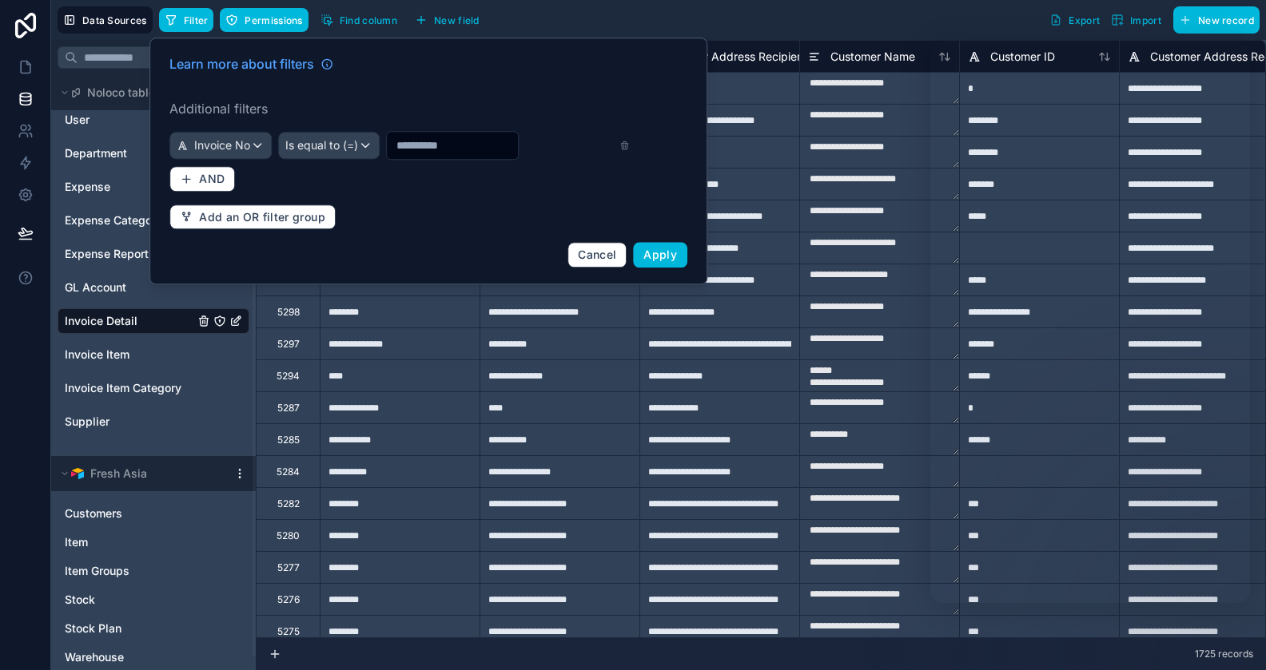
click at [428, 158] on div at bounding box center [452, 145] width 133 height 29
click at [437, 141] on input "text" at bounding box center [452, 145] width 131 height 22
type input "*"
type input "*****"
click at [364, 145] on div "Is equal to (=)" at bounding box center [329, 146] width 100 height 26
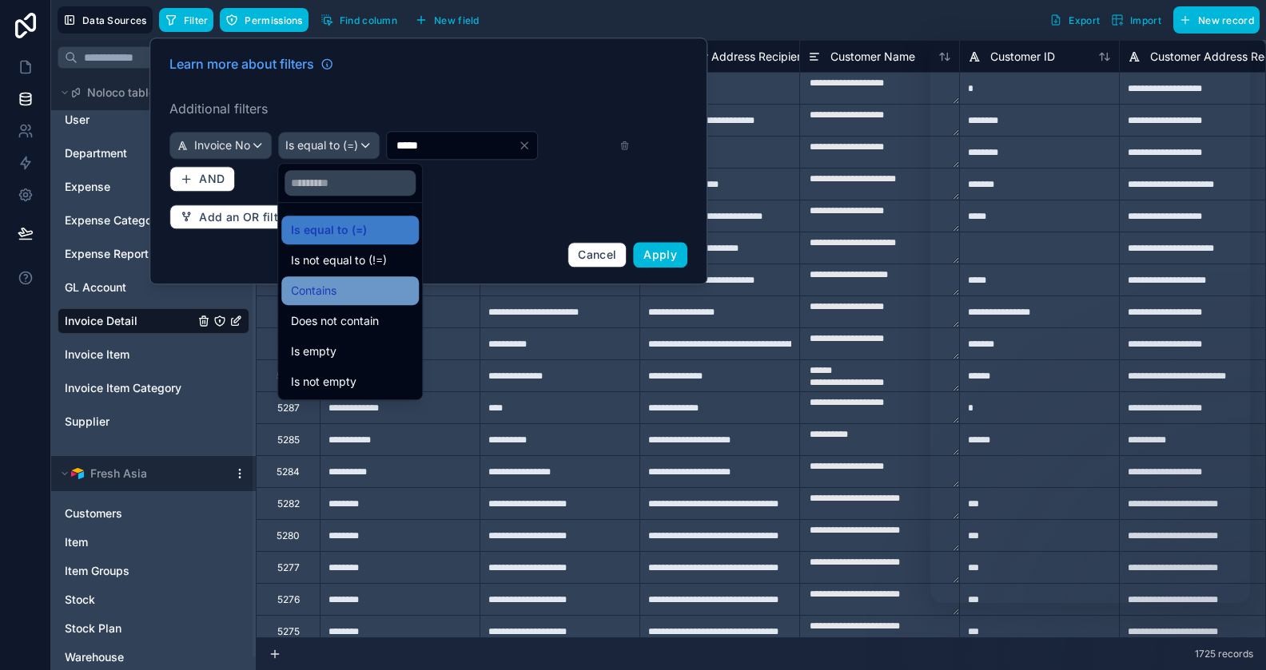
click at [373, 288] on div "Contains" at bounding box center [350, 290] width 118 height 19
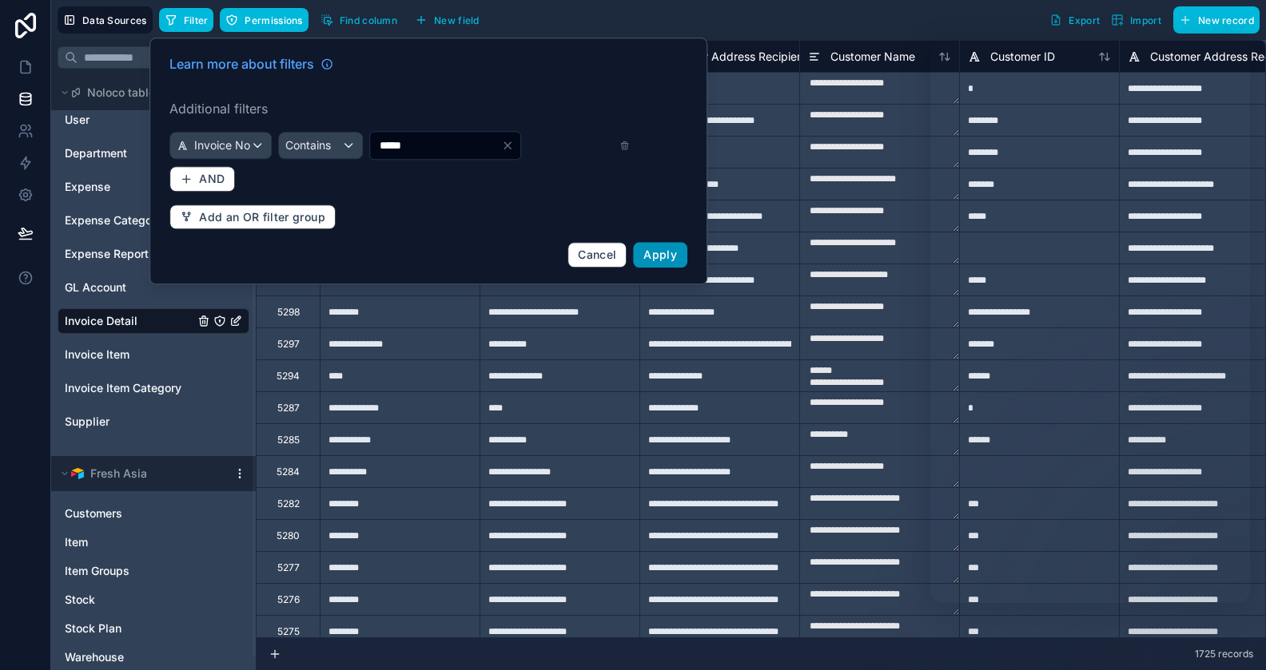
click at [658, 248] on span "Apply" at bounding box center [660, 255] width 34 height 14
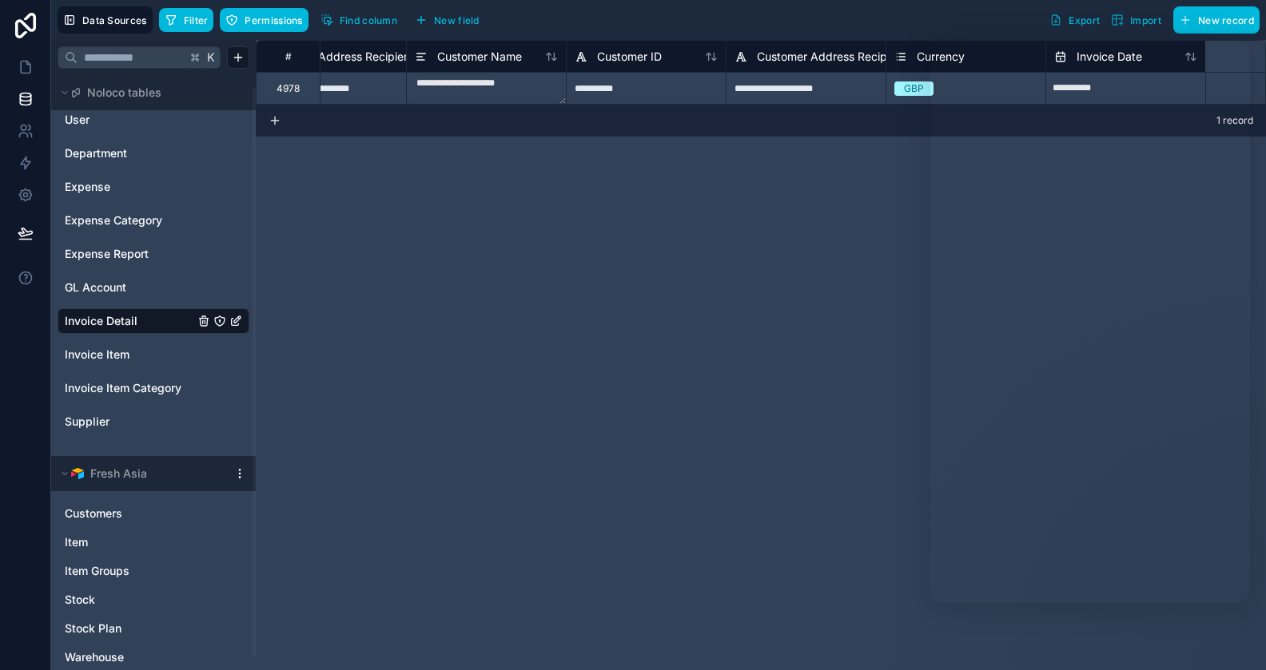
scroll to position [0, 527]
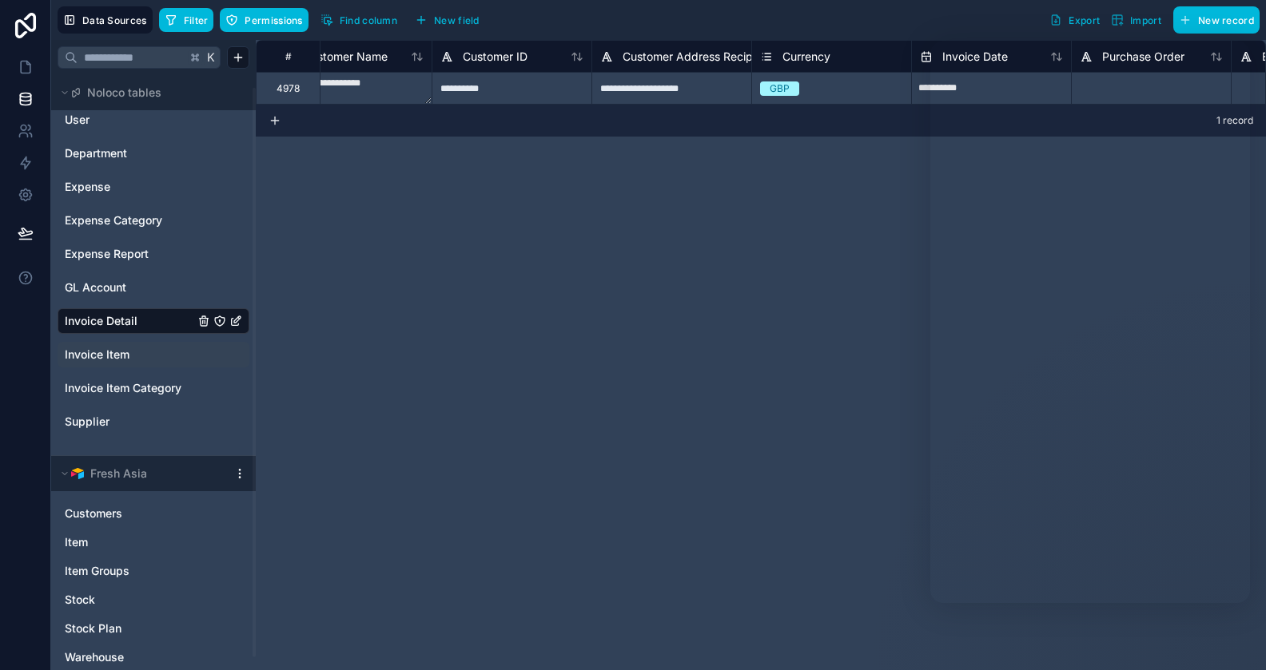
click at [106, 348] on span "Invoice Item" at bounding box center [97, 355] width 65 height 16
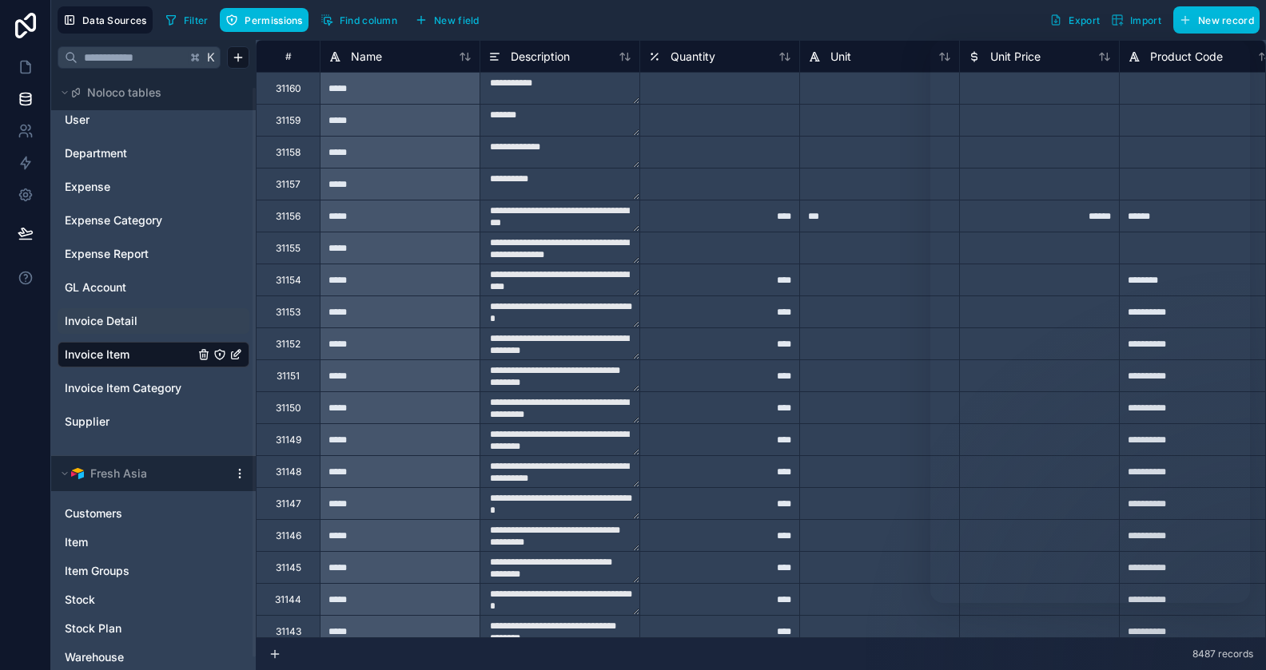
click at [188, 15] on span "Filter" at bounding box center [196, 20] width 25 height 12
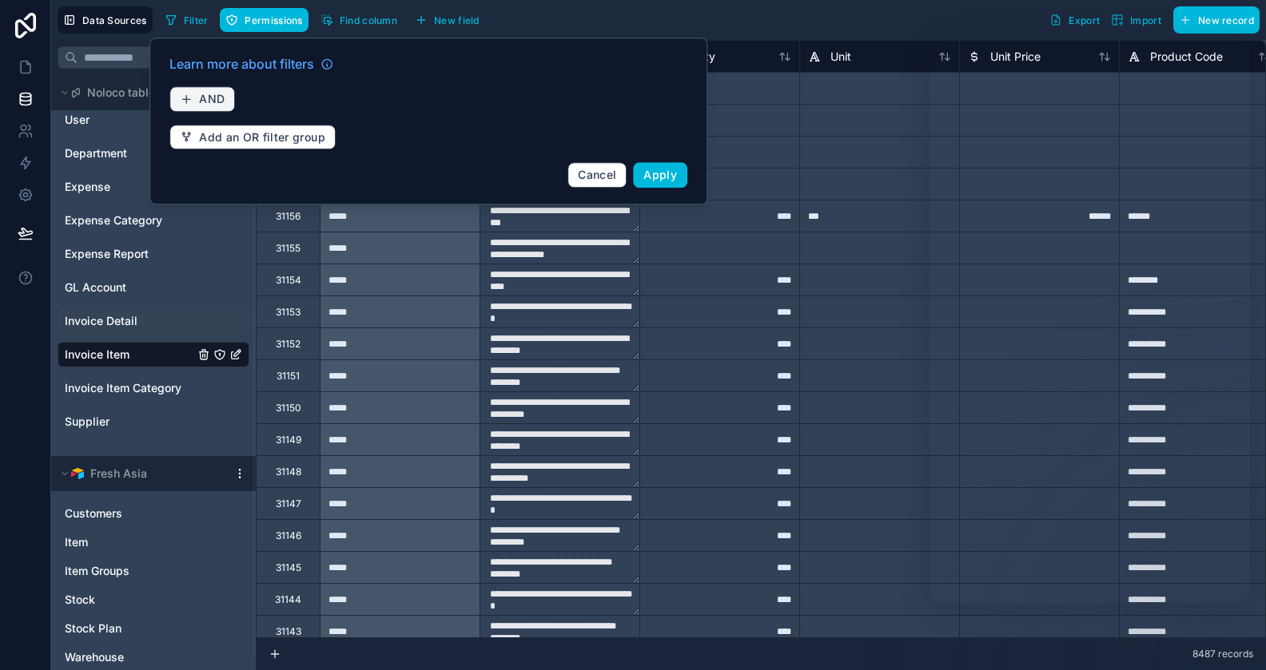
click at [209, 96] on span "AND" at bounding box center [212, 99] width 26 height 14
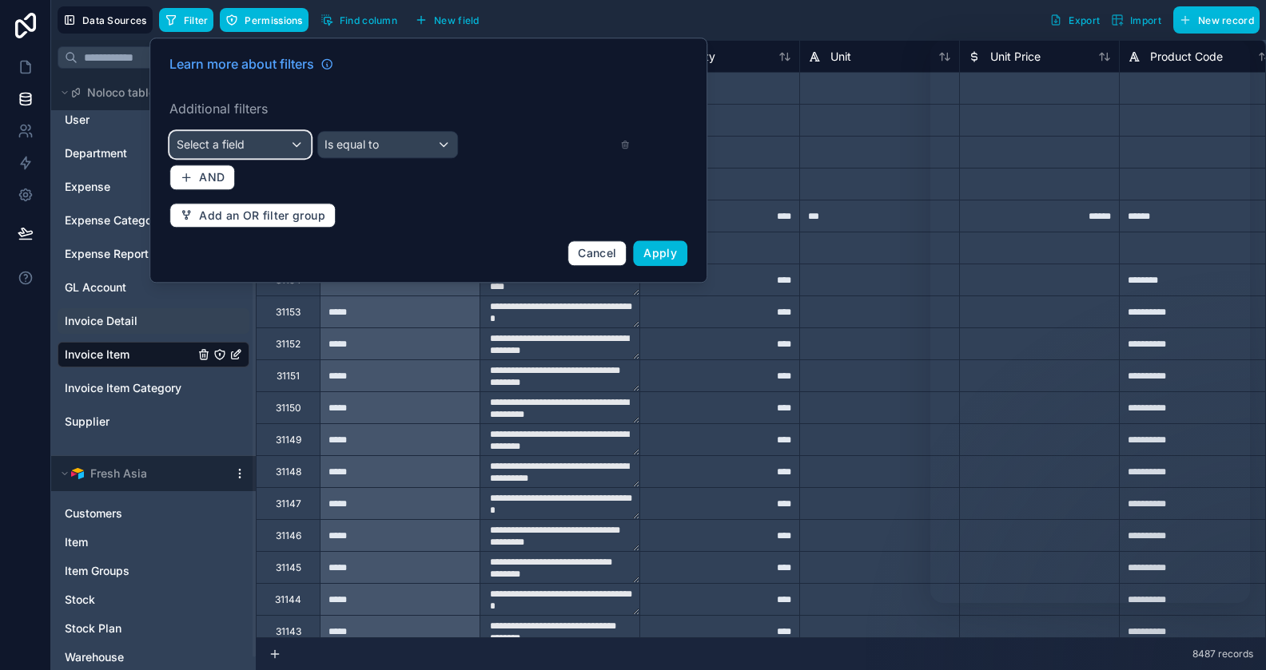
click at [219, 141] on span "Select a field" at bounding box center [211, 144] width 68 height 14
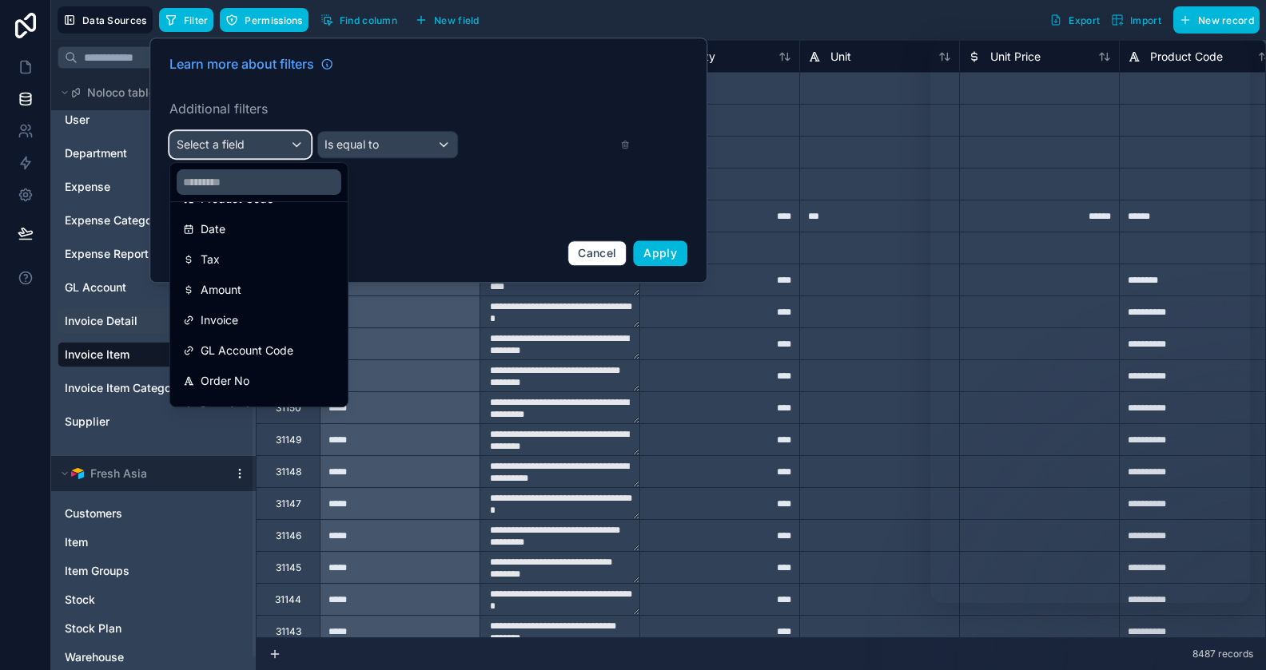
scroll to position [277, 0]
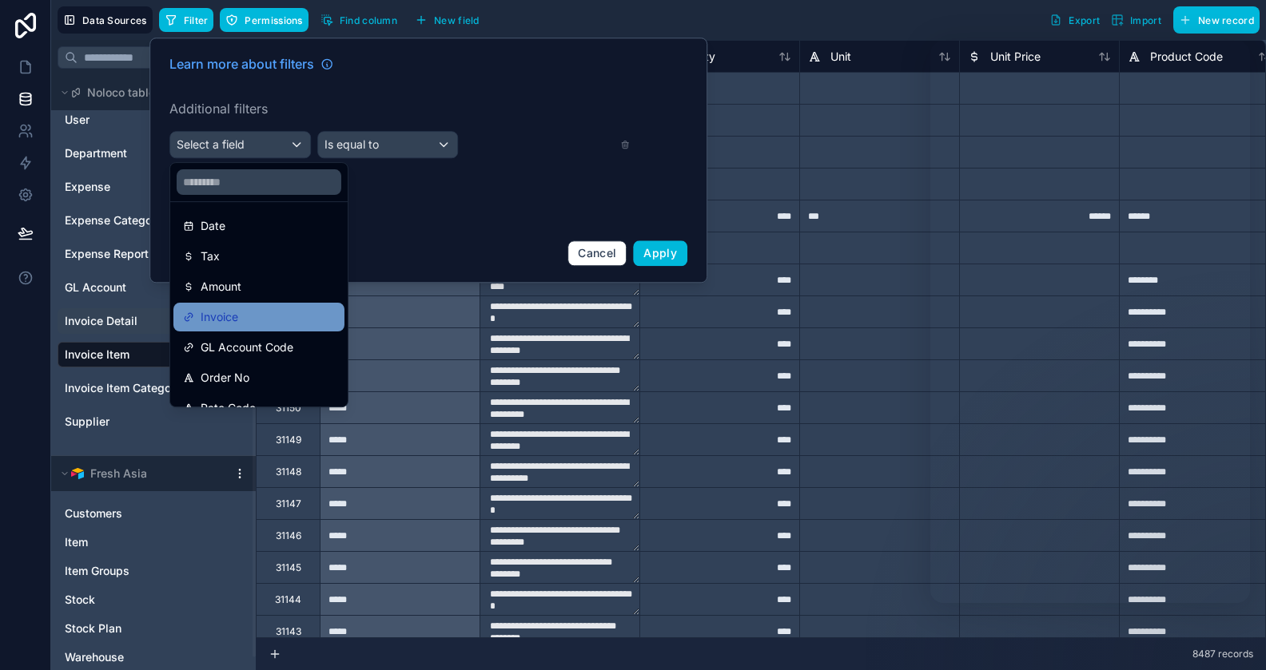
click at [230, 315] on span "Invoice" at bounding box center [220, 317] width 38 height 19
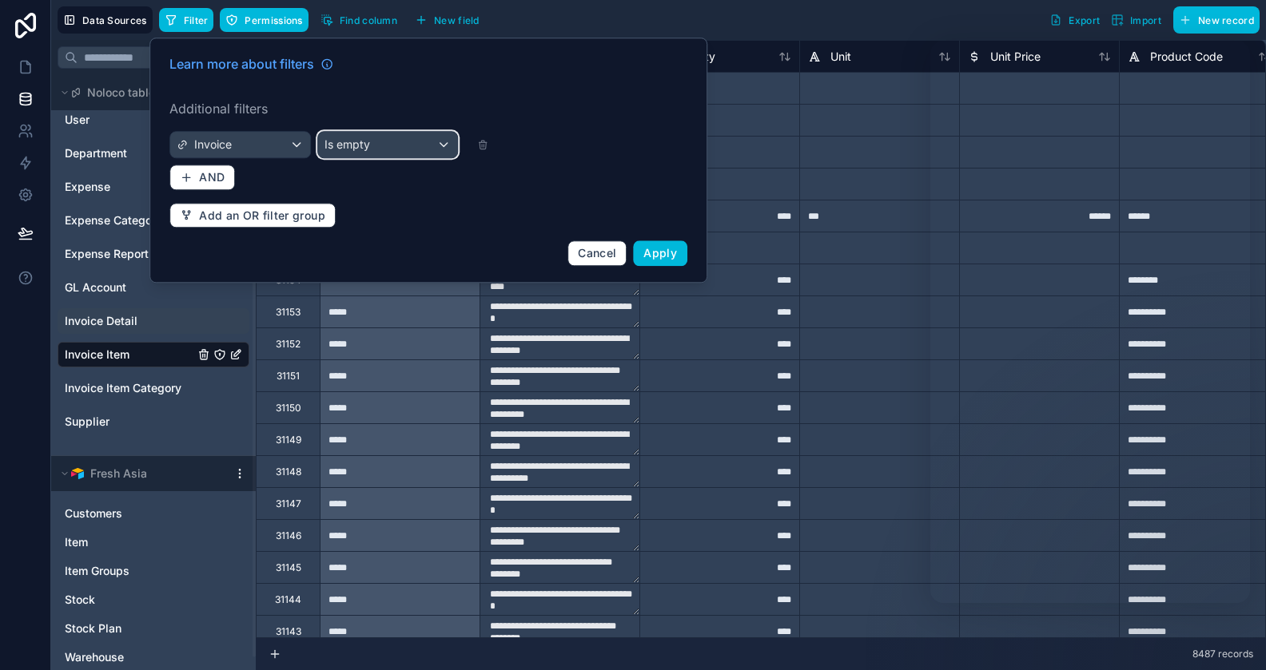
click at [362, 146] on span "Is empty" at bounding box center [347, 145] width 46 height 16
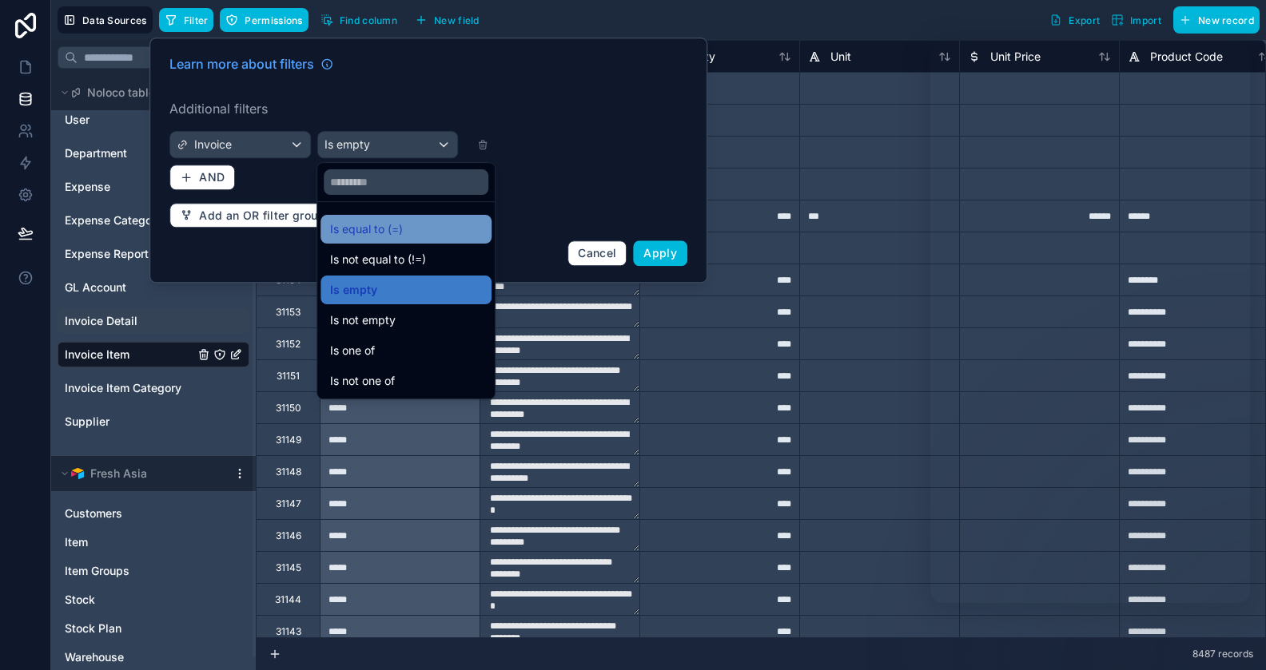
click at [372, 223] on span "Is equal to (=)" at bounding box center [366, 229] width 73 height 19
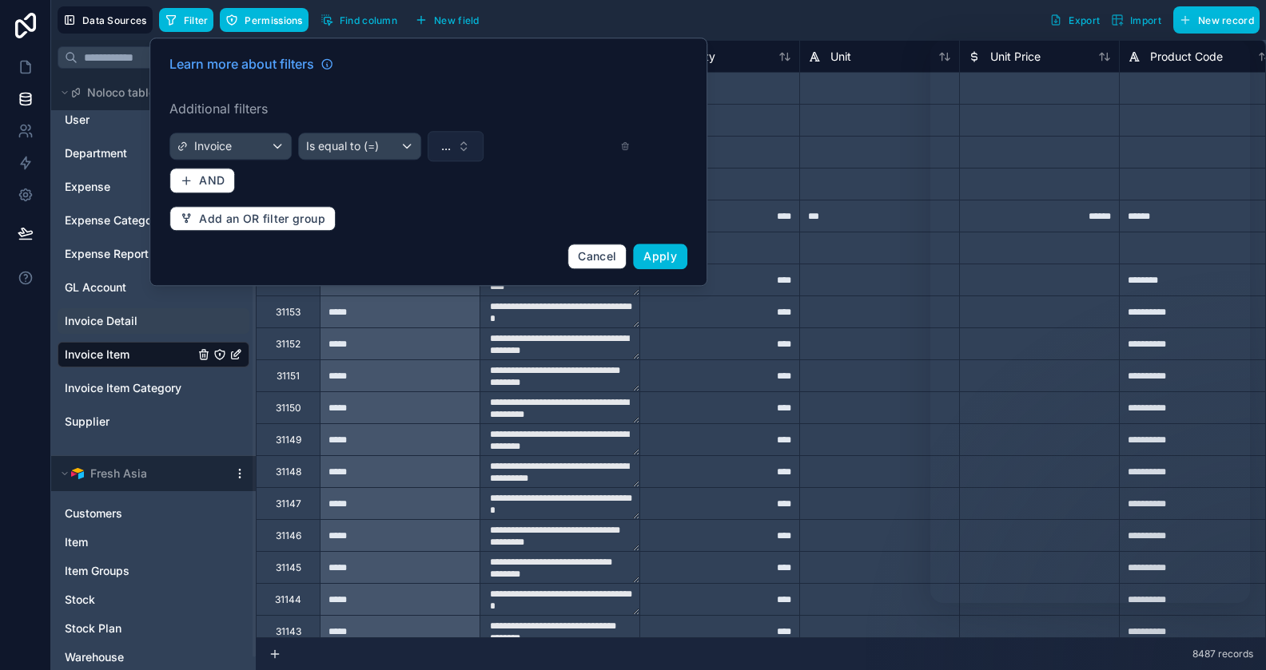
click at [462, 143] on button "..." at bounding box center [456, 146] width 56 height 30
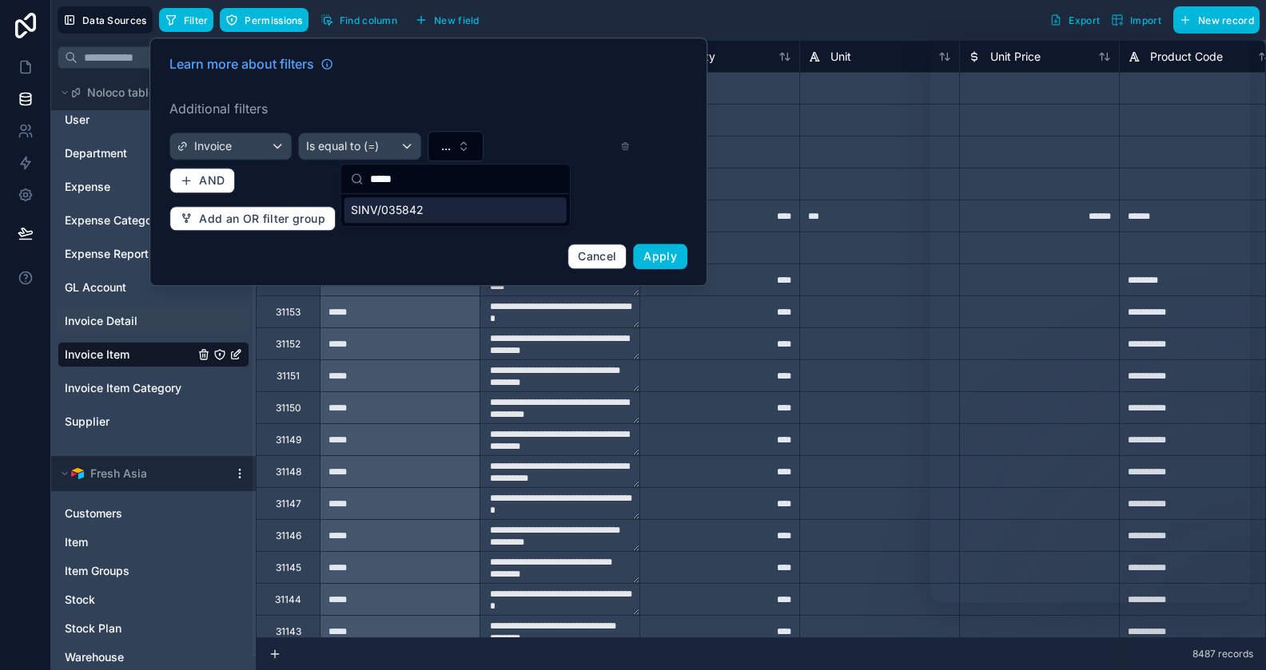
type input "*****"
click at [447, 209] on div "SINV/035842" at bounding box center [455, 210] width 222 height 26
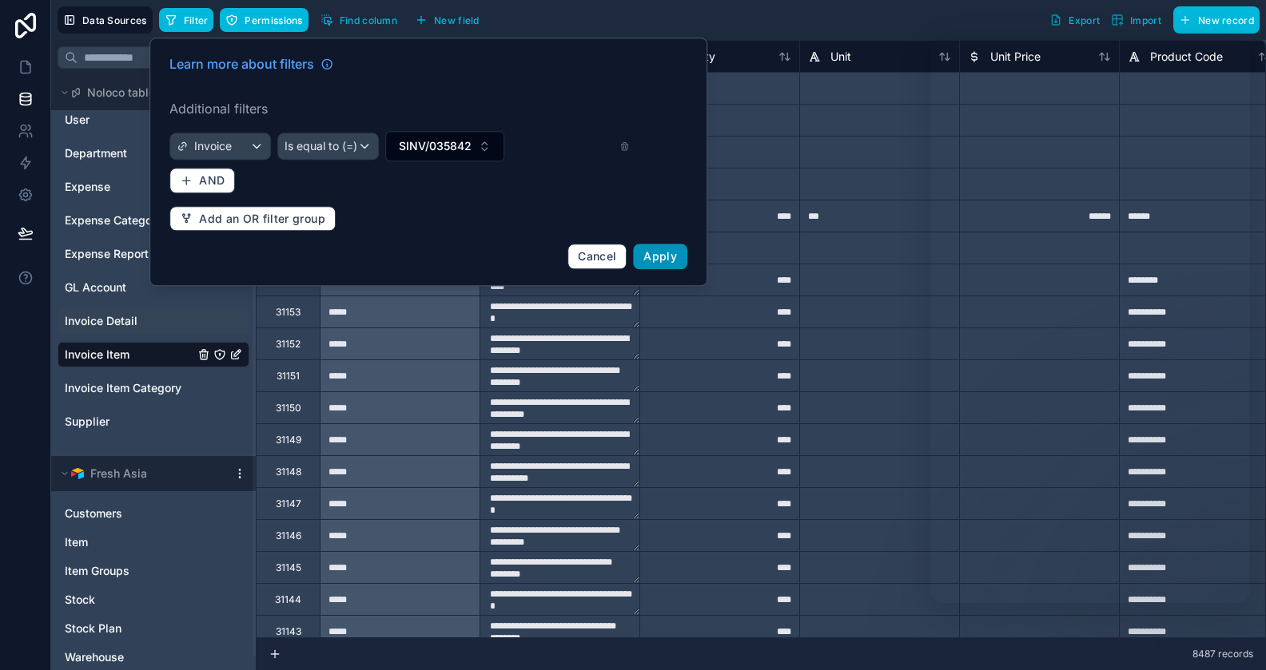
click at [663, 258] on span "Apply" at bounding box center [660, 256] width 34 height 14
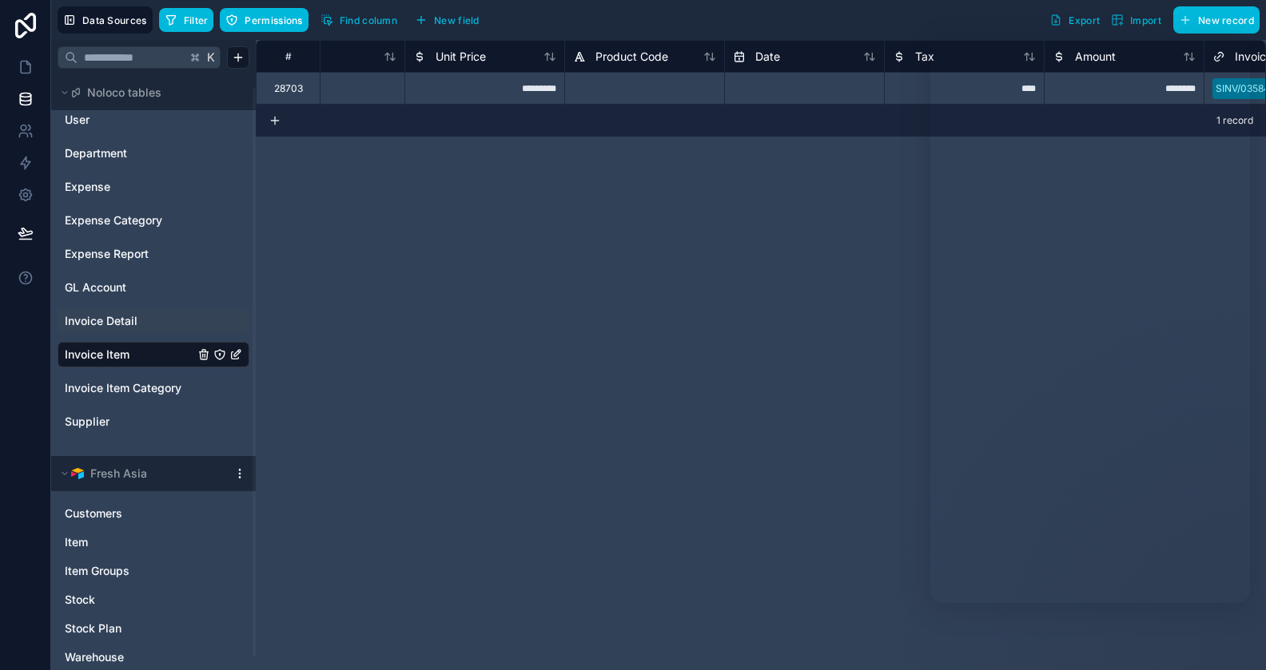
scroll to position [0, 810]
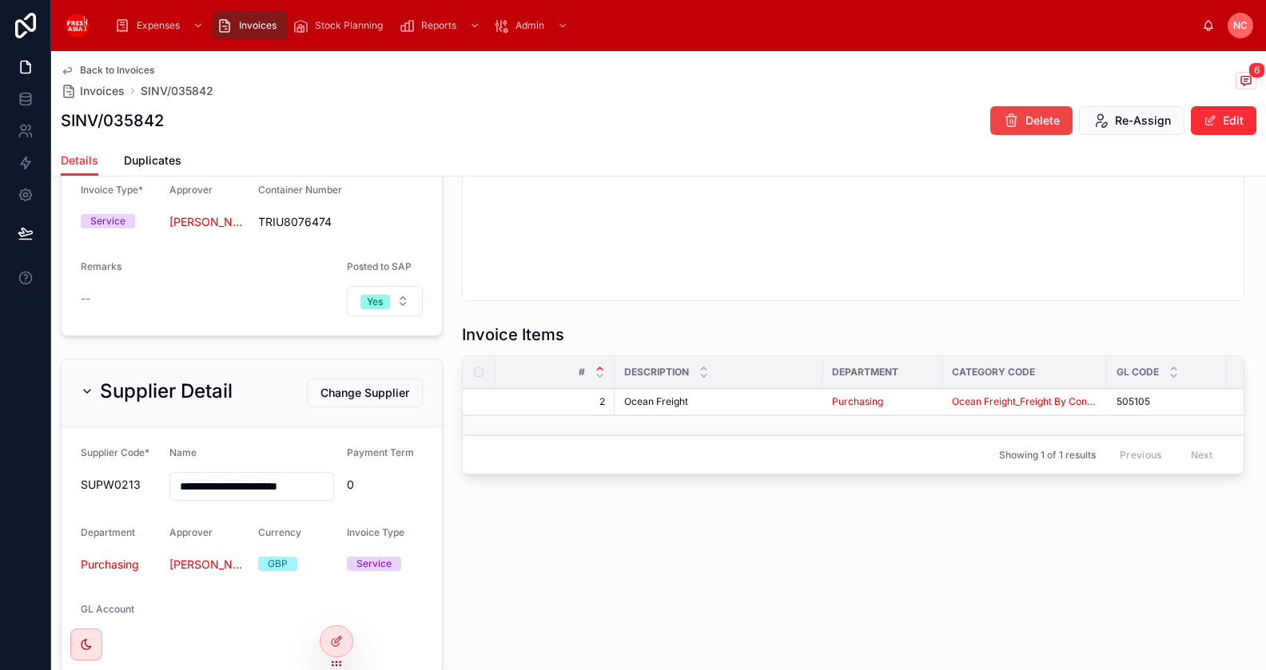
scroll to position [604, 0]
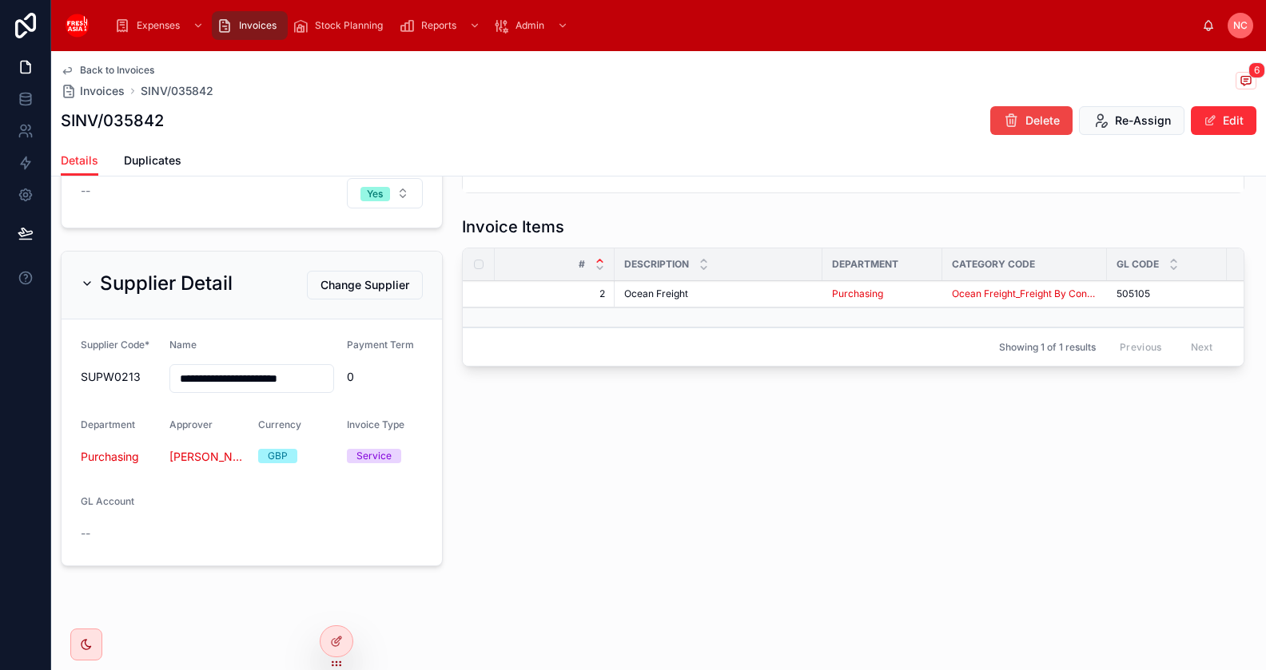
click at [703, 308] on td at bounding box center [719, 318] width 208 height 20
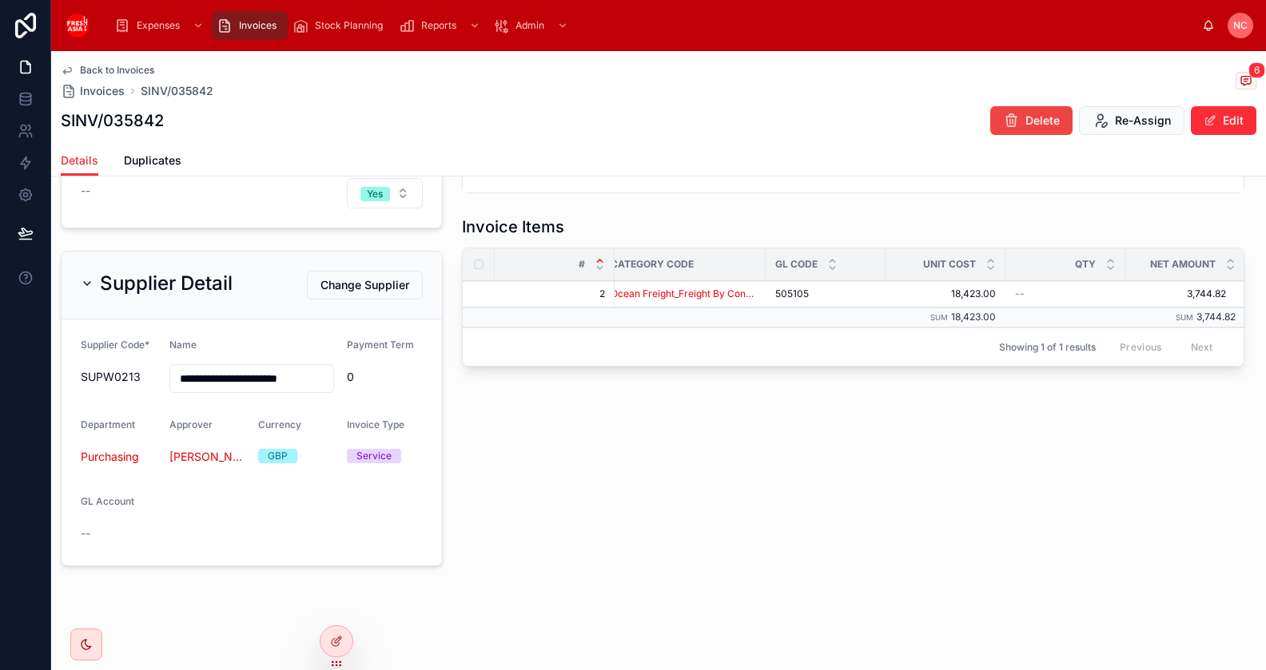
scroll to position [0, 0]
